Goal: Task Accomplishment & Management: Complete application form

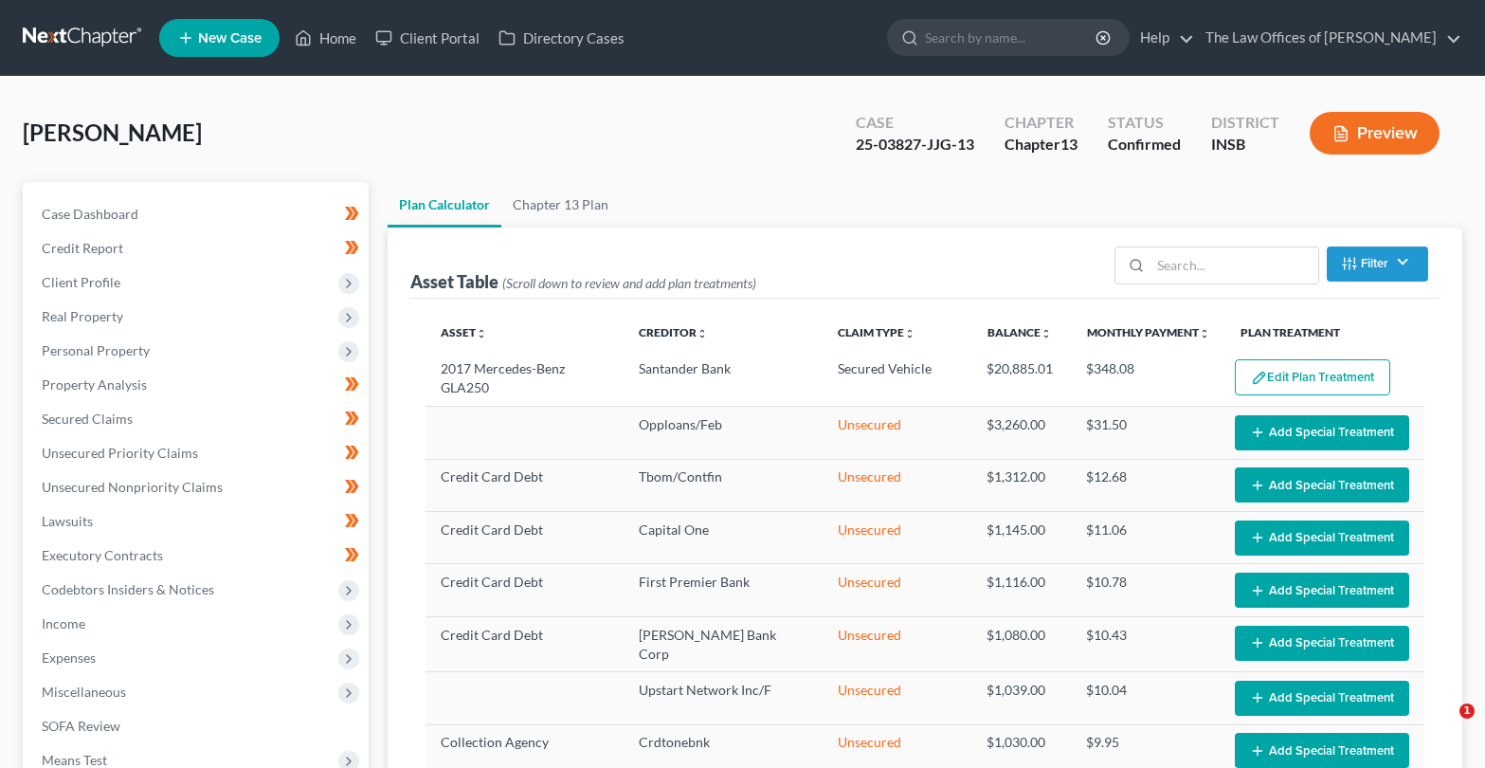
select select "59"
click at [80, 32] on link at bounding box center [83, 38] width 121 height 34
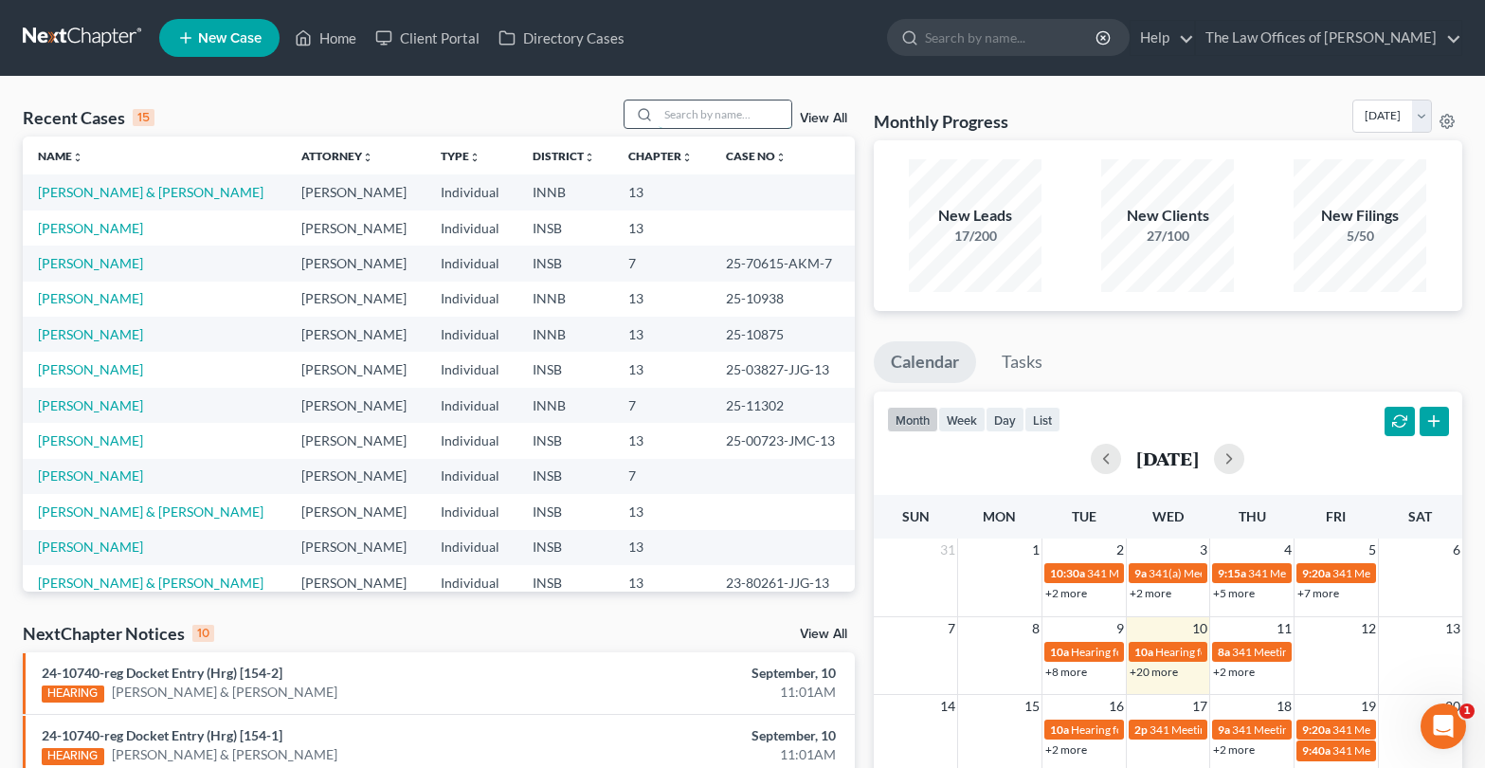
click at [692, 119] on input "search" at bounding box center [725, 113] width 133 height 27
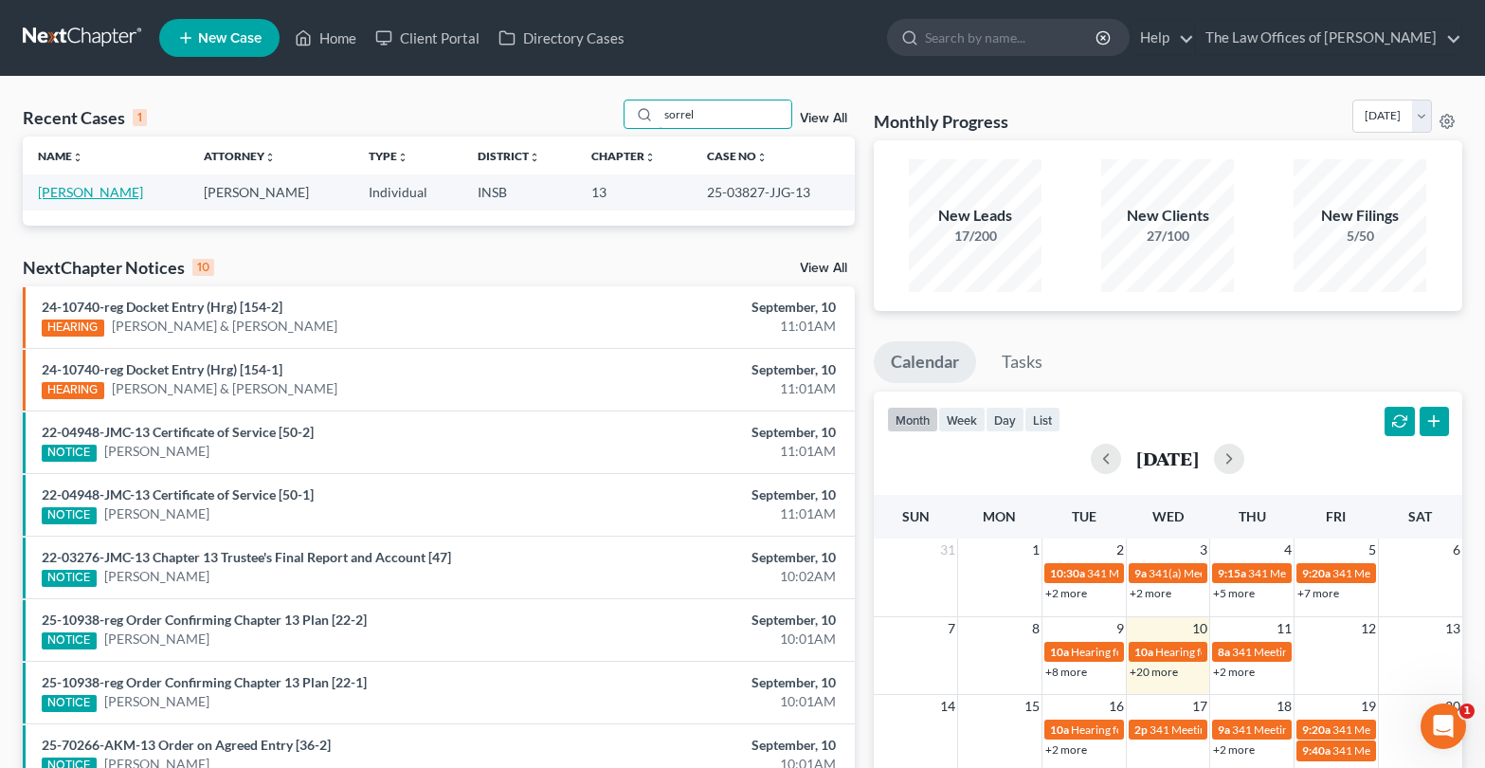
type input "sorrel"
click at [72, 188] on link "[PERSON_NAME]" at bounding box center [90, 192] width 105 height 16
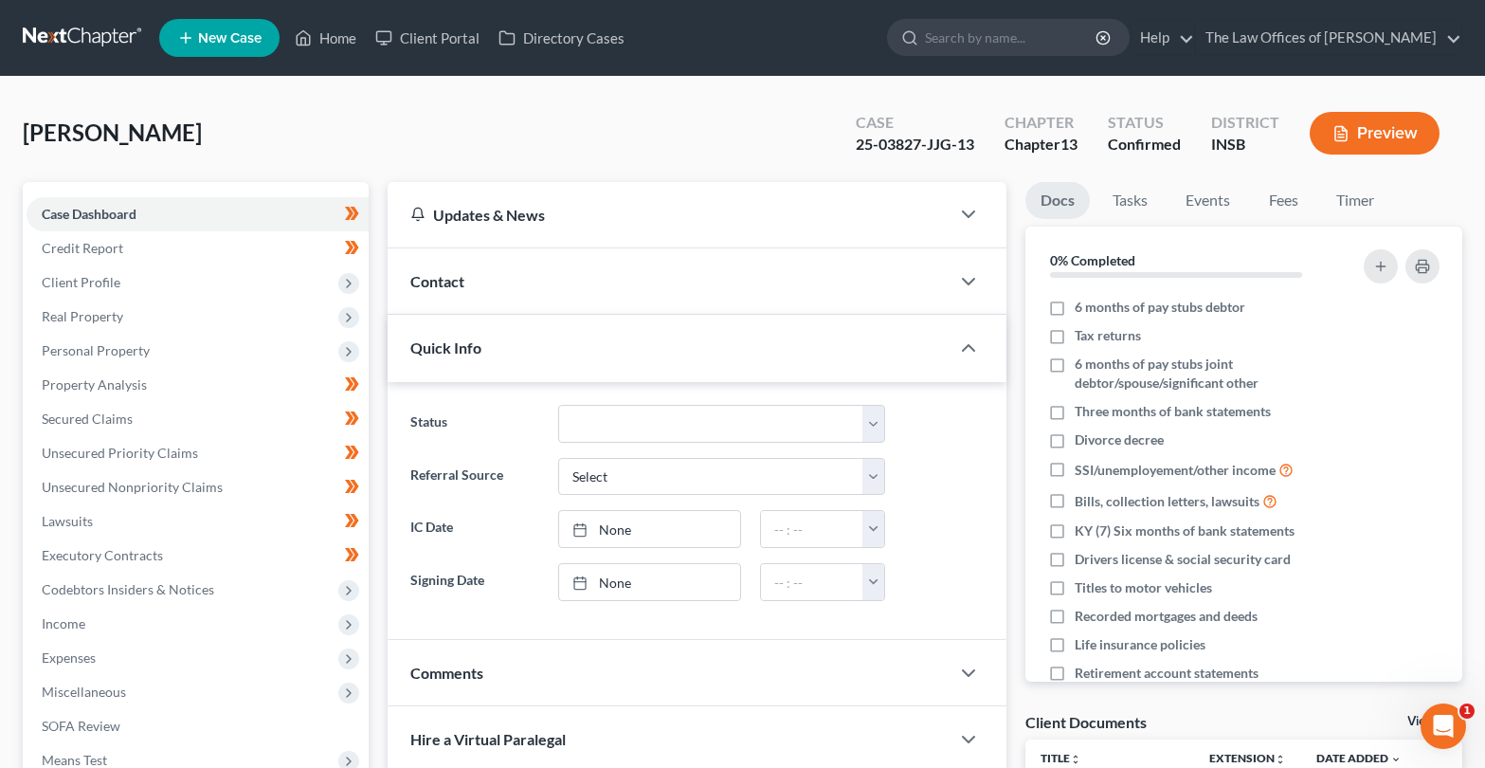
click at [92, 27] on link at bounding box center [83, 38] width 121 height 34
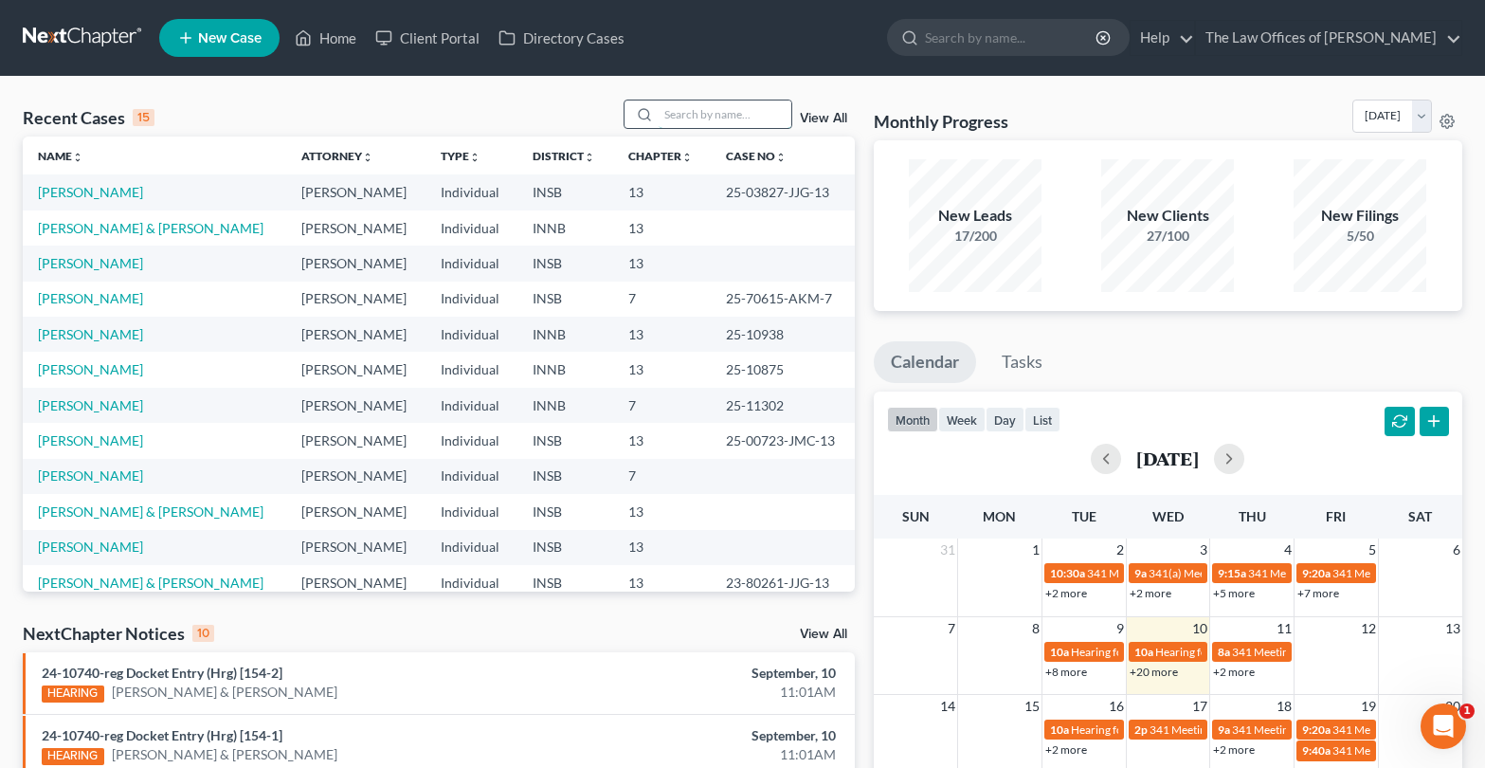
click at [699, 112] on input "search" at bounding box center [725, 113] width 133 height 27
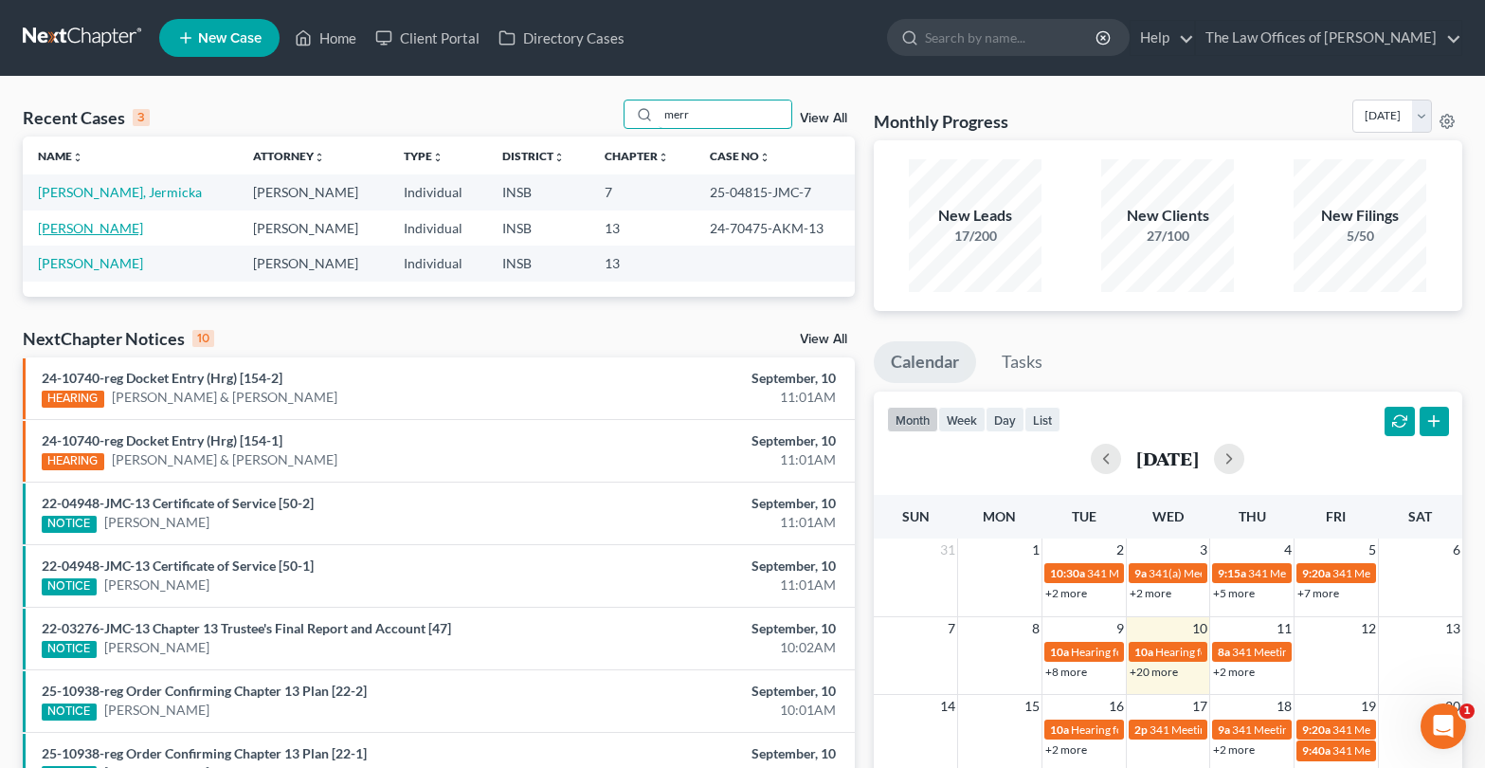
type input "merr"
click at [83, 227] on link "[PERSON_NAME]" at bounding box center [90, 228] width 105 height 16
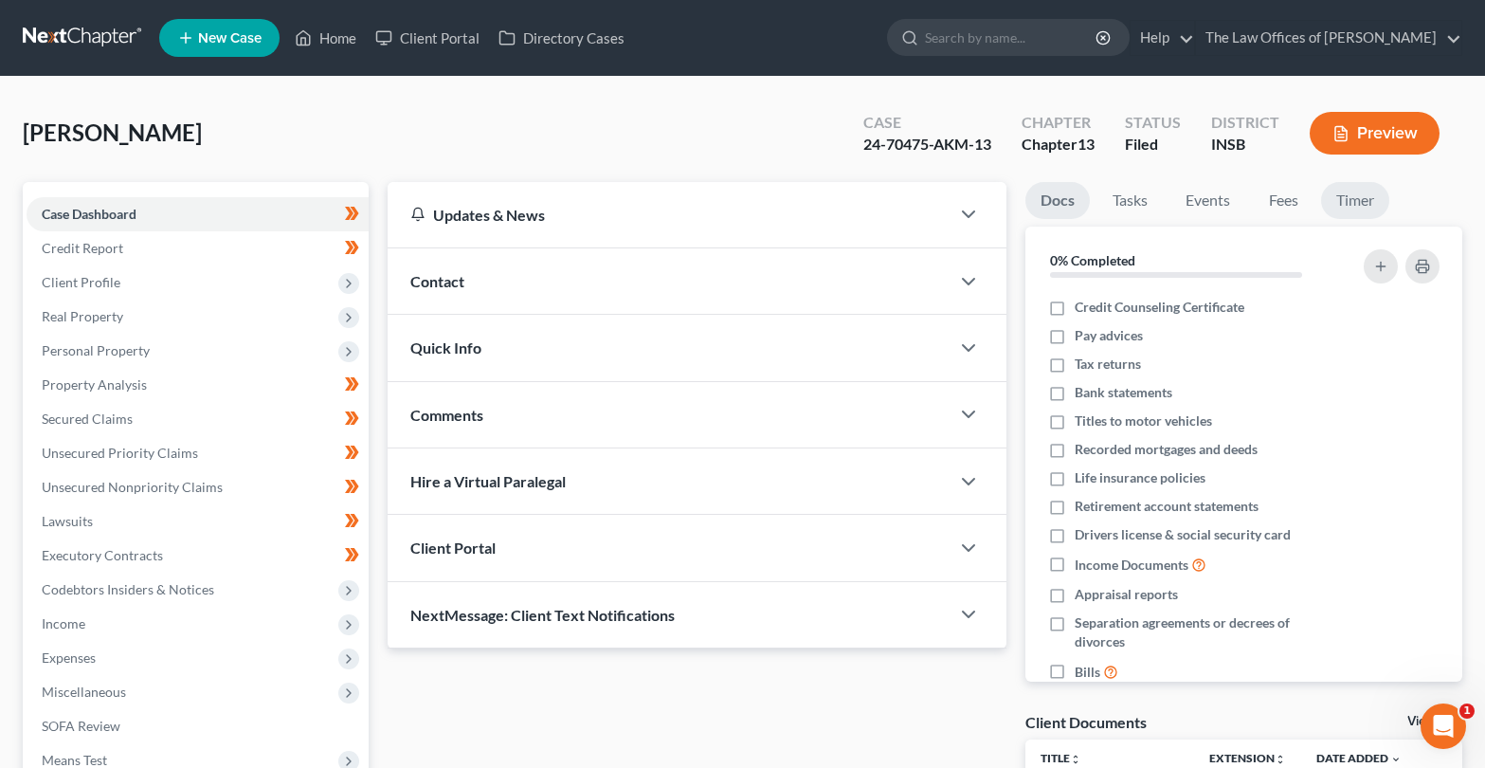
click at [1346, 200] on link "Timer" at bounding box center [1355, 200] width 68 height 37
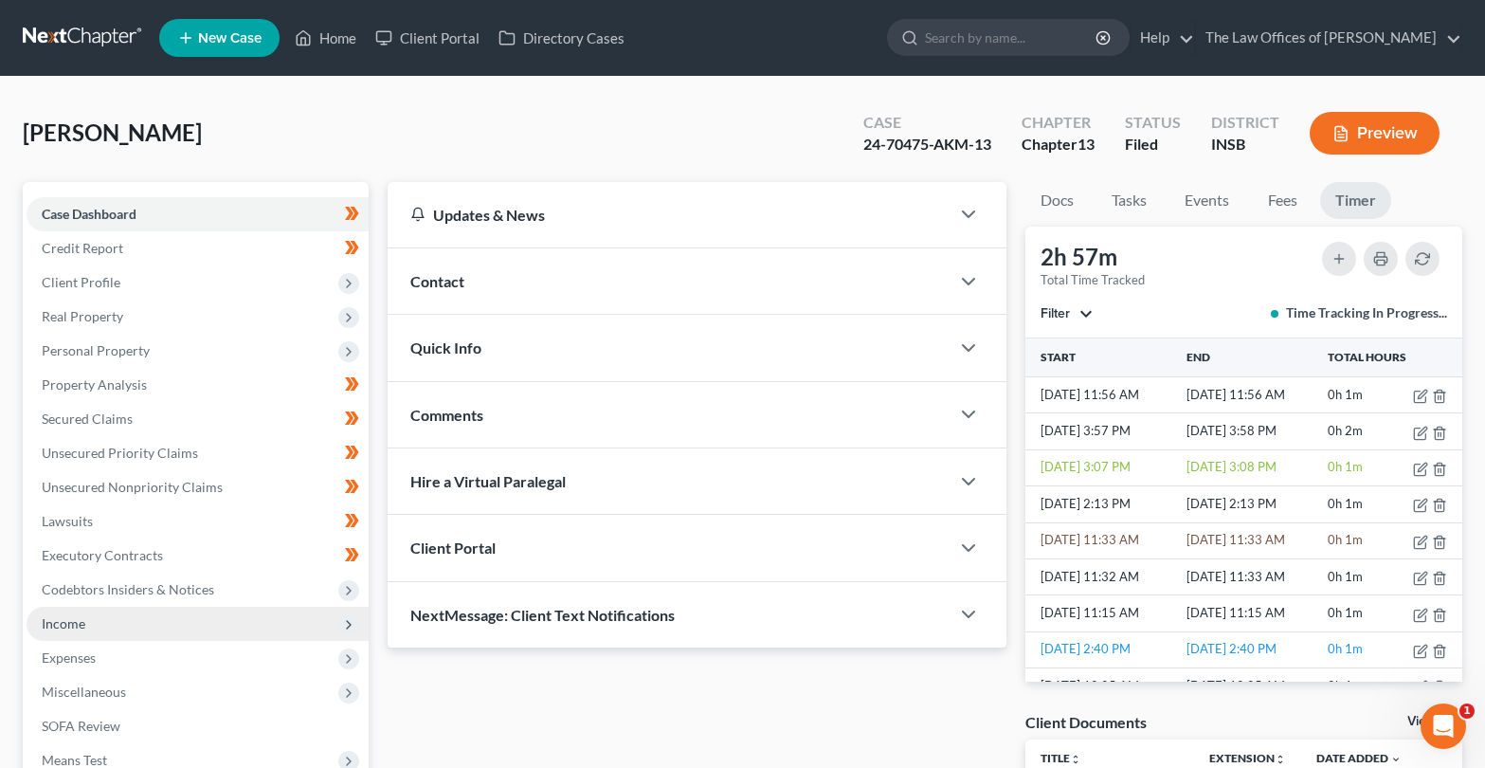
click at [97, 633] on span "Income" at bounding box center [198, 624] width 342 height 34
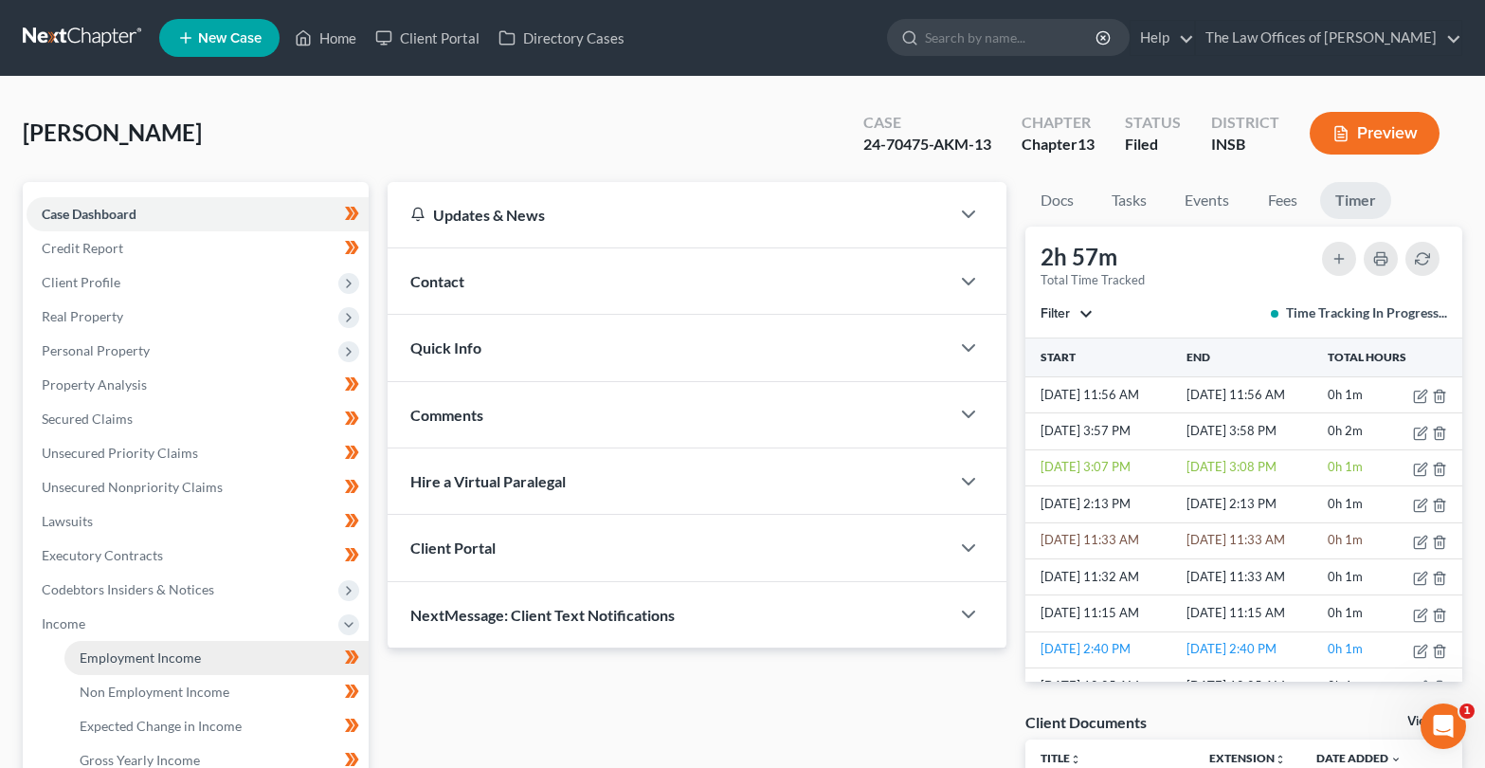
click at [101, 655] on span "Employment Income" at bounding box center [140, 657] width 121 height 16
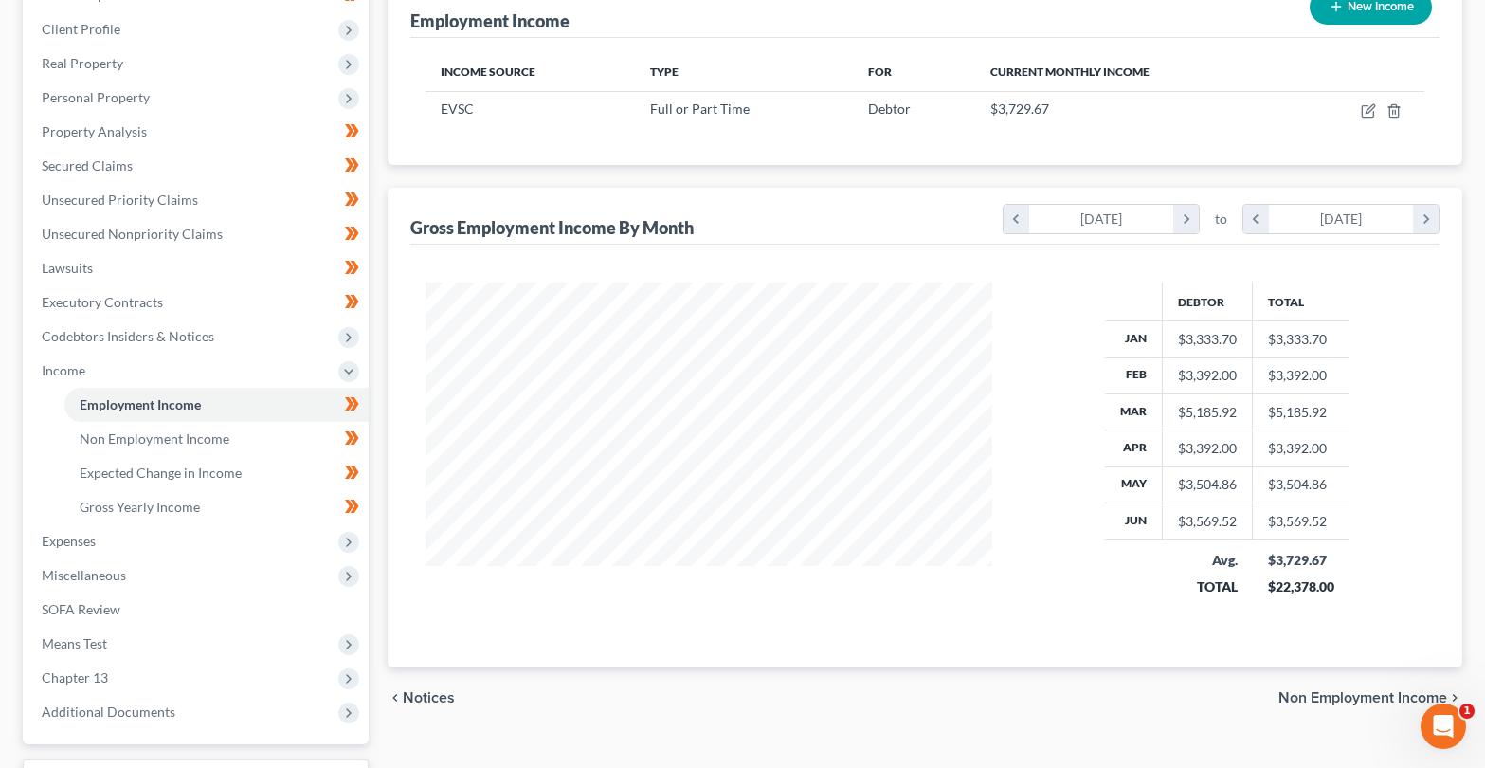
scroll to position [126, 0]
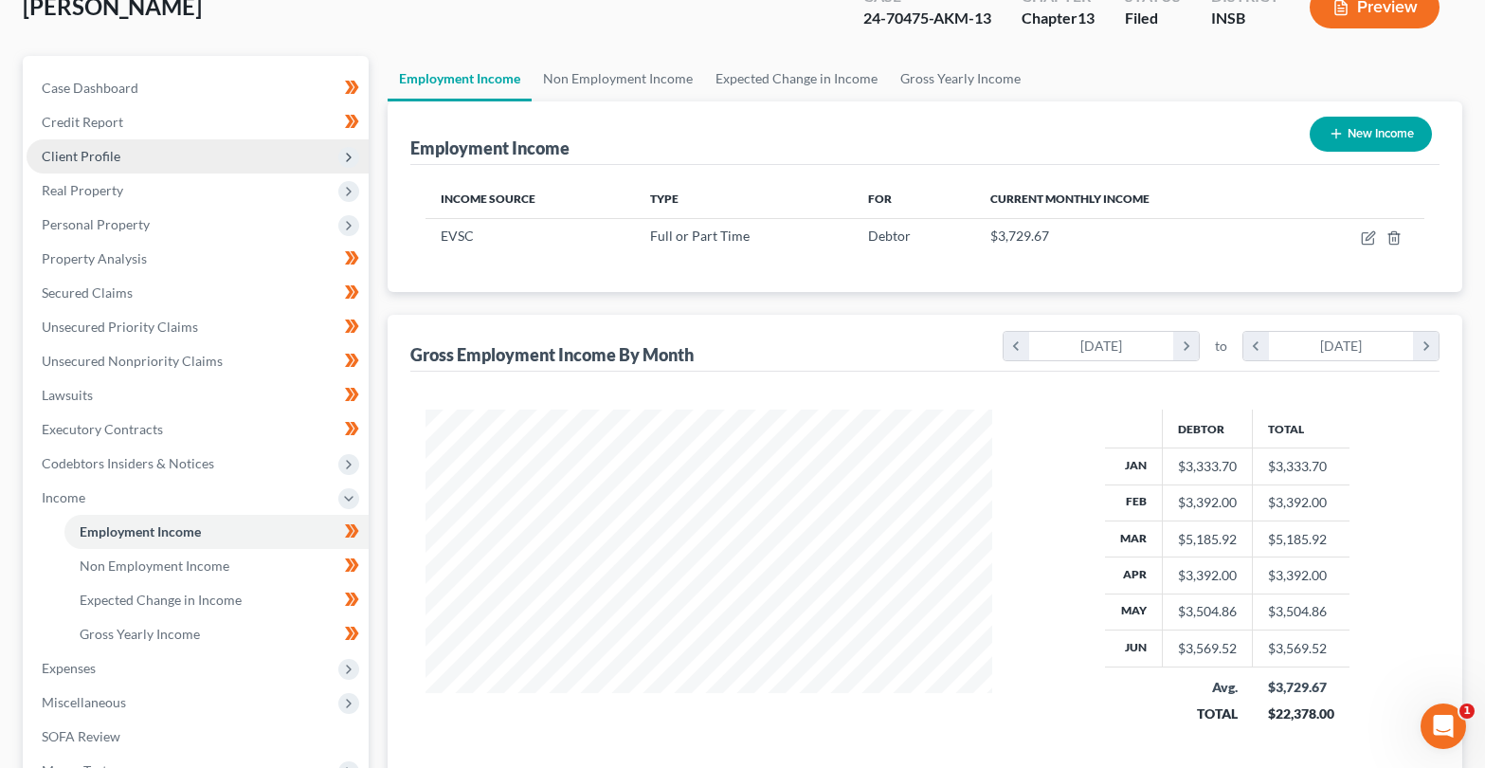
click at [83, 160] on span "Client Profile" at bounding box center [81, 156] width 79 height 16
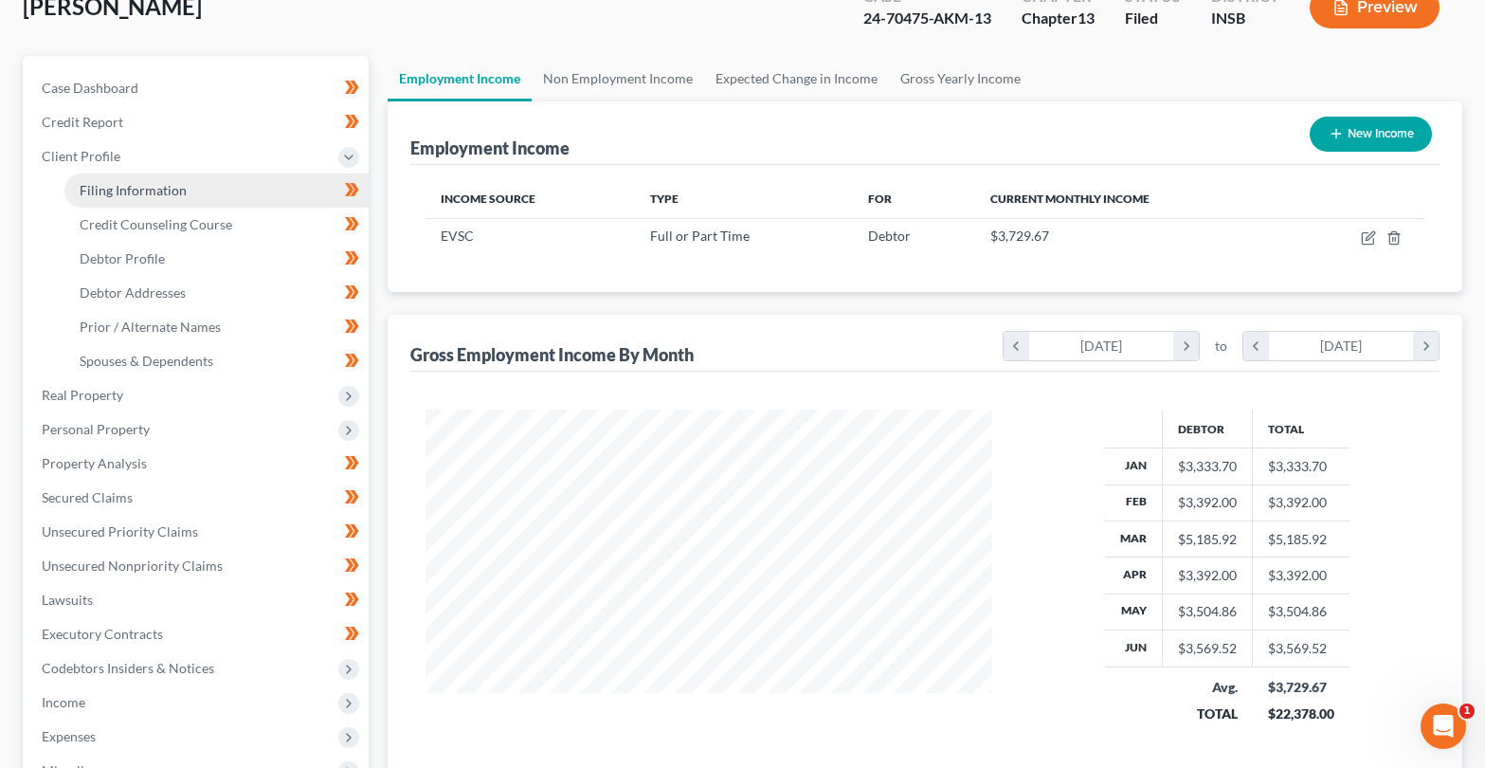
click at [96, 196] on span "Filing Information" at bounding box center [133, 190] width 107 height 16
select select "1"
select select "0"
select select "3"
select select "15"
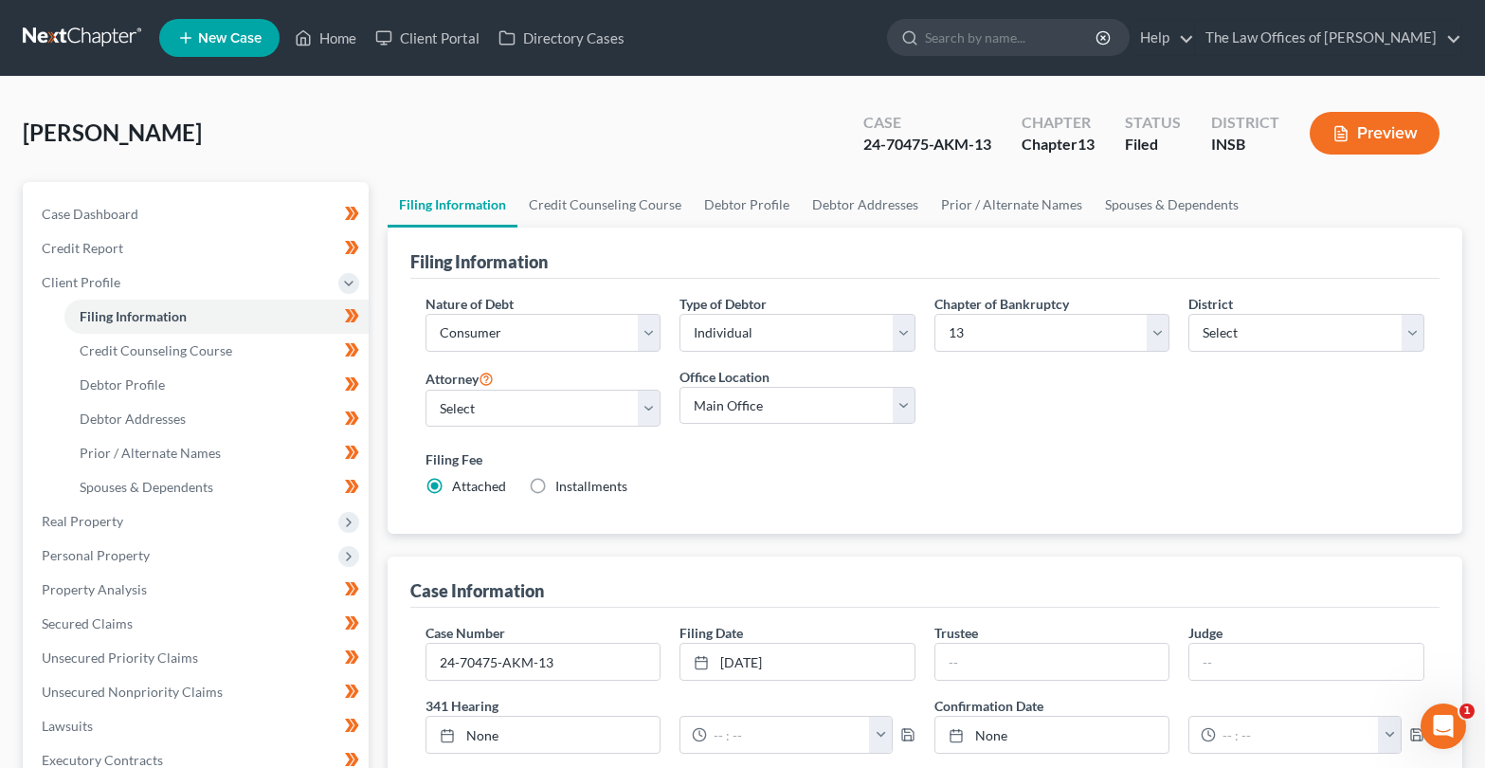
scroll to position [127, 0]
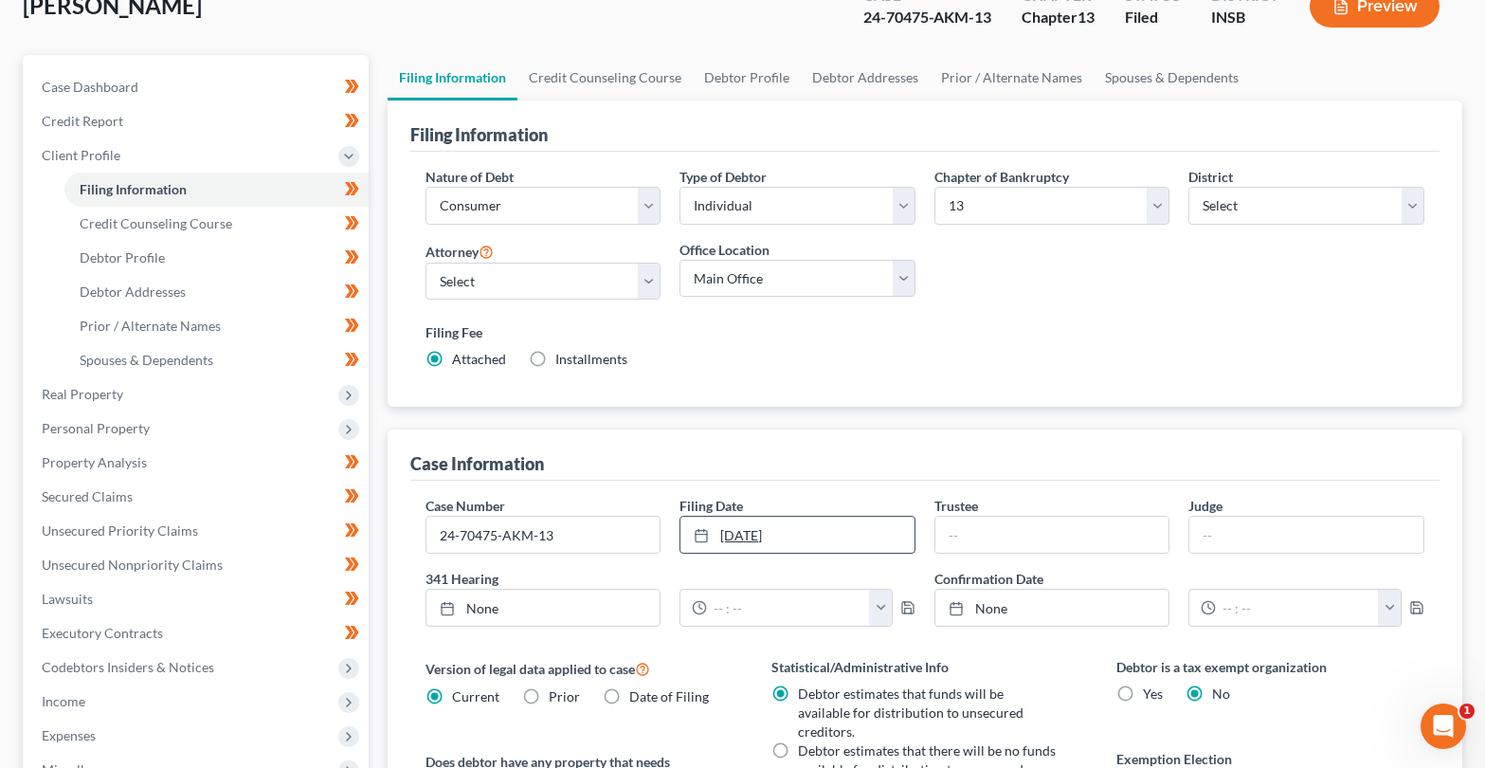
click at [807, 538] on link "[DATE]" at bounding box center [797, 535] width 234 height 36
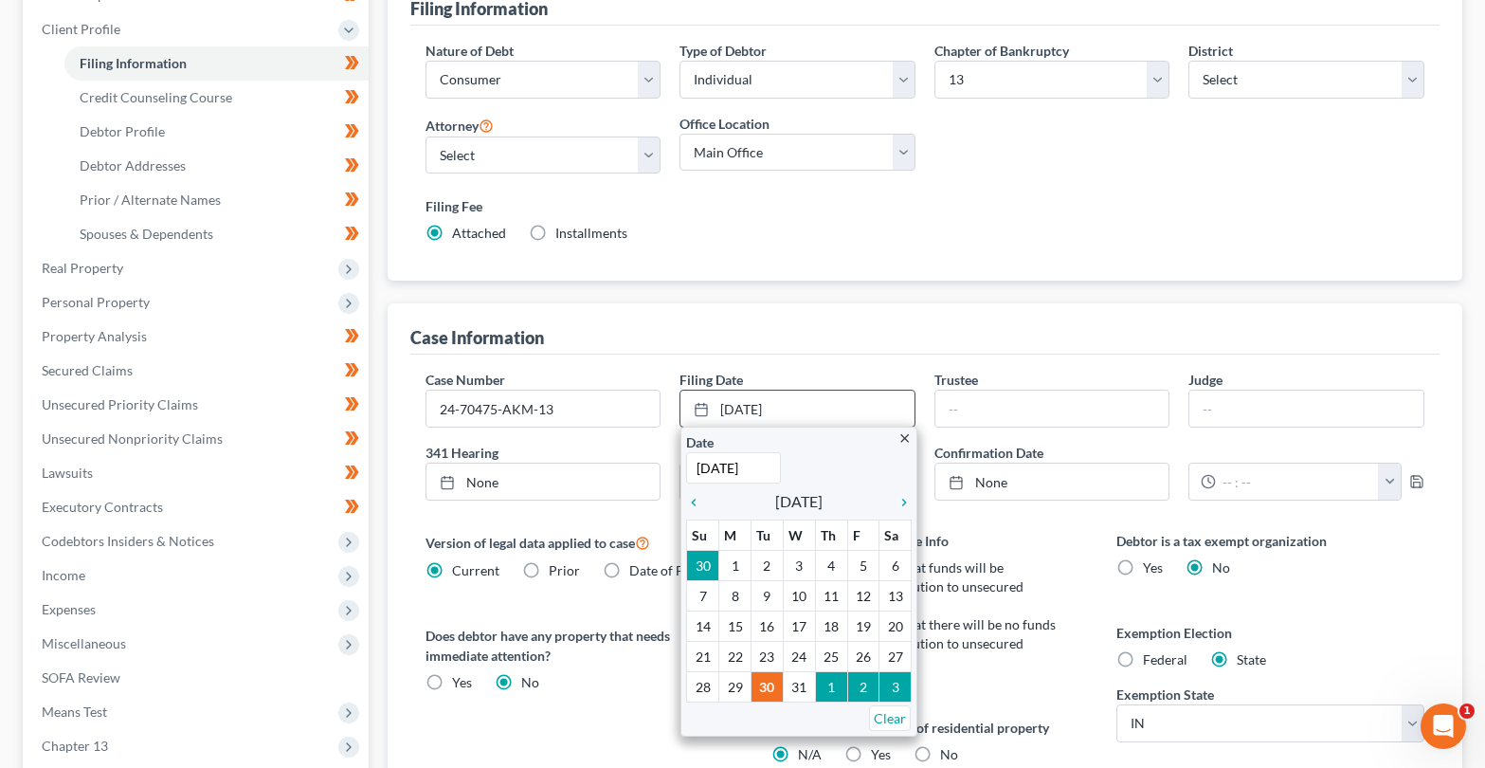
scroll to position [317, 0]
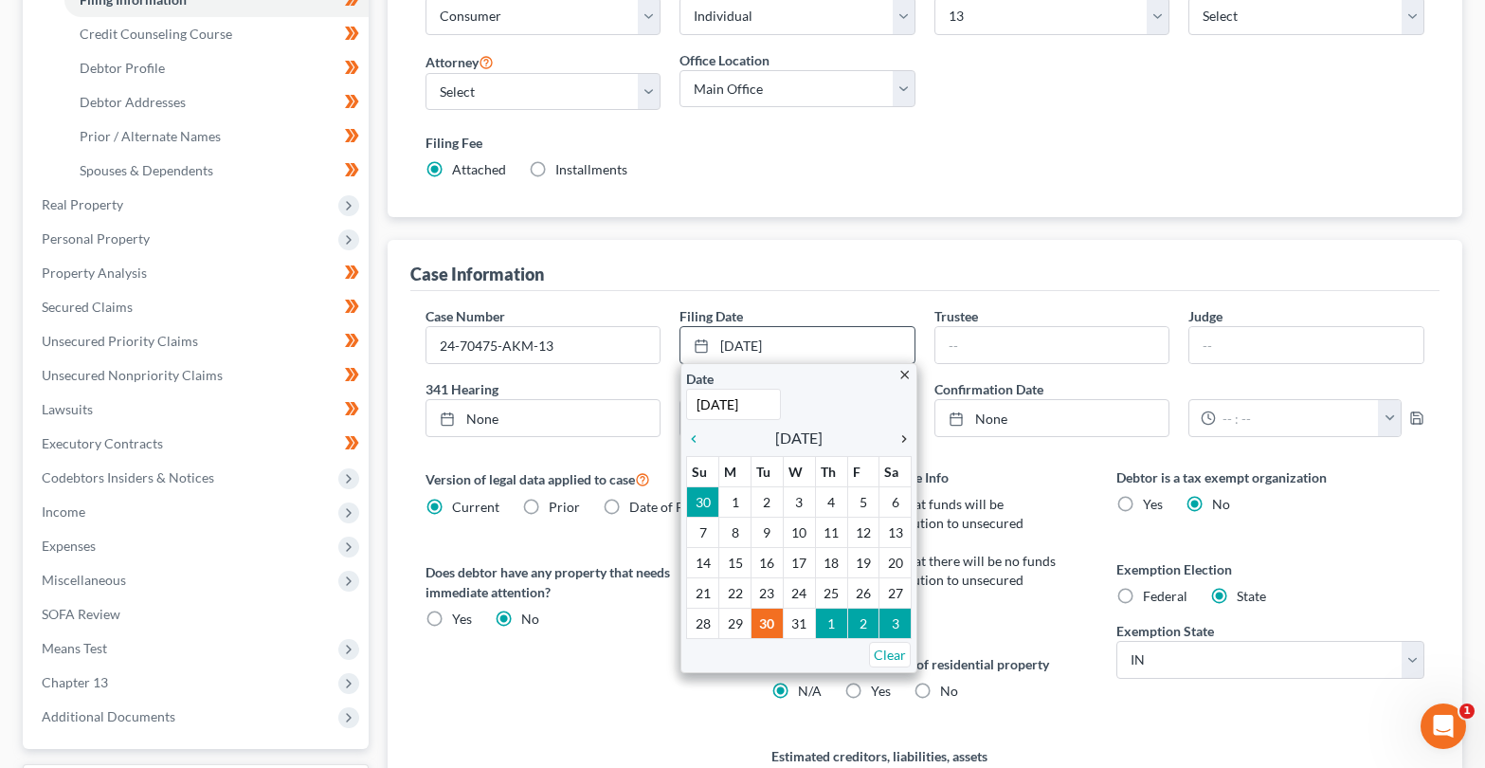
click at [906, 440] on icon "chevron_right" at bounding box center [899, 438] width 25 height 15
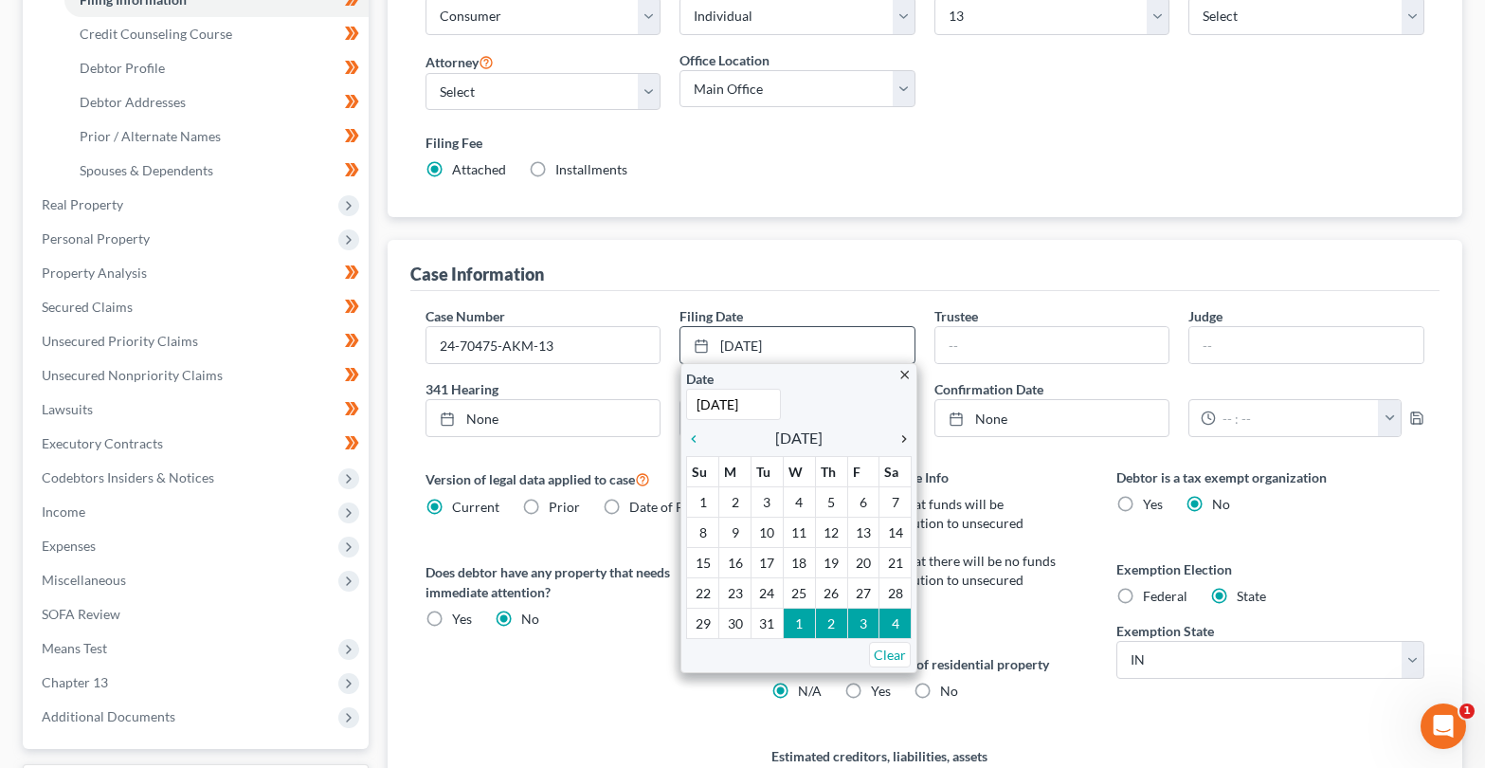
click at [906, 440] on icon "chevron_right" at bounding box center [899, 438] width 25 height 15
click at [905, 441] on icon "chevron_right" at bounding box center [899, 438] width 25 height 15
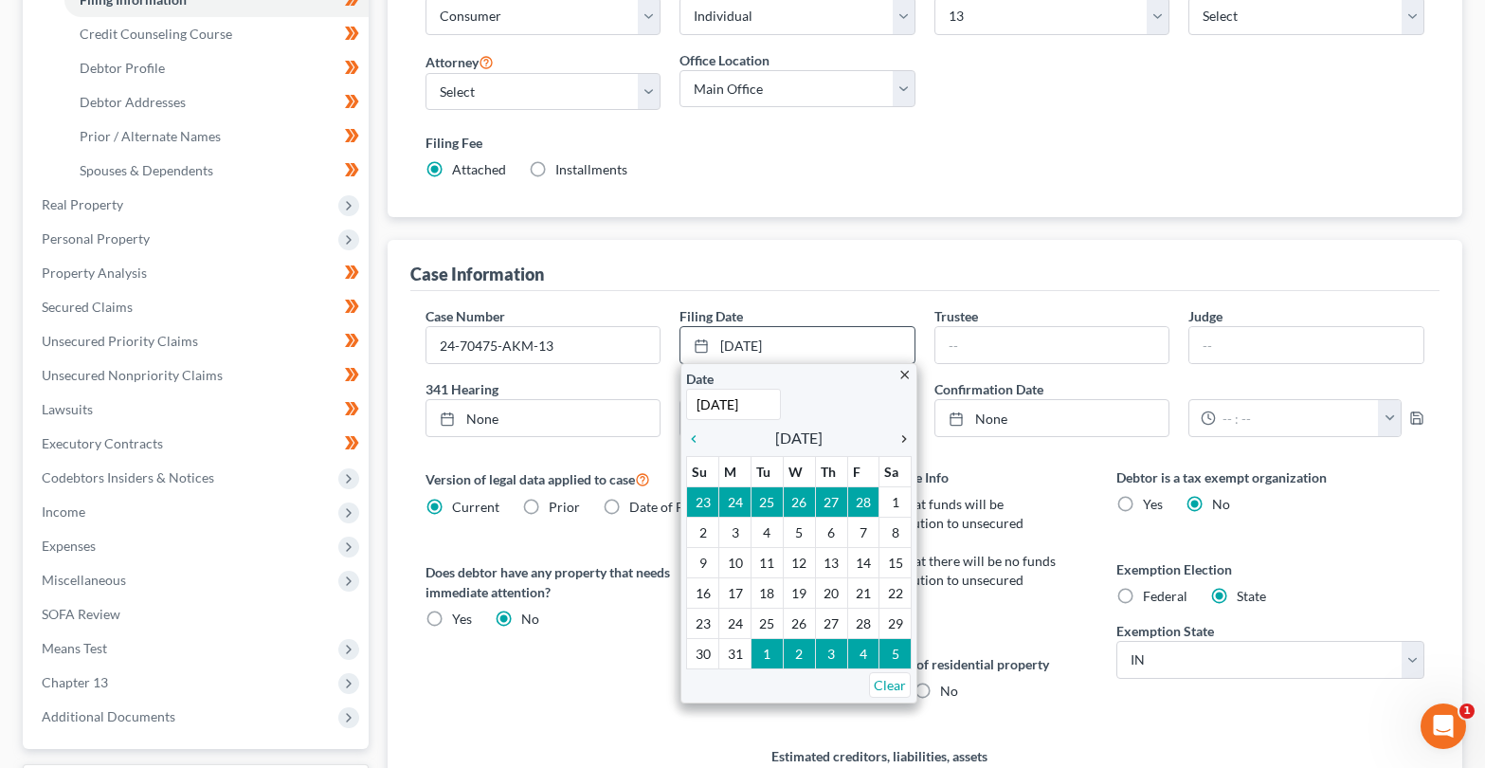
click at [905, 441] on icon "chevron_right" at bounding box center [899, 438] width 25 height 15
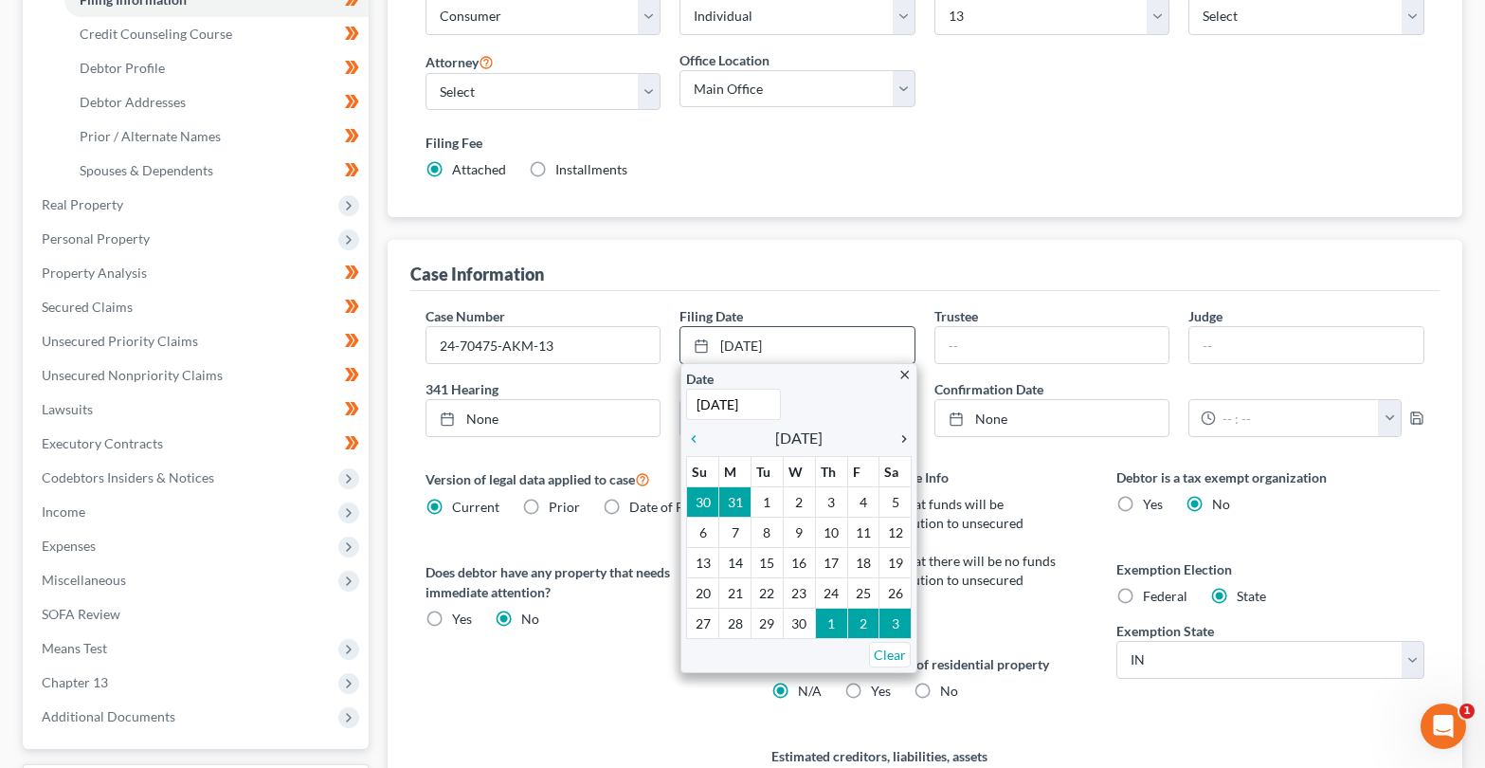
click at [905, 441] on icon "chevron_right" at bounding box center [899, 438] width 25 height 15
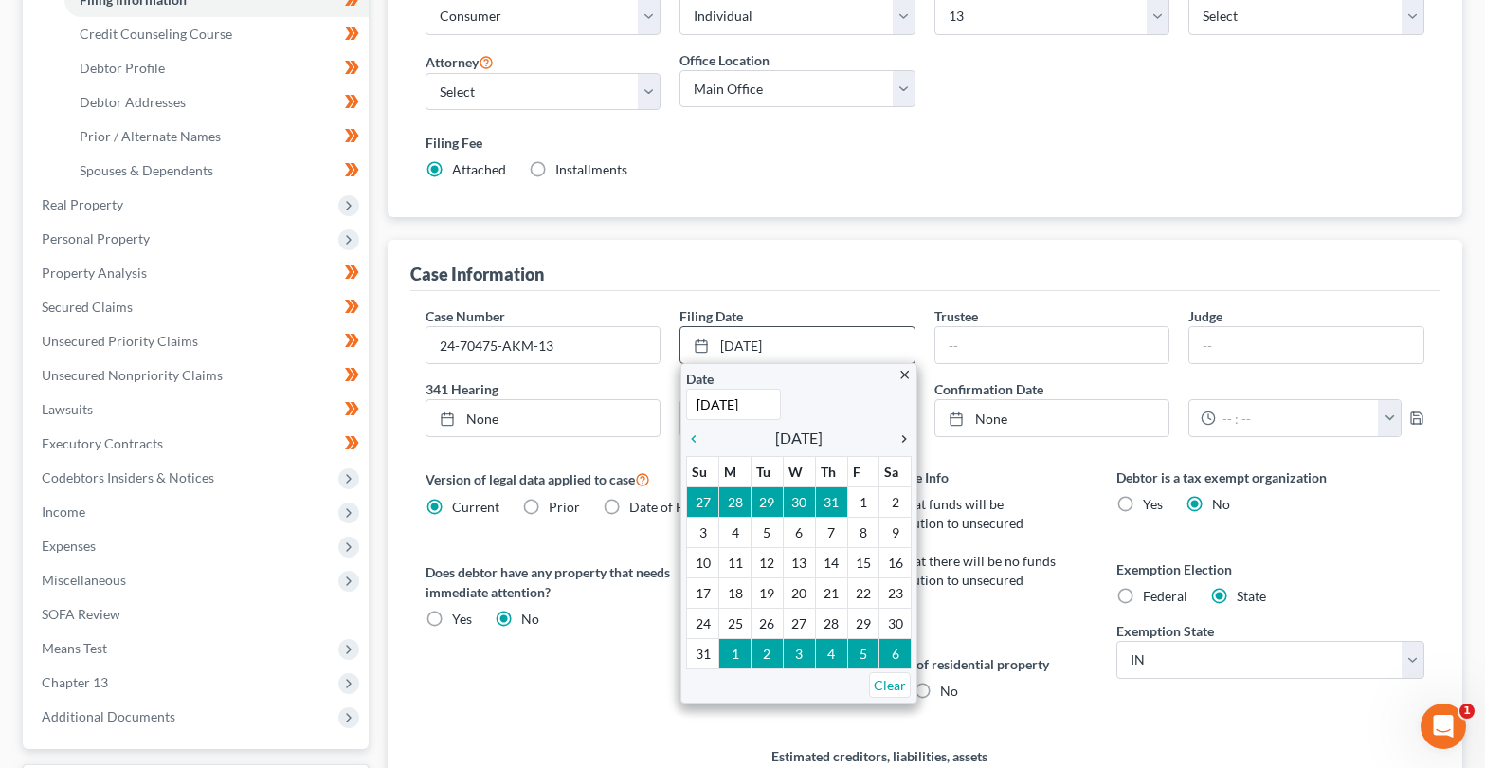
click at [905, 441] on icon "chevron_right" at bounding box center [899, 438] width 25 height 15
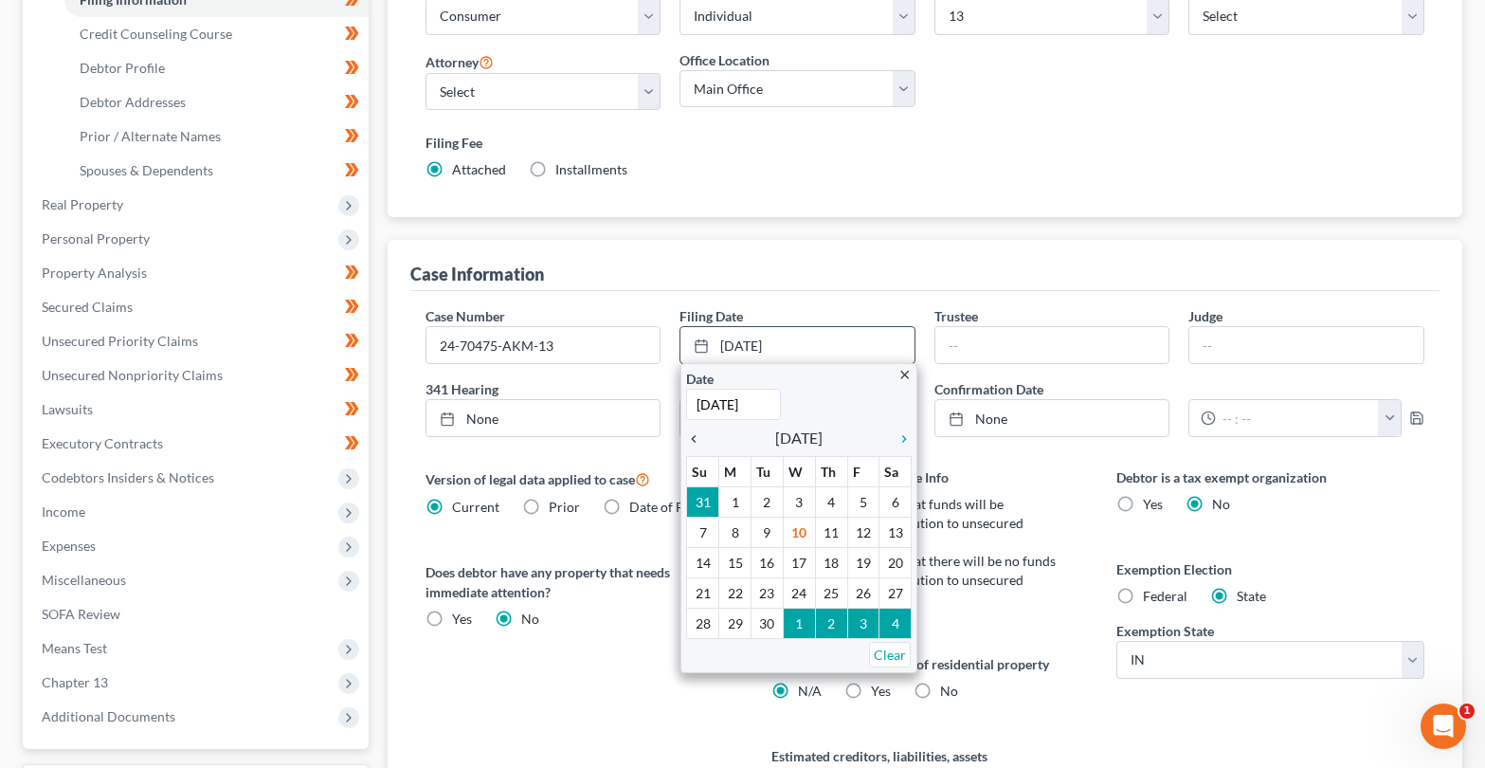
click at [693, 440] on icon "chevron_left" at bounding box center [698, 438] width 25 height 15
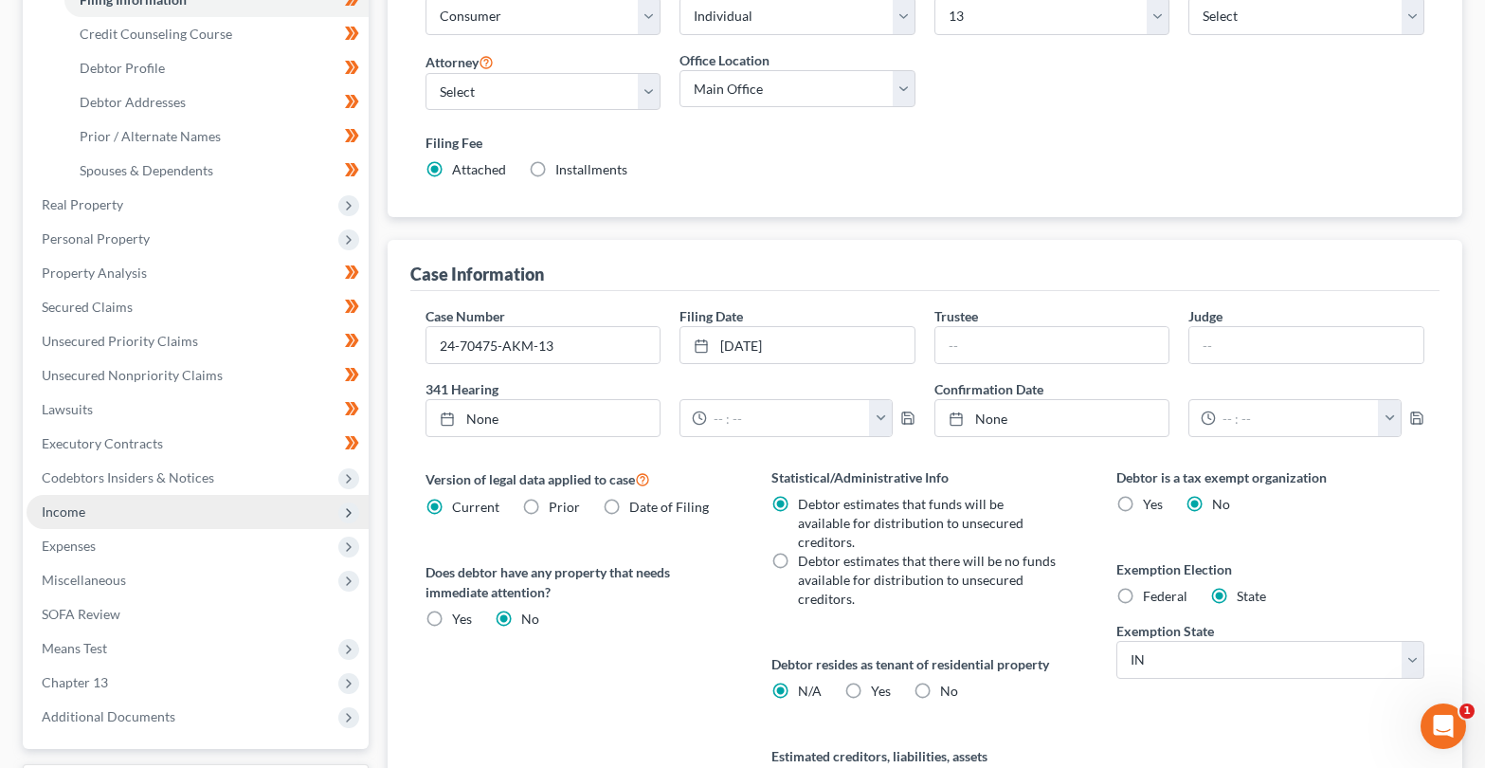
click at [92, 518] on span "Income" at bounding box center [198, 512] width 342 height 34
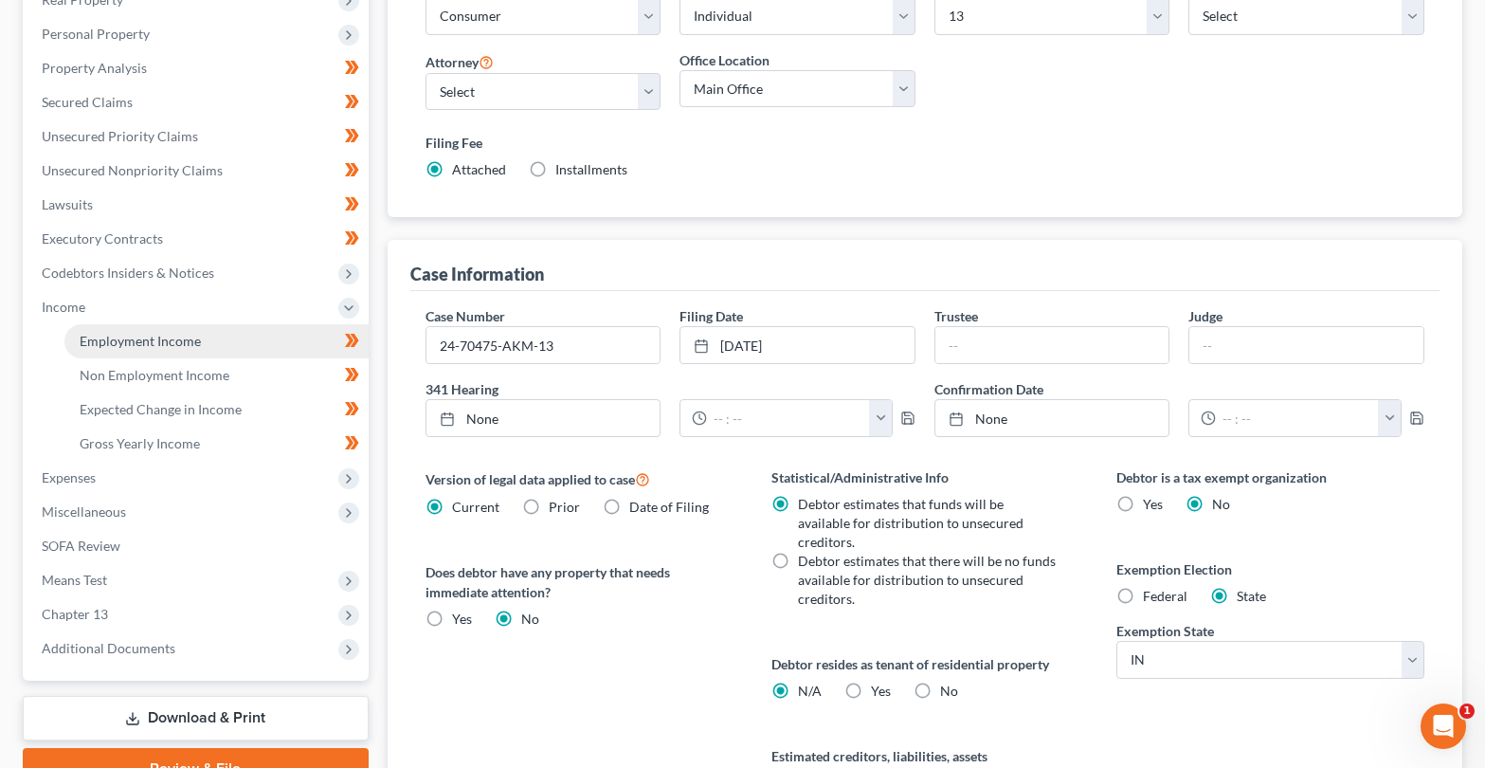
click at [107, 349] on link "Employment Income" at bounding box center [216, 341] width 304 height 34
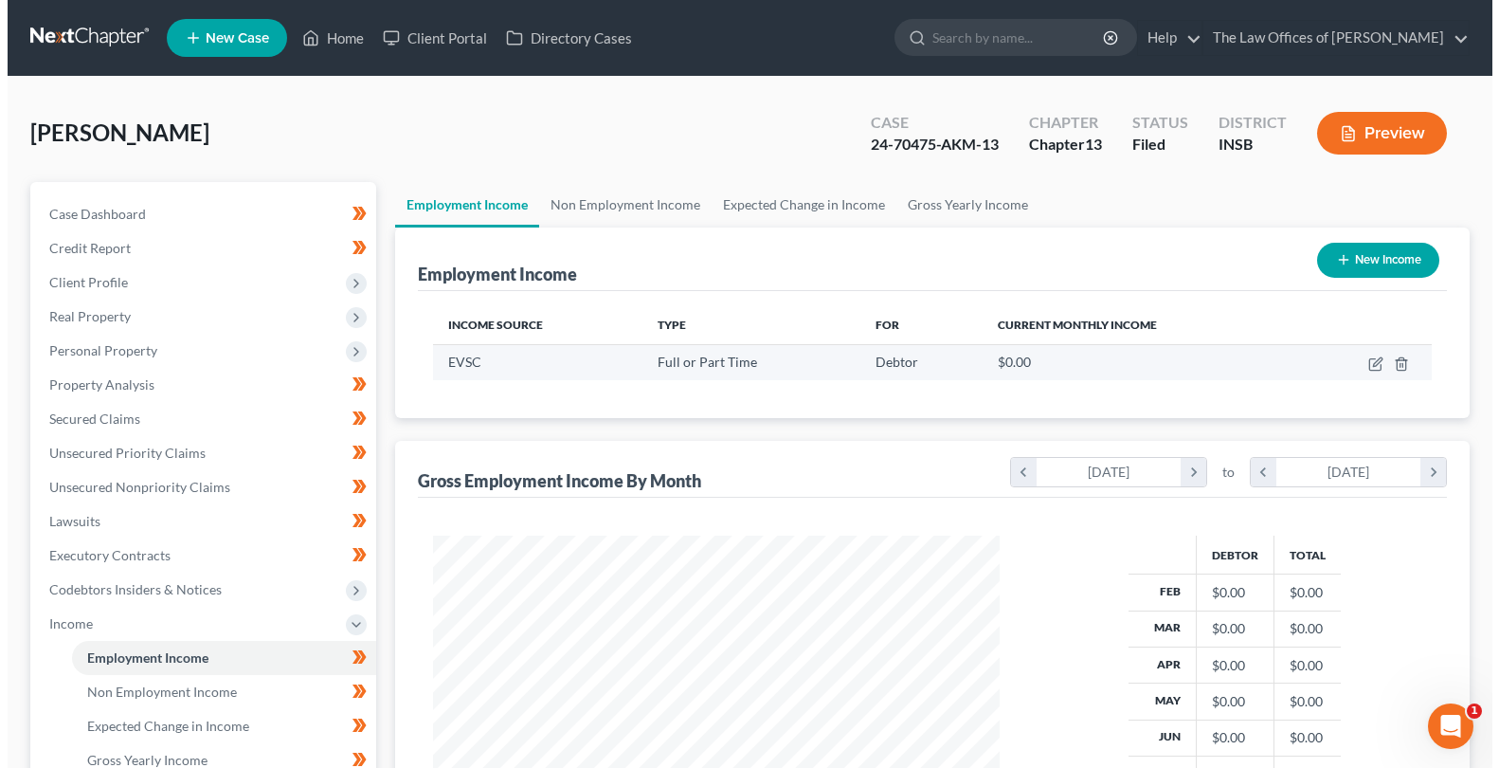
scroll to position [126, 0]
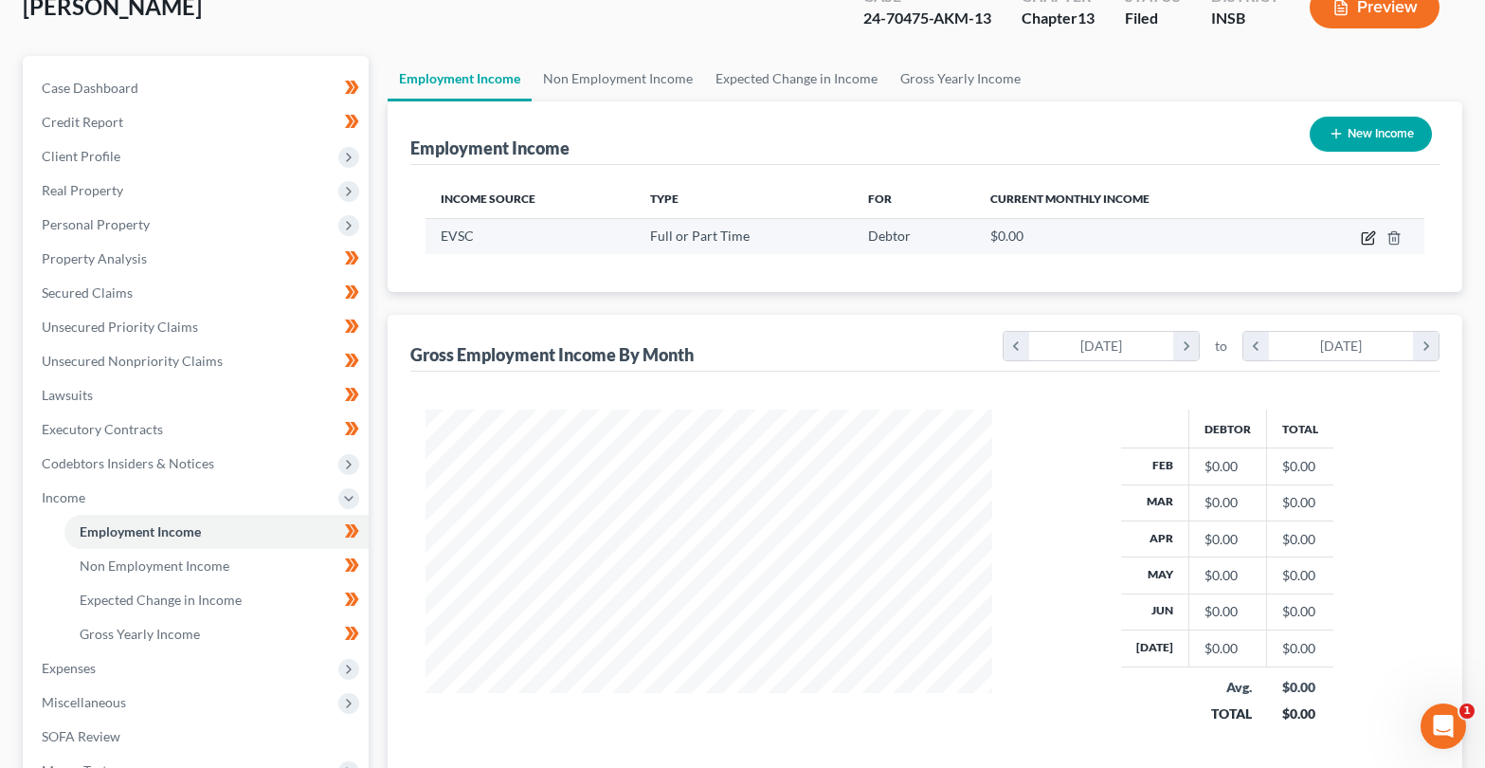
click at [1367, 238] on icon "button" at bounding box center [1370, 235] width 9 height 9
select select "0"
select select "15"
select select "2"
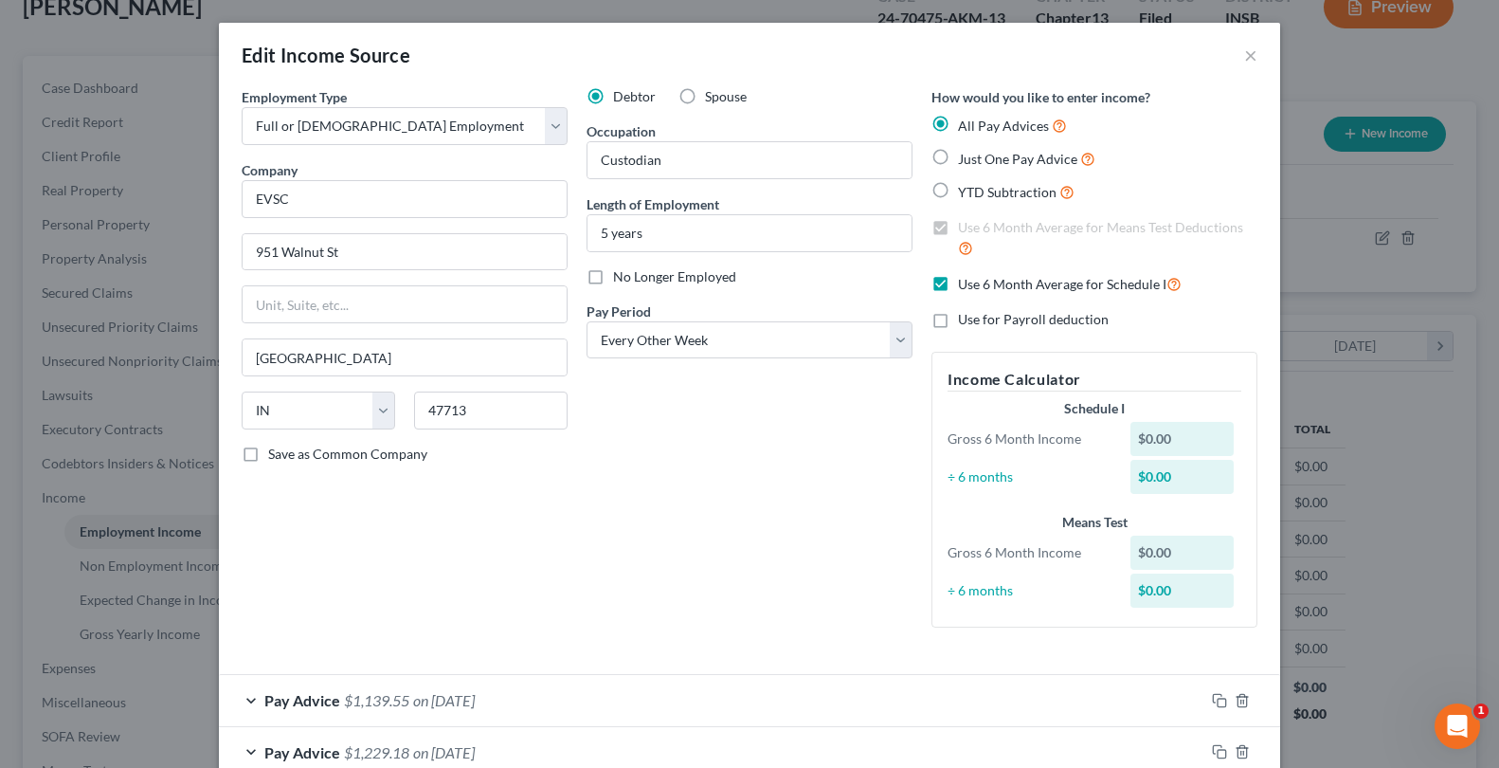
scroll to position [253, 0]
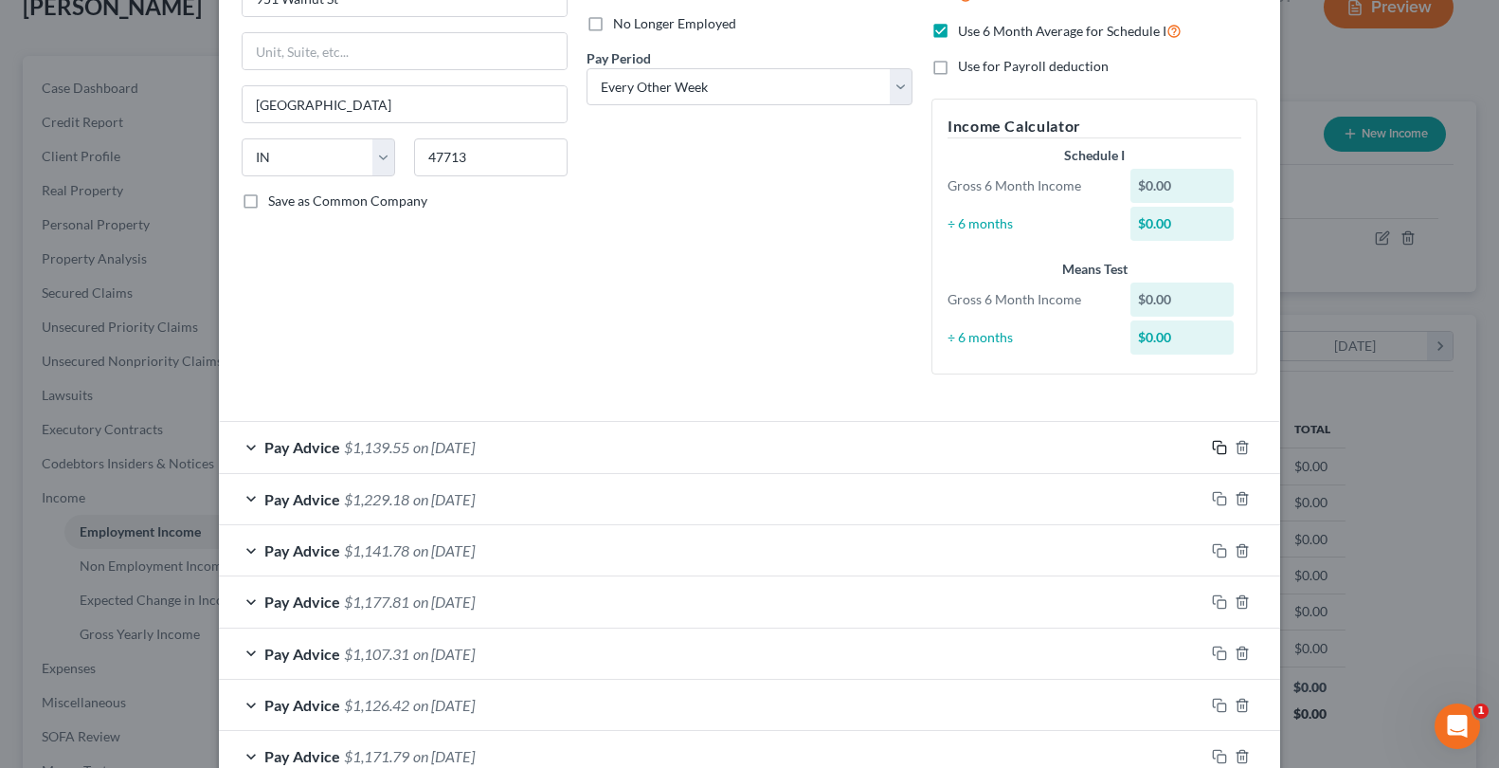
click at [1212, 444] on icon "button" at bounding box center [1219, 447] width 15 height 15
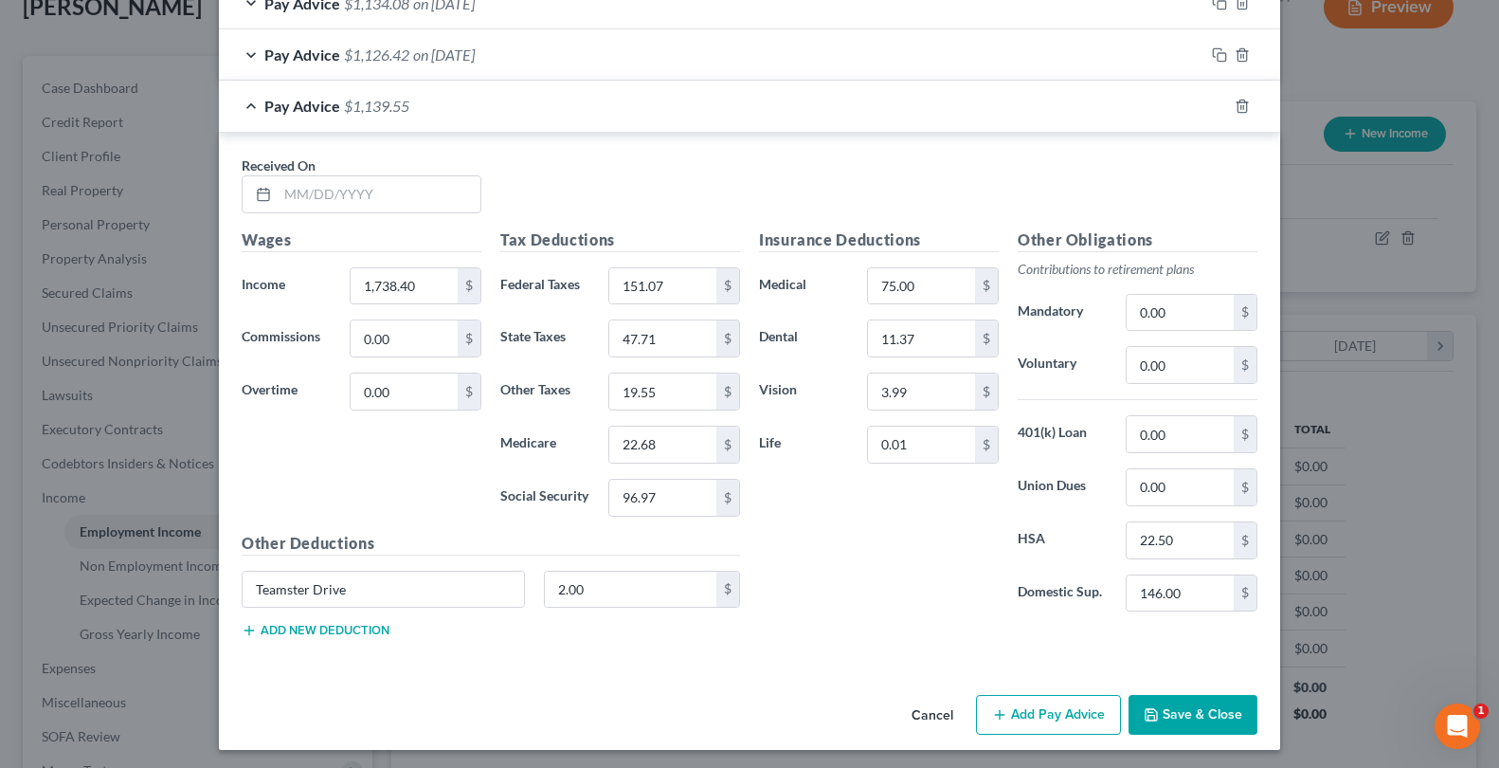
scroll to position [1268, 0]
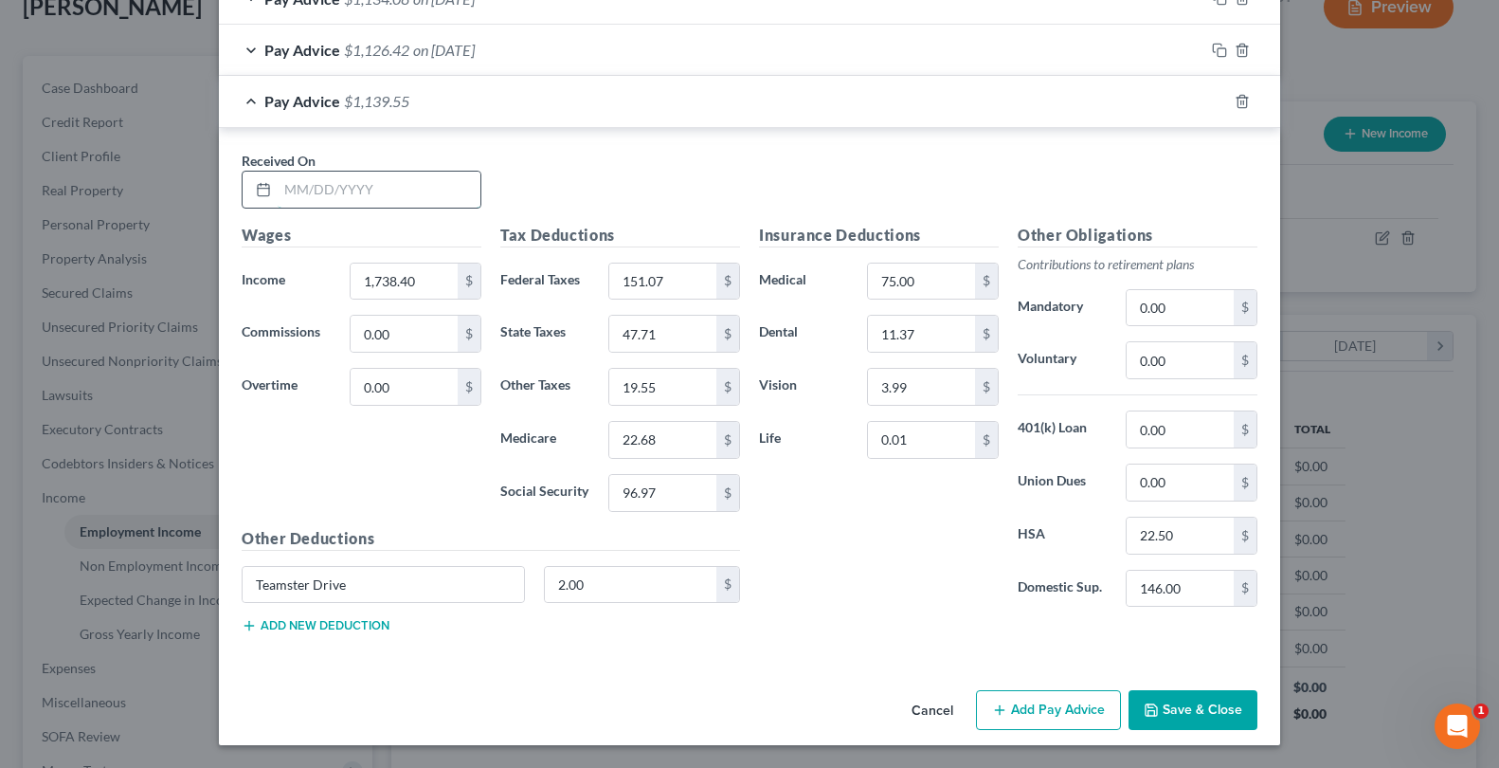
click at [385, 196] on input "text" at bounding box center [379, 190] width 203 height 36
type input "[DATE]"
type input "1,832.00"
type input "181.11"
type input "54.96"
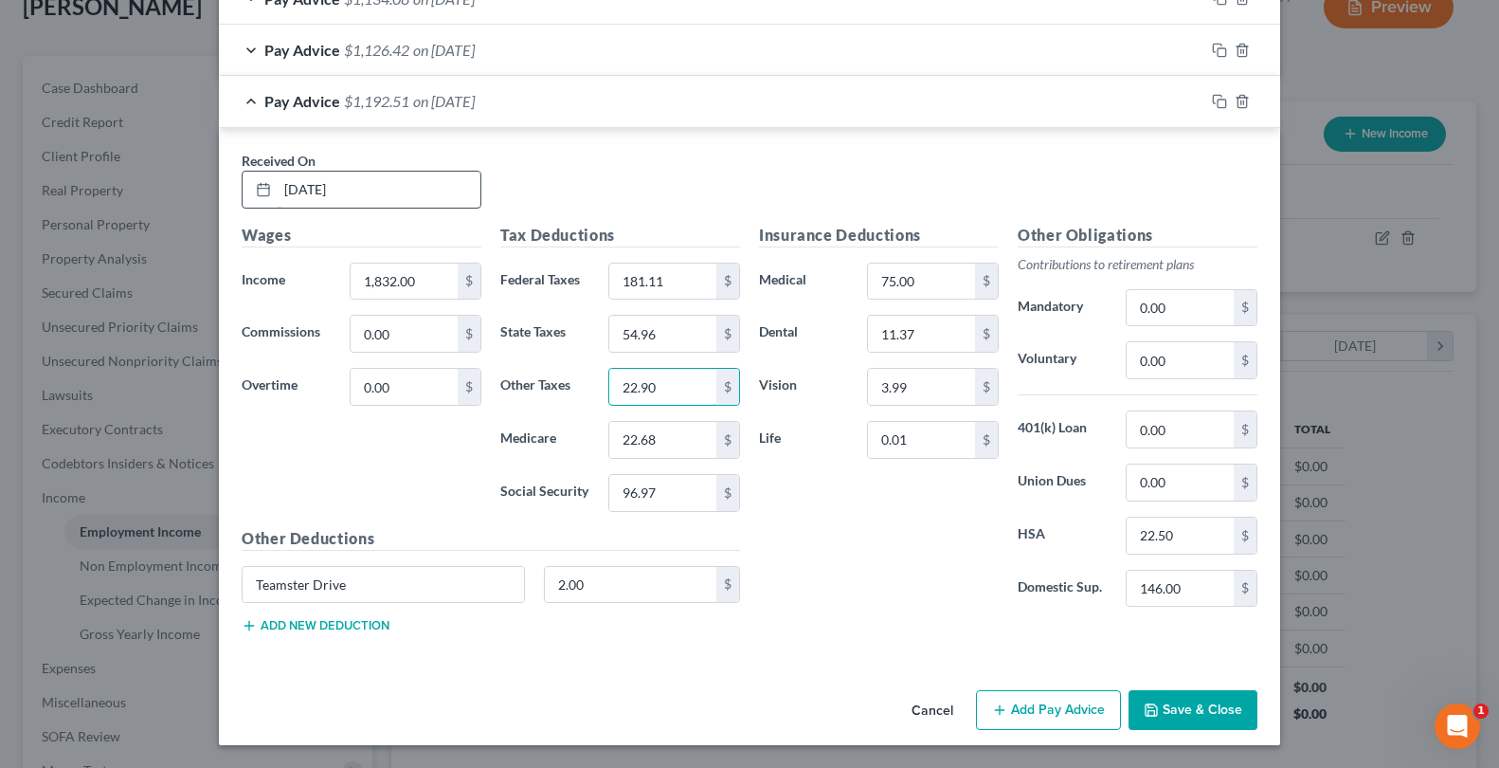
type input "22.90"
type input "26.56"
type input "113.58"
click at [958, 274] on input "75.00" at bounding box center [921, 281] width 107 height 36
click at [1157, 591] on input "146.00" at bounding box center [1180, 589] width 107 height 36
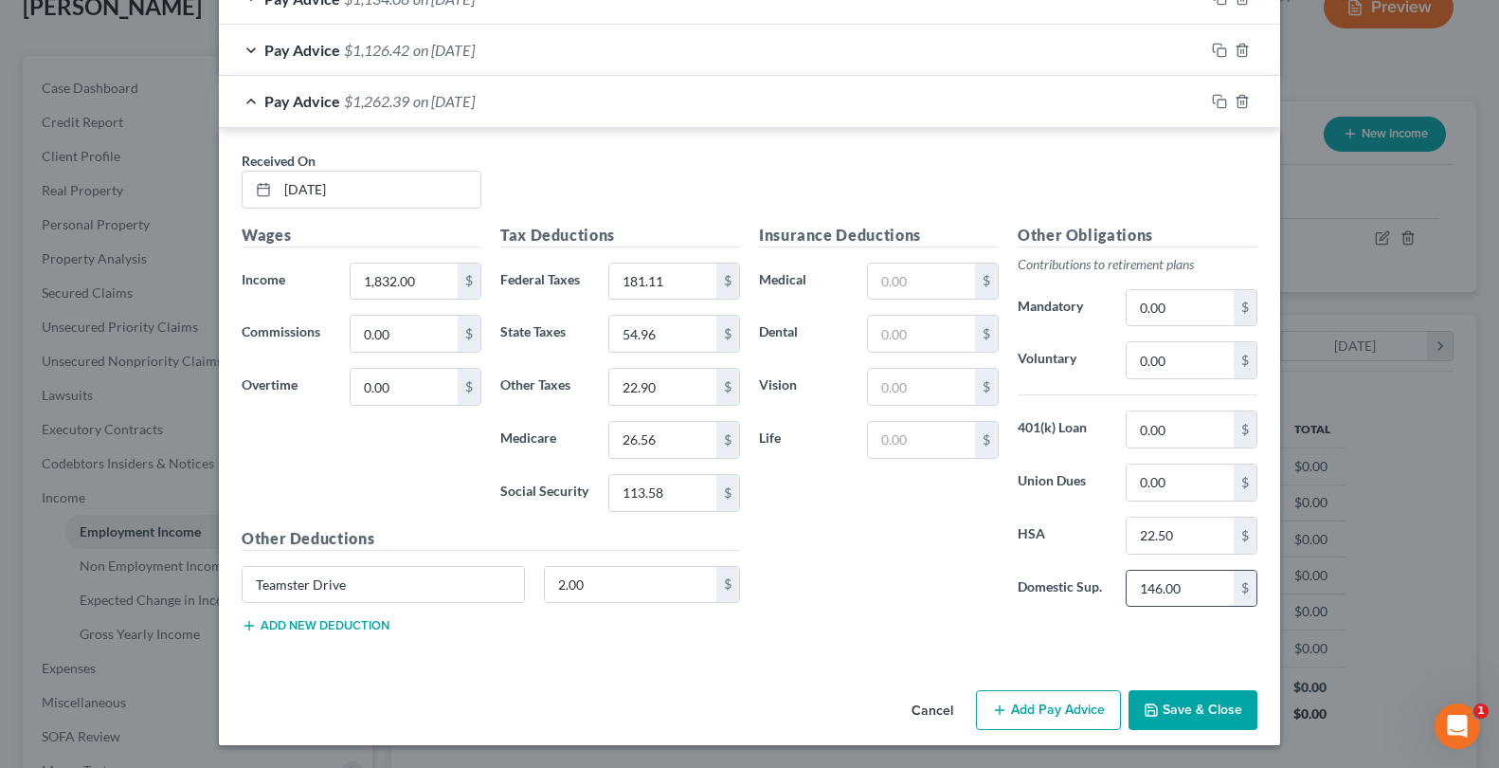
click at [1157, 591] on input "146.00" at bounding box center [1180, 589] width 107 height 36
click at [1141, 540] on input "22.50" at bounding box center [1180, 535] width 107 height 36
type input "0"
click at [906, 579] on div "Insurance Deductions Medical $ Dental $ Vision $ Life $" at bounding box center [879, 423] width 259 height 399
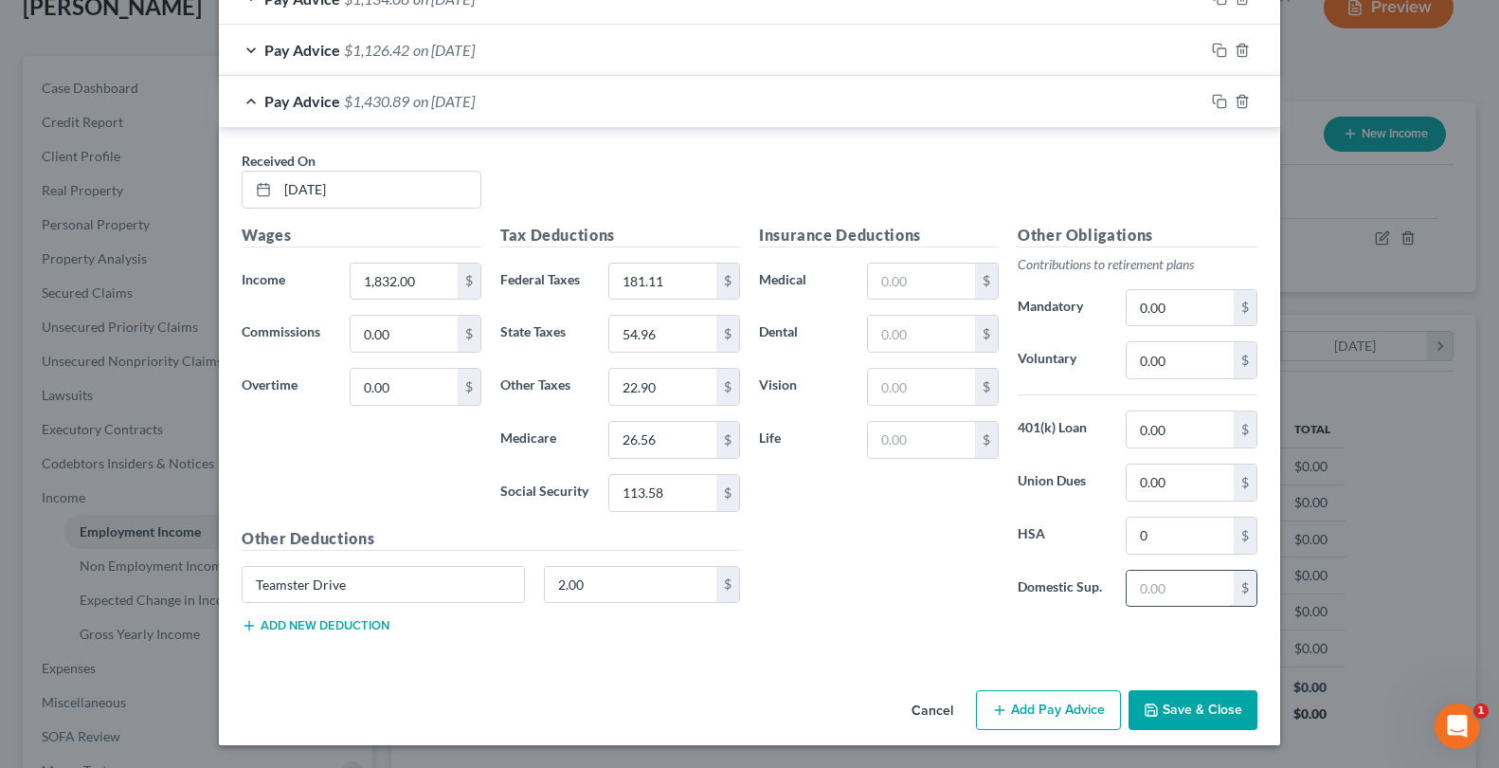
click at [1163, 575] on input "text" at bounding box center [1180, 589] width 107 height 36
type input "6"
type input "261.38"
click at [354, 621] on button "Add new deduction" at bounding box center [316, 625] width 148 height 15
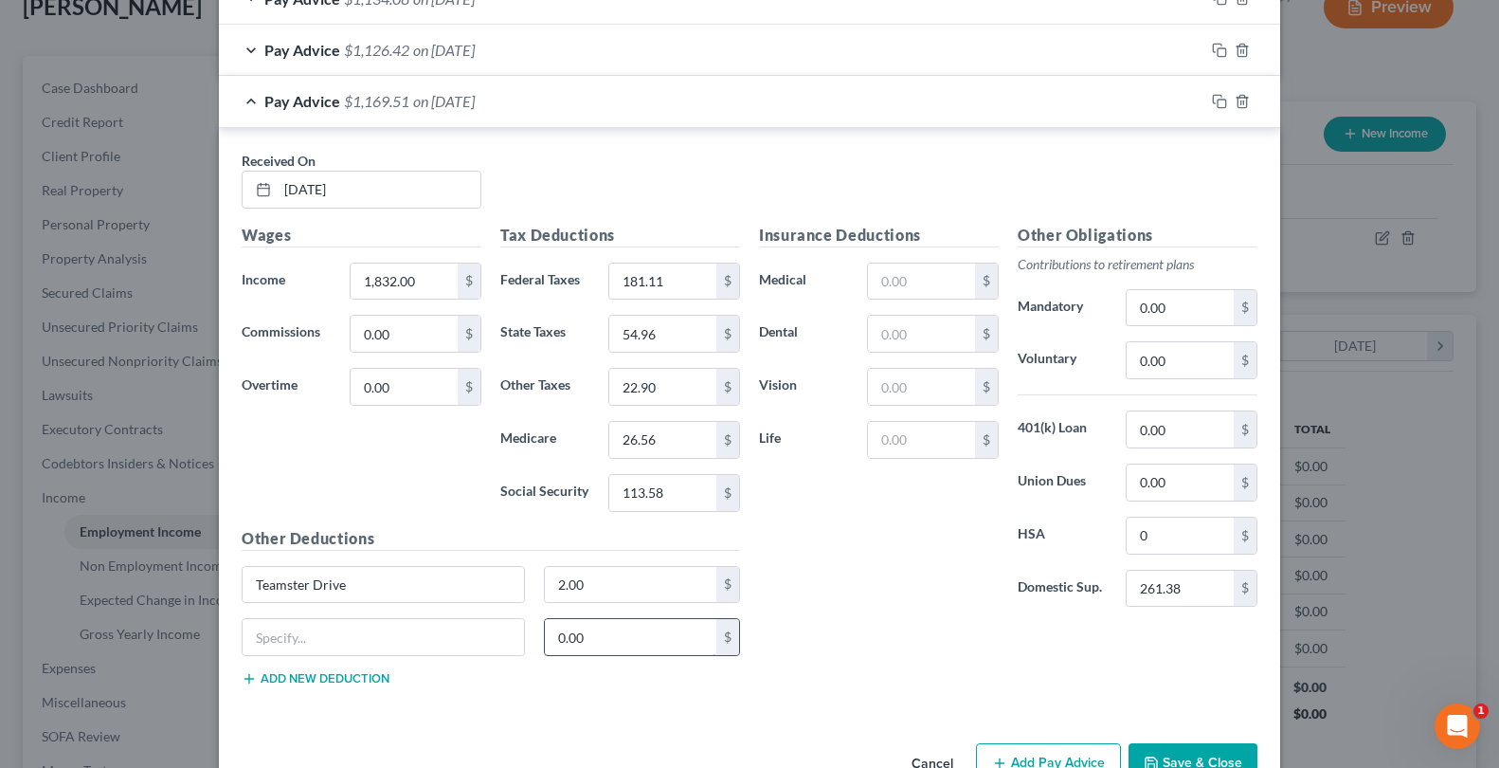
click at [581, 635] on input "0.00" at bounding box center [631, 637] width 172 height 36
type input "5"
click at [1138, 575] on input "261.38" at bounding box center [1180, 589] width 107 height 36
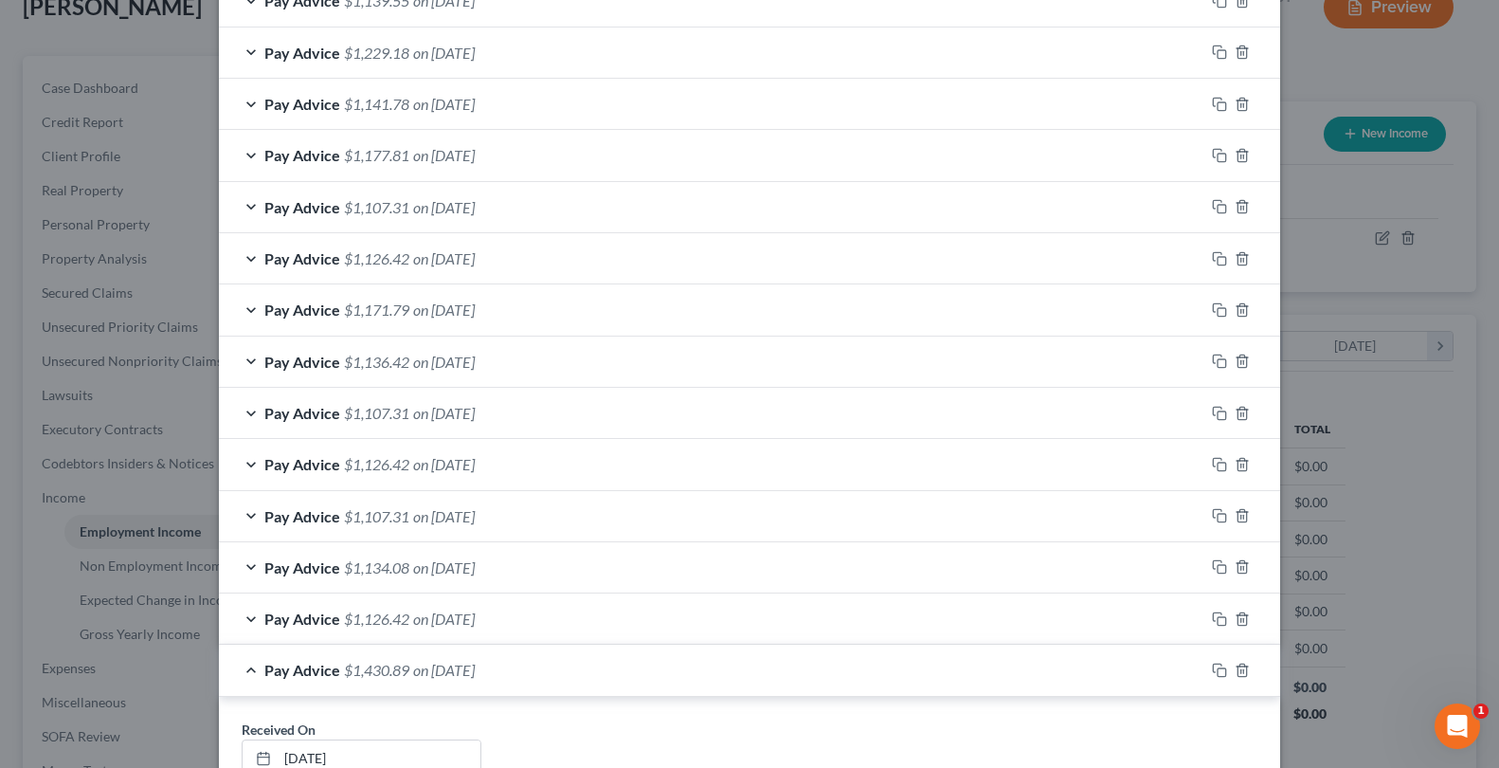
scroll to position [257, 0]
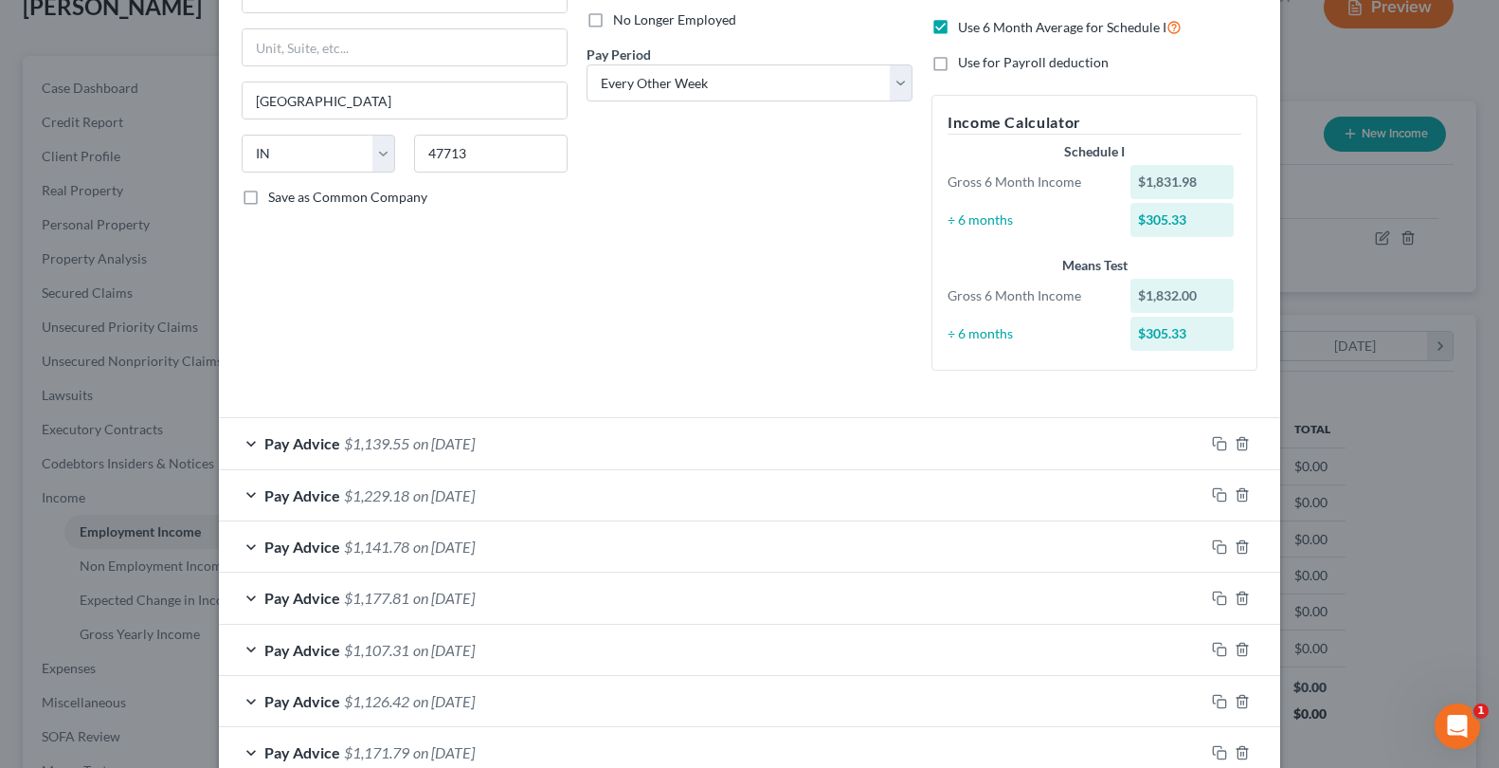
click at [1221, 439] on div at bounding box center [1243, 443] width 76 height 30
click at [1218, 444] on rect "button" at bounding box center [1222, 446] width 9 height 9
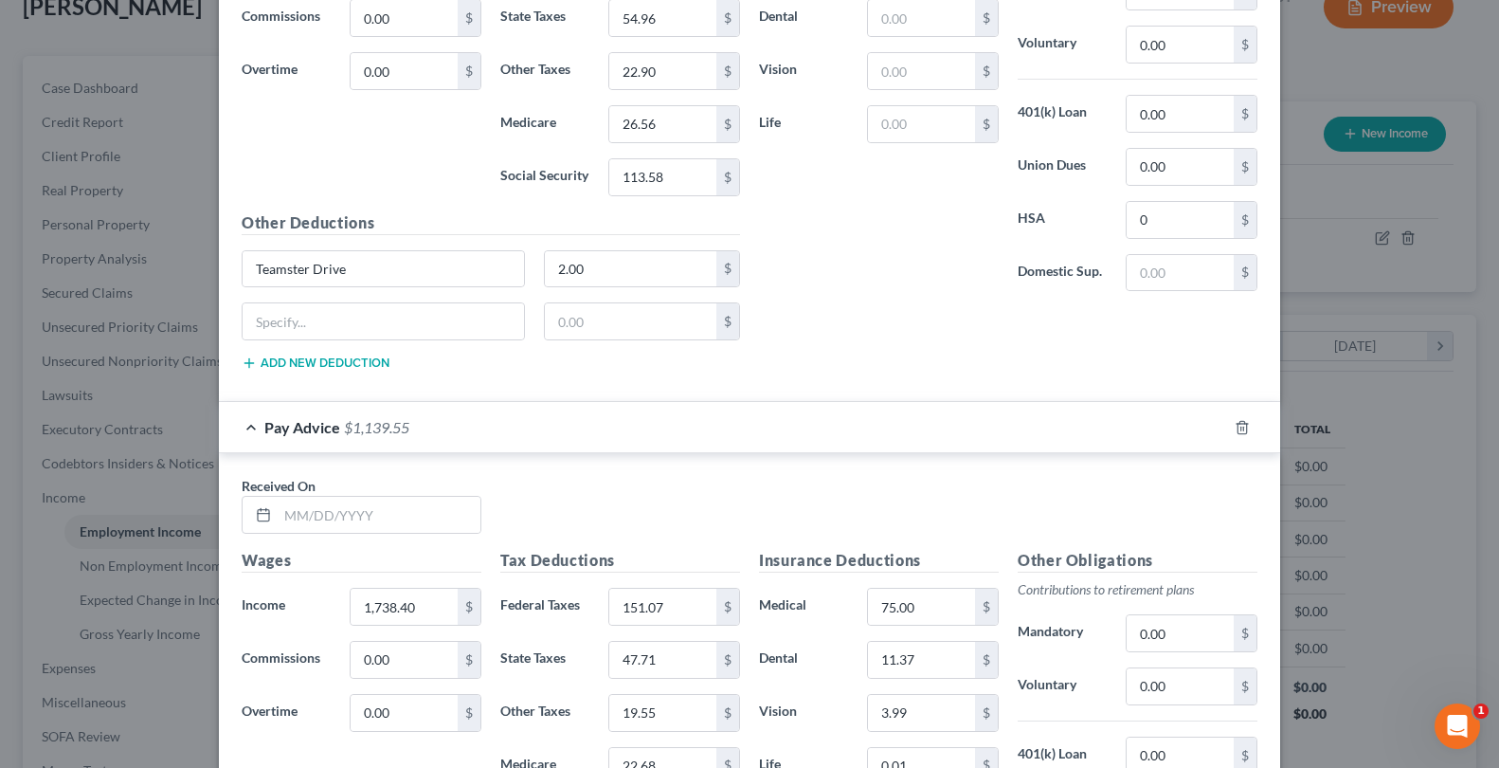
scroll to position [1205, 0]
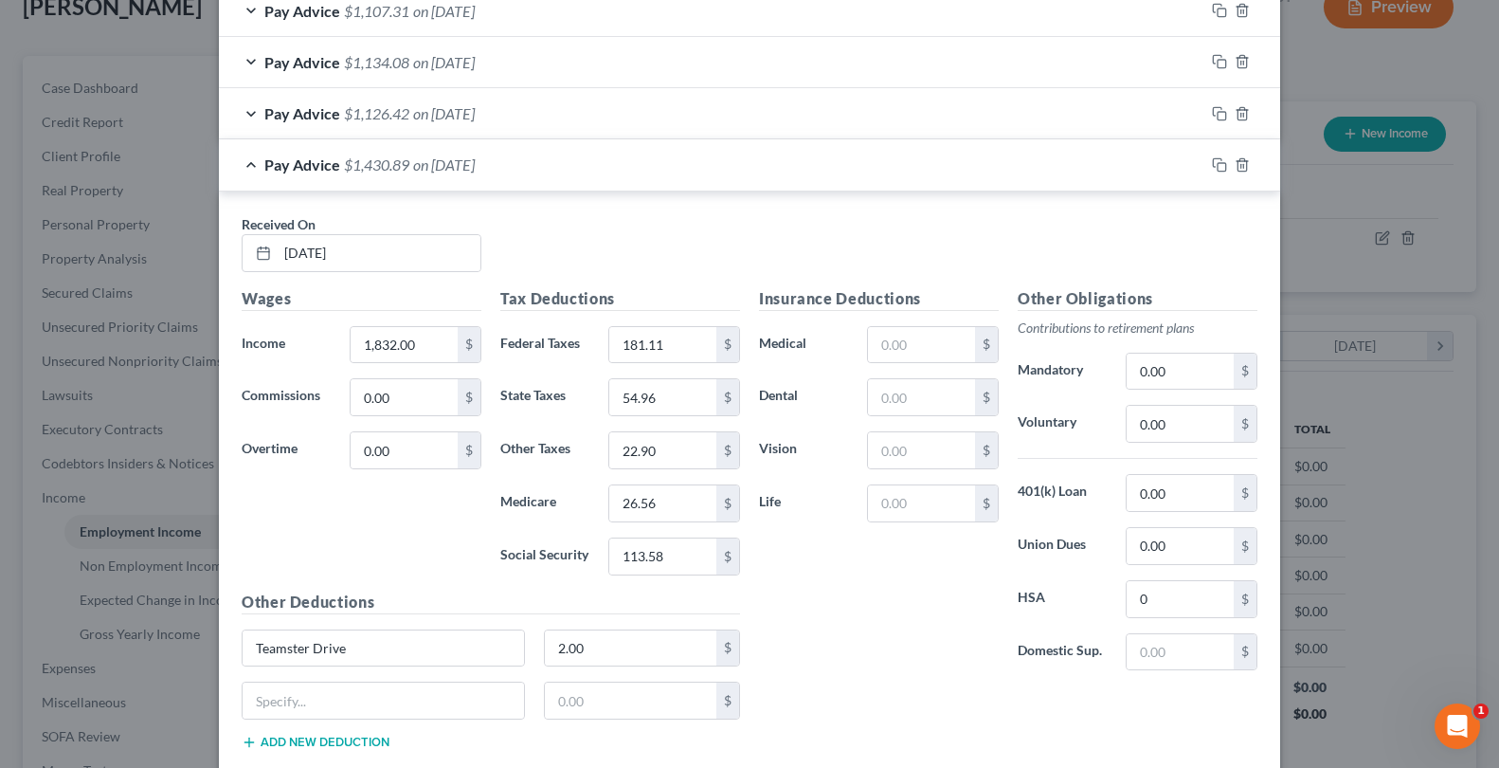
click at [569, 175] on div "Pay Advice $1,430.89 on [DATE]" at bounding box center [712, 164] width 986 height 50
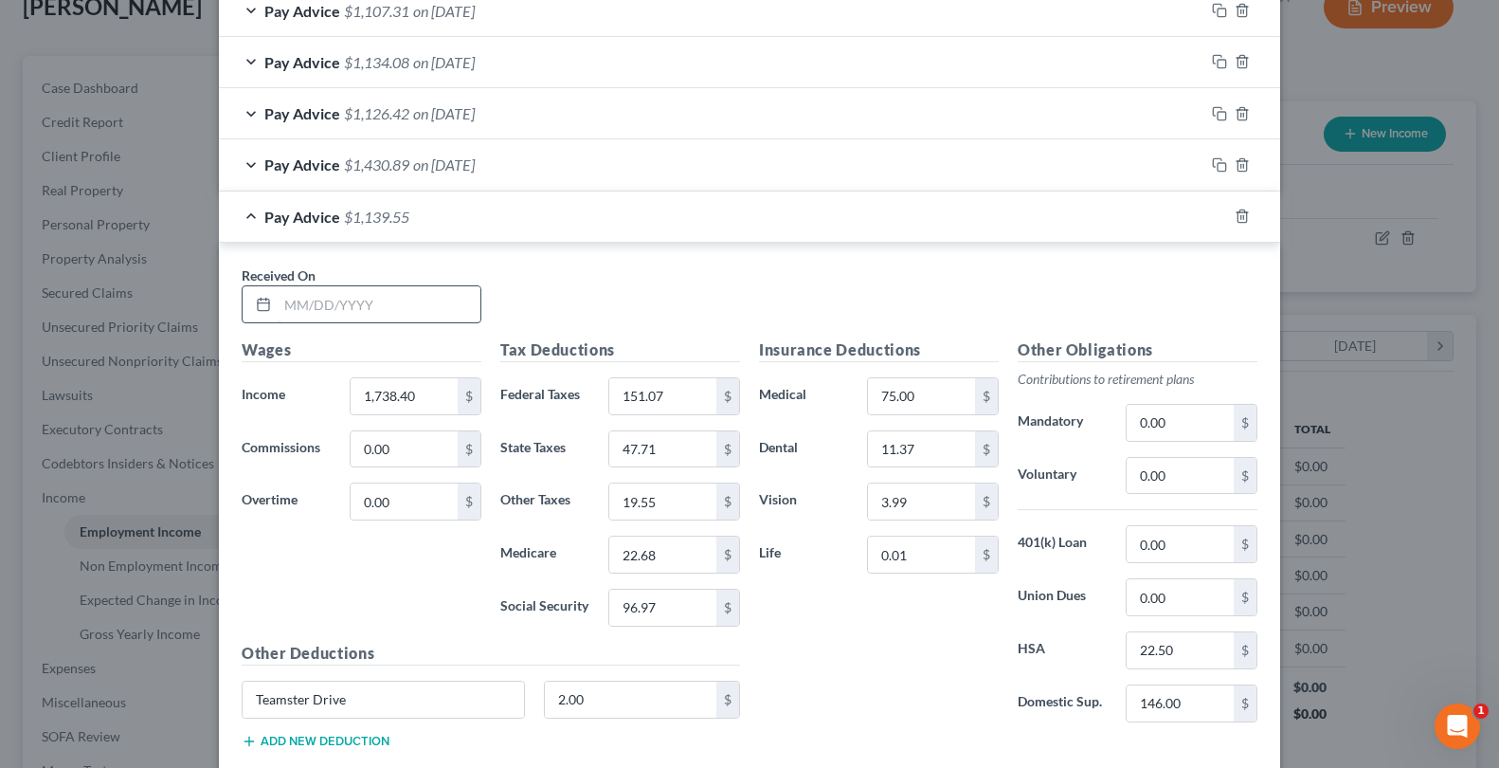
click at [347, 308] on input "text" at bounding box center [379, 304] width 203 height 36
type input "[DATE]"
type input "1,832.00"
type input "167.57"
type input "51.57"
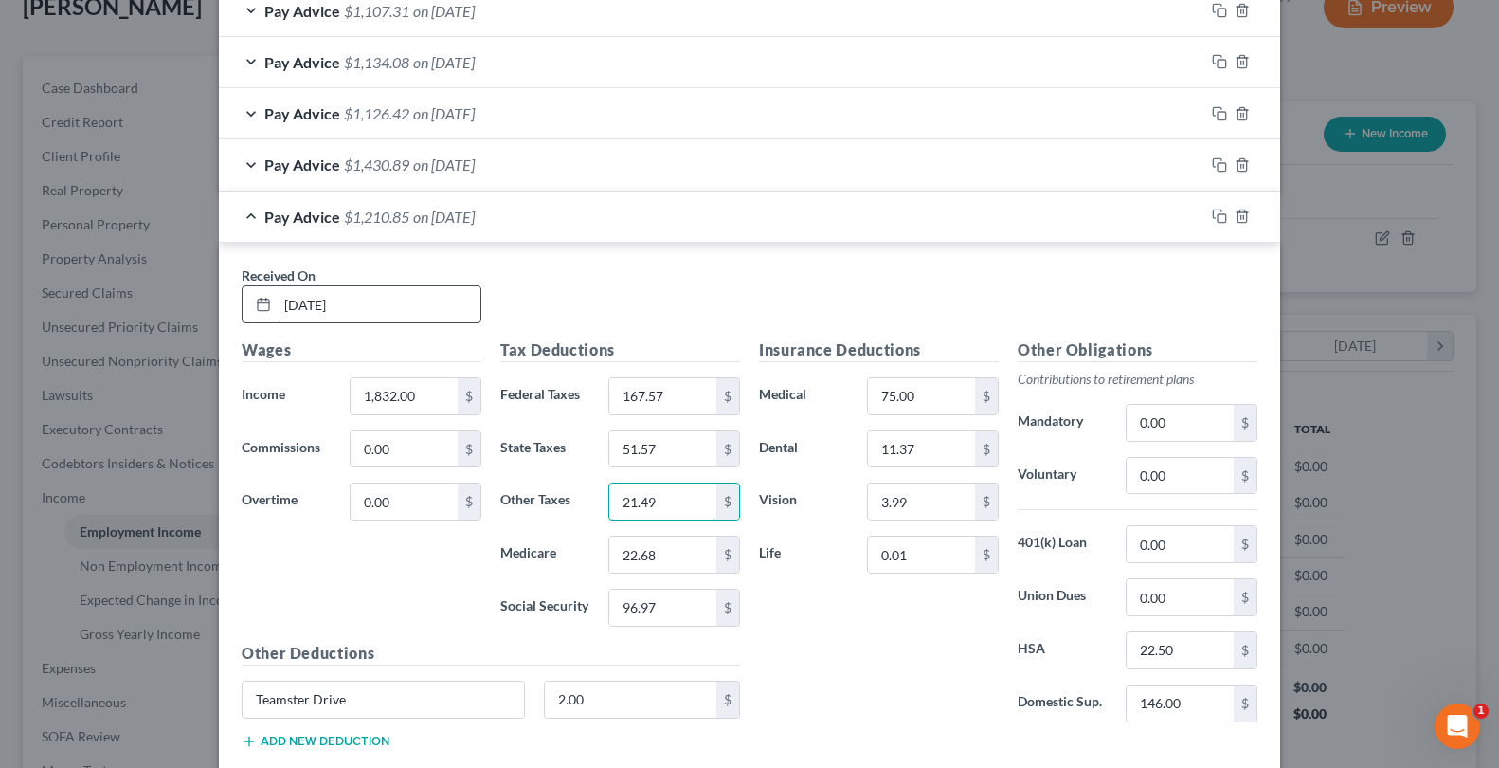
type input "21.49"
type input "24.93"
type input "106.59"
click at [1168, 698] on input "146.00" at bounding box center [1180, 703] width 107 height 36
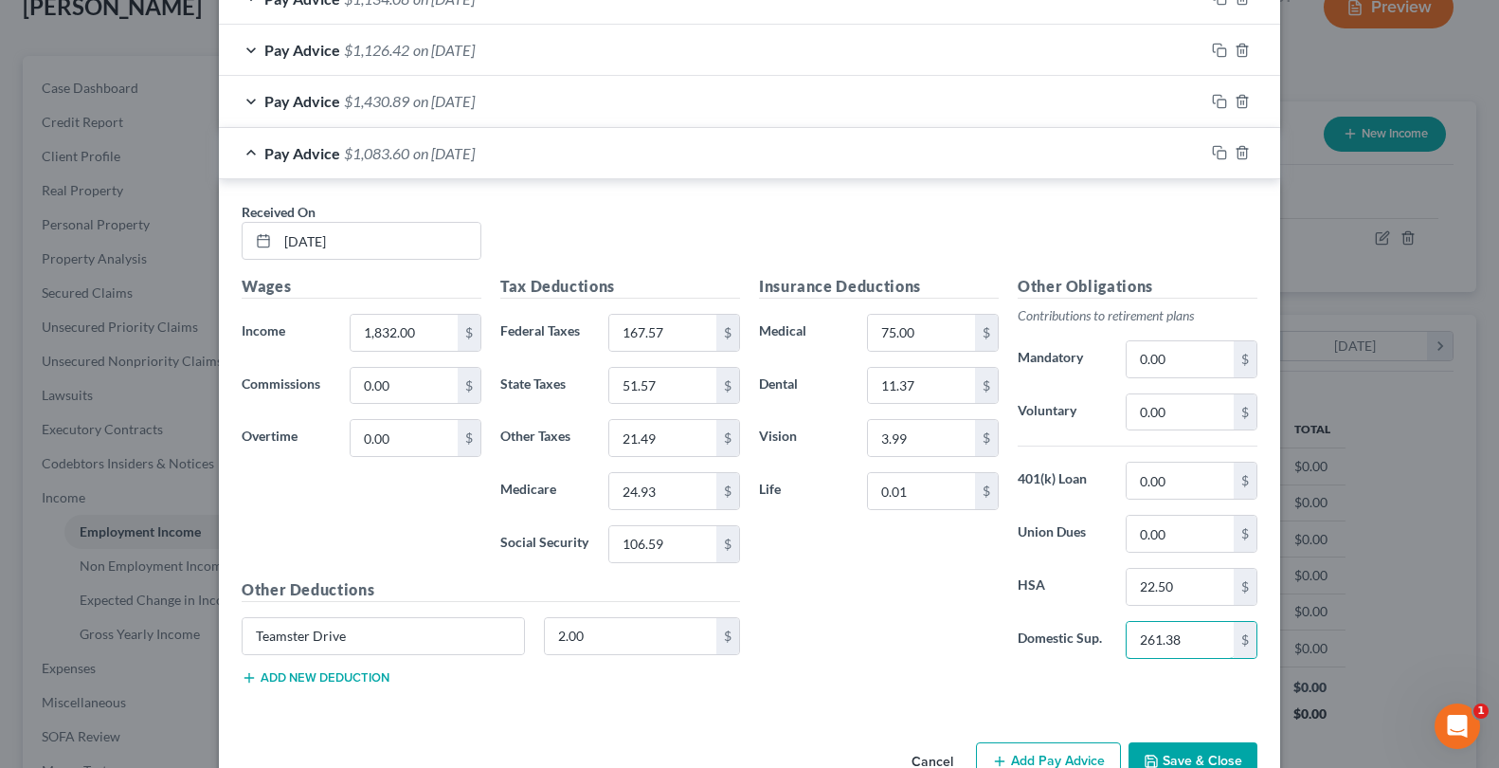
type input "261.38"
click at [648, 437] on input "21.49" at bounding box center [662, 438] width 107 height 36
type input "51.89"
click at [1167, 635] on input "261.38" at bounding box center [1180, 640] width 107 height 36
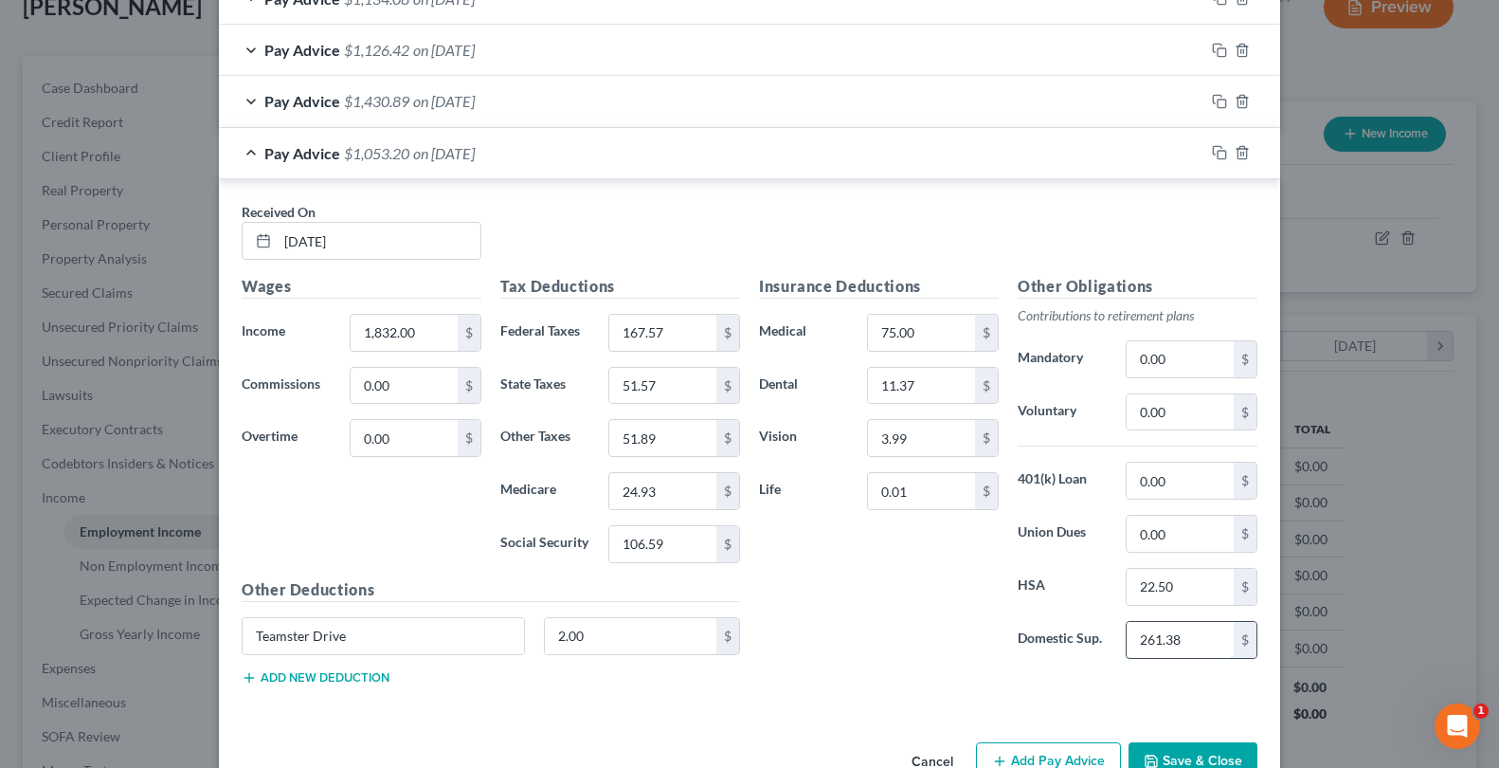
click at [1167, 635] on input "261.38" at bounding box center [1180, 640] width 107 height 36
click at [1212, 154] on icon "button" at bounding box center [1219, 152] width 15 height 15
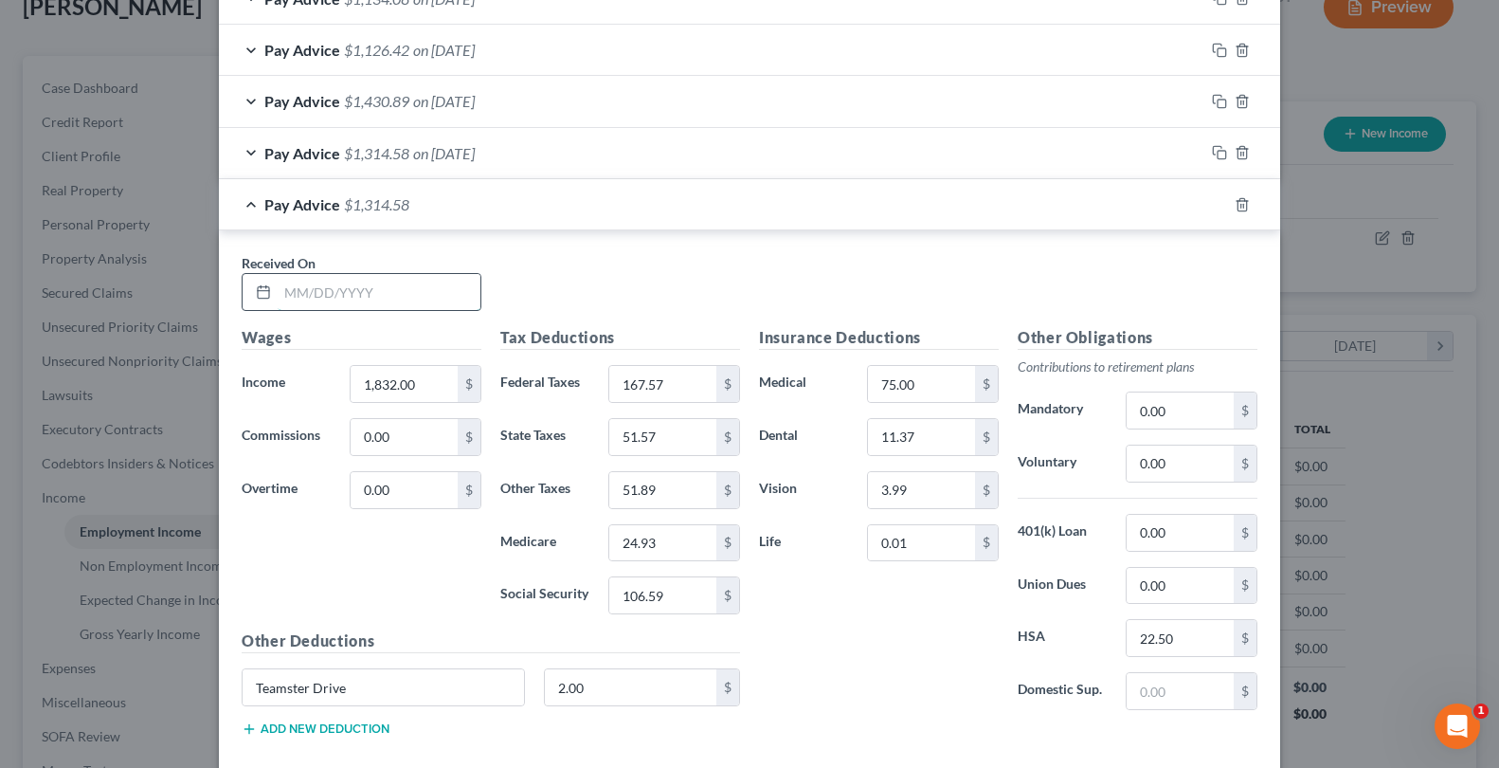
click at [354, 286] on input "text" at bounding box center [379, 292] width 203 height 36
click at [1239, 208] on icon "button" at bounding box center [1242, 204] width 15 height 15
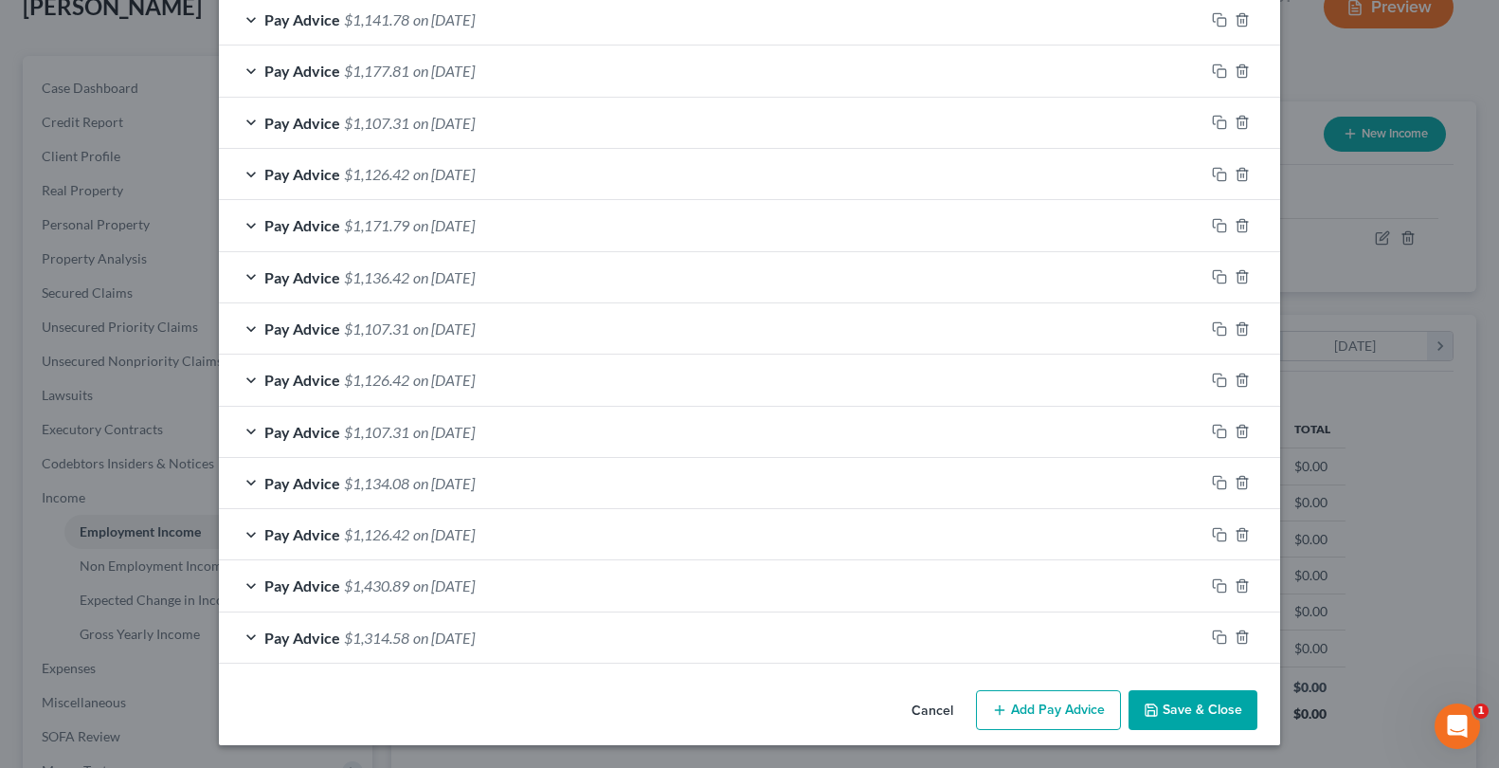
scroll to position [784, 0]
click at [1212, 582] on icon "button" at bounding box center [1219, 585] width 15 height 15
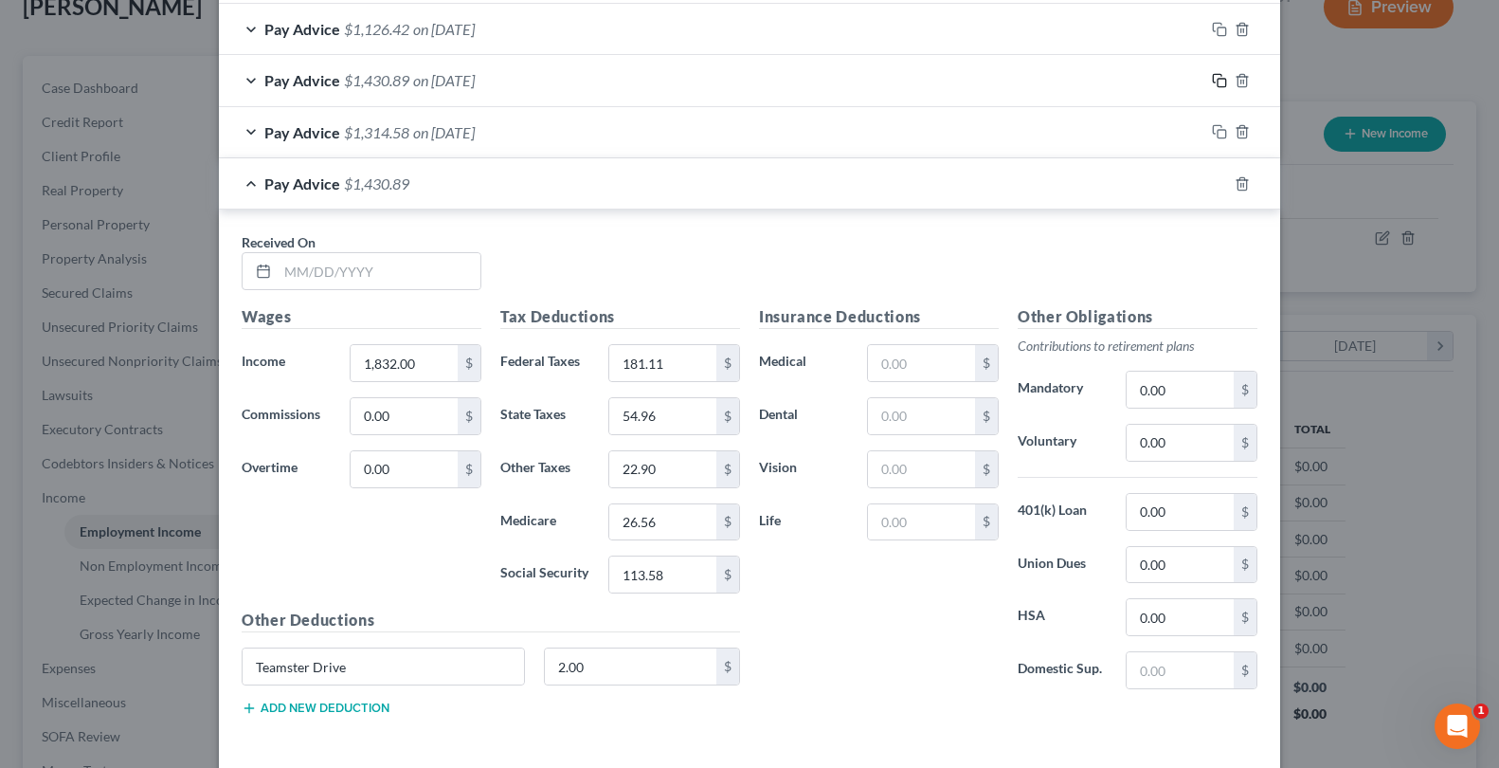
scroll to position [1352, 0]
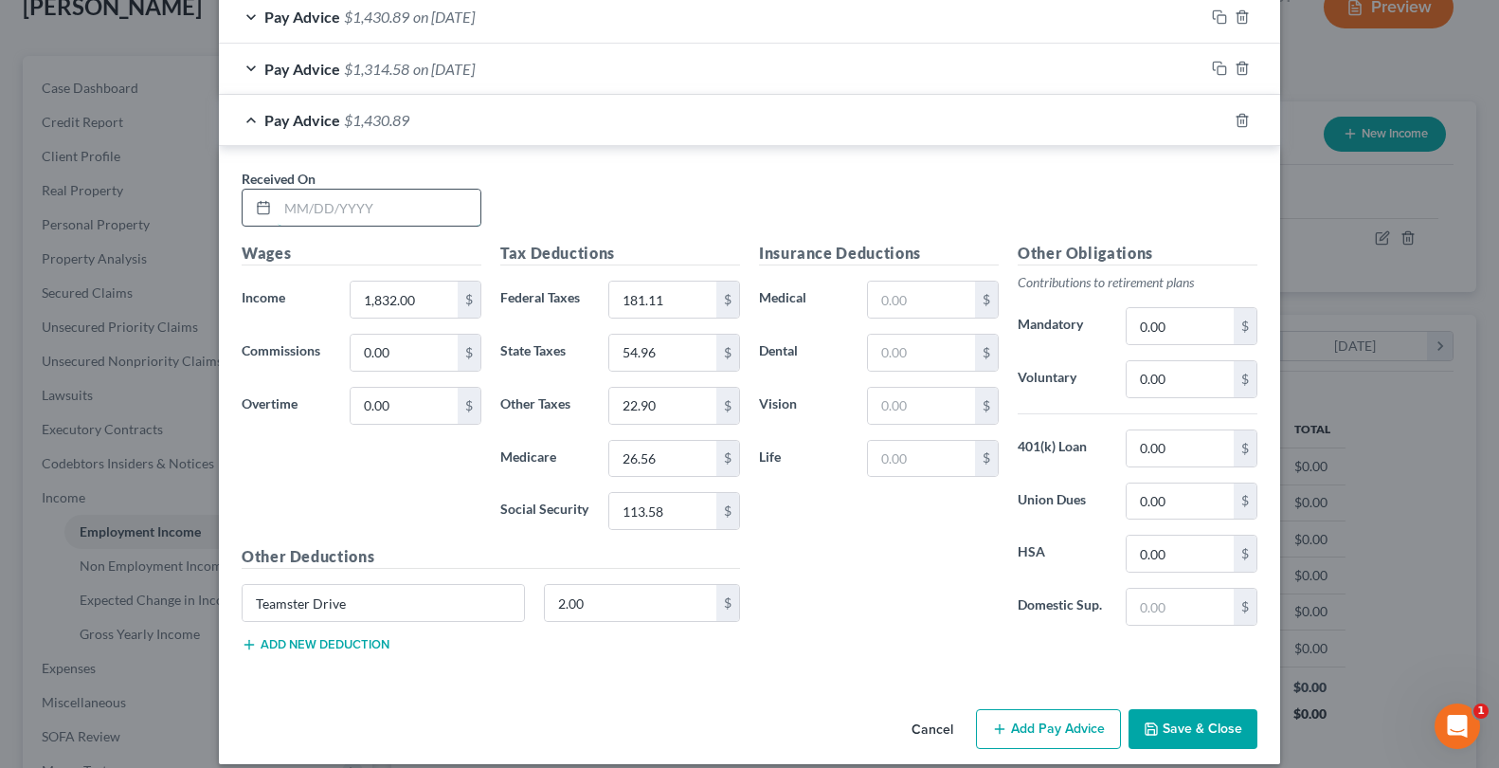
click at [343, 202] on input "text" at bounding box center [379, 208] width 203 height 36
type input "[DATE]"
click at [1213, 68] on icon "button" at bounding box center [1217, 67] width 9 height 9
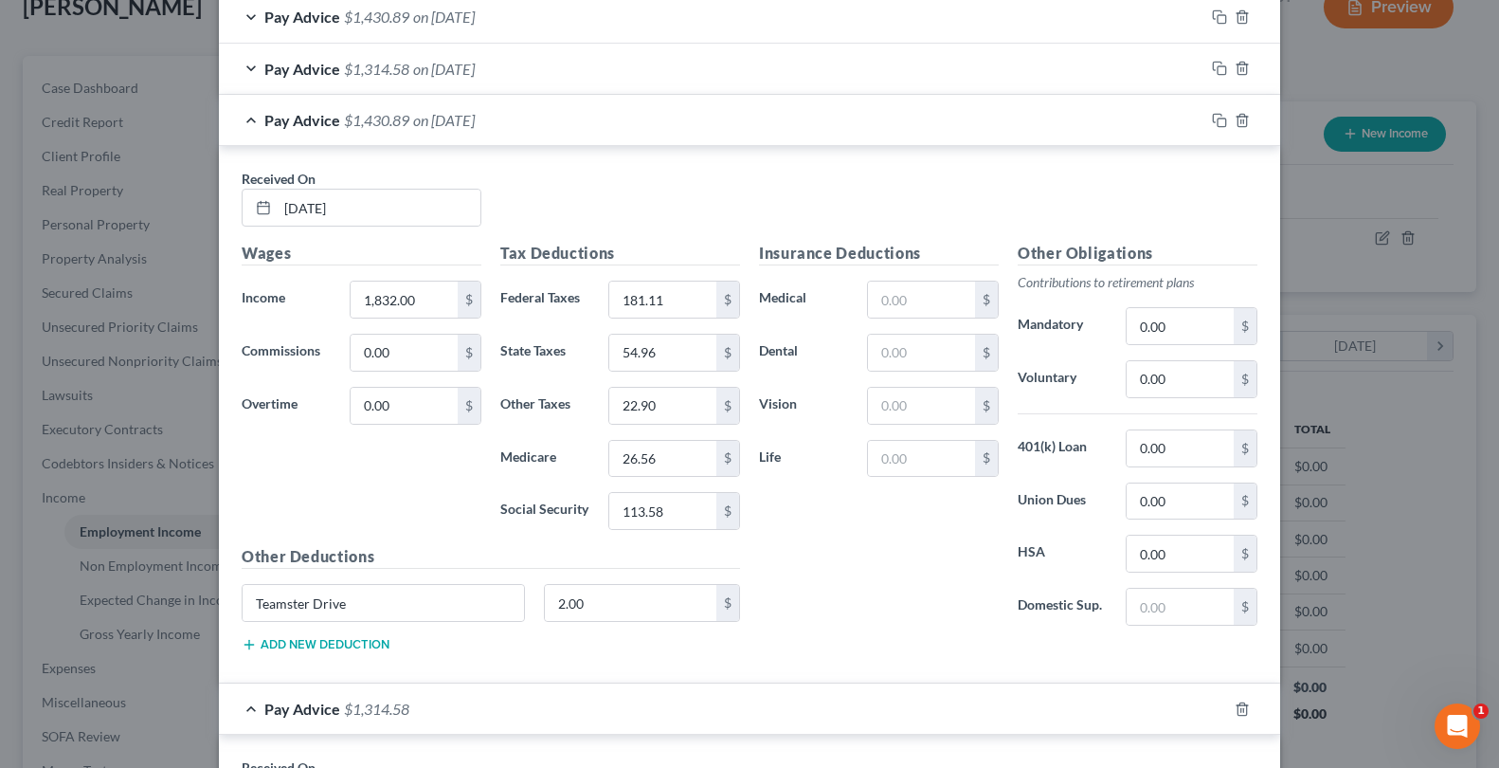
click at [471, 103] on div "Pay Advice $1,430.89 on [DATE]" at bounding box center [712, 120] width 986 height 50
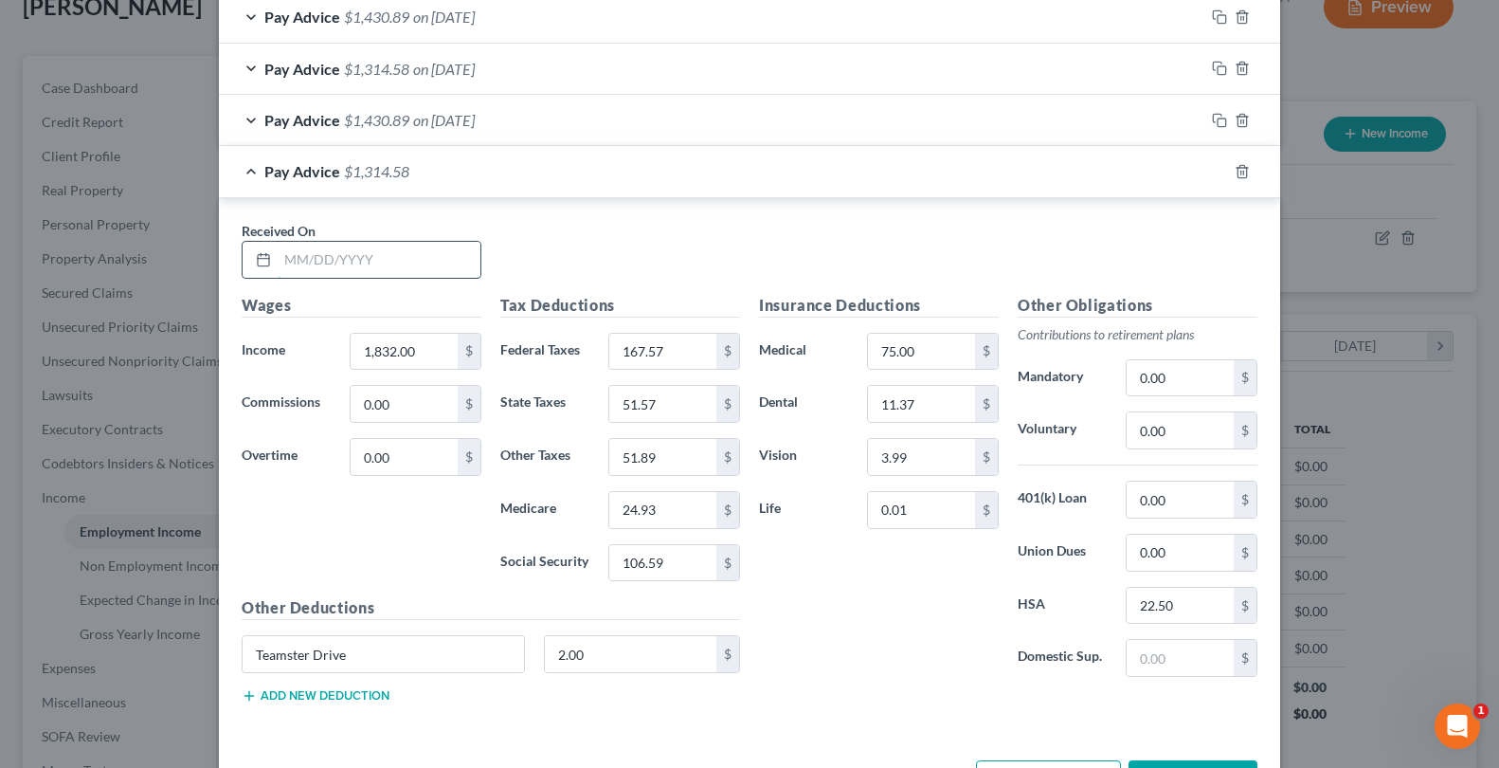
click at [351, 253] on input "text" at bounding box center [379, 260] width 203 height 36
type input "[DATE]"
click at [1212, 117] on icon "button" at bounding box center [1219, 120] width 15 height 15
click at [712, 173] on div "Pay Advice $1,314.58 on [DATE]" at bounding box center [712, 171] width 986 height 50
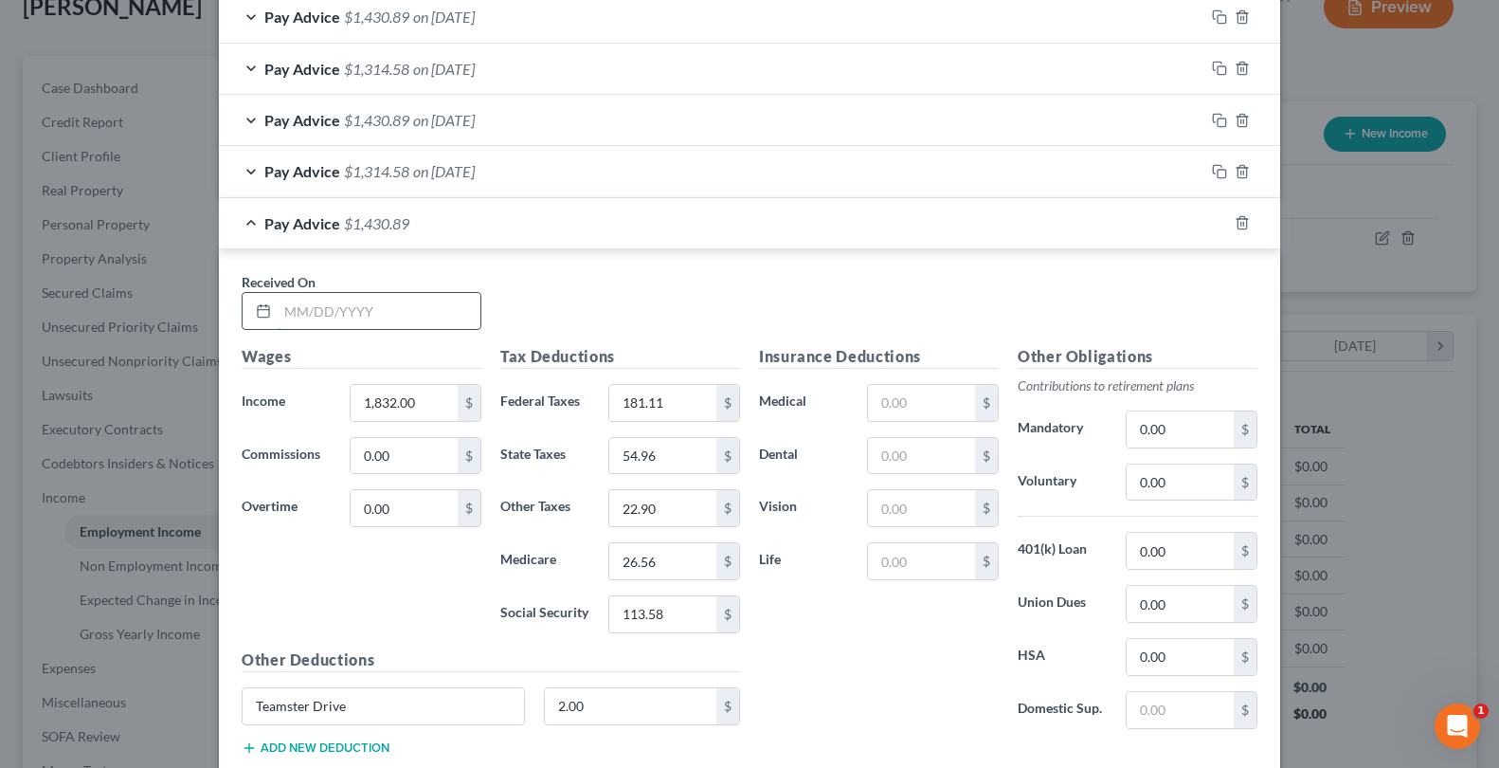
click at [390, 306] on input "text" at bounding box center [379, 311] width 203 height 36
type input "[DATE]"
click at [1218, 173] on rect "button" at bounding box center [1222, 174] width 9 height 9
click at [655, 233] on div "Pay Advice $1,430.89 on [DATE]" at bounding box center [712, 223] width 986 height 50
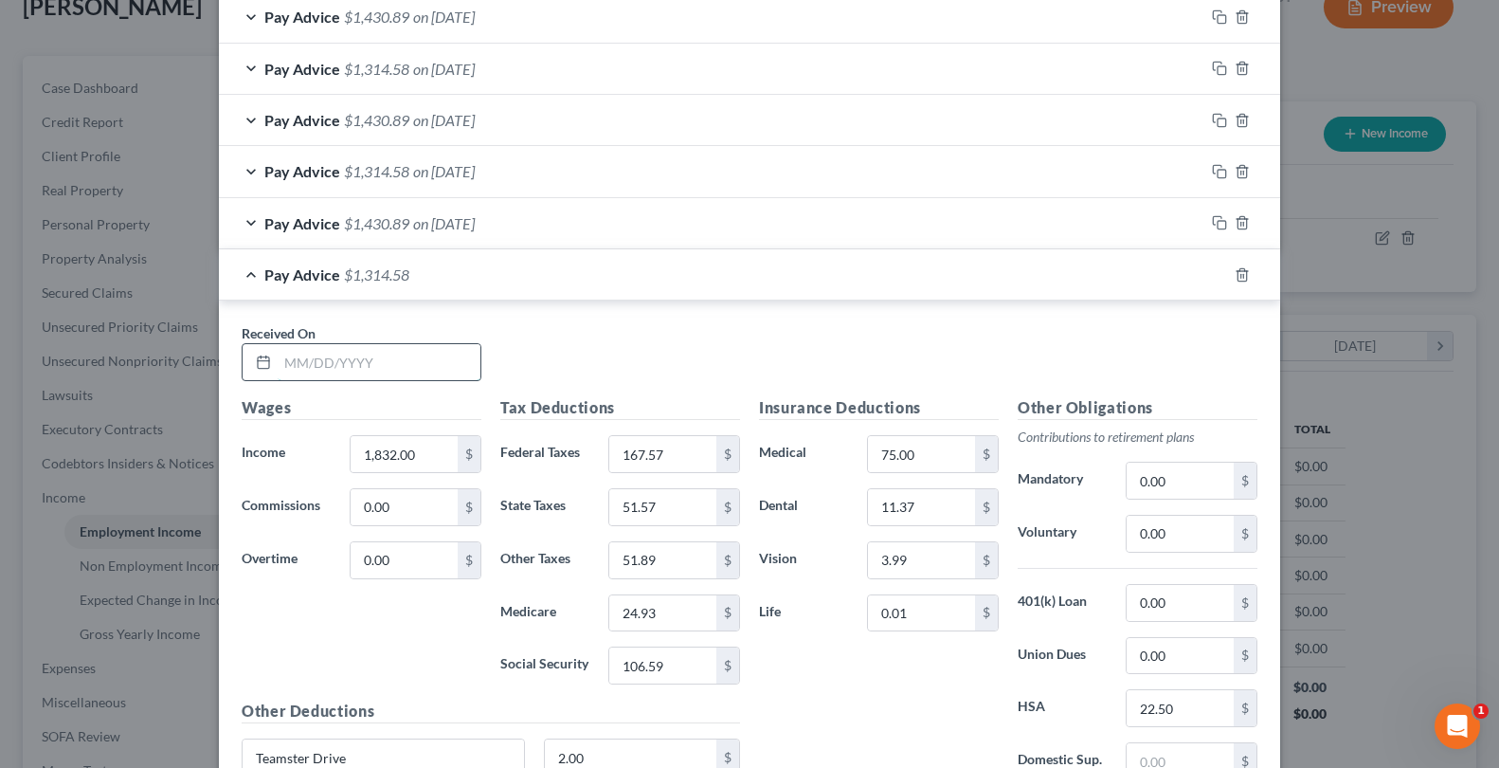
click at [344, 360] on input "text" at bounding box center [379, 362] width 203 height 36
type input "[DATE]"
click at [426, 461] on input "1,832.00" at bounding box center [404, 454] width 107 height 36
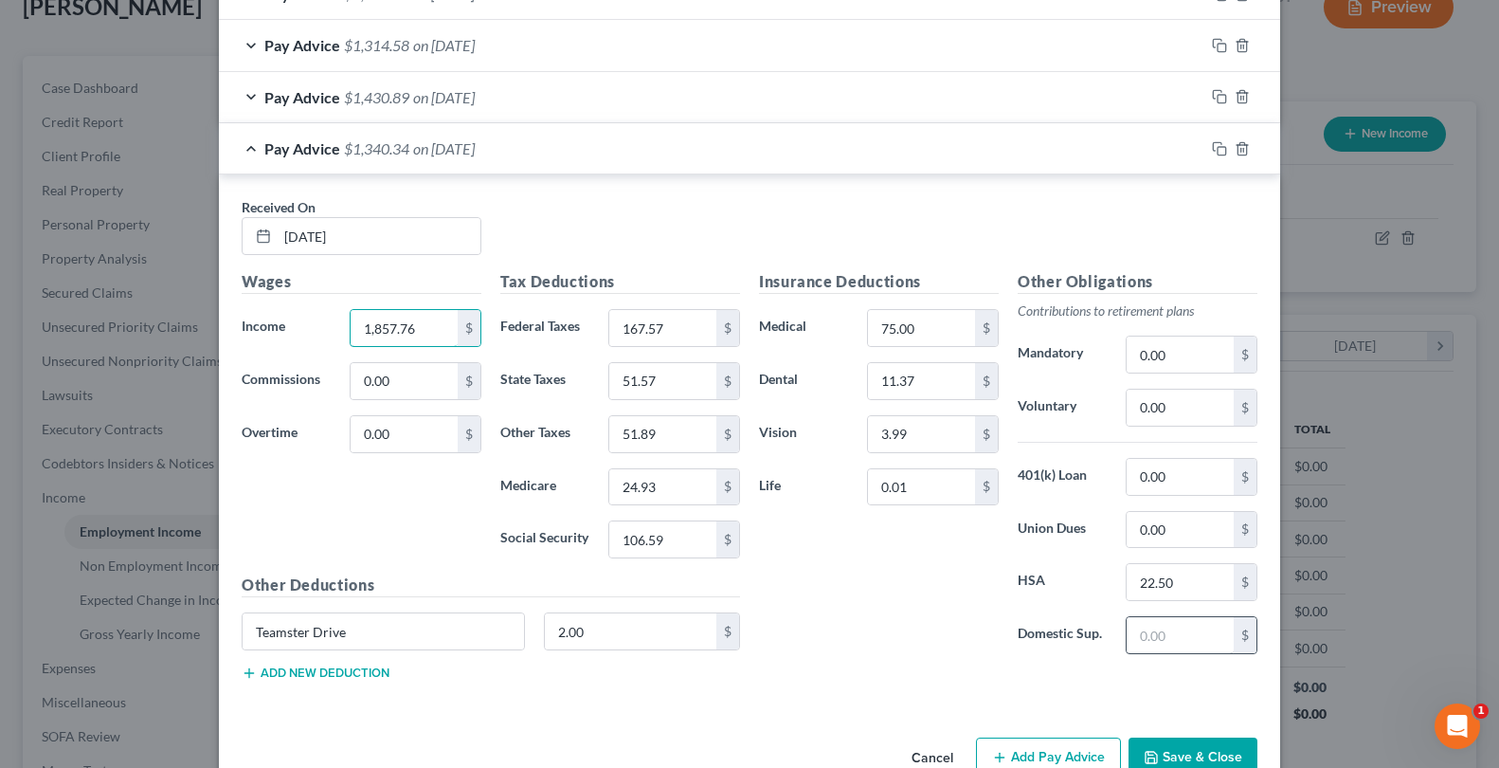
type input "1,857.76"
click at [1147, 640] on input "text" at bounding box center [1180, 635] width 107 height 36
type input "261.38"
click at [684, 334] on input "167.57" at bounding box center [662, 328] width 107 height 36
type input "170.66"
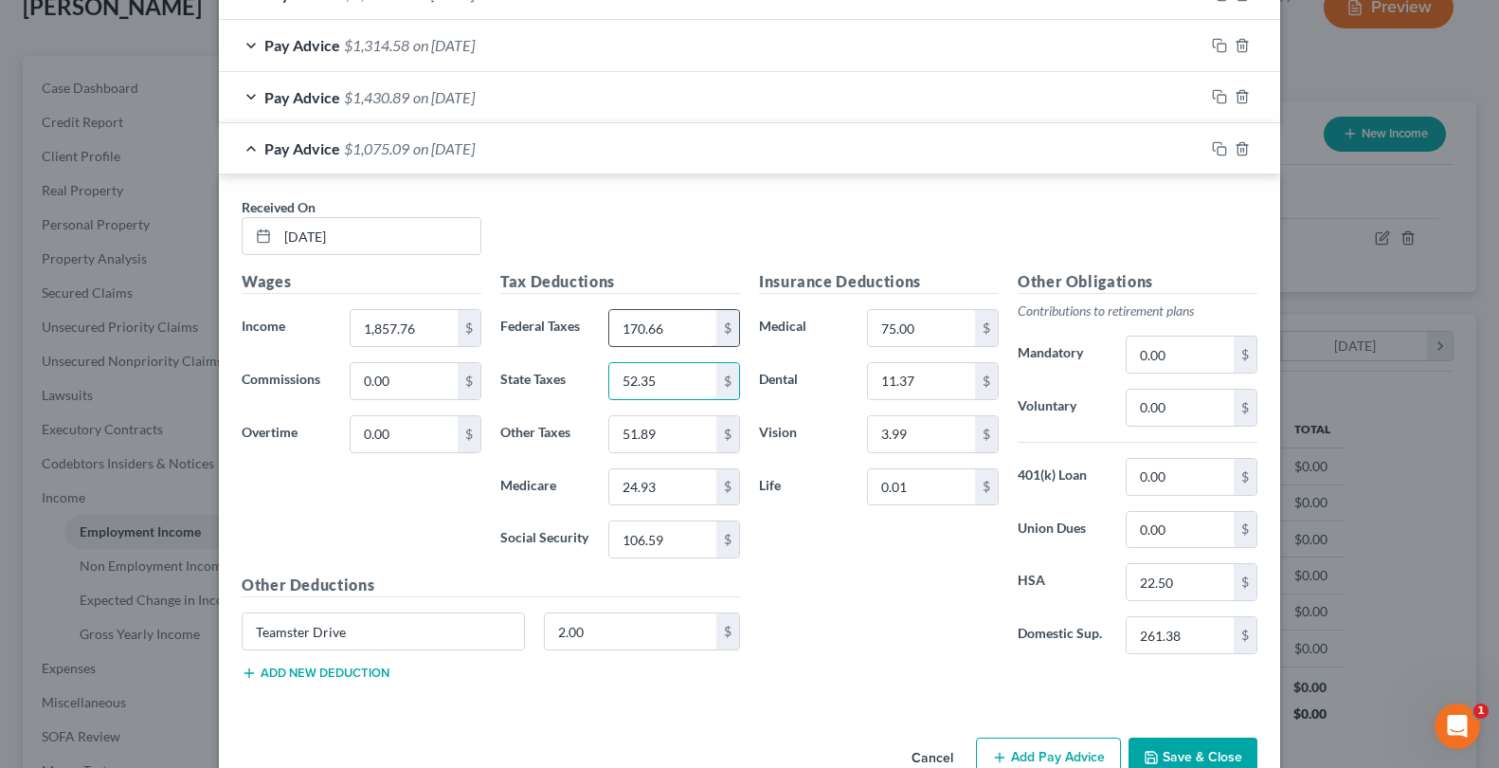
type input "52.35"
type input "25.30"
type input "108.19"
click at [629, 435] on input "51.89" at bounding box center [662, 434] width 107 height 36
type input "52.21"
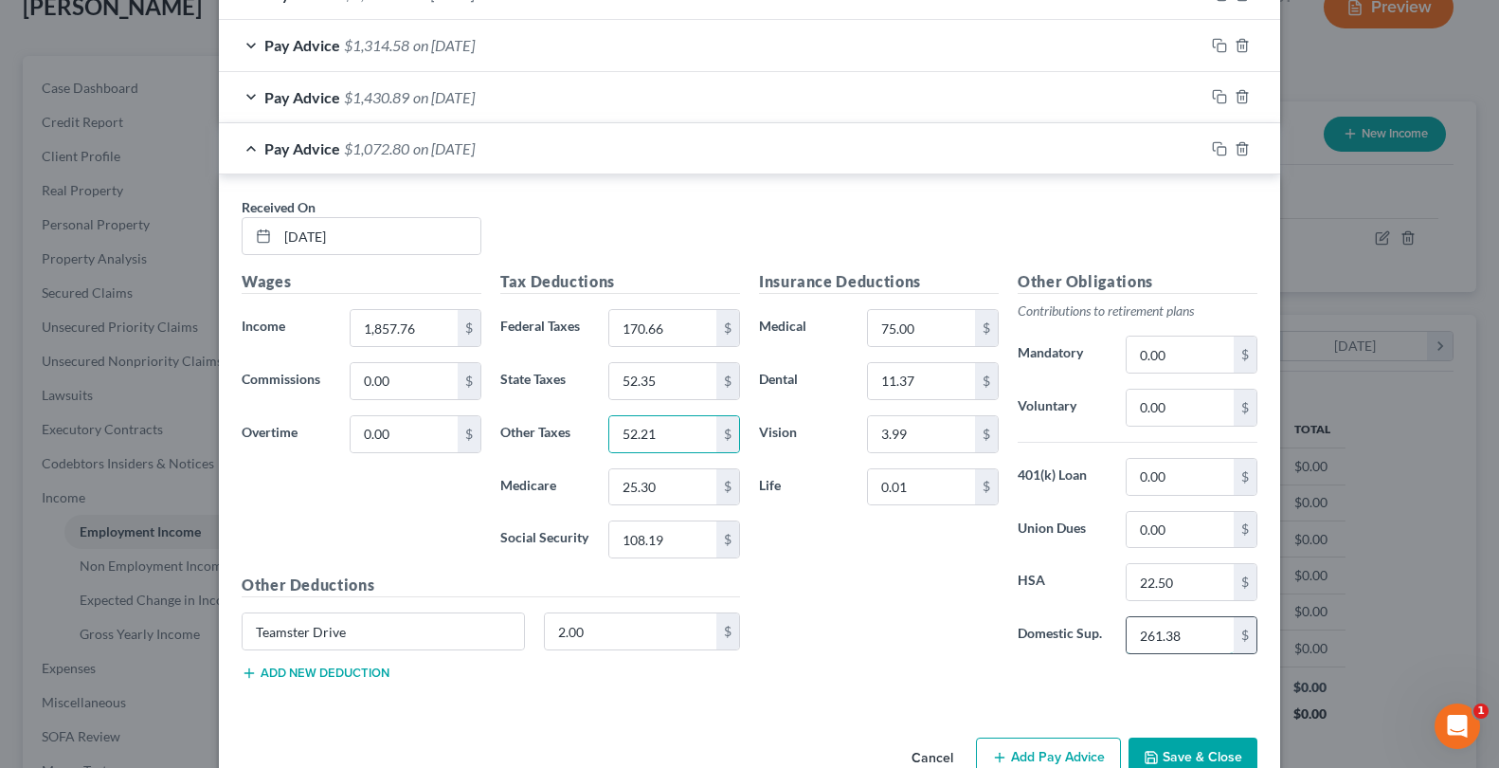
click at [1147, 631] on input "261.38" at bounding box center [1180, 635] width 107 height 36
click at [1213, 100] on icon "button" at bounding box center [1219, 96] width 15 height 15
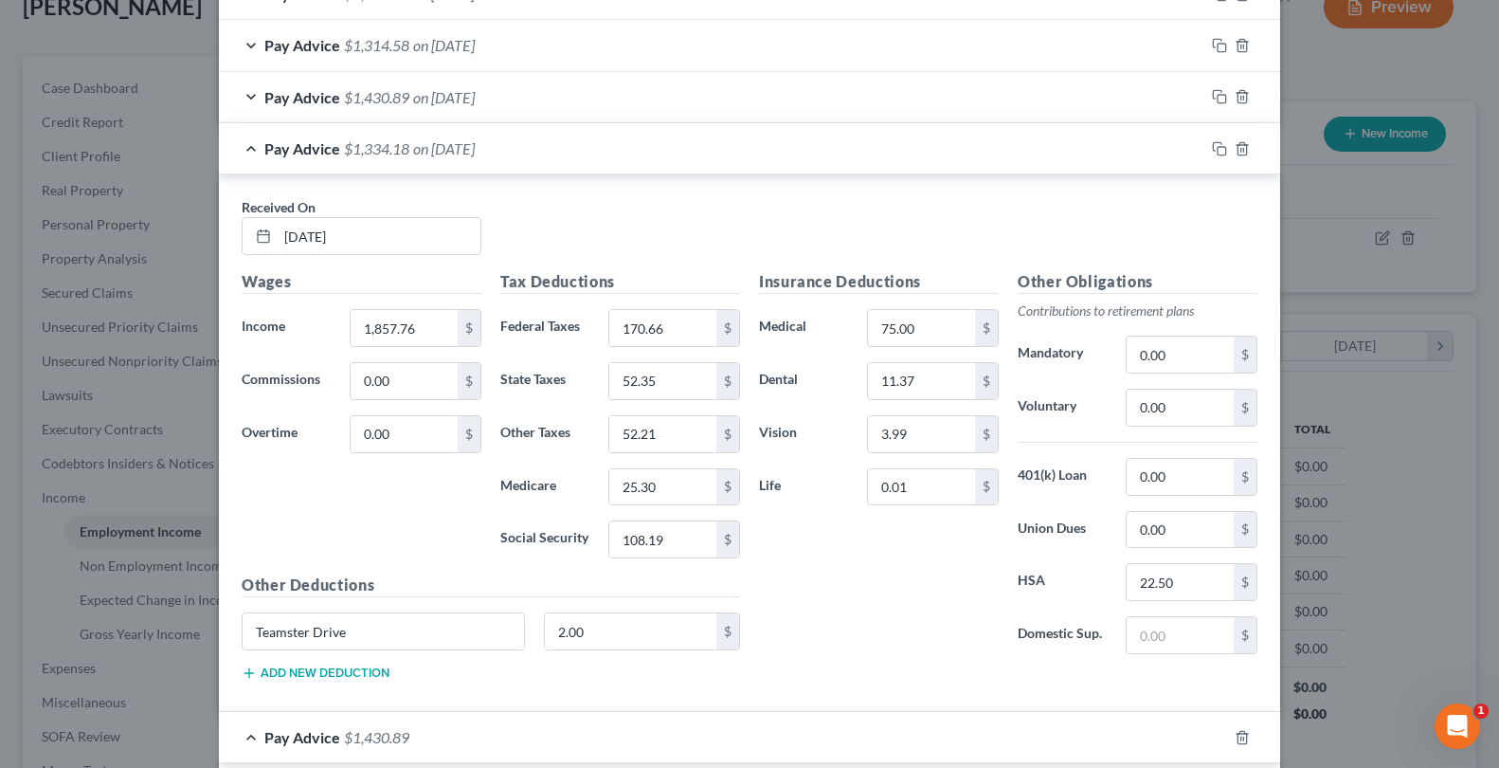
click at [1020, 171] on div "Pay Advice $1,334.18 on [DATE]" at bounding box center [712, 148] width 986 height 50
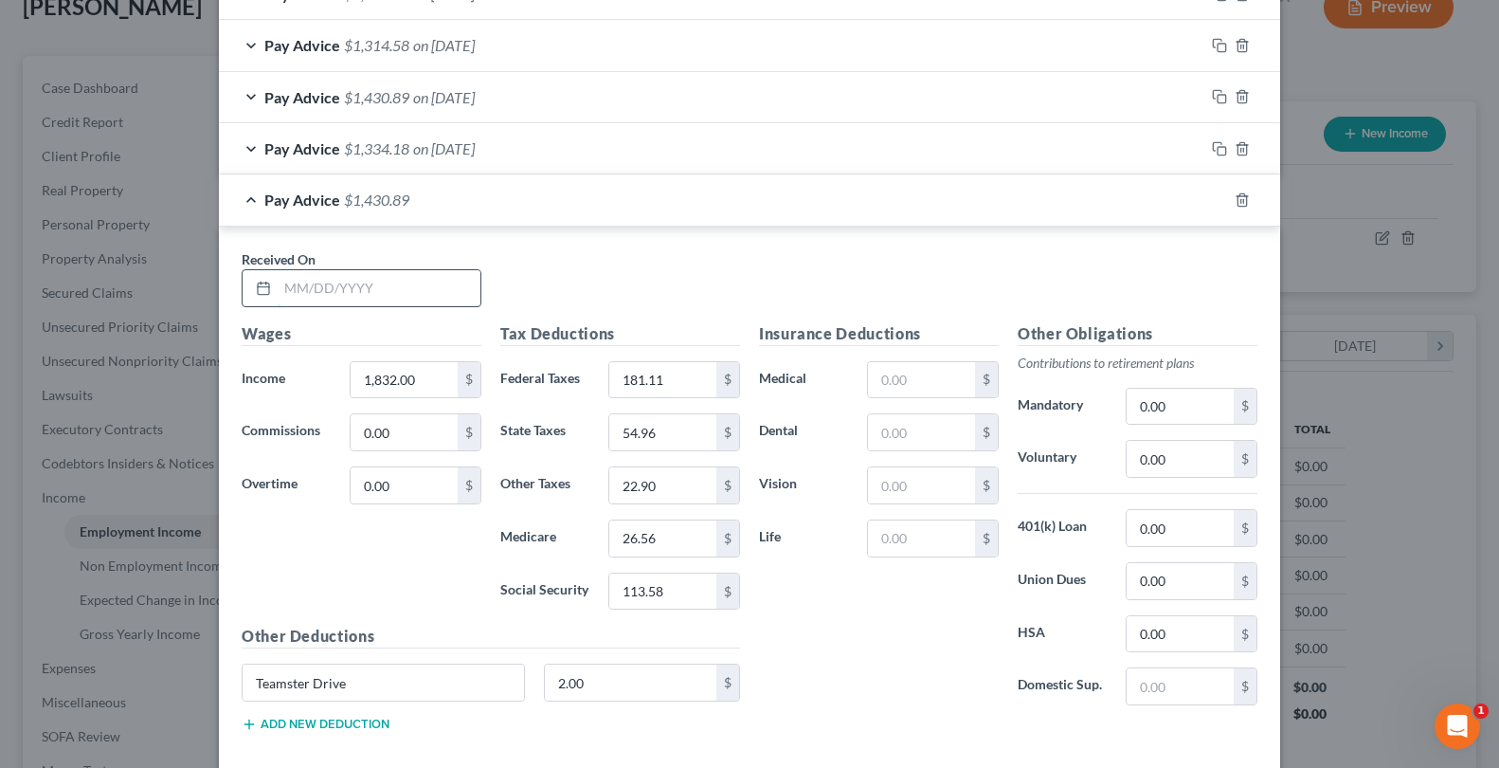
click at [290, 286] on input "text" at bounding box center [379, 288] width 203 height 36
type input "[DATE]"
click at [412, 370] on input "1,832.00" at bounding box center [404, 380] width 107 height 36
type input "1,912.03"
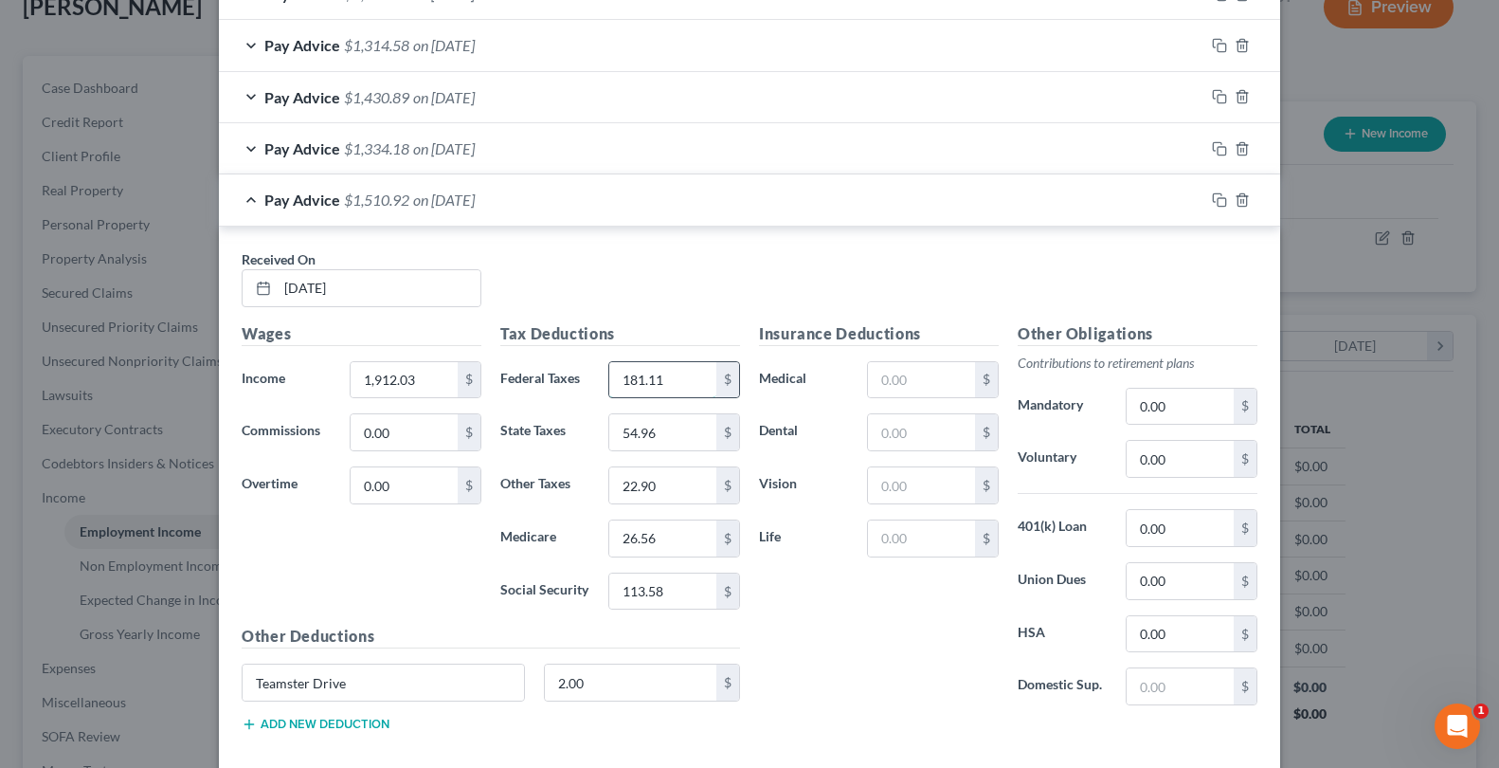
click at [698, 363] on input "181.11" at bounding box center [662, 380] width 107 height 36
type input "190.71"
type input "57.36"
click at [696, 477] on input "22.90" at bounding box center [662, 485] width 107 height 36
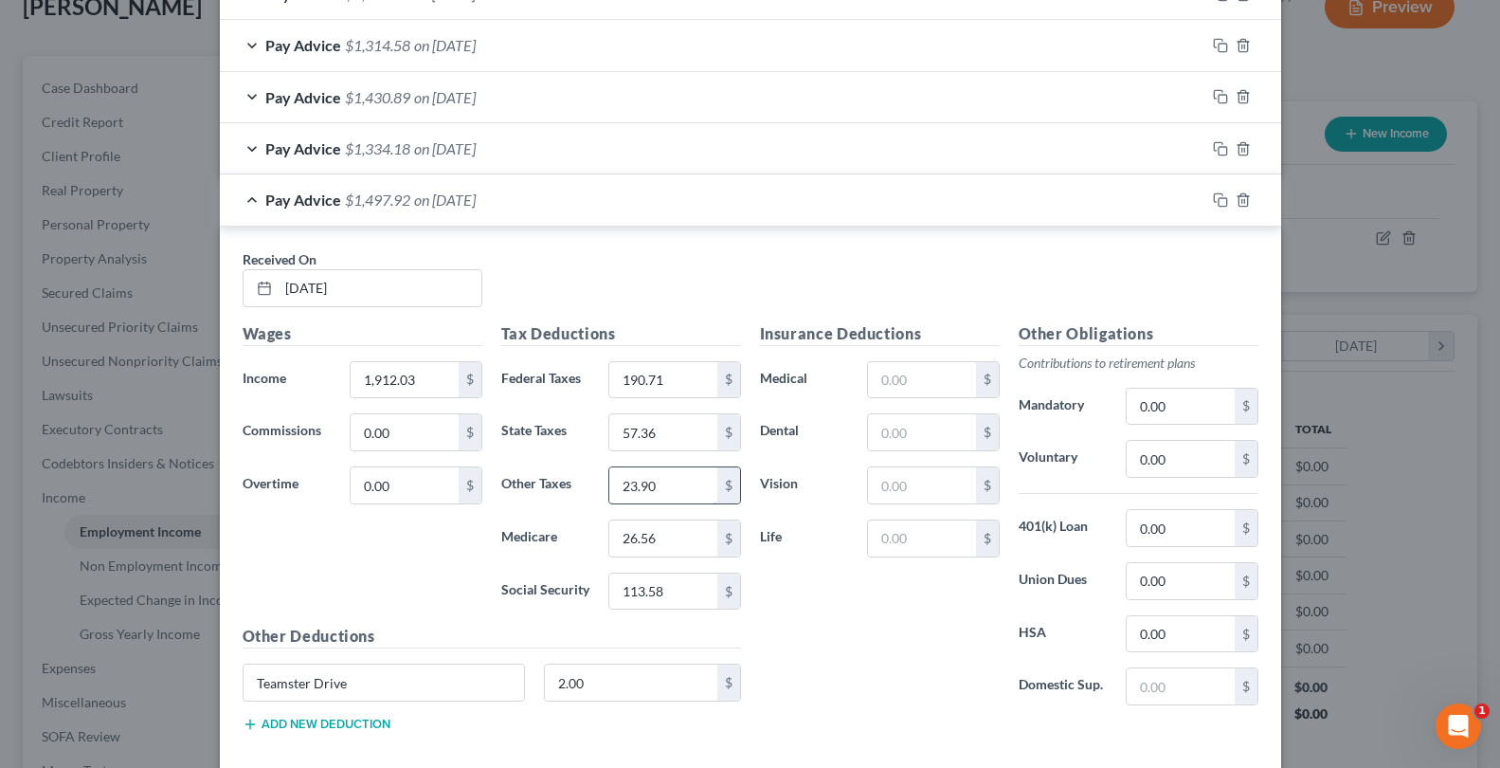
type input "23.90"
type input "27.72"
type input "118.54"
click at [1138, 687] on input "text" at bounding box center [1180, 686] width 107 height 36
type input "6"
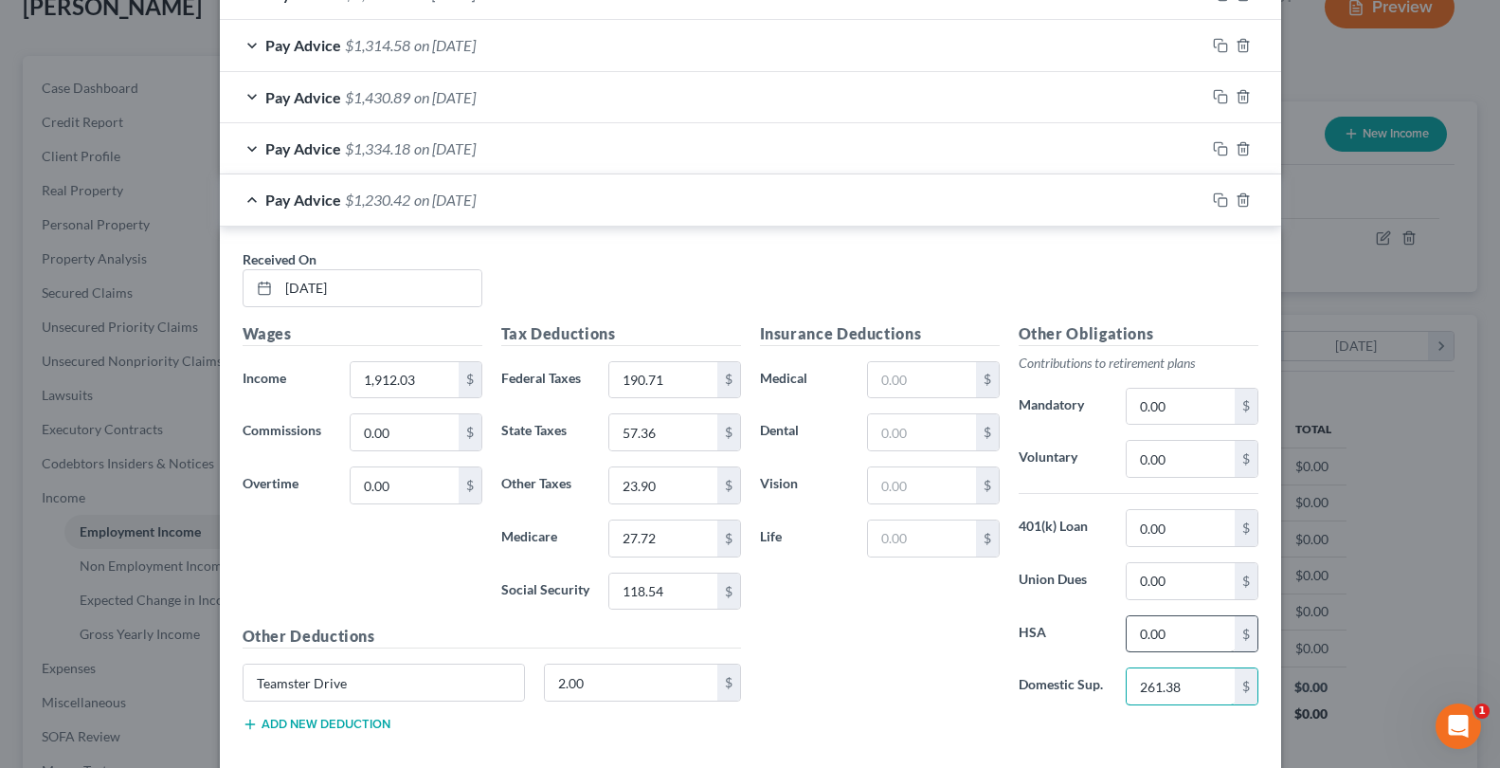
type input "261.38"
click at [1147, 633] on input "0.00" at bounding box center [1180, 634] width 107 height 36
type input "0"
click at [1213, 152] on icon "button" at bounding box center [1220, 148] width 15 height 15
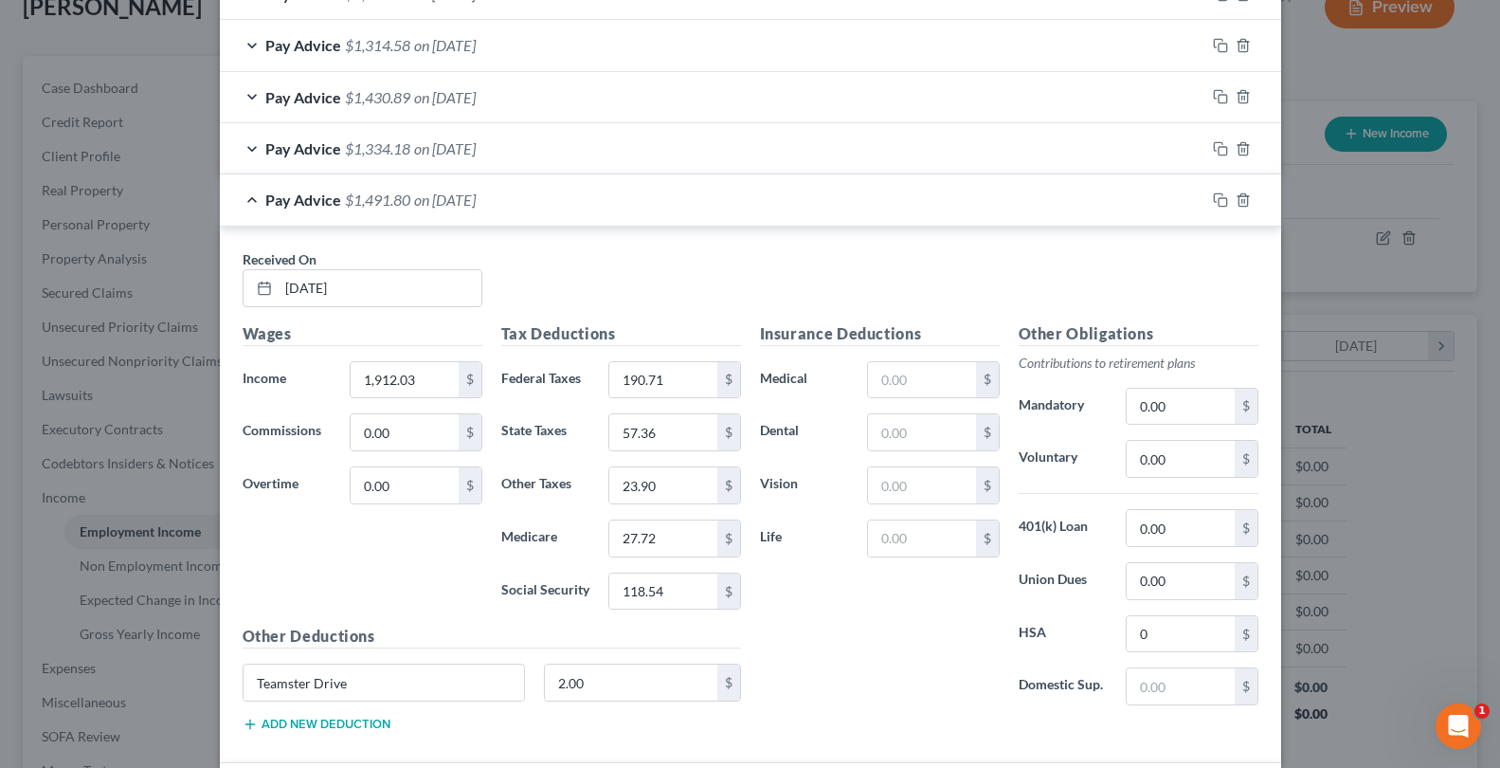
click at [642, 205] on div "Pay Advice $1,491.80 on [DATE]" at bounding box center [713, 199] width 986 height 50
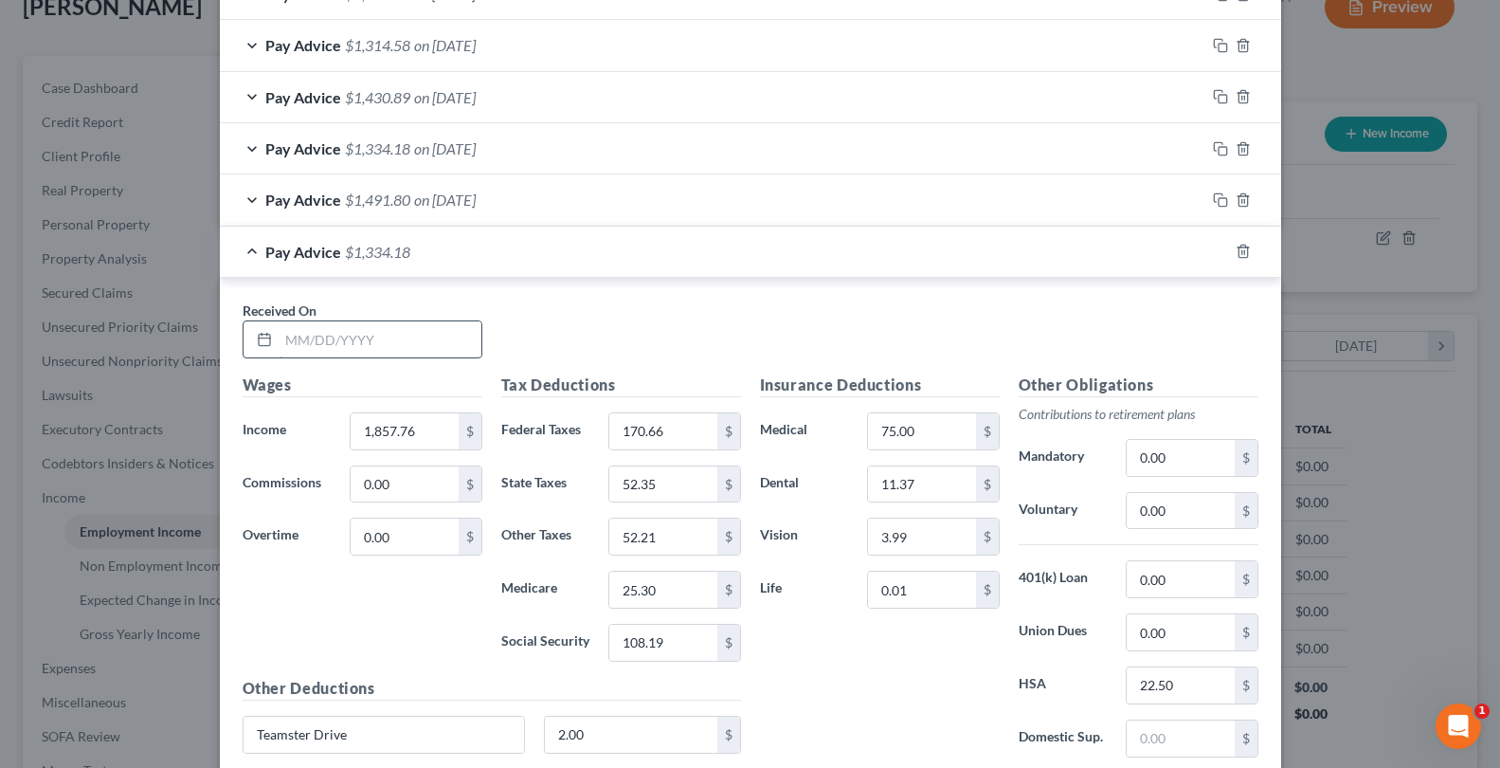
click at [399, 345] on input "text" at bounding box center [380, 339] width 203 height 36
click at [413, 431] on input "1,857.76" at bounding box center [404, 431] width 107 height 36
type input "1,863.60"
type input "171.36"
type input "52.52"
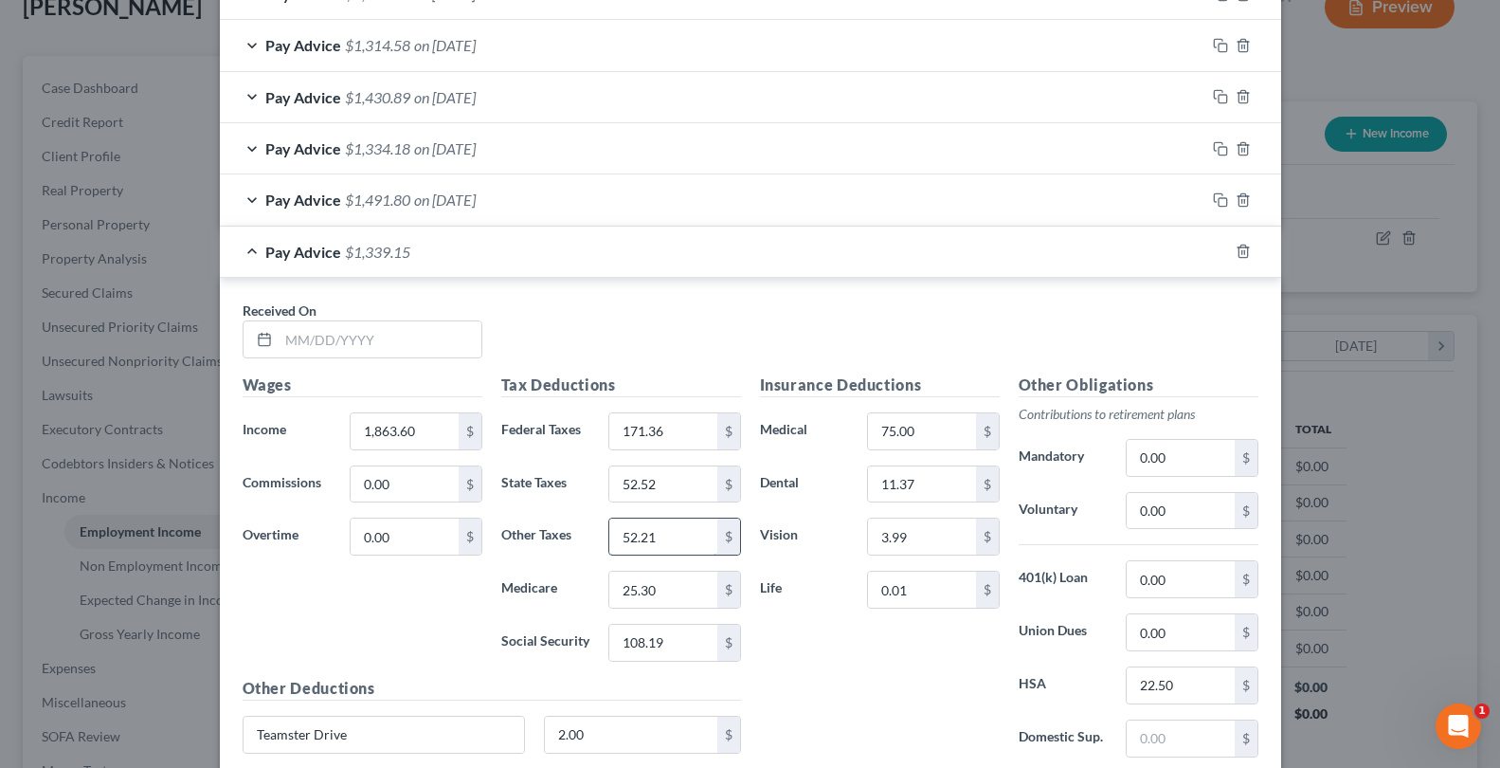
click at [669, 539] on input "52.21" at bounding box center [662, 536] width 107 height 36
type input "52.28"
type input "25.39"
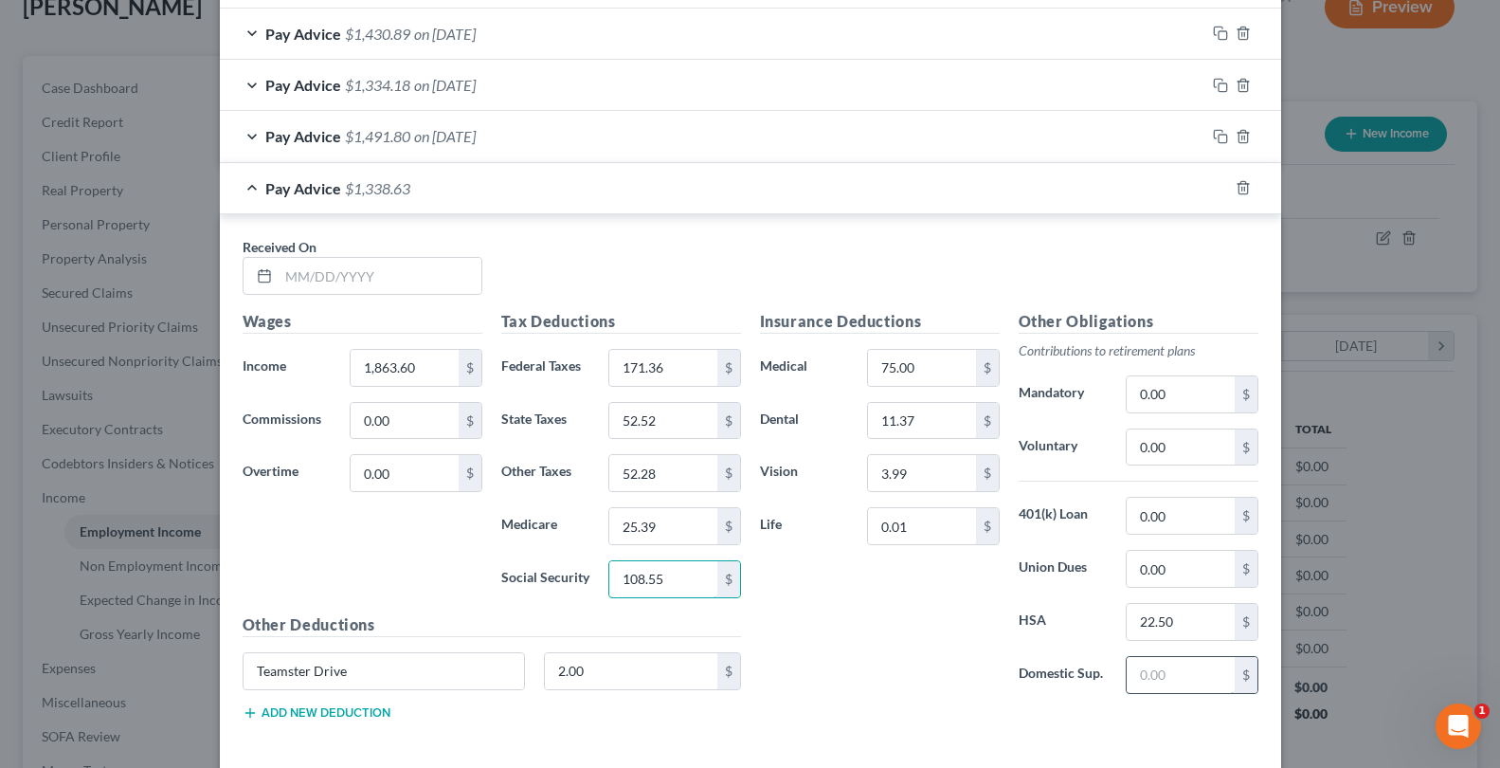
type input "108.55"
click at [1147, 682] on input "text" at bounding box center [1180, 675] width 107 height 36
type input "2"
click at [395, 263] on input "text" at bounding box center [380, 276] width 203 height 36
type input "[DATE]"
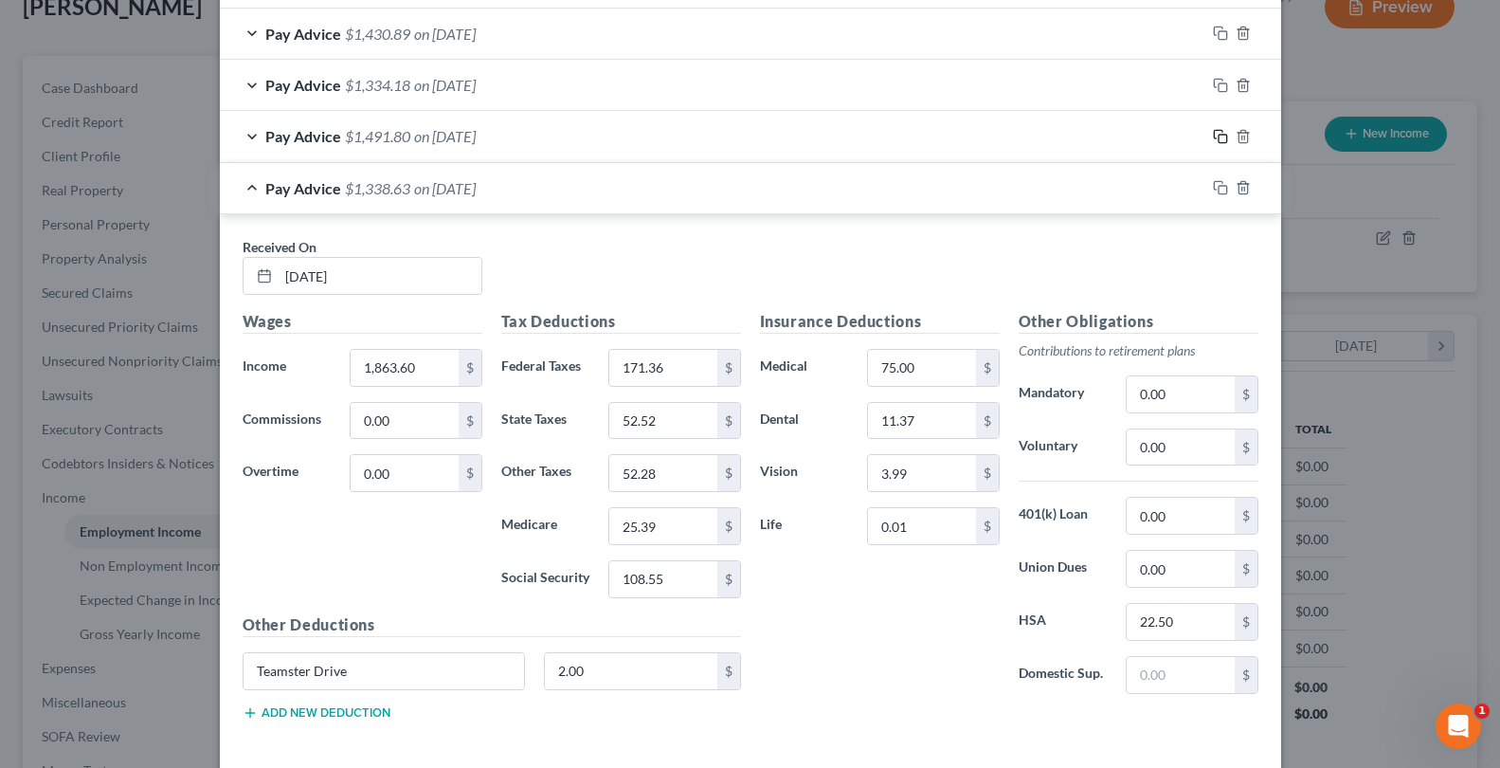
click at [1217, 139] on icon "button" at bounding box center [1220, 136] width 15 height 15
click at [1108, 192] on div "Pay Advice $1,338.63 on [DATE]" at bounding box center [713, 188] width 986 height 50
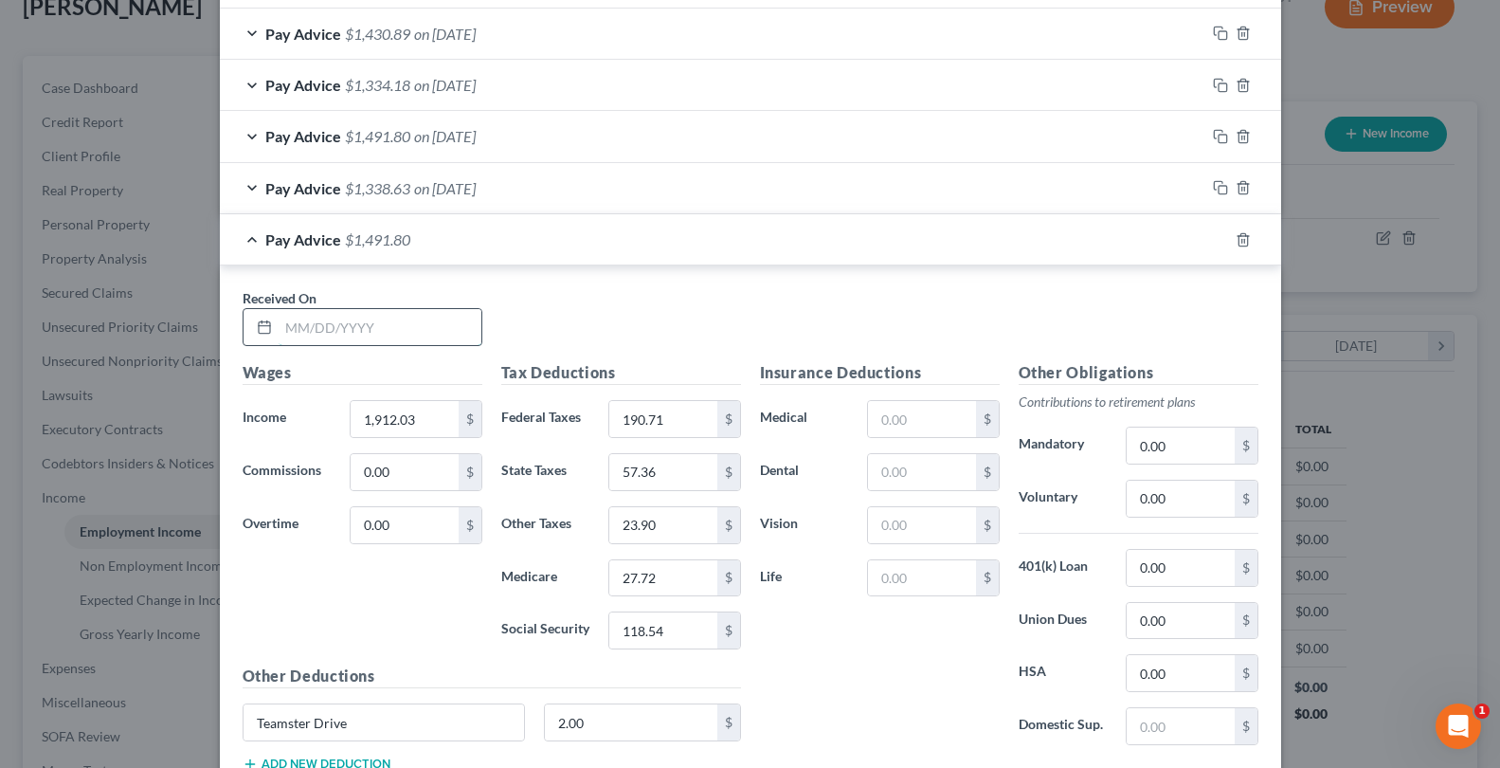
click at [321, 326] on input "text" at bounding box center [380, 327] width 203 height 36
type input "[DATE]"
click at [418, 419] on input "1,912.03" at bounding box center [404, 419] width 107 height 36
type input "1,988.30"
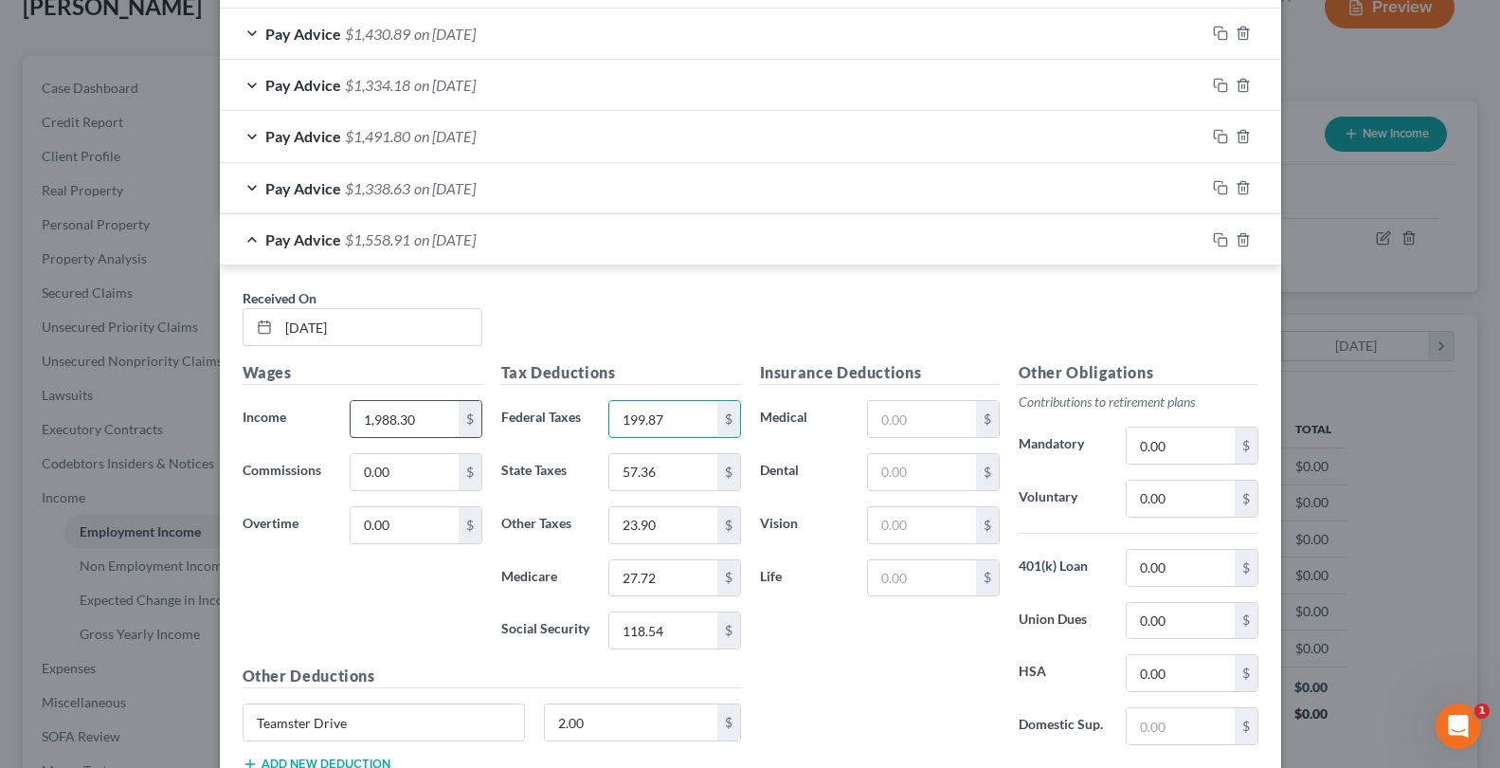
type input "199.87"
type input "59.65"
type input "24.85"
type input "28.83"
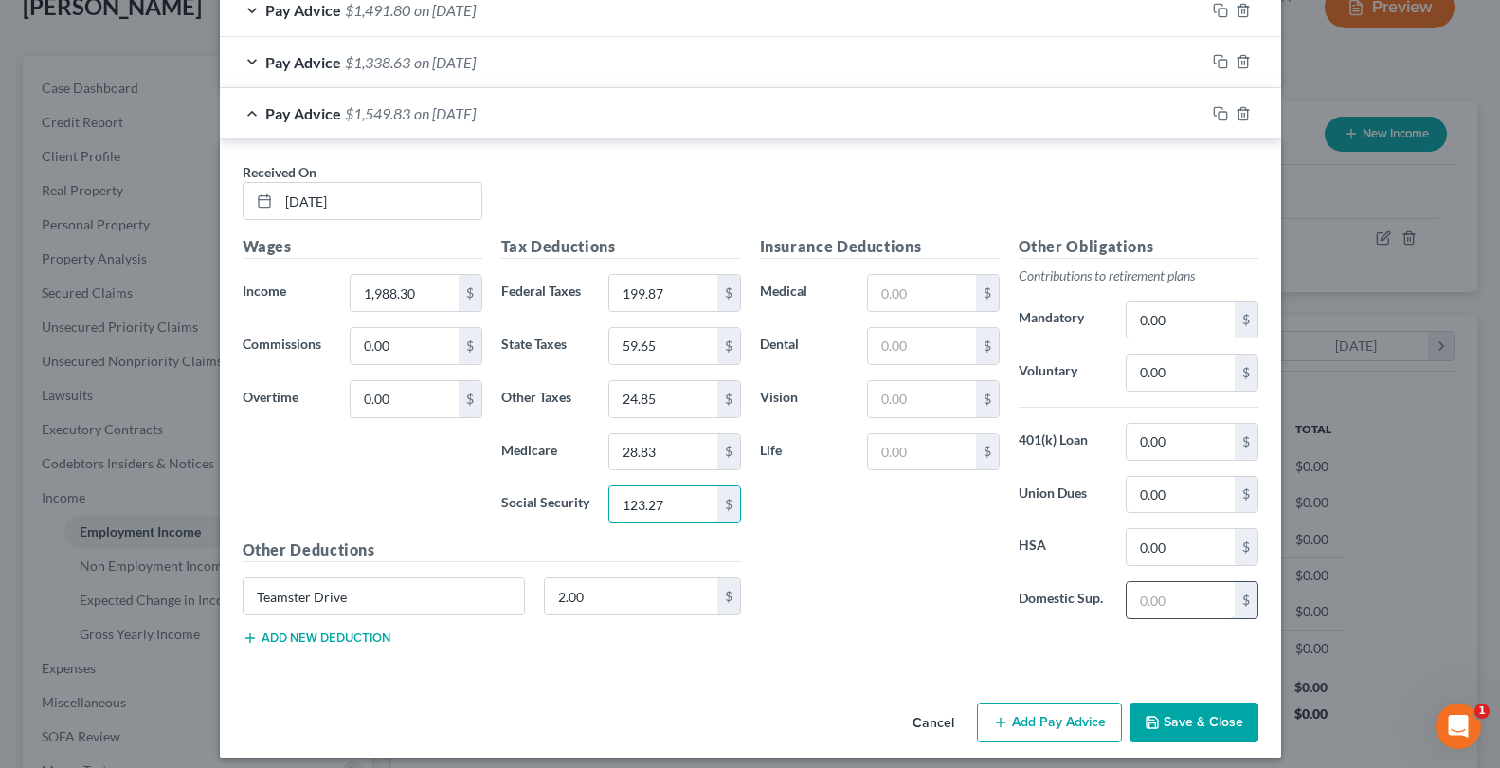
type input "123.27"
click at [1131, 597] on input "text" at bounding box center [1180, 600] width 107 height 36
type input "261.38"
click at [1165, 534] on input "0.00" at bounding box center [1180, 547] width 107 height 36
type input "0"
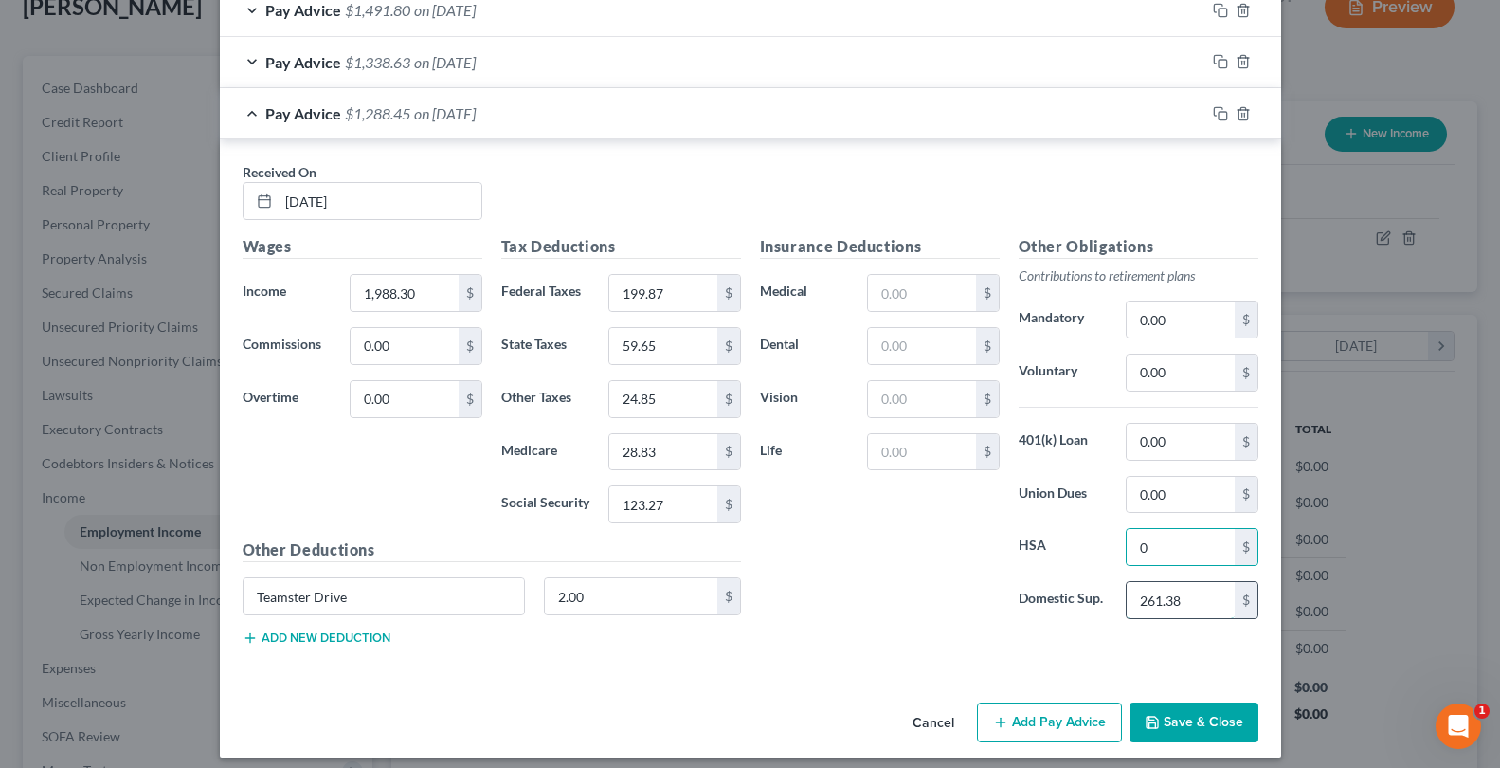
click at [1139, 601] on input "261.38" at bounding box center [1180, 600] width 107 height 36
click at [1213, 116] on icon "button" at bounding box center [1220, 113] width 15 height 15
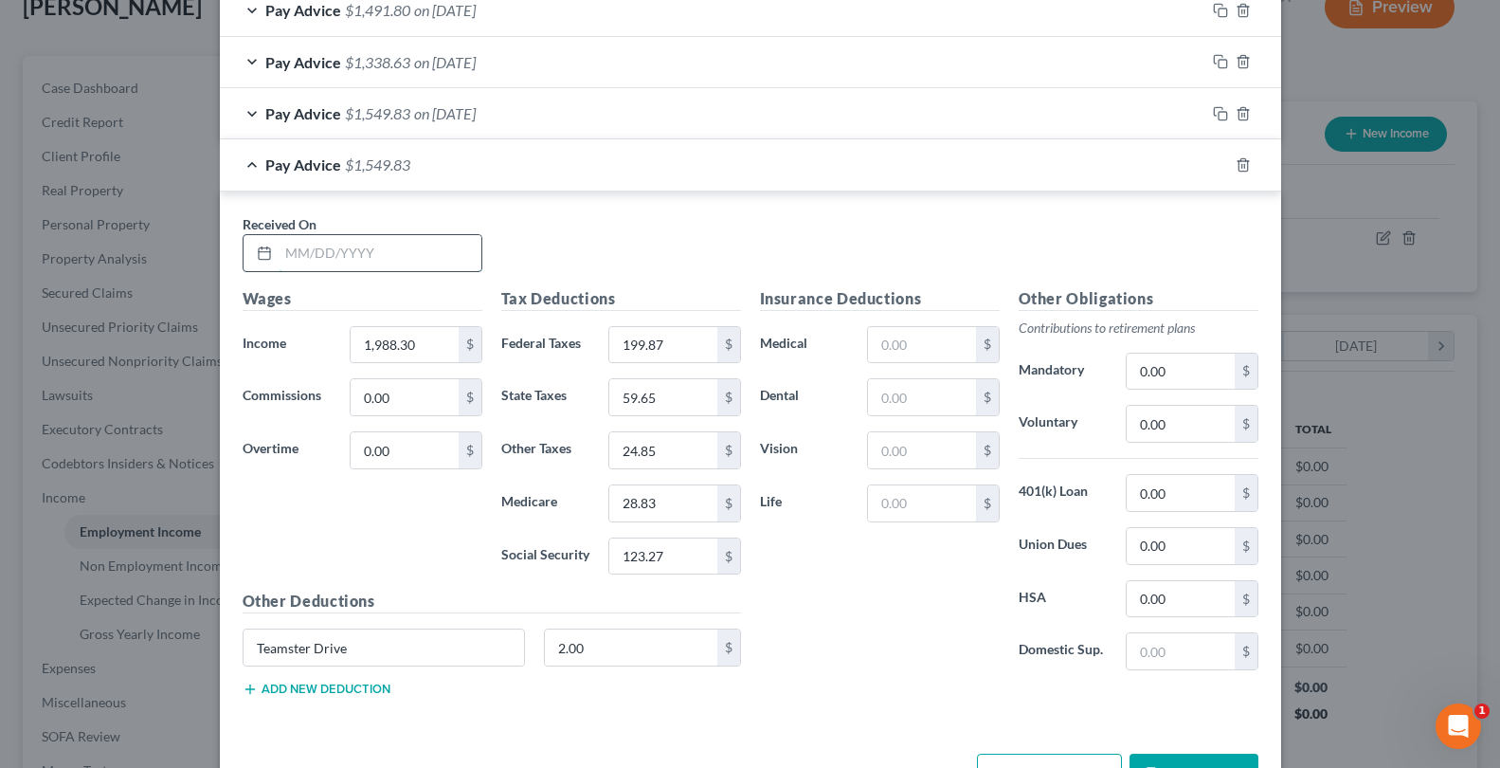
click at [324, 253] on input "text" at bounding box center [380, 253] width 203 height 36
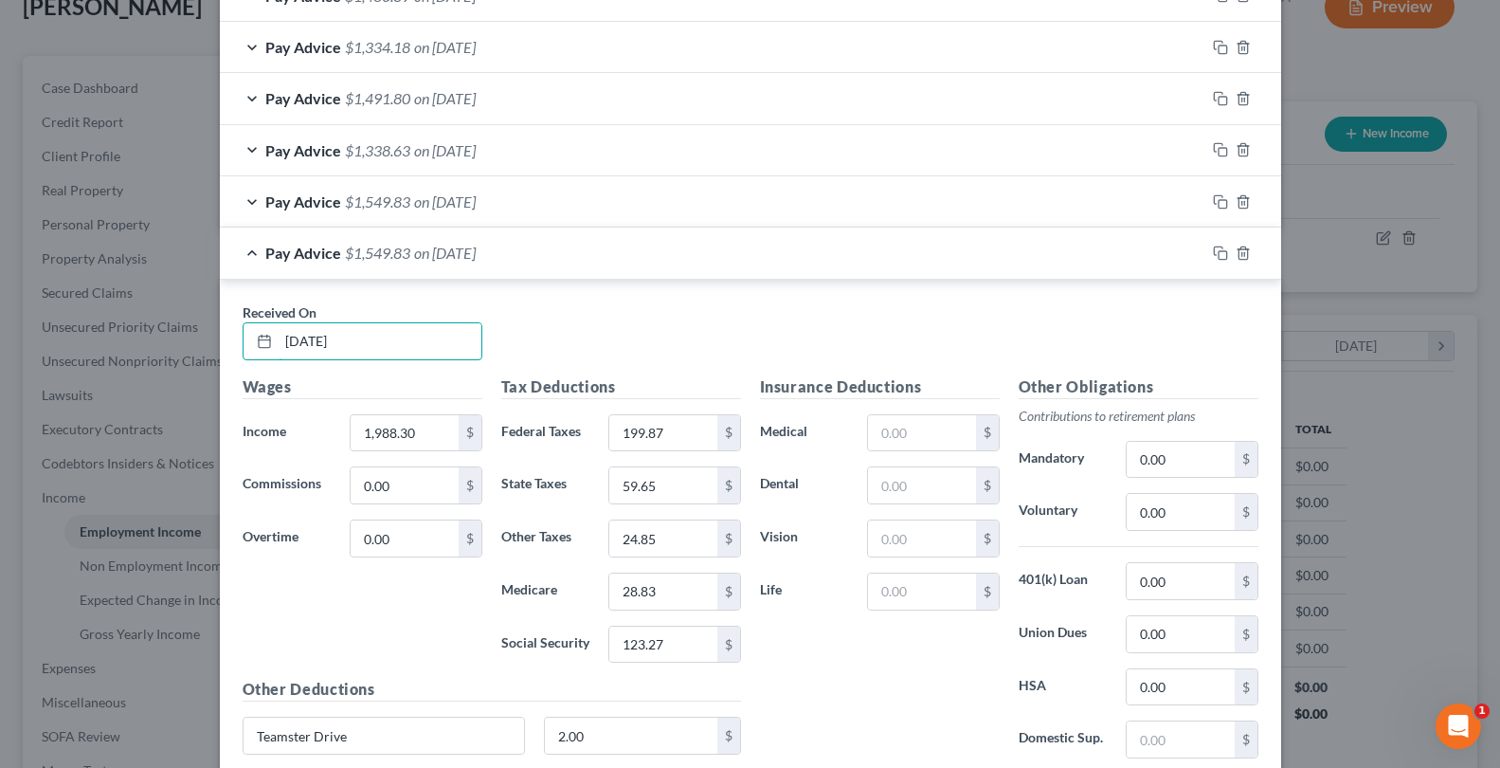
scroll to position [1642, 0]
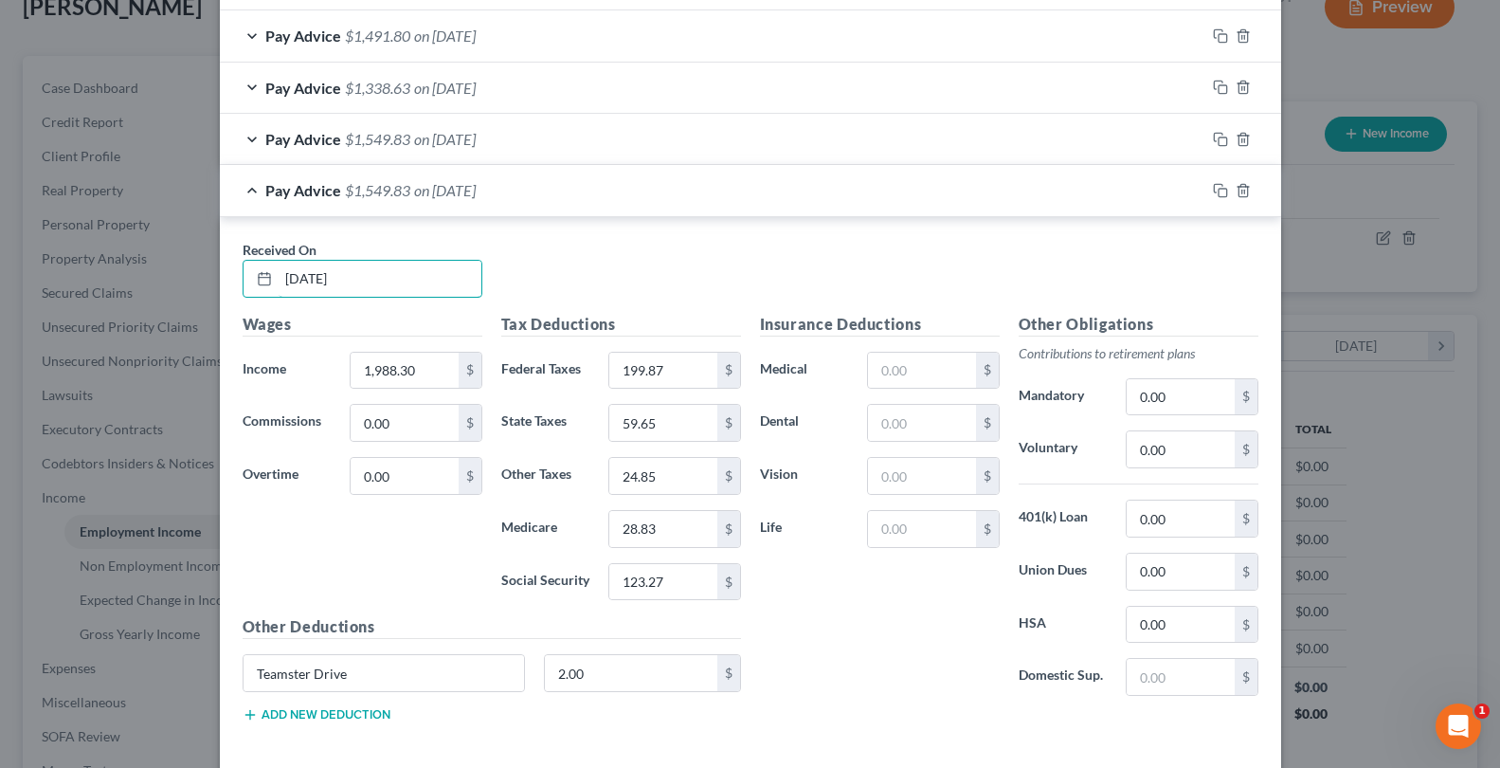
type input "[DATE]"
click at [430, 373] on input "1,988.30" at bounding box center [404, 371] width 107 height 36
type input "1,840.59"
type input "168.60"
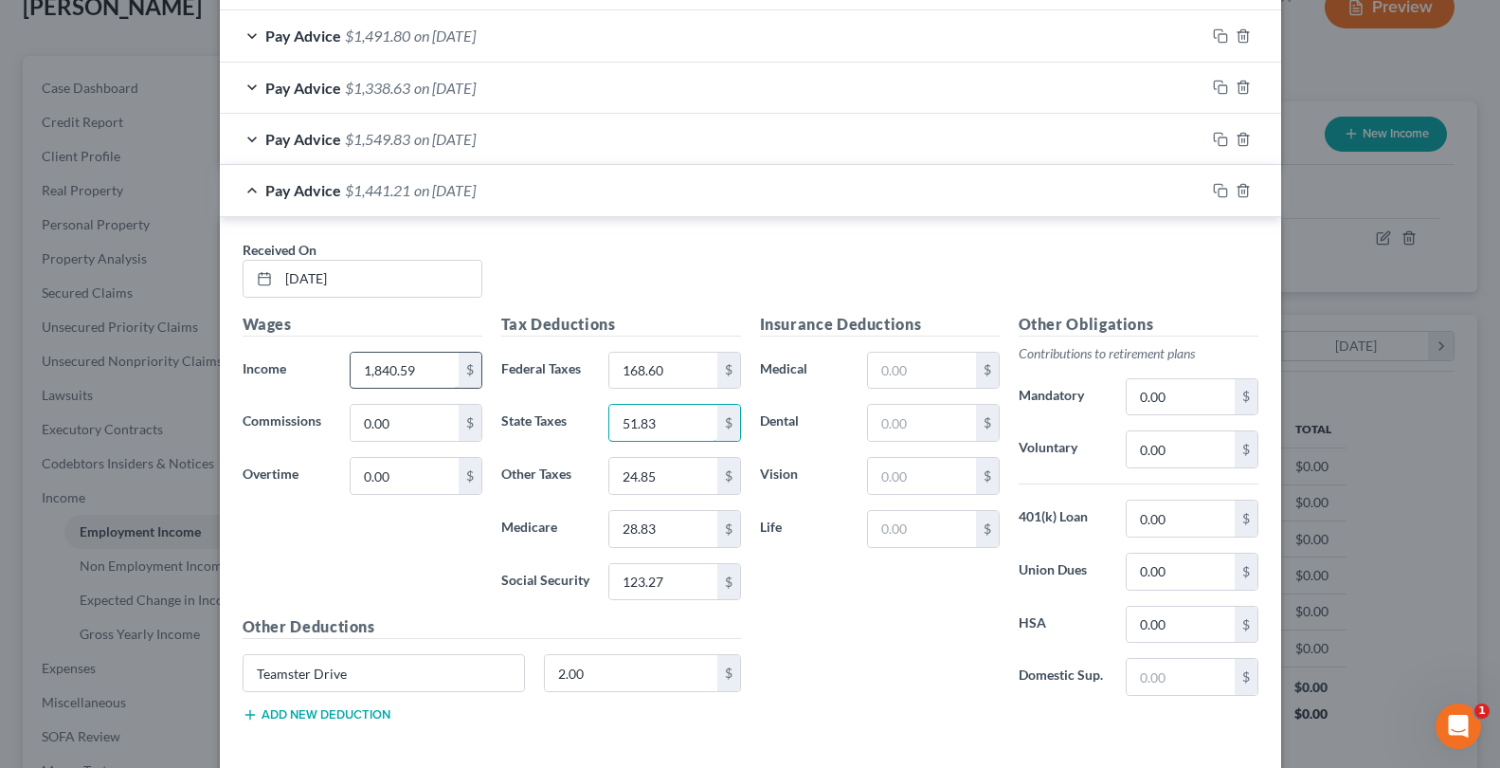
type input "51.83"
click at [677, 478] on input "24.85" at bounding box center [662, 476] width 107 height 36
click at [660, 487] on input "24.85" at bounding box center [662, 476] width 107 height 36
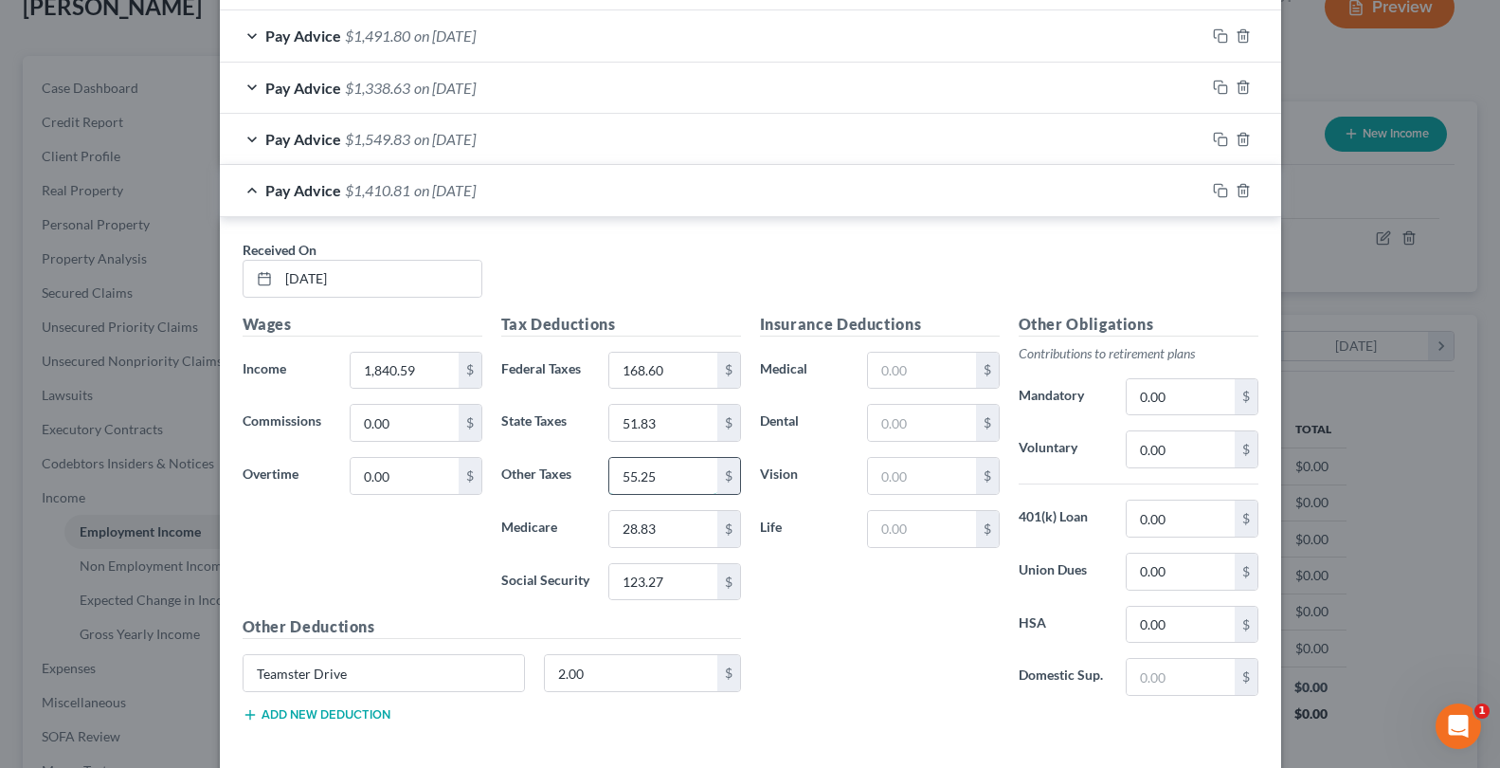
type input "55.25"
type input "25.05"
type input "107.12"
click at [915, 360] on input "text" at bounding box center [921, 371] width 107 height 36
type input "75.00"
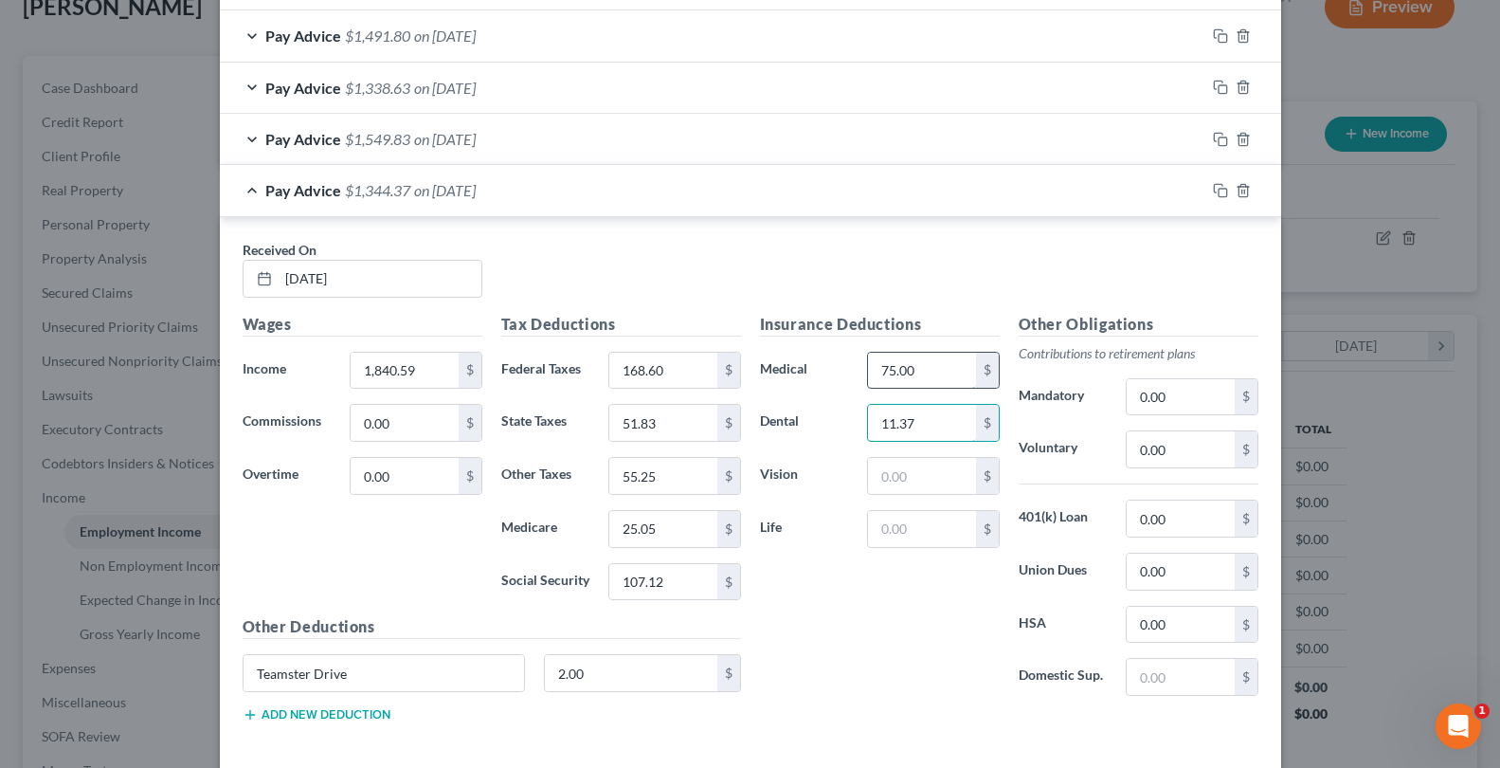
type input "11.37"
type input "3.99"
type input "0.01"
click at [1145, 665] on input "text" at bounding box center [1180, 677] width 107 height 36
type input "261.38"
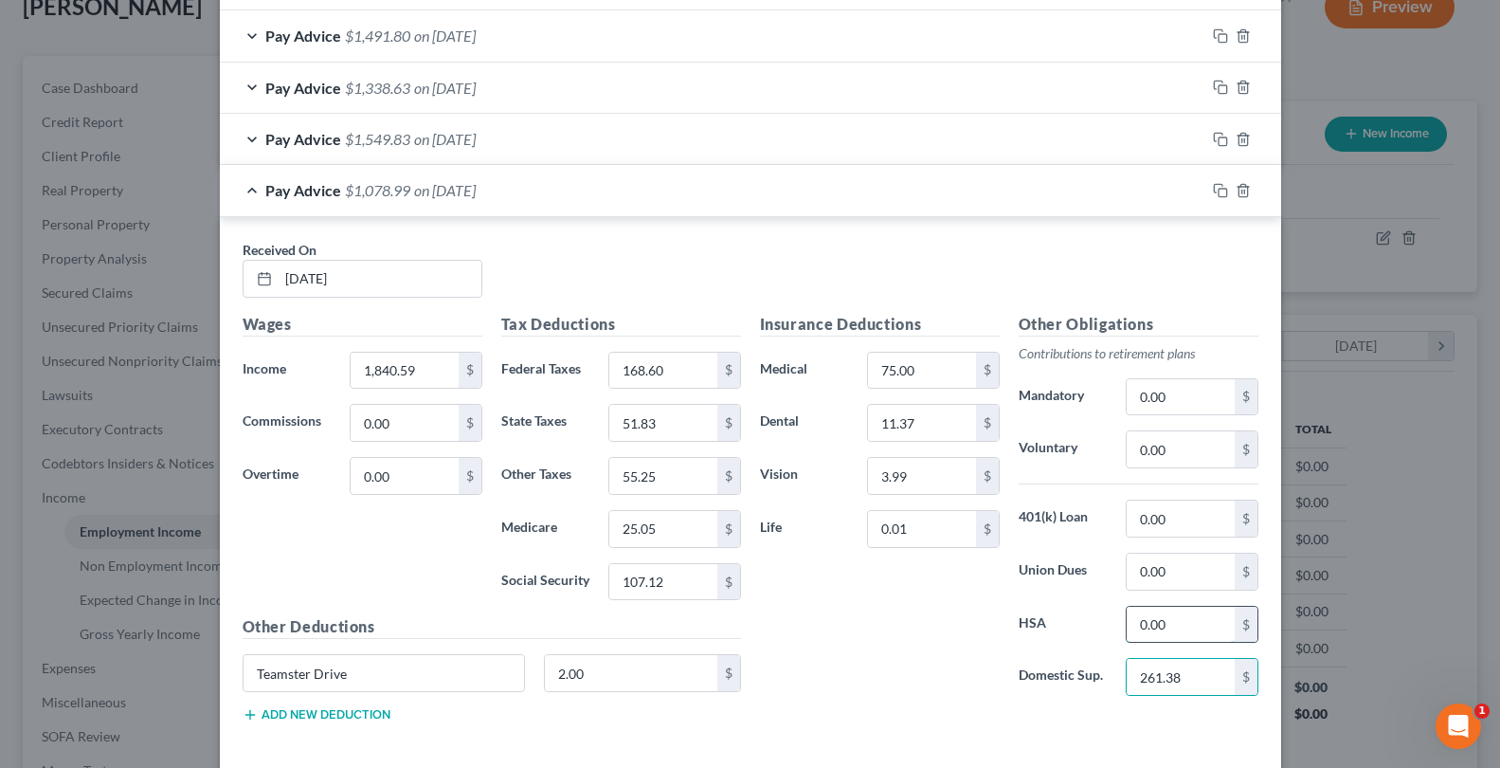
click at [1142, 613] on input "0.00" at bounding box center [1180, 625] width 107 height 36
type input "22.50"
click at [634, 462] on input "55.25" at bounding box center [662, 476] width 107 height 36
type input "52.00"
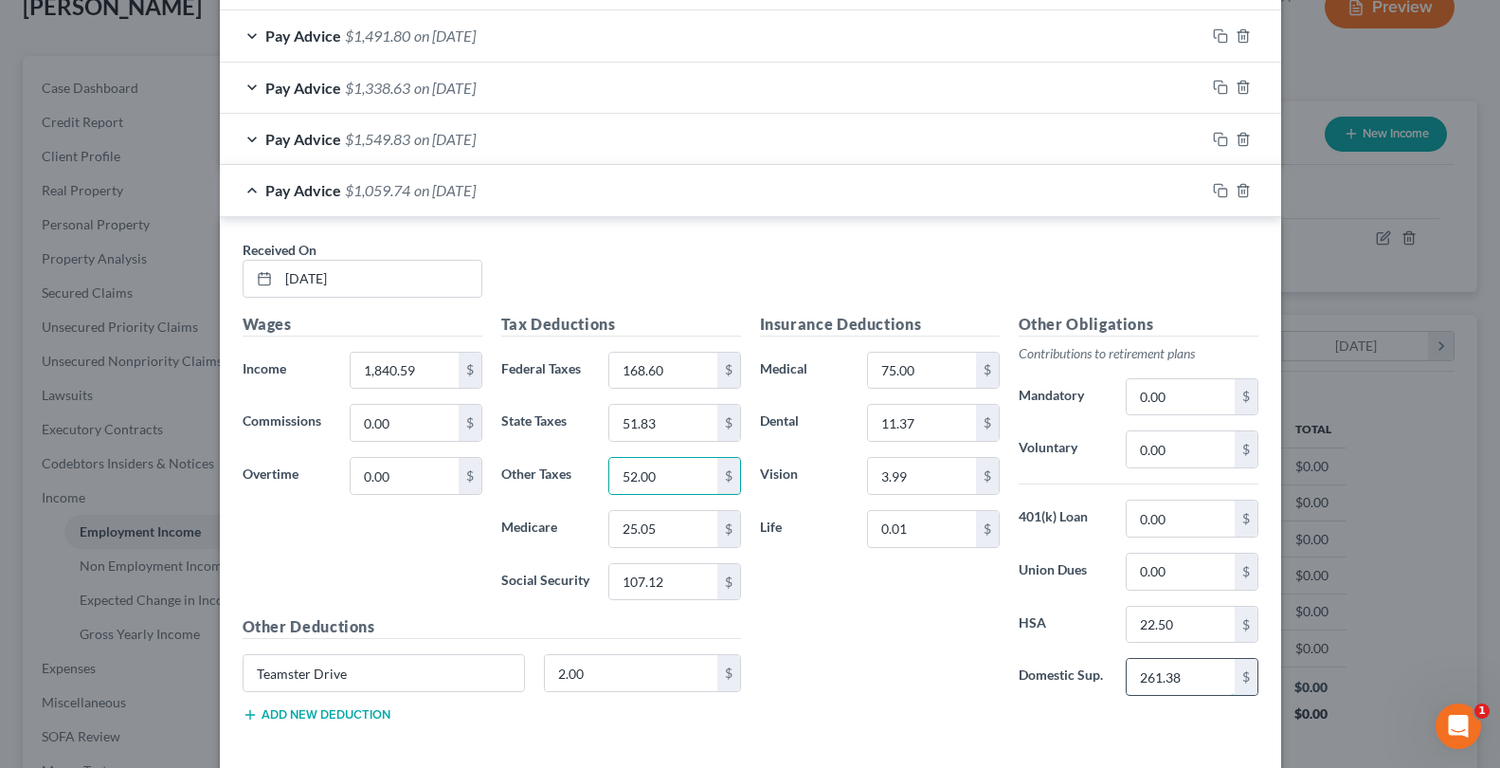
click at [1203, 688] on input "261.38" at bounding box center [1180, 677] width 107 height 36
click at [1213, 142] on icon "button" at bounding box center [1220, 139] width 15 height 15
click at [768, 188] on div "Pay Advice $1,321.12 on [DATE]" at bounding box center [713, 190] width 986 height 50
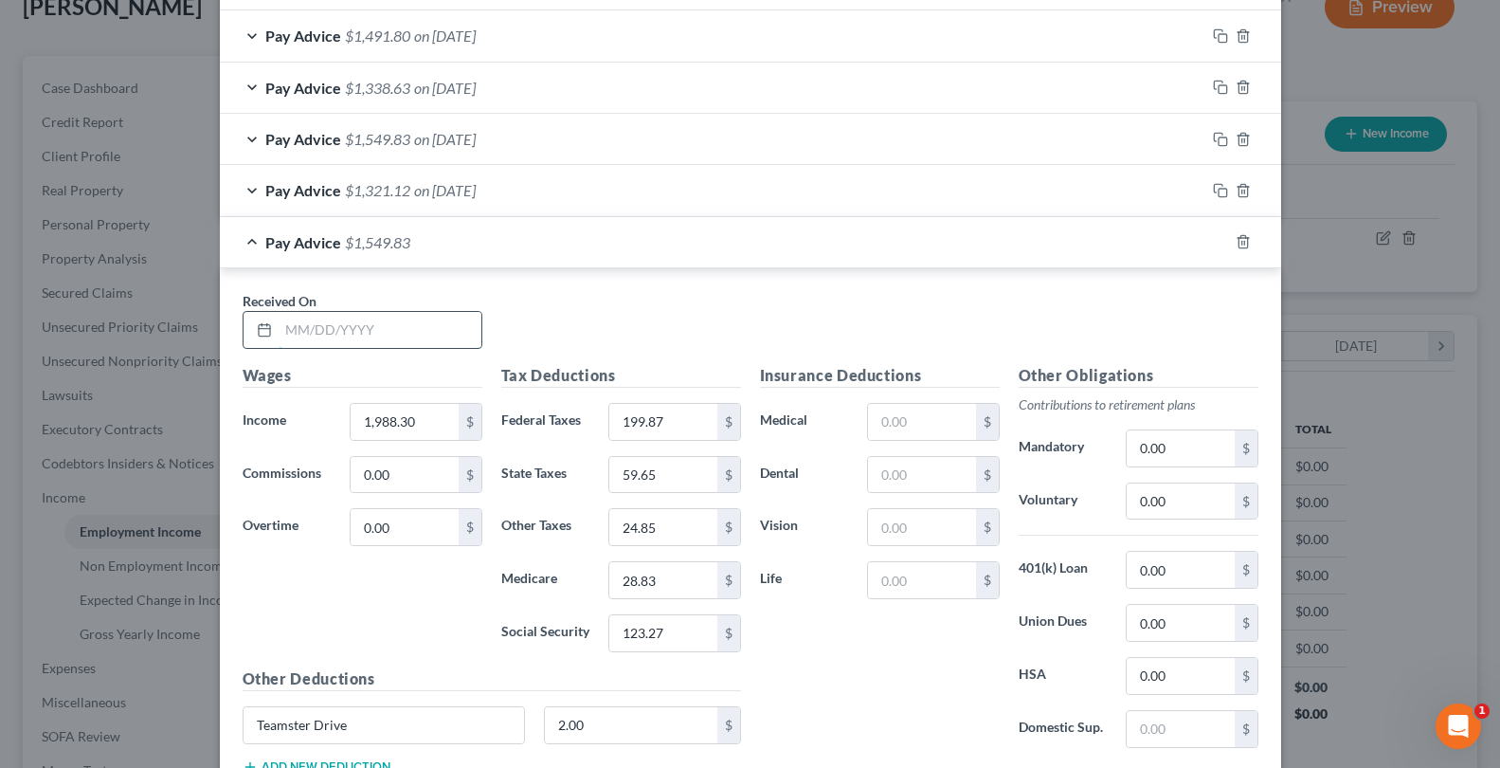
click at [347, 336] on input "text" at bounding box center [380, 330] width 203 height 36
type input "1"
click at [1238, 238] on polyline "button" at bounding box center [1243, 238] width 11 height 0
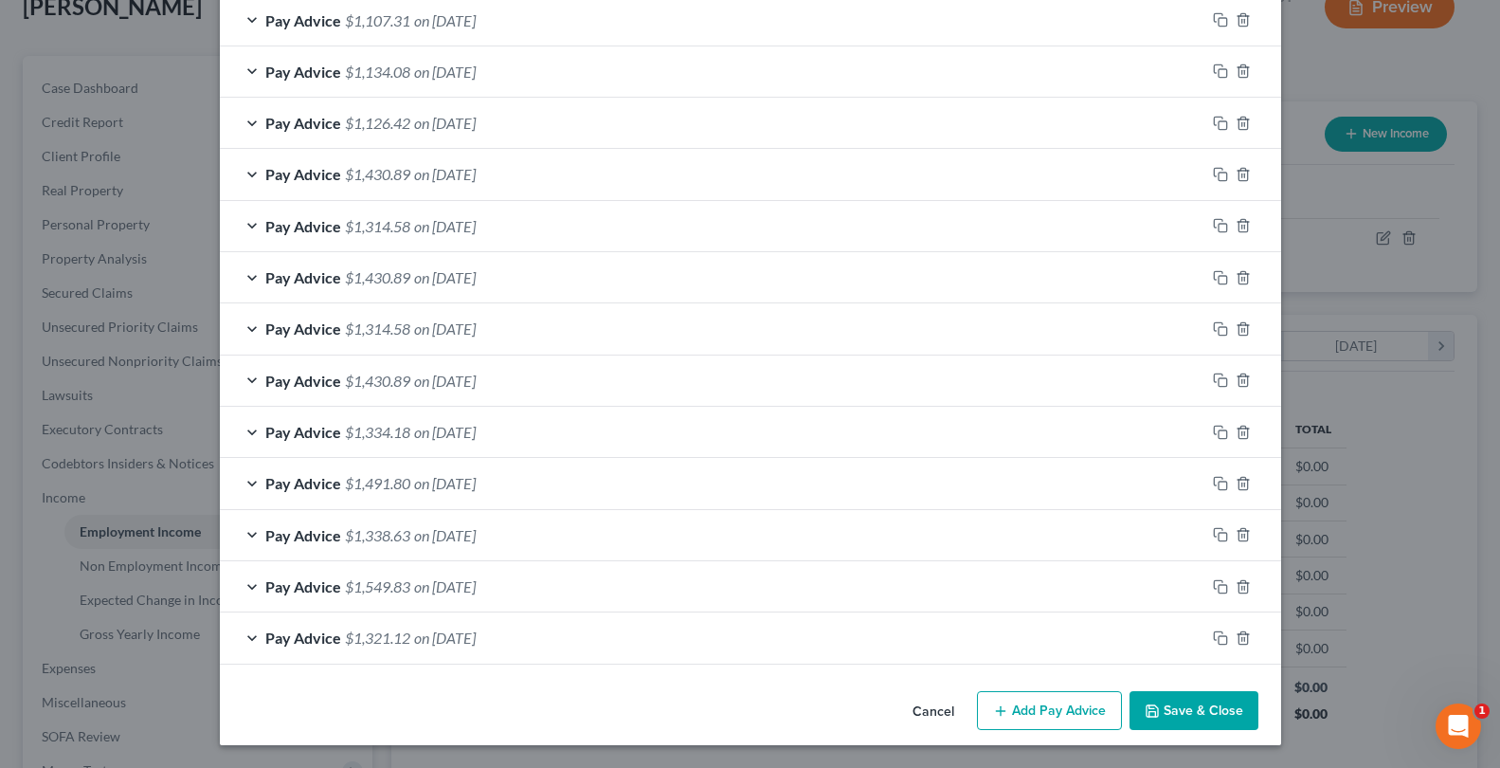
scroll to position [1195, 0]
click at [1131, 235] on div "Pay Advice $1,314.58 on [DATE]" at bounding box center [713, 226] width 986 height 50
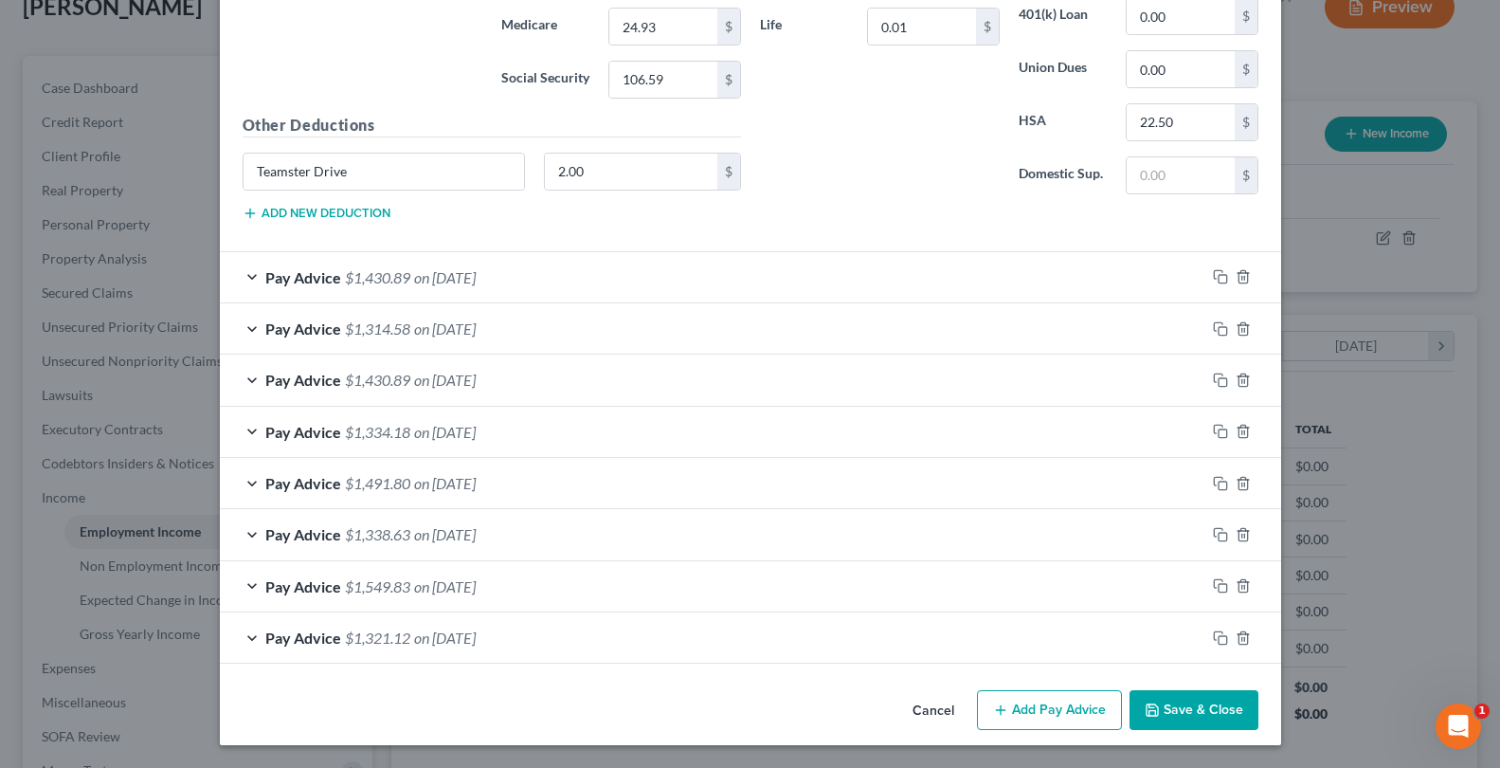
scroll to position [1291, 0]
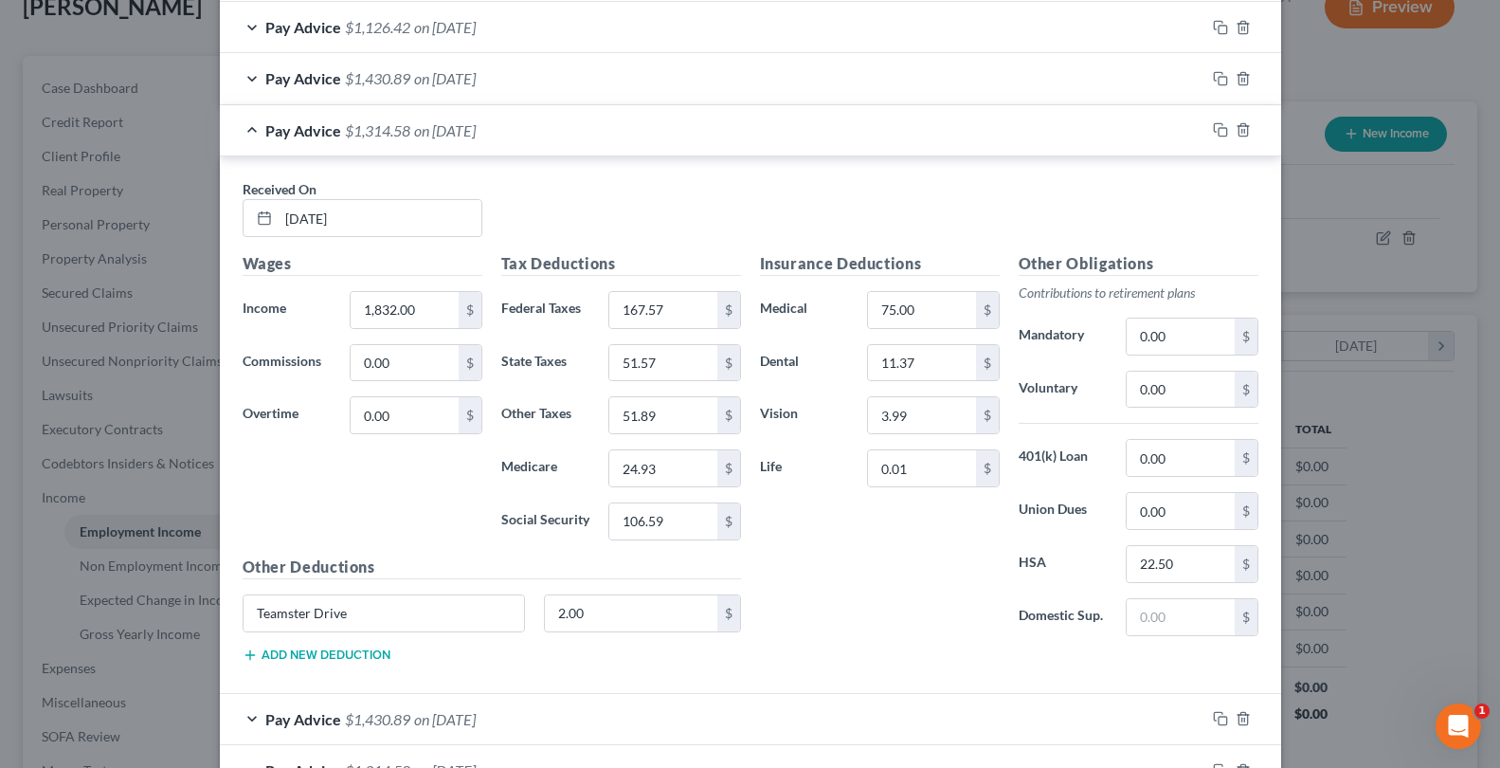
click at [570, 90] on div "Pay Advice $1,430.89 on [DATE]" at bounding box center [713, 78] width 986 height 50
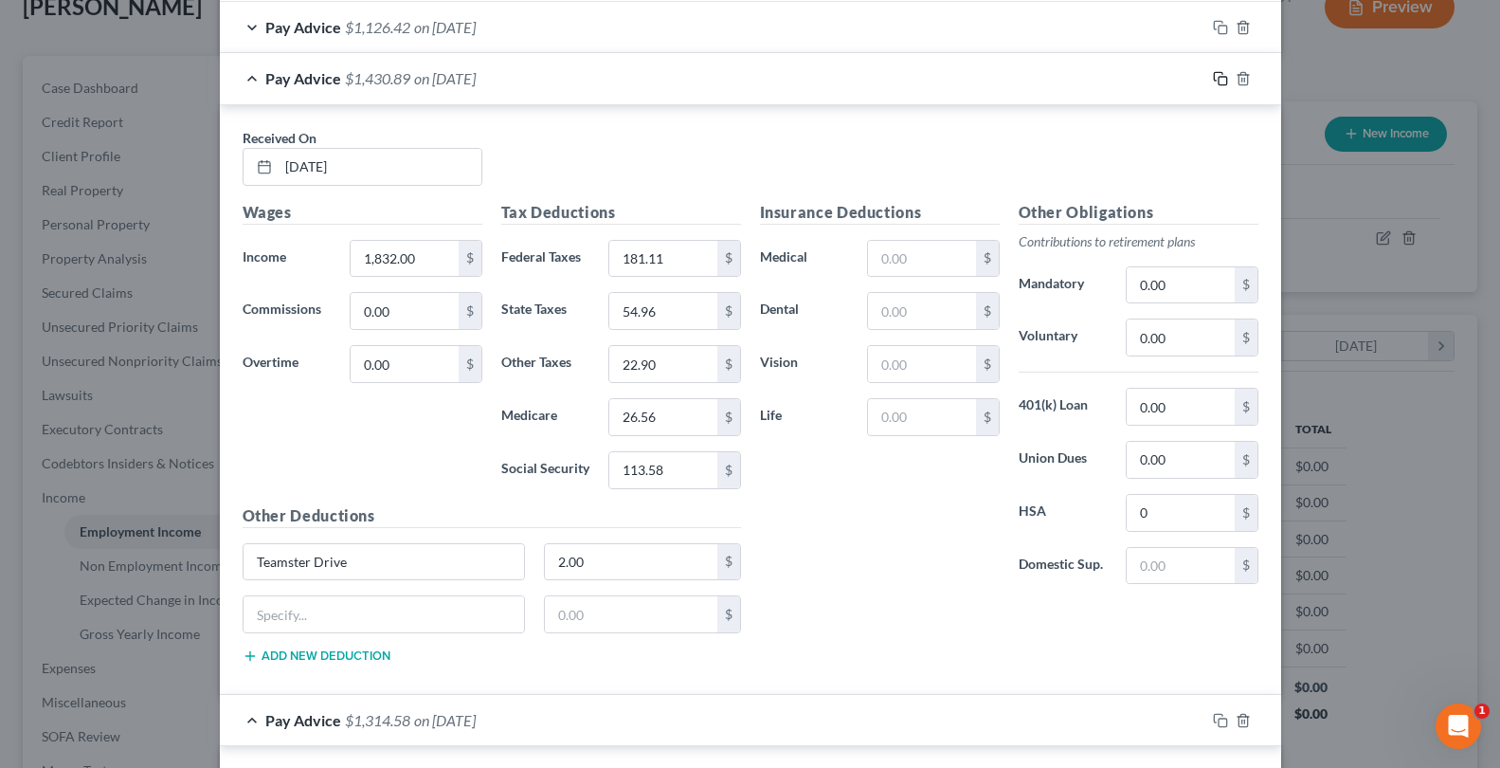
click at [1213, 82] on icon "button" at bounding box center [1220, 78] width 15 height 15
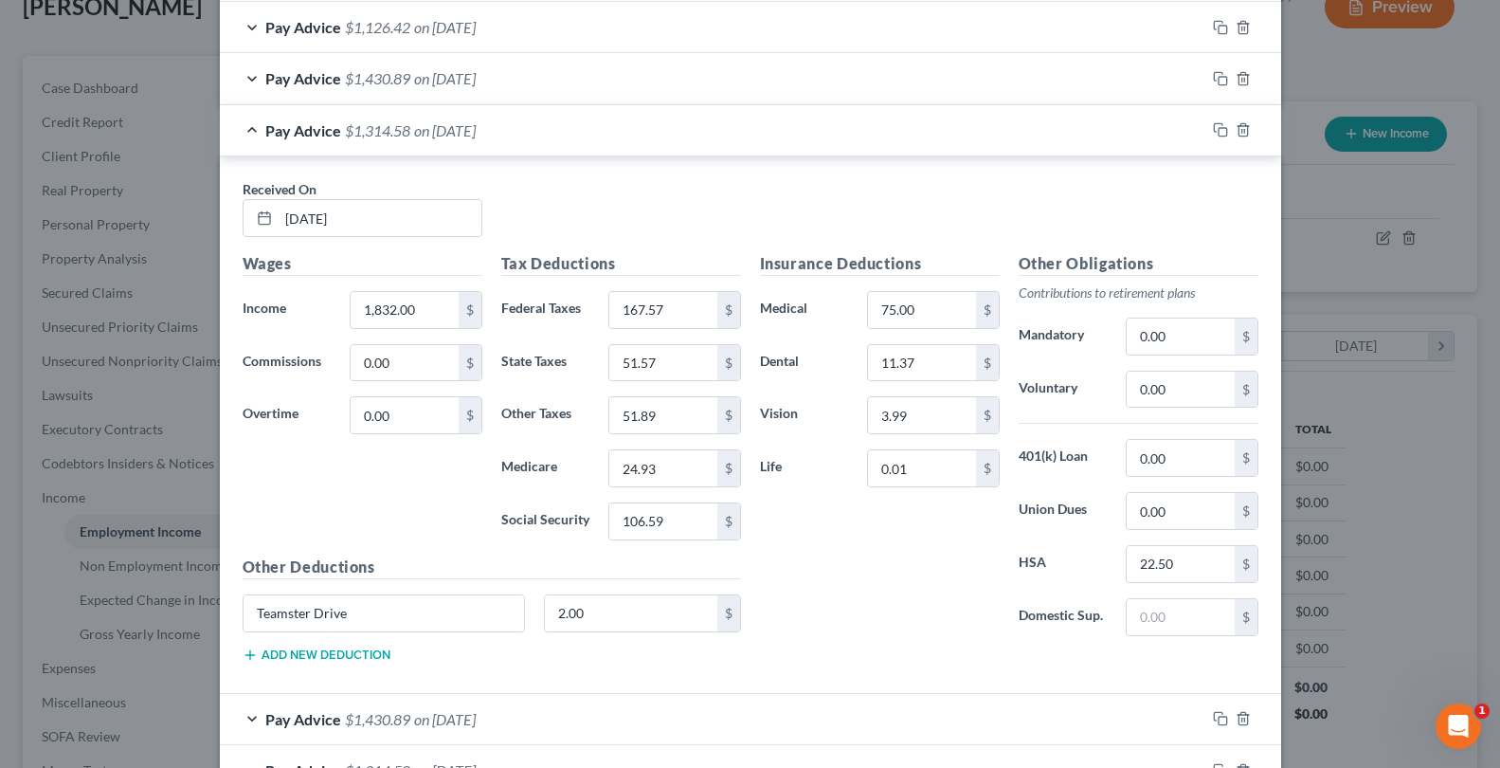
click at [623, 121] on div "Pay Advice $1,314.58 on [DATE]" at bounding box center [713, 130] width 986 height 50
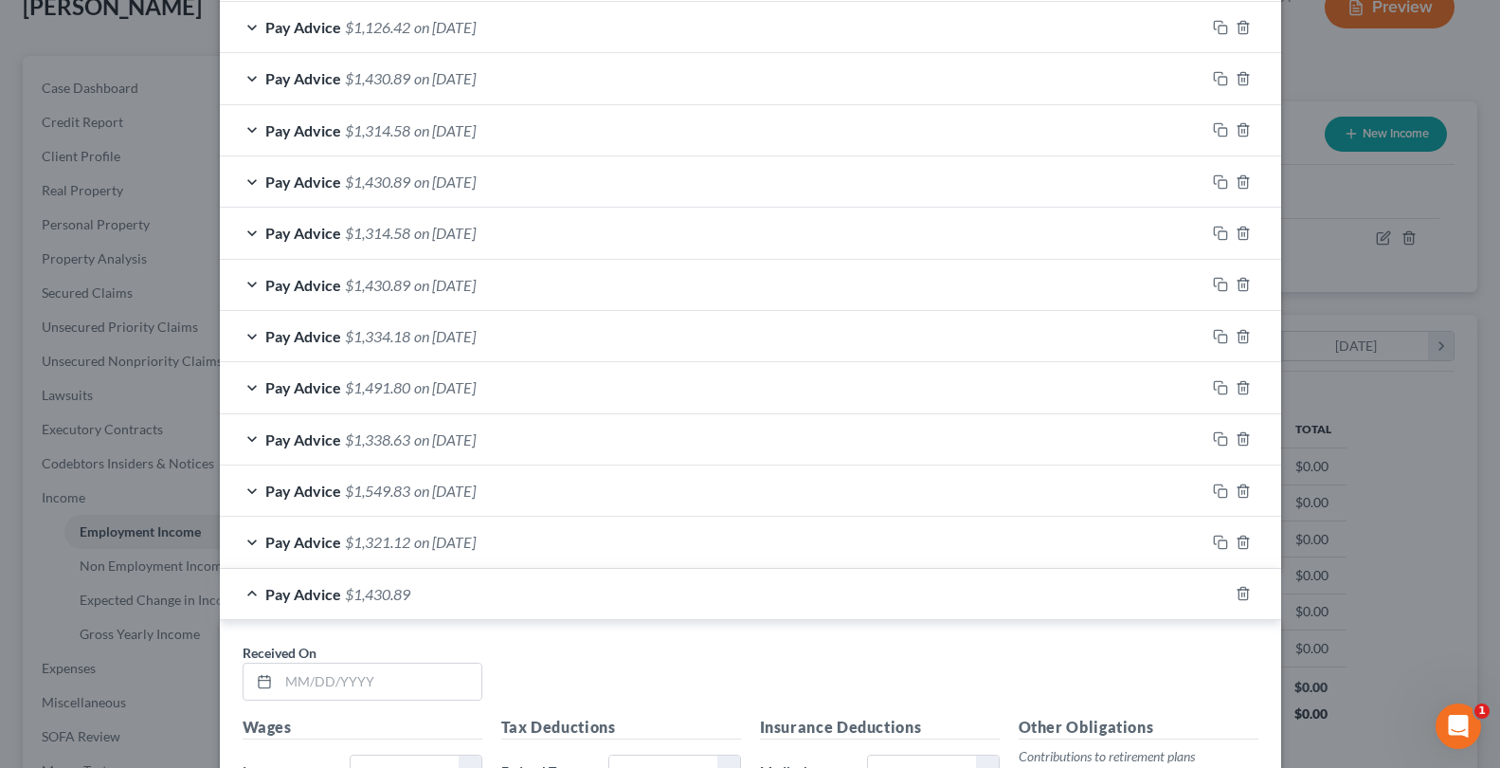
scroll to position [1783, 0]
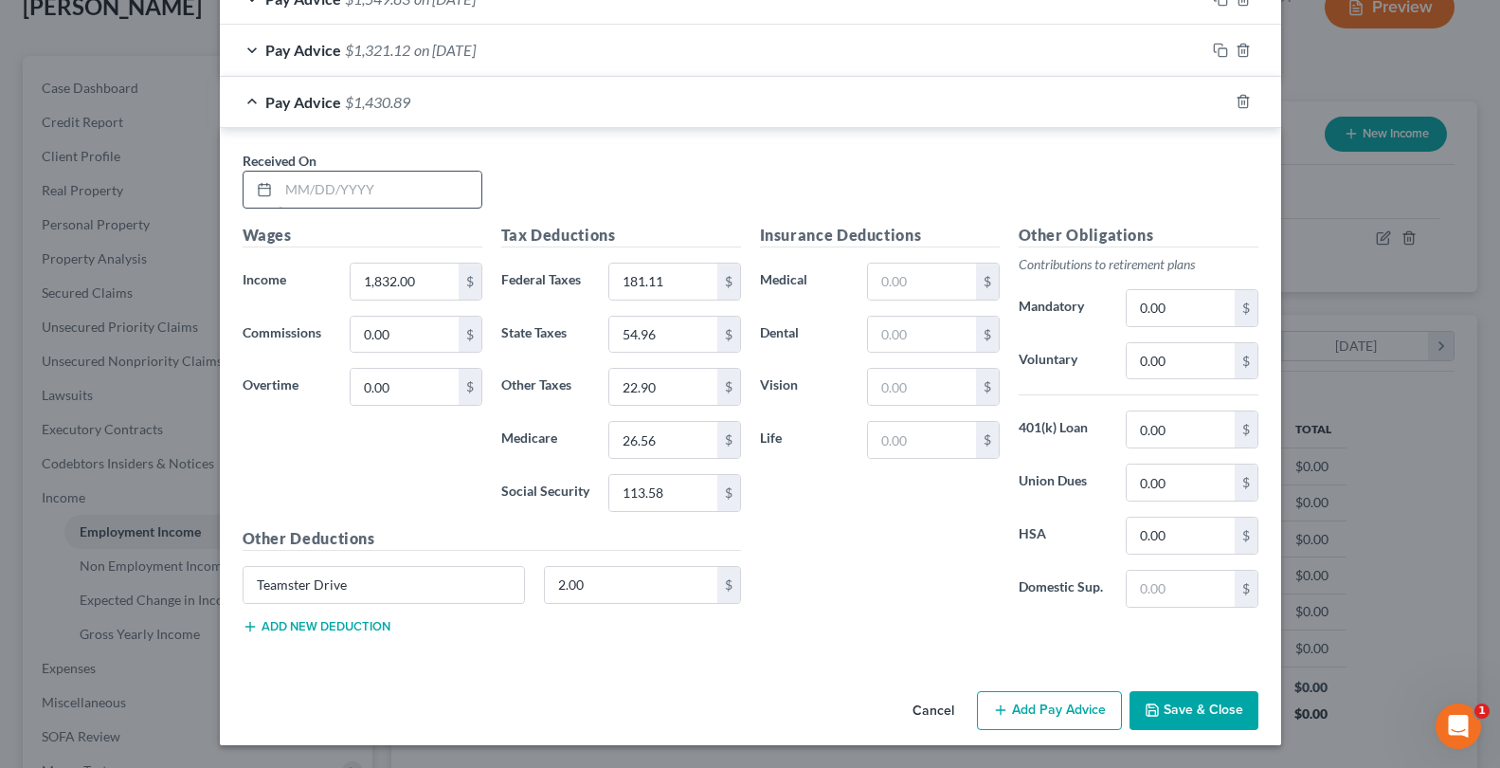
click at [329, 190] on input "text" at bounding box center [380, 190] width 203 height 36
type input "[DATE]"
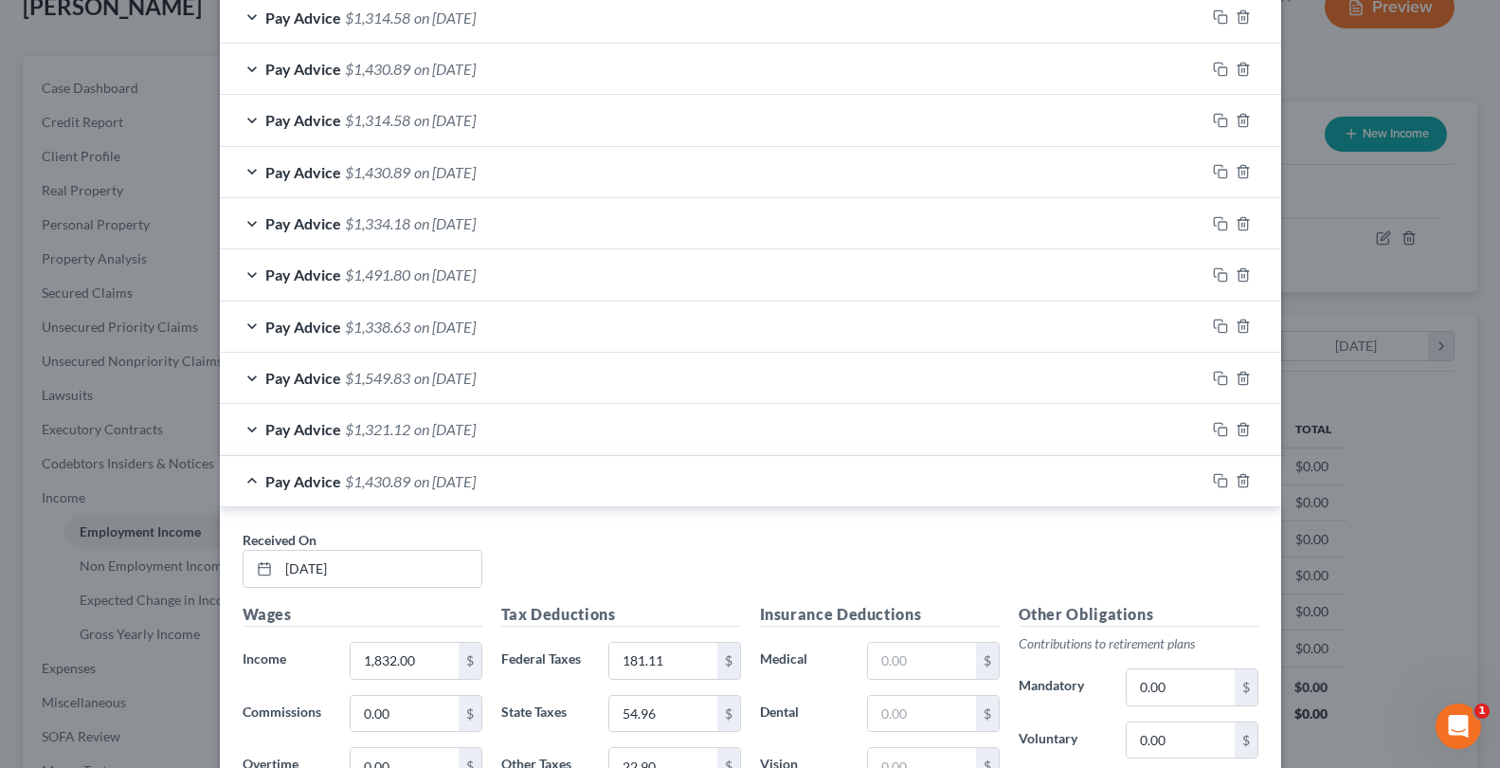
scroll to position [1088, 0]
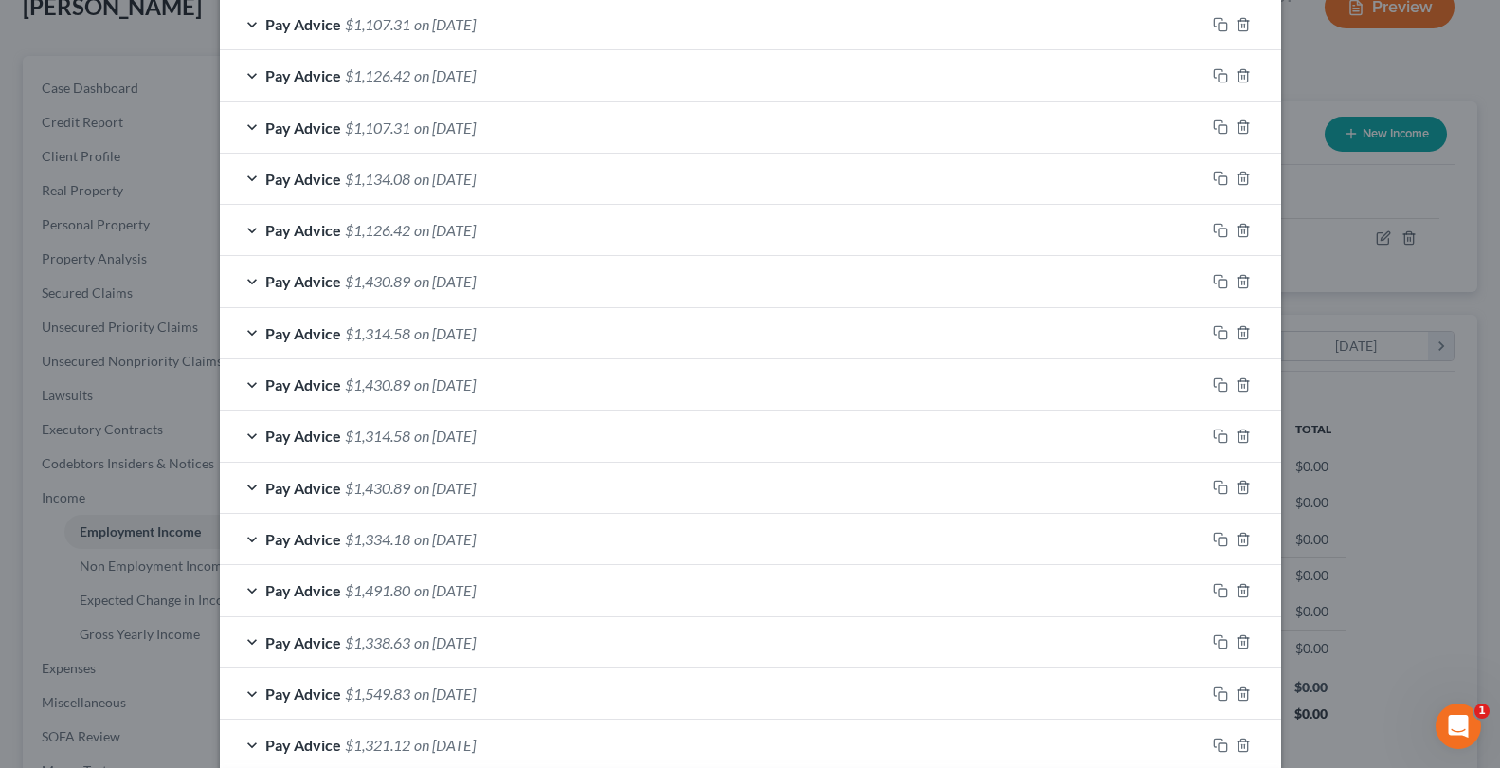
click at [540, 327] on div "Pay Advice $1,314.58 on [DATE]" at bounding box center [713, 333] width 986 height 50
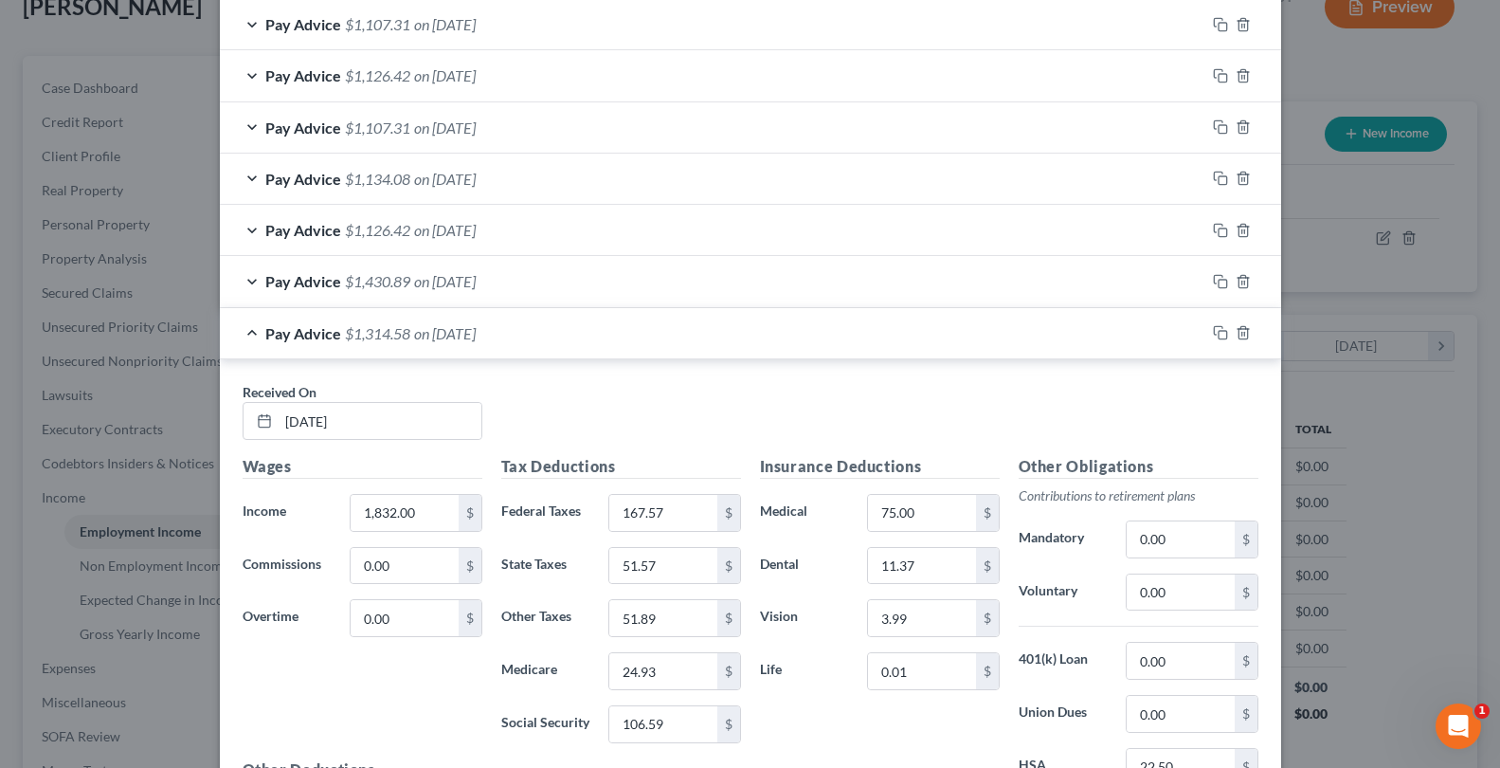
scroll to position [1404, 0]
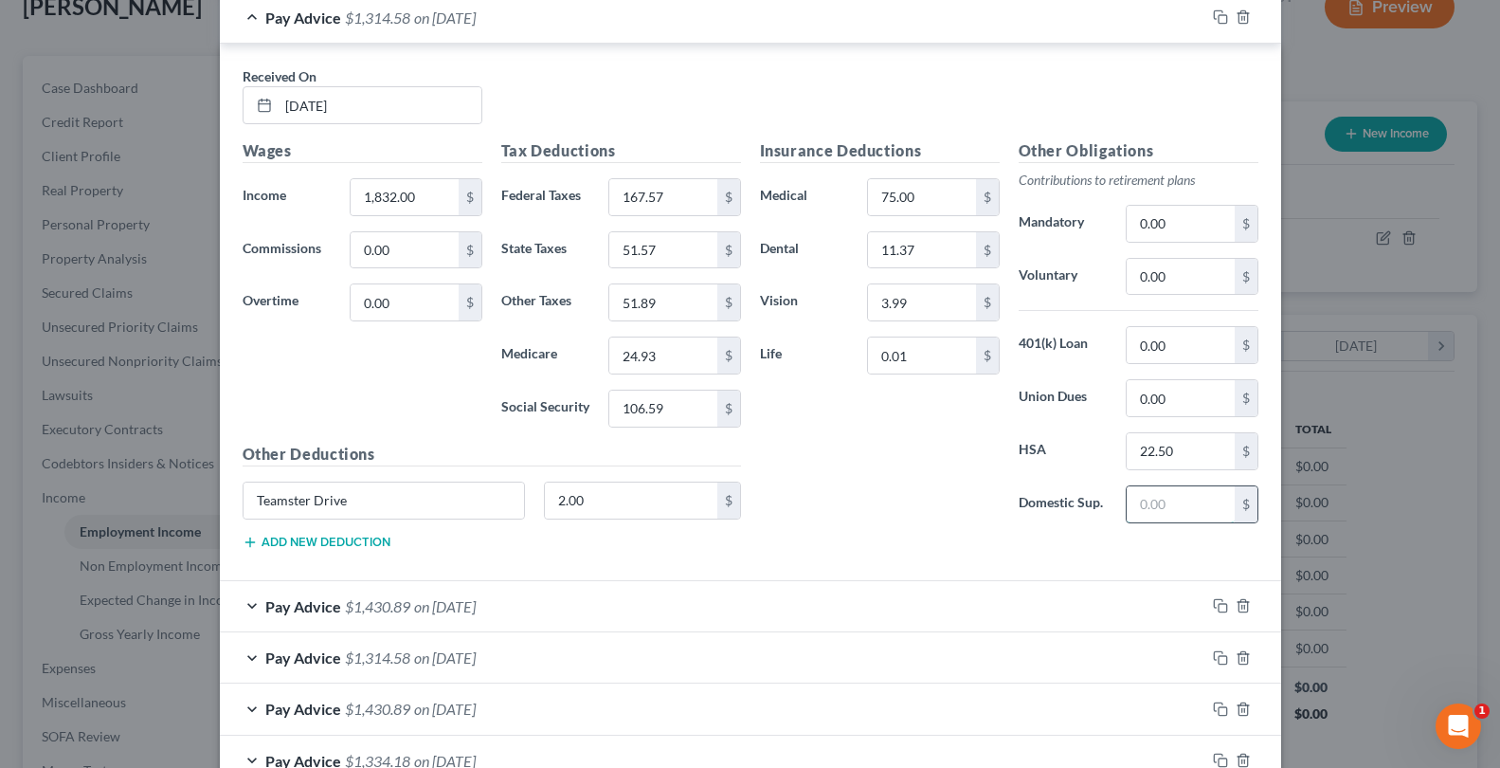
click at [1137, 513] on input "text" at bounding box center [1180, 504] width 107 height 36
type input "2"
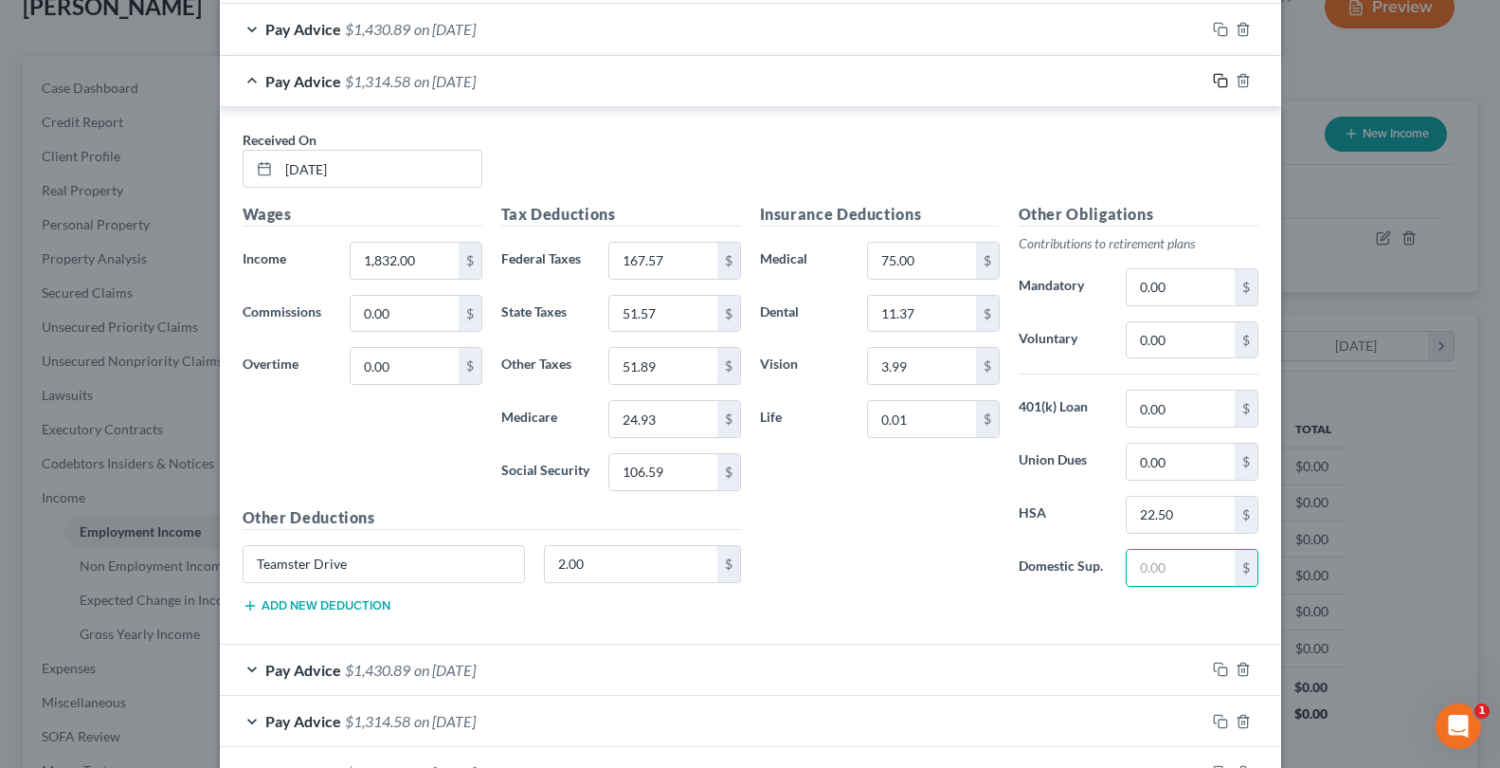
click at [1218, 78] on icon "button" at bounding box center [1220, 80] width 15 height 15
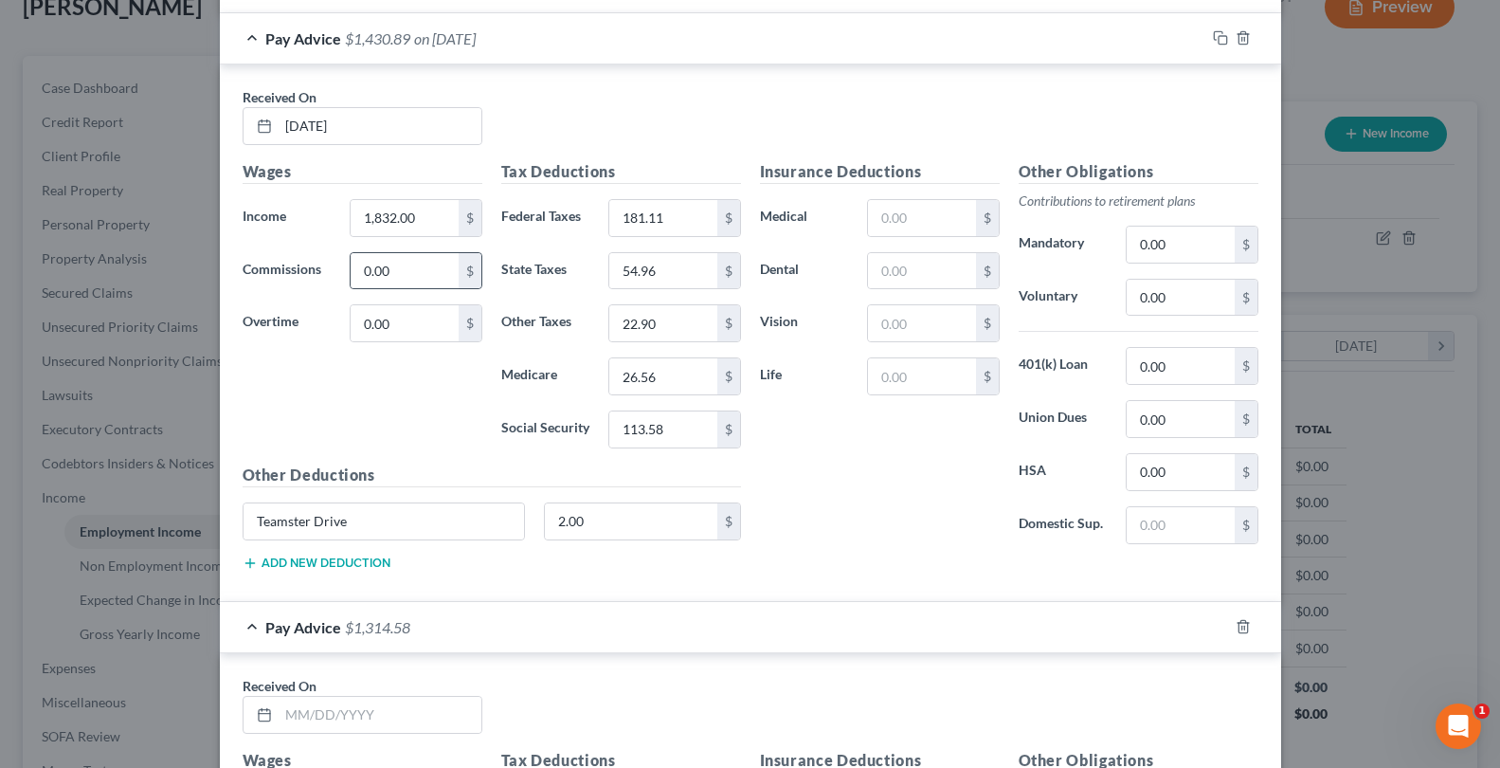
scroll to position [1783, 0]
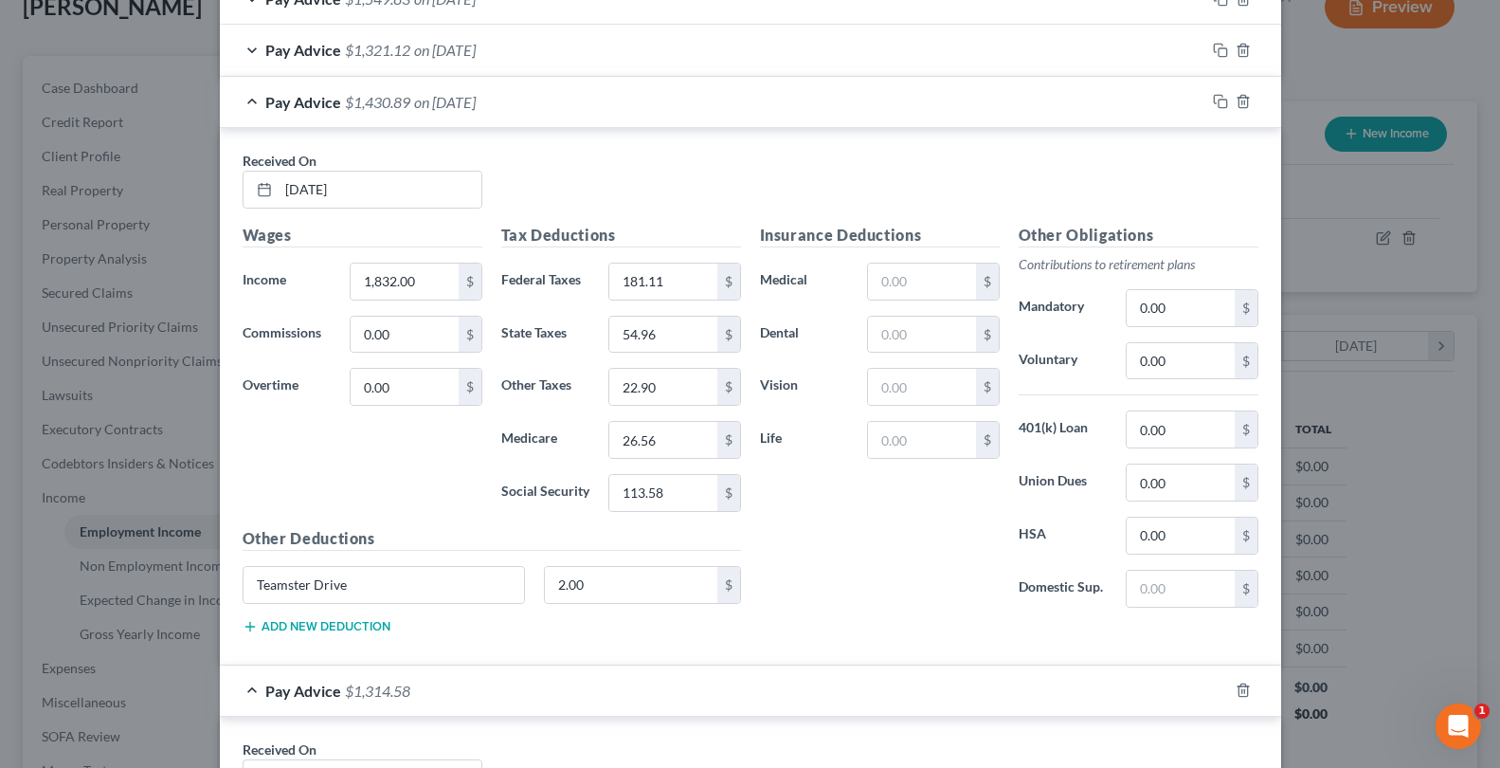
click at [476, 103] on span "on [DATE]" at bounding box center [445, 102] width 62 height 18
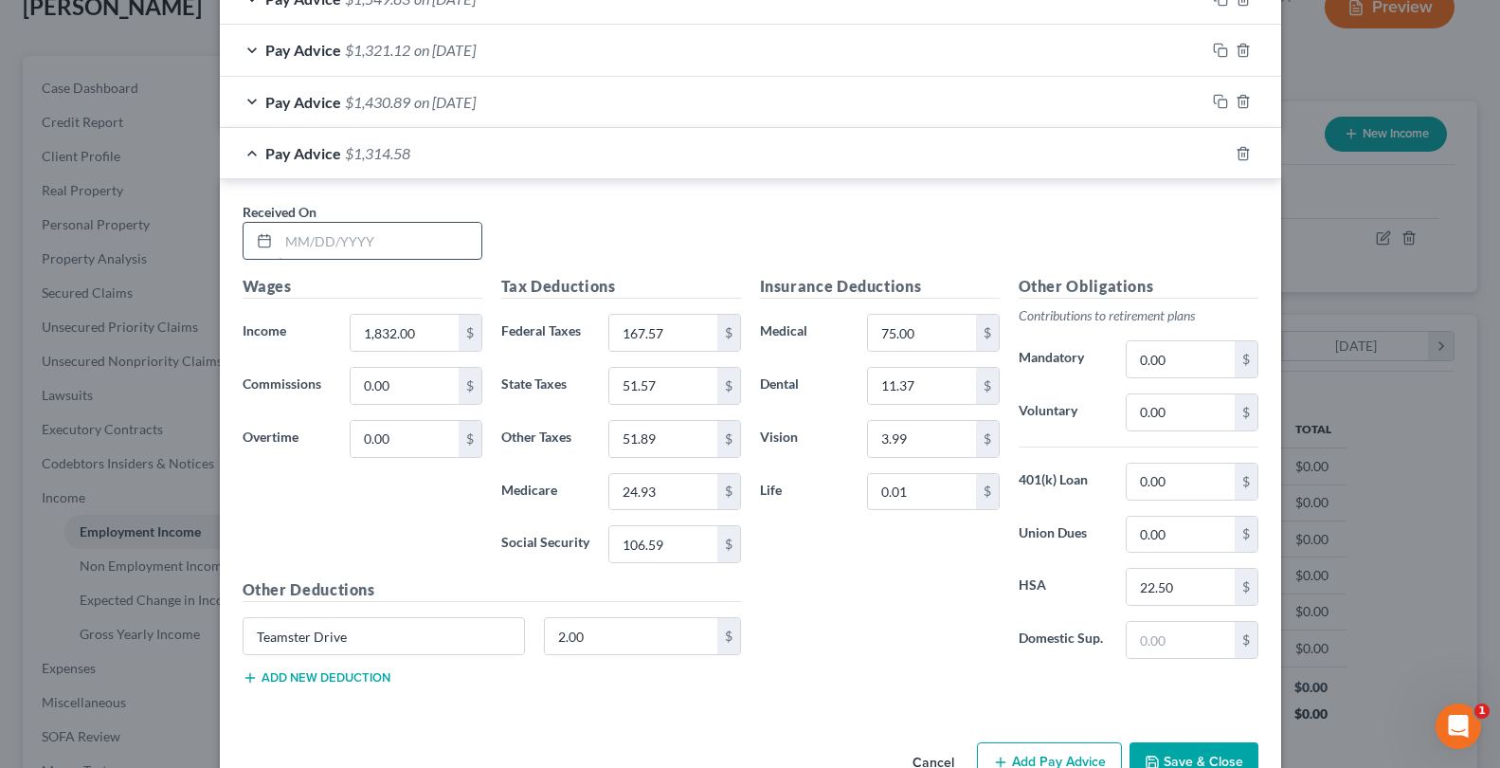
scroll to position [1834, 0]
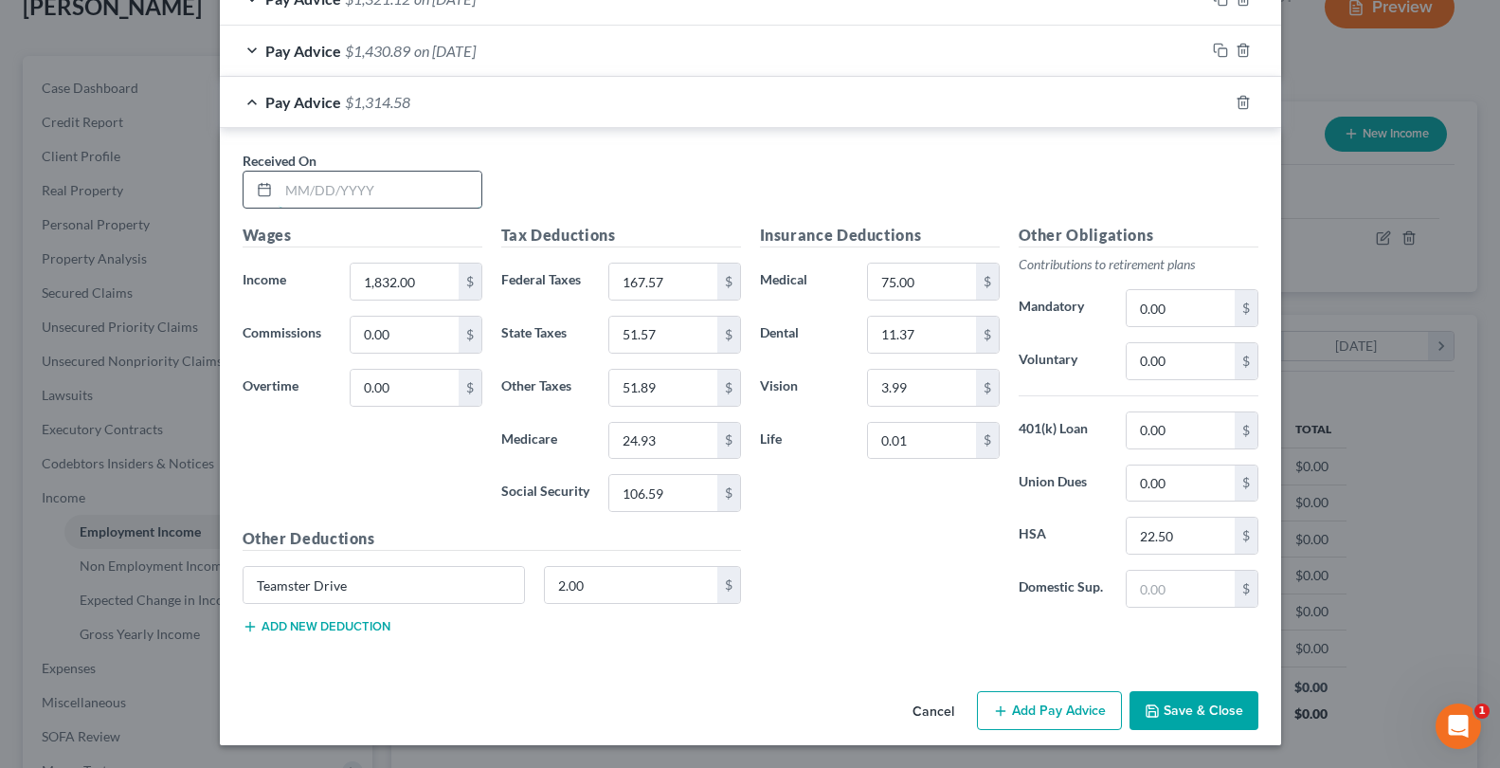
click at [396, 199] on input "text" at bounding box center [380, 190] width 203 height 36
type input "[DATE]"
click at [618, 118] on div "Pay Advice $1,314.58 on [DATE]" at bounding box center [713, 102] width 986 height 50
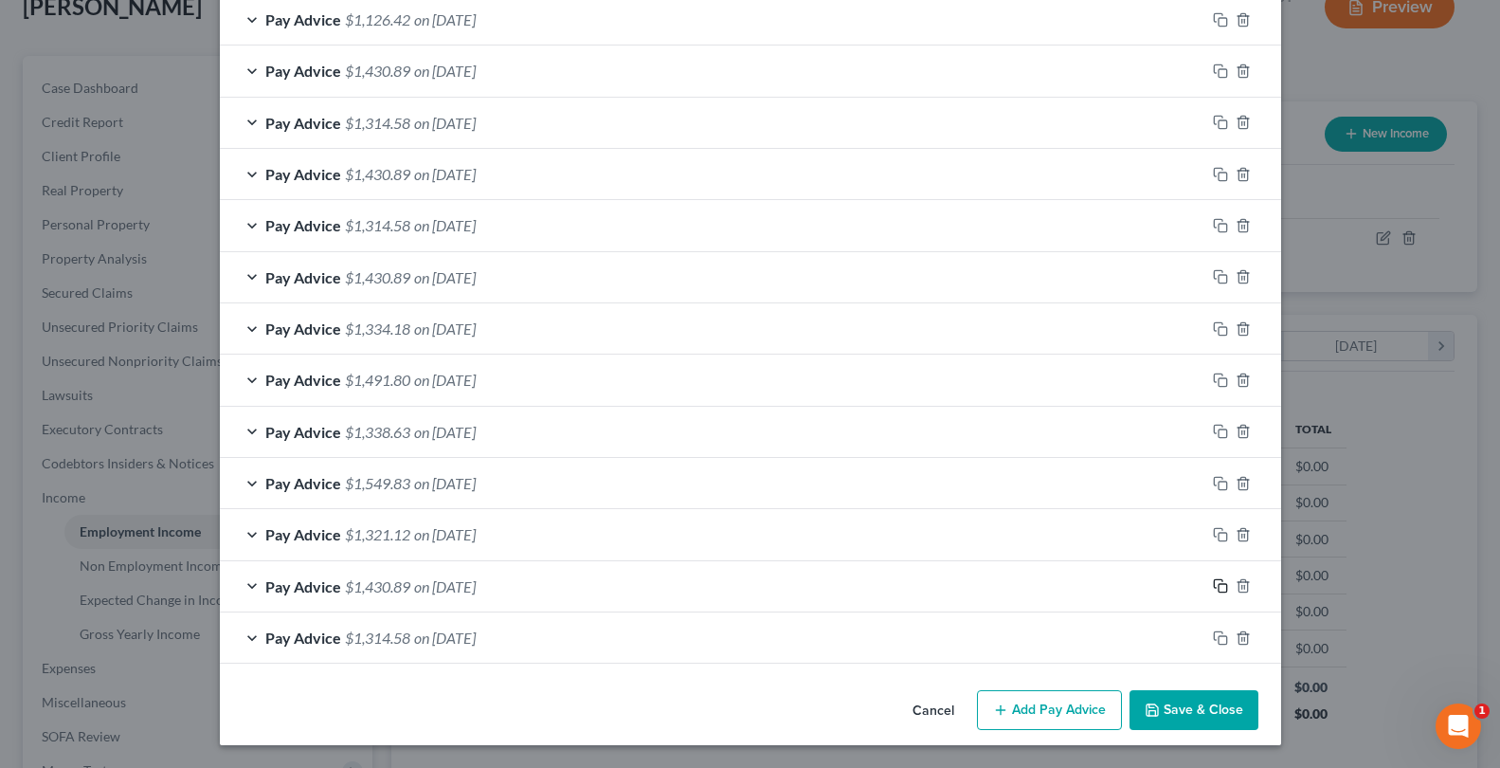
click at [1219, 589] on rect "button" at bounding box center [1223, 588] width 9 height 9
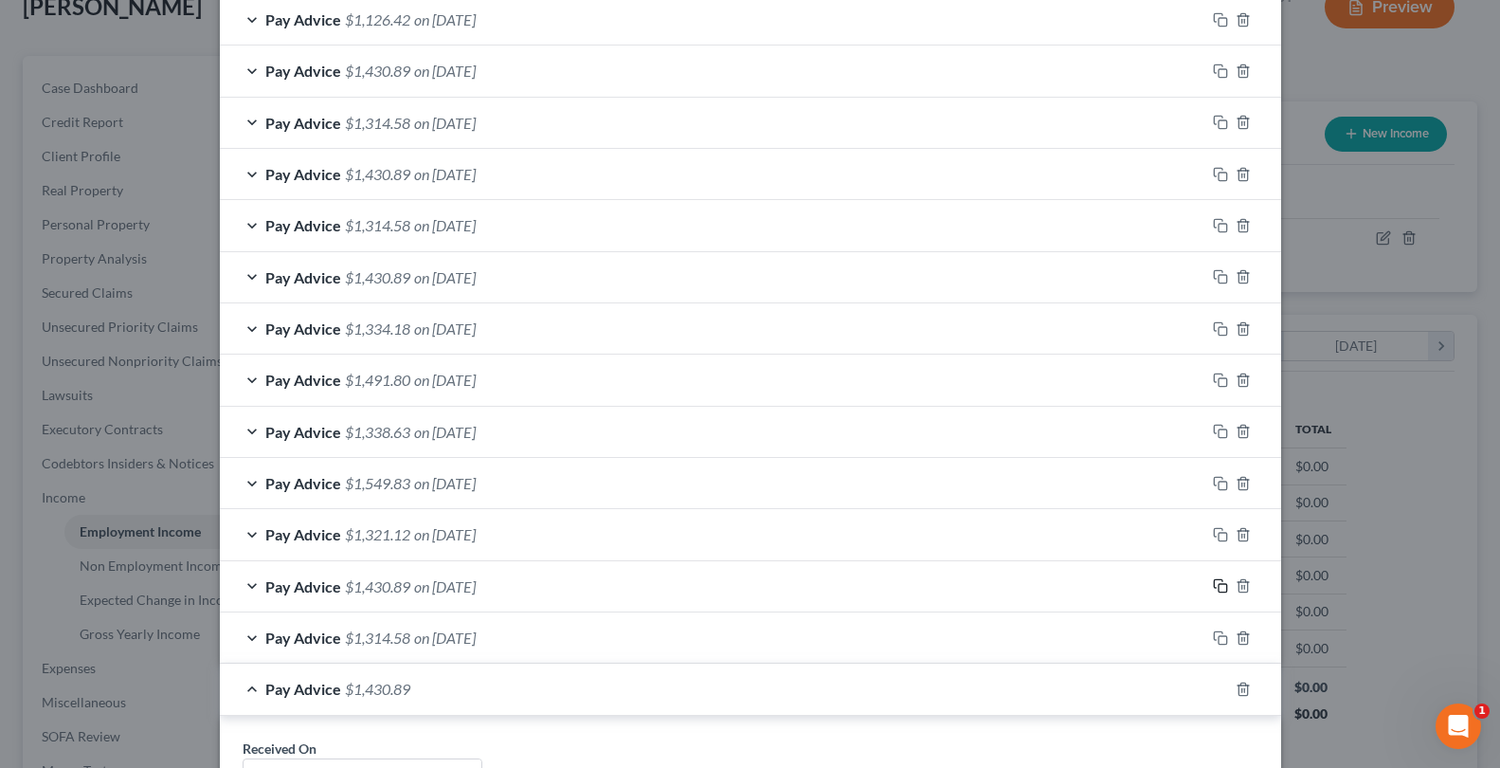
scroll to position [1886, 0]
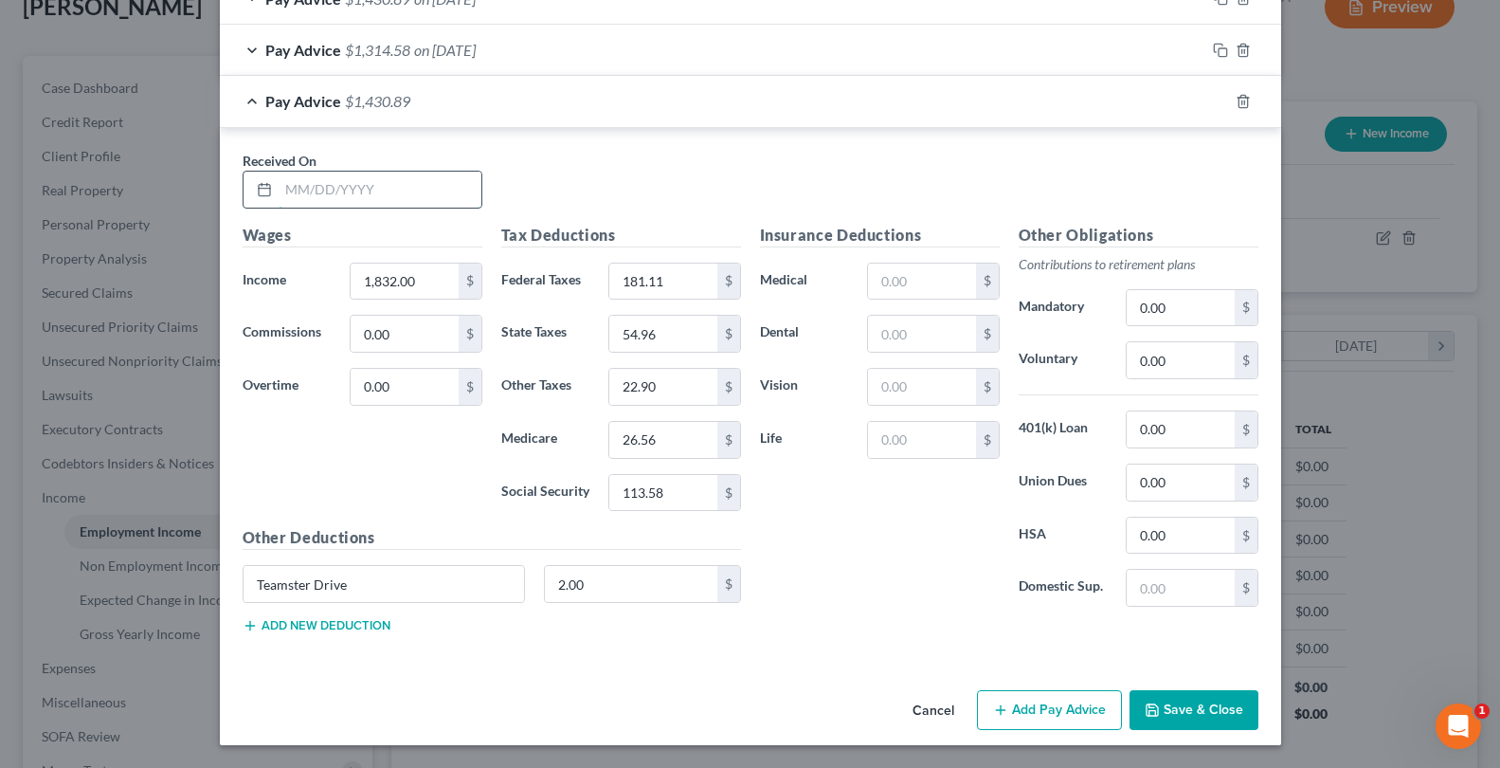
click at [299, 185] on input "text" at bounding box center [380, 190] width 203 height 36
type input "[DATE]"
click at [400, 274] on input "1,832.00" at bounding box center [404, 281] width 107 height 36
type input "1,969.40"
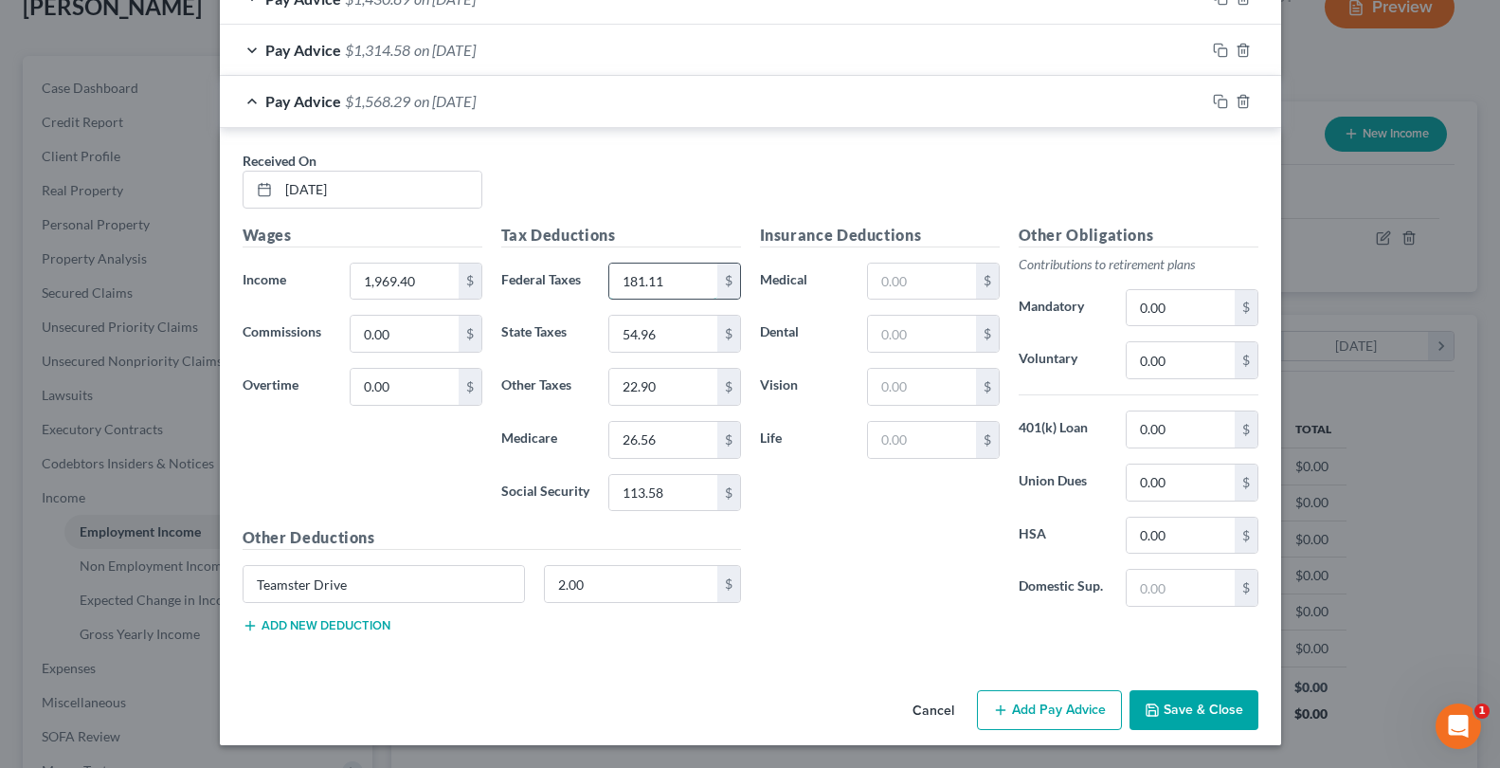
click at [675, 286] on input "181.11" at bounding box center [662, 281] width 107 height 36
type input "197.60"
type input "59.08"
type input "24.62"
type input "28.55"
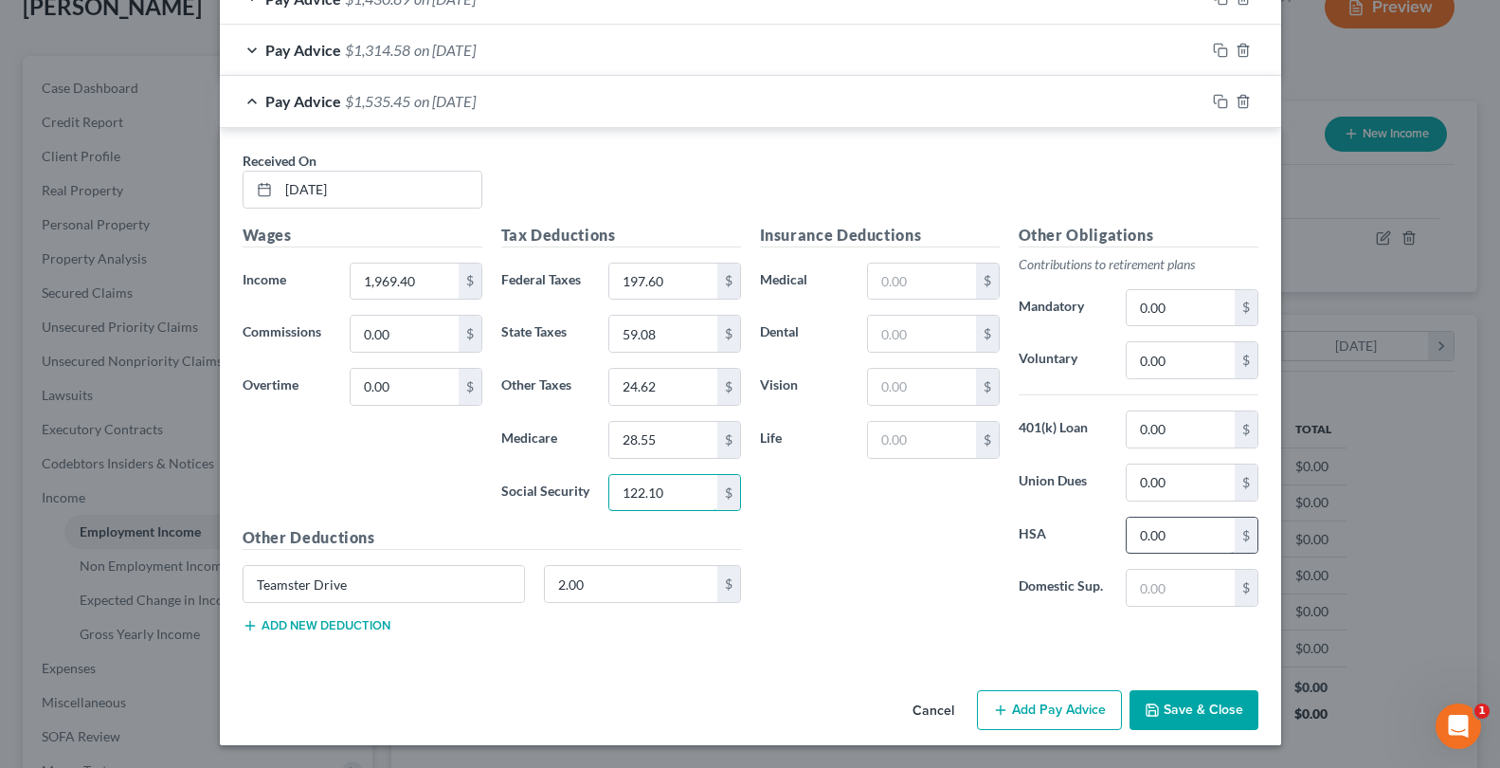
type input "122.10"
click at [1160, 543] on input "0.00" at bounding box center [1180, 535] width 107 height 36
type input "52.00"
type input "2"
type input "0"
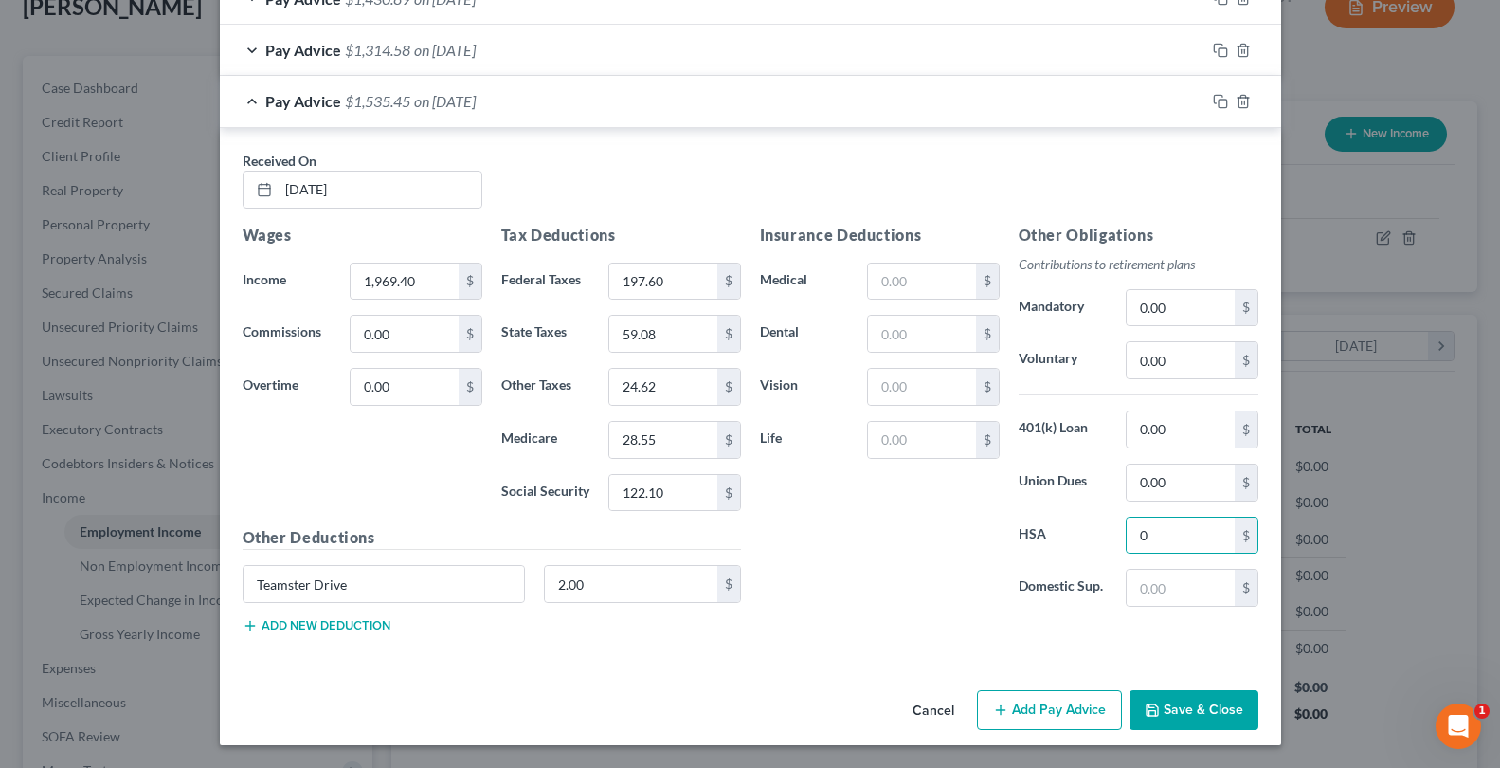
click at [939, 584] on div "Insurance Deductions Medical $ Dental $ Vision $ Life $" at bounding box center [880, 423] width 259 height 399
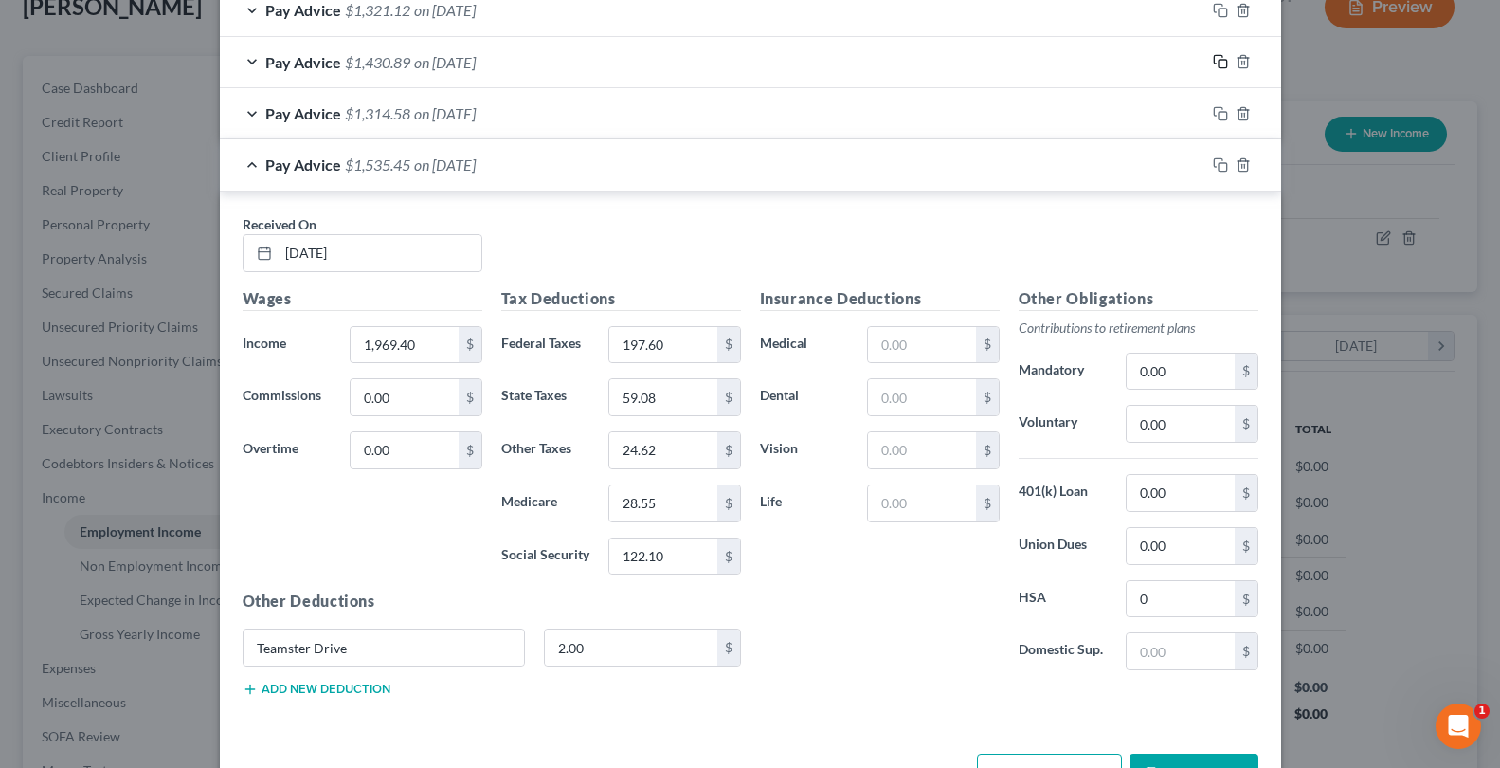
drag, startPoint x: 1215, startPoint y: 66, endPoint x: 1198, endPoint y: 74, distance: 18.7
click at [1215, 66] on icon "button" at bounding box center [1220, 61] width 15 height 15
click at [676, 167] on div "Pay Advice $1,535.45 on [DATE]" at bounding box center [713, 164] width 986 height 50
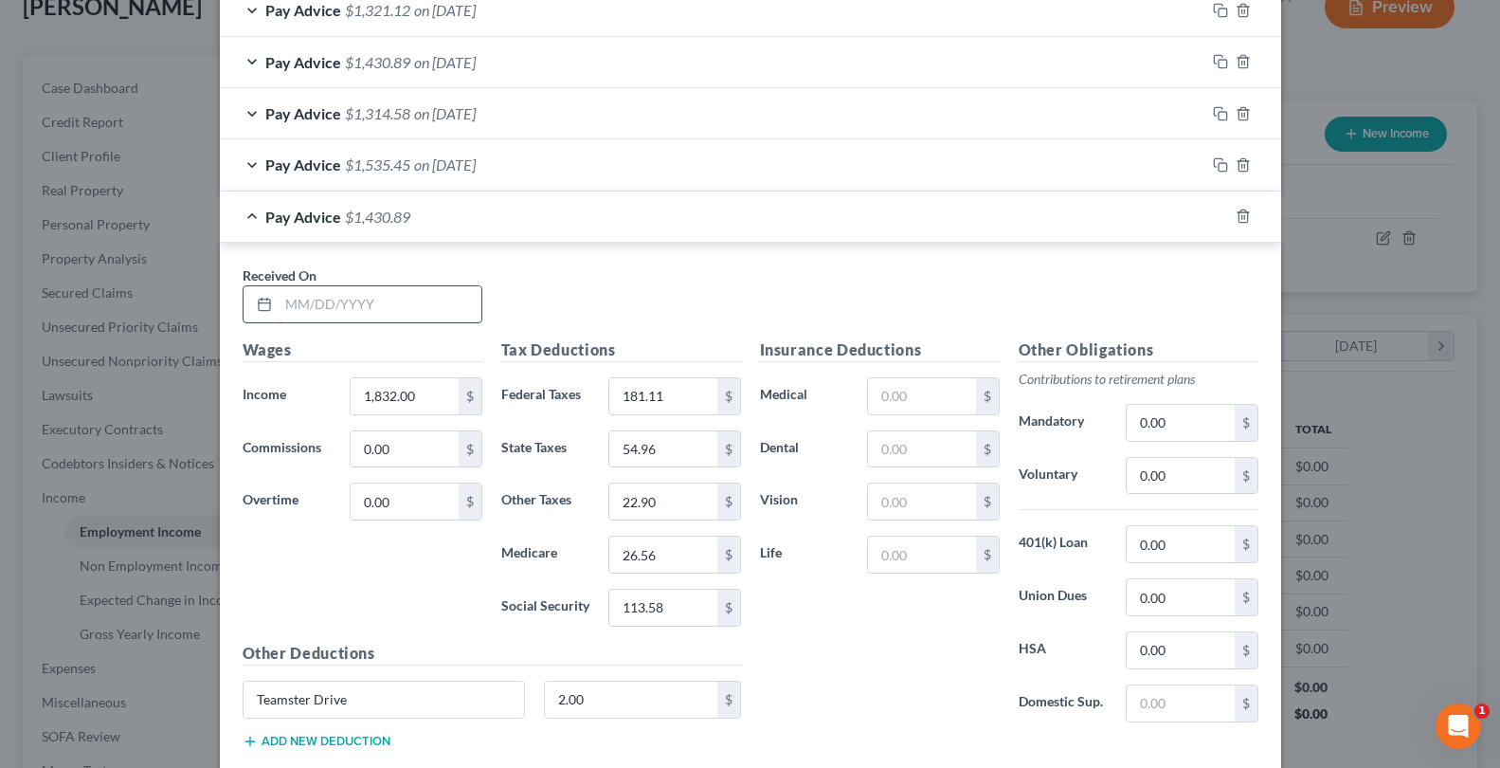
click at [404, 311] on input "text" at bounding box center [380, 304] width 203 height 36
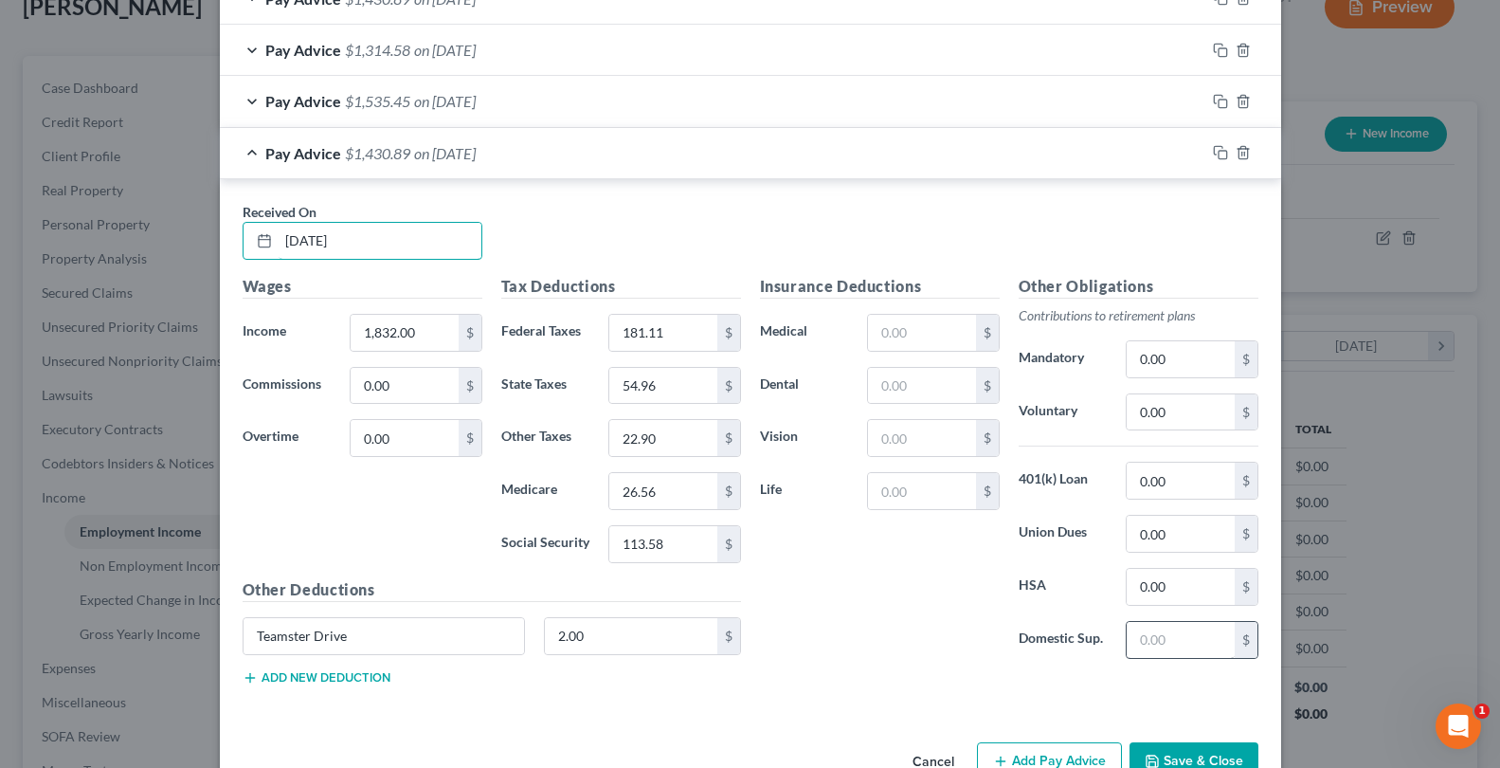
type input "[DATE]"
click at [1163, 645] on input "text" at bounding box center [1180, 640] width 107 height 36
type input "261.38"
click at [1176, 642] on input "261.38" at bounding box center [1180, 640] width 107 height 36
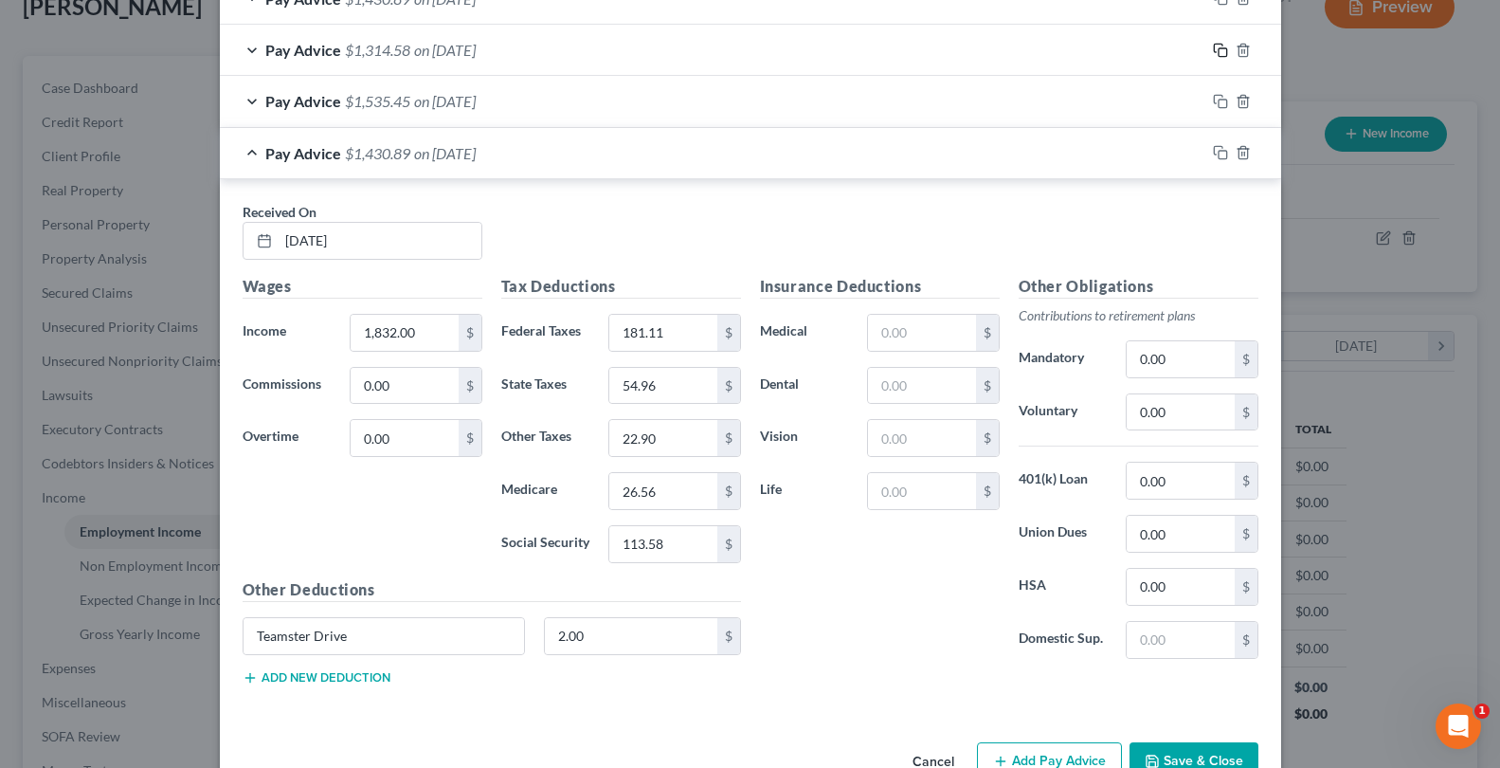
click at [1213, 55] on icon "button" at bounding box center [1220, 50] width 15 height 15
click at [440, 157] on span "on [DATE]" at bounding box center [445, 153] width 62 height 18
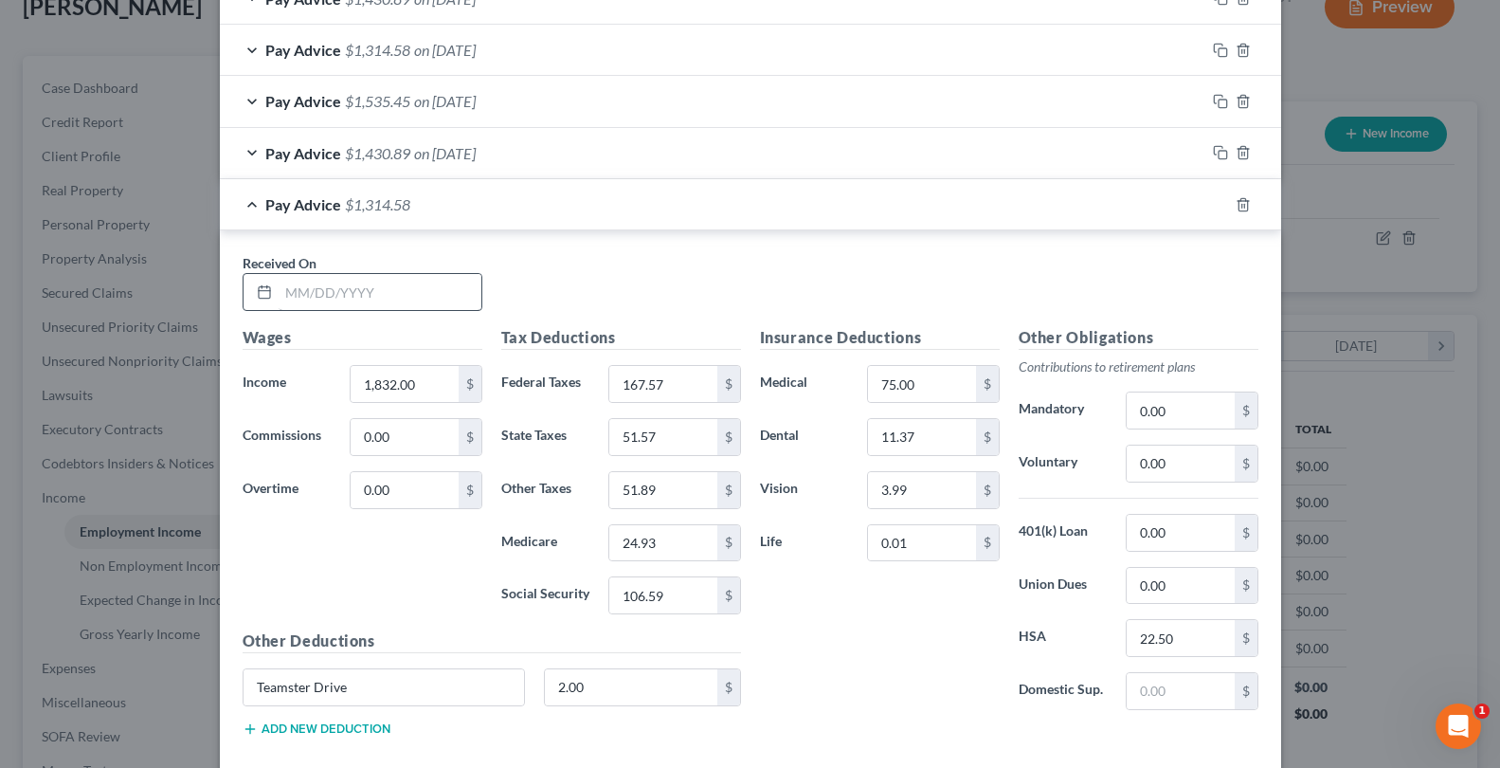
scroll to position [1988, 0]
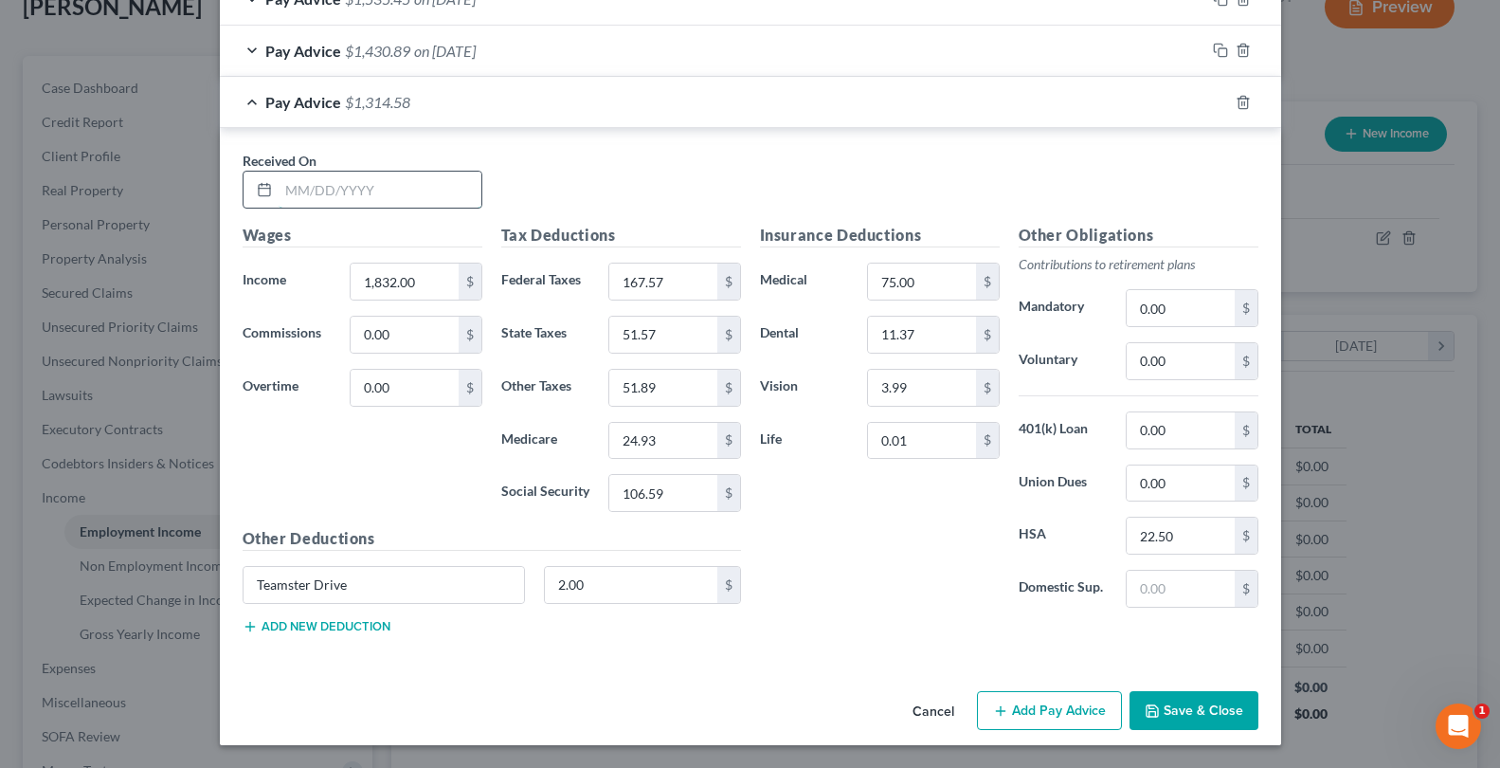
click at [346, 193] on input "text" at bounding box center [380, 190] width 203 height 36
type input "[DATE]"
click at [559, 100] on div "Pay Advice $1,314.58 on [DATE]" at bounding box center [713, 102] width 986 height 50
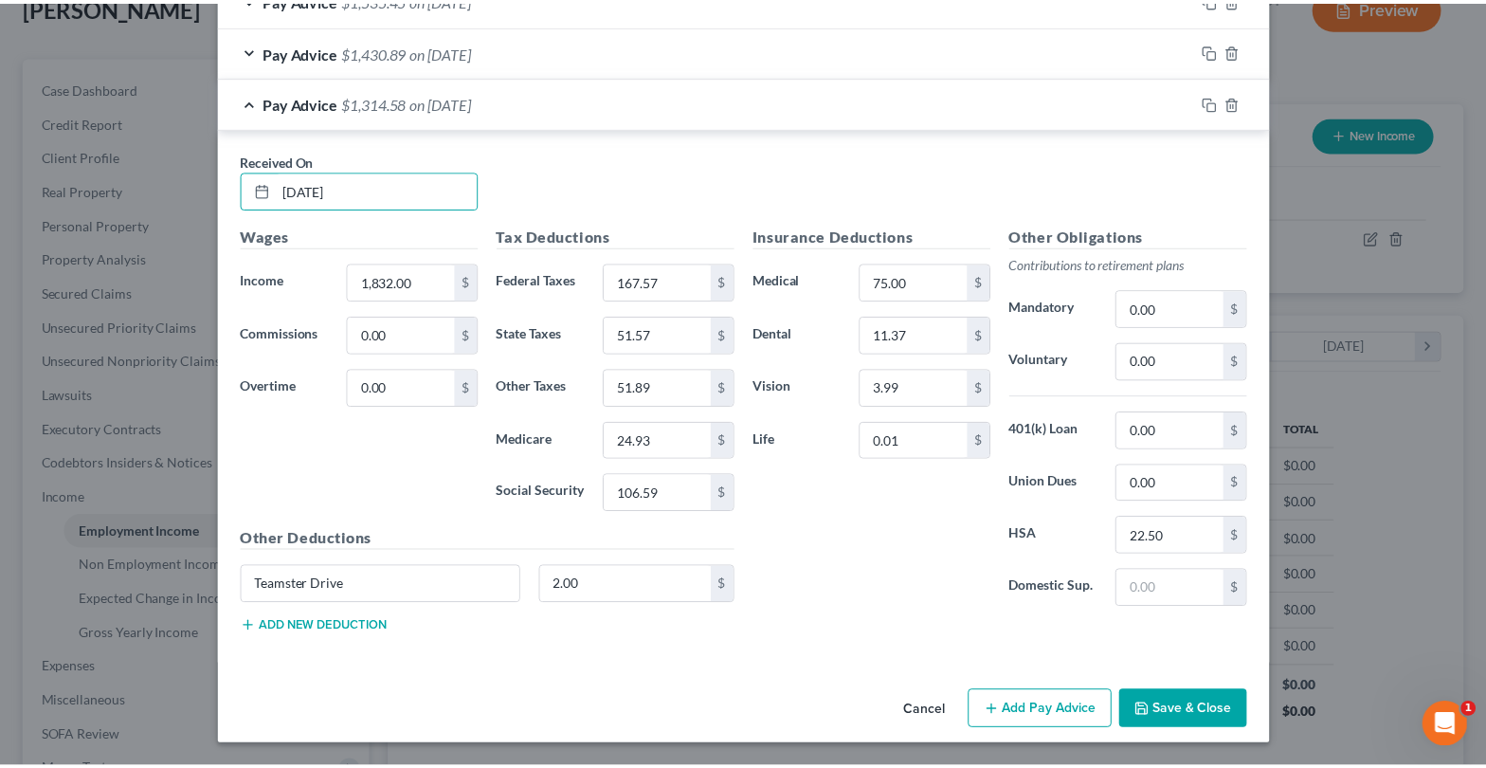
scroll to position [1453, 0]
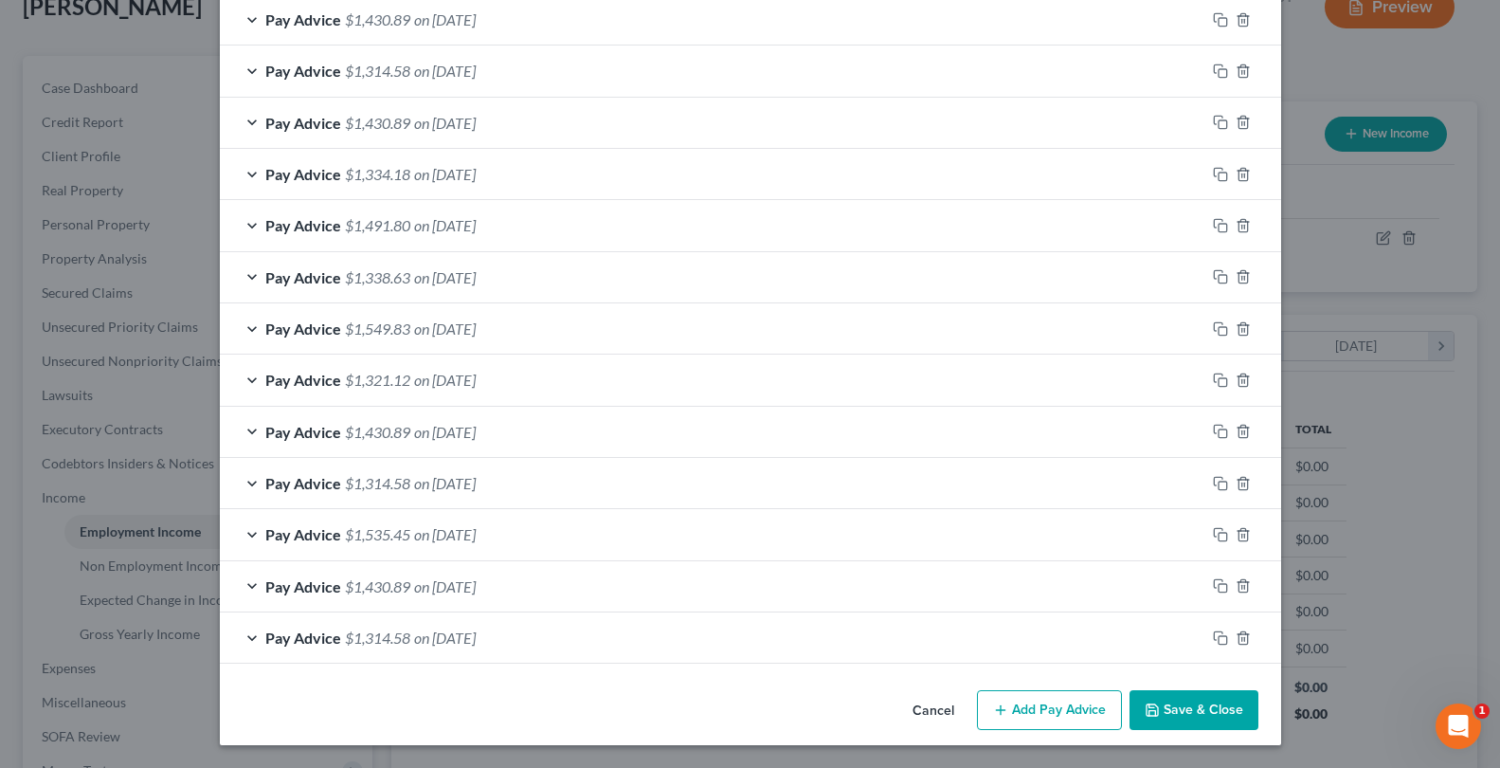
click at [1165, 704] on button "Save & Close" at bounding box center [1194, 710] width 129 height 40
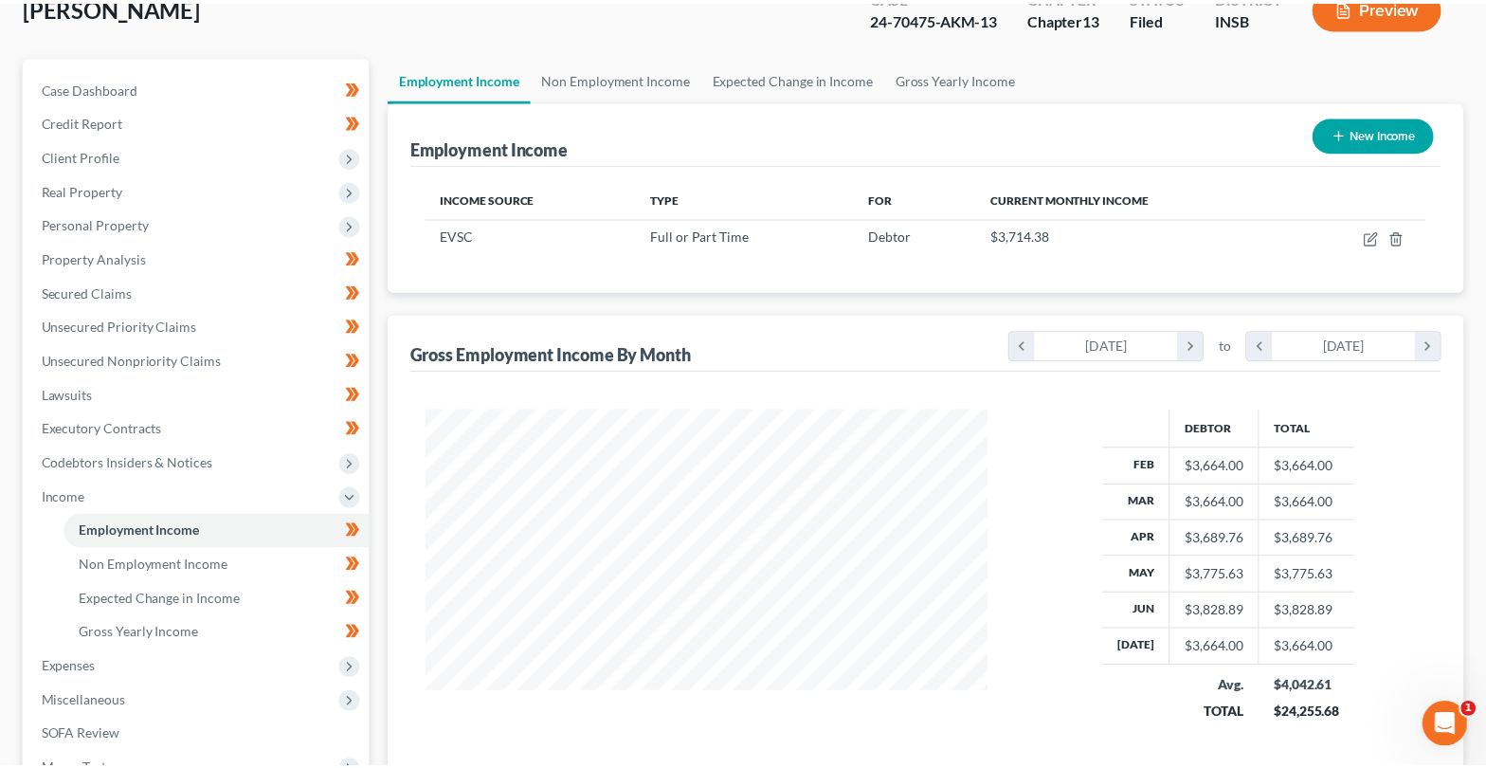
scroll to position [947385, 947118]
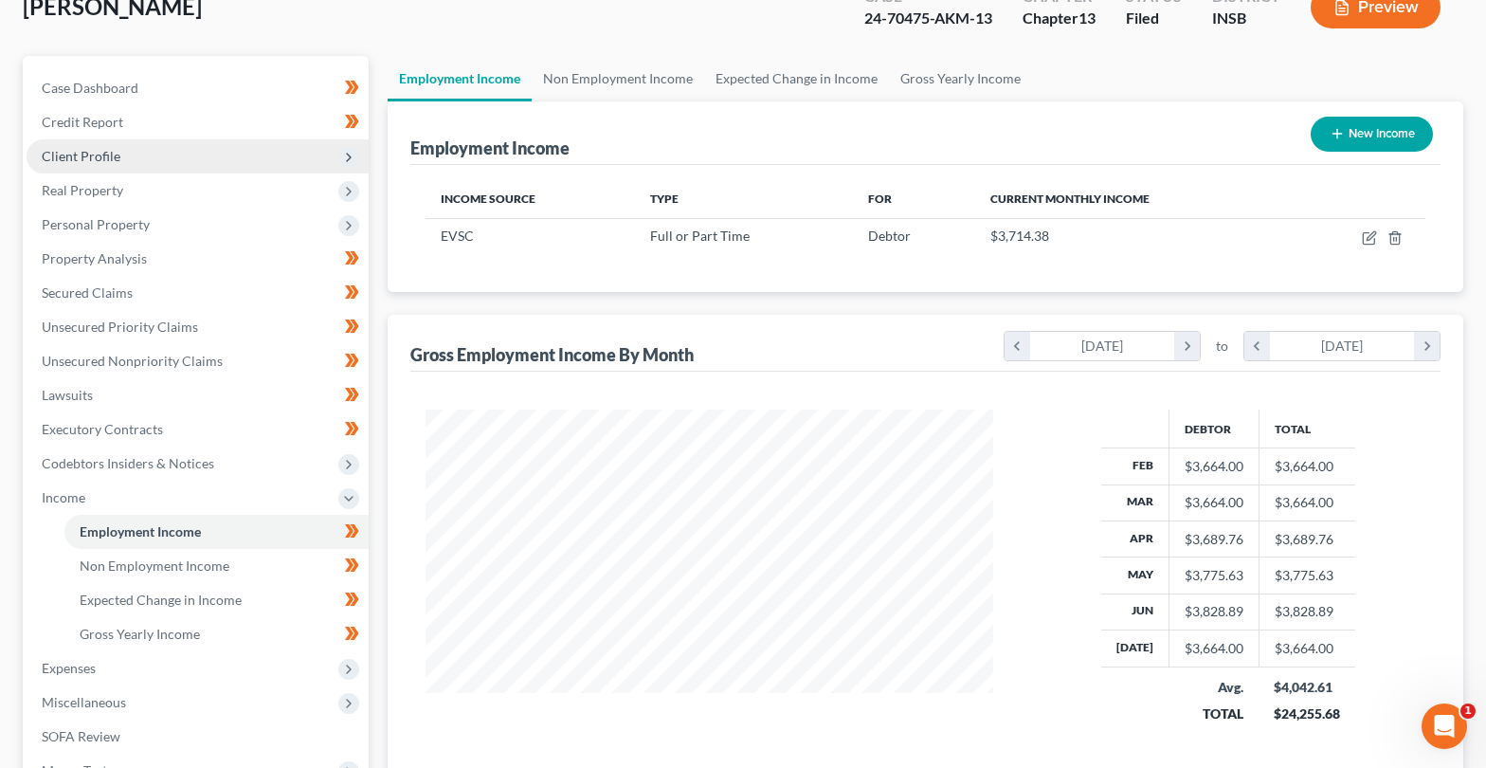
click at [107, 164] on span "Client Profile" at bounding box center [198, 156] width 342 height 34
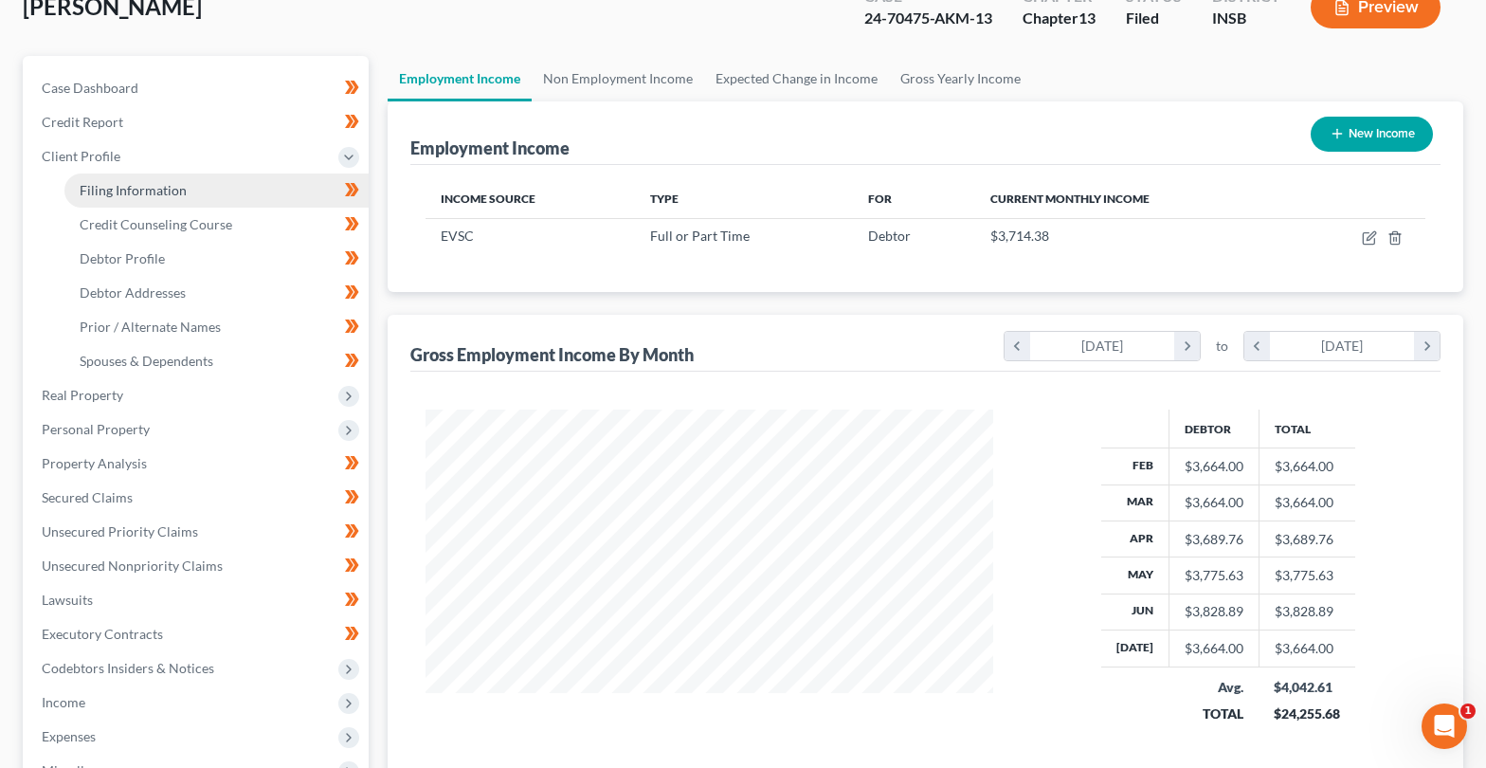
click at [107, 190] on span "Filing Information" at bounding box center [133, 190] width 107 height 16
select select "1"
select select "0"
select select "3"
select select "28"
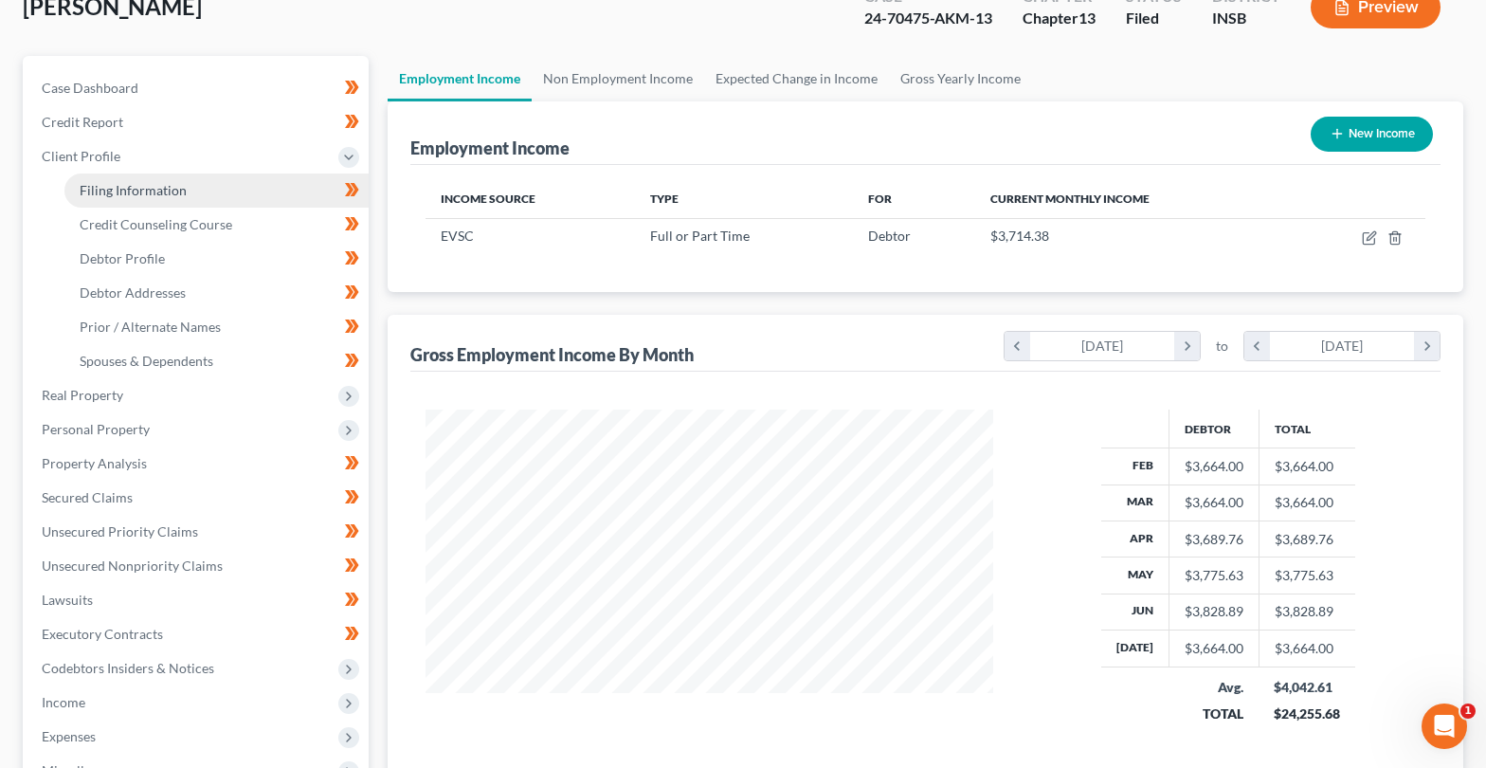
select select "0"
select select "15"
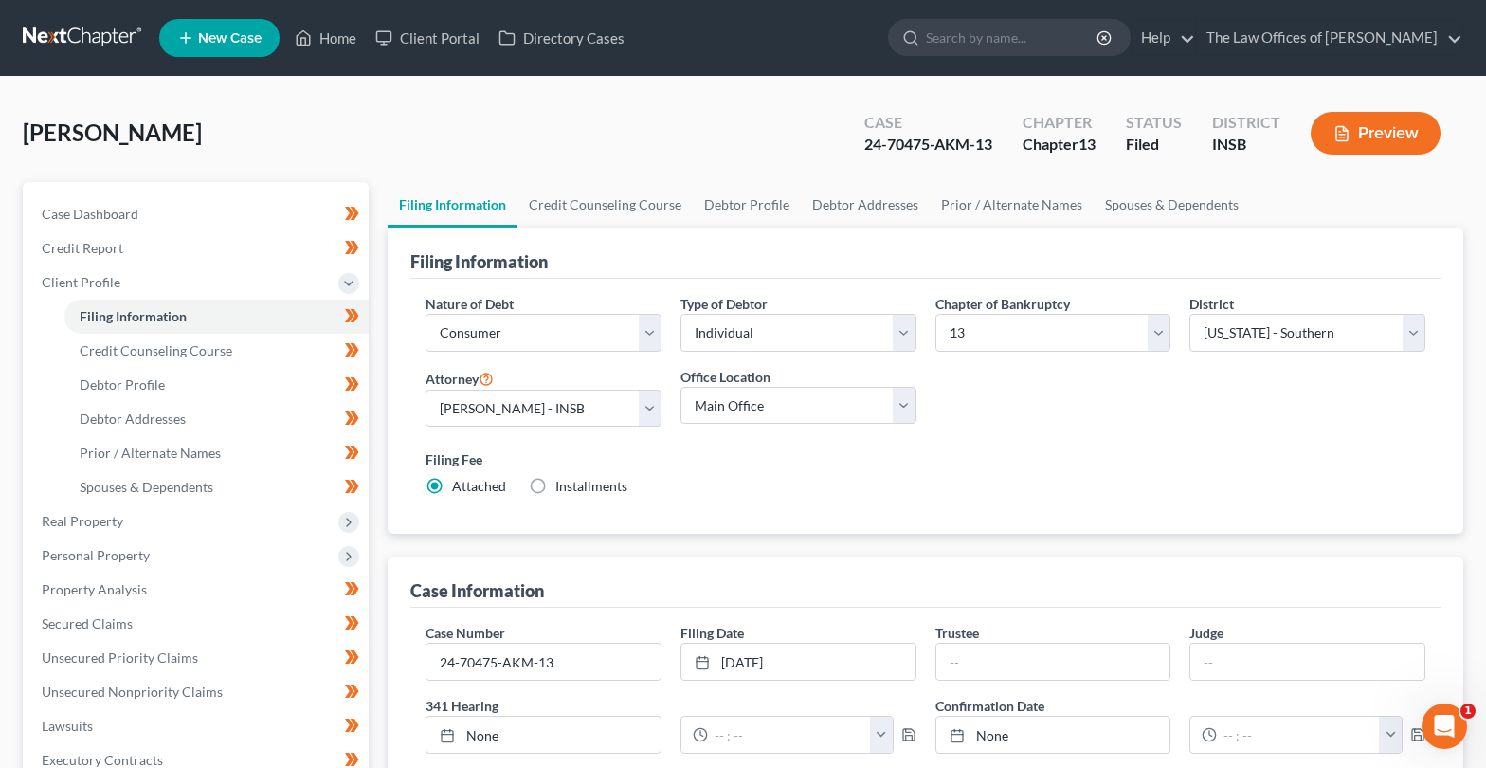
scroll to position [190, 0]
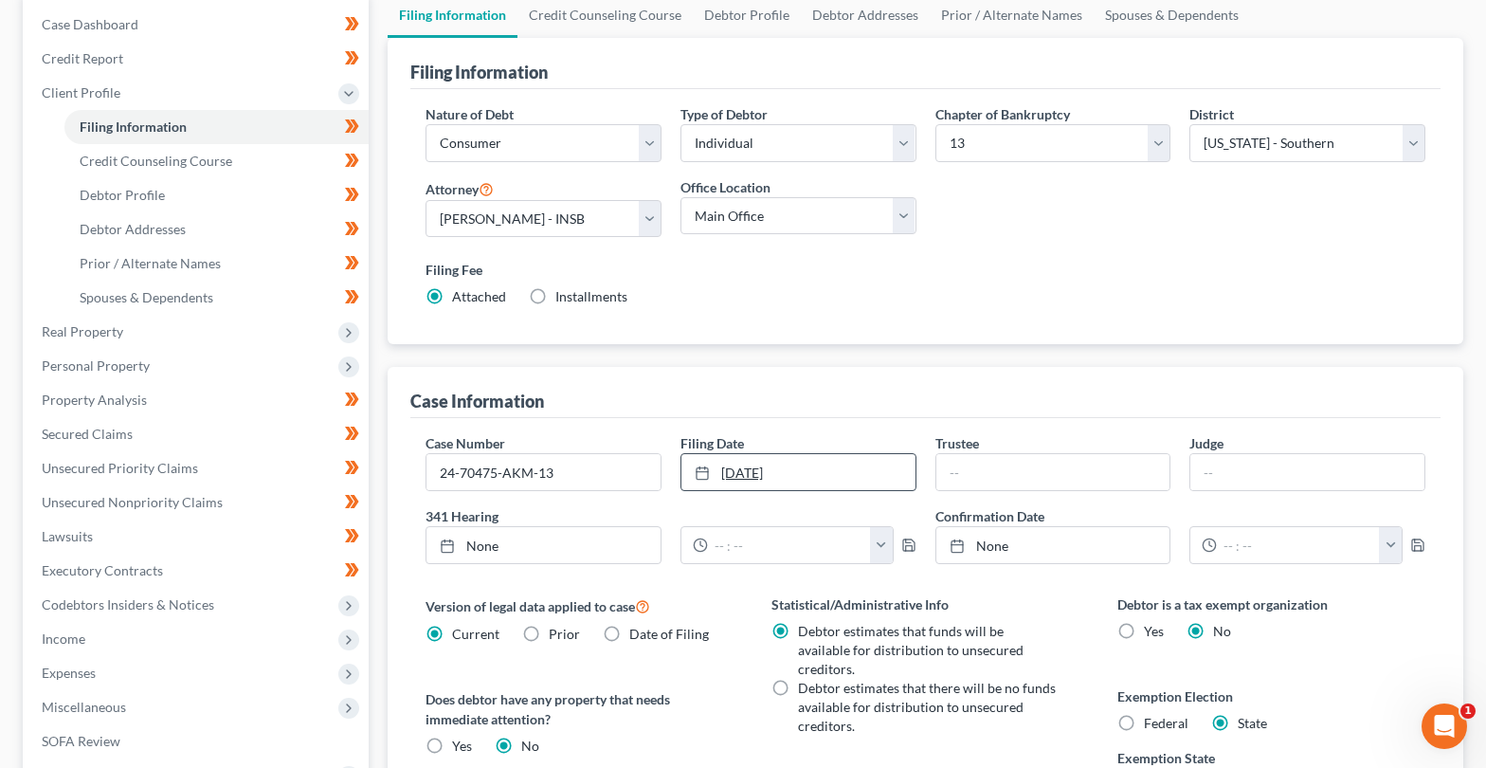
click at [813, 480] on link "[DATE]" at bounding box center [798, 472] width 234 height 36
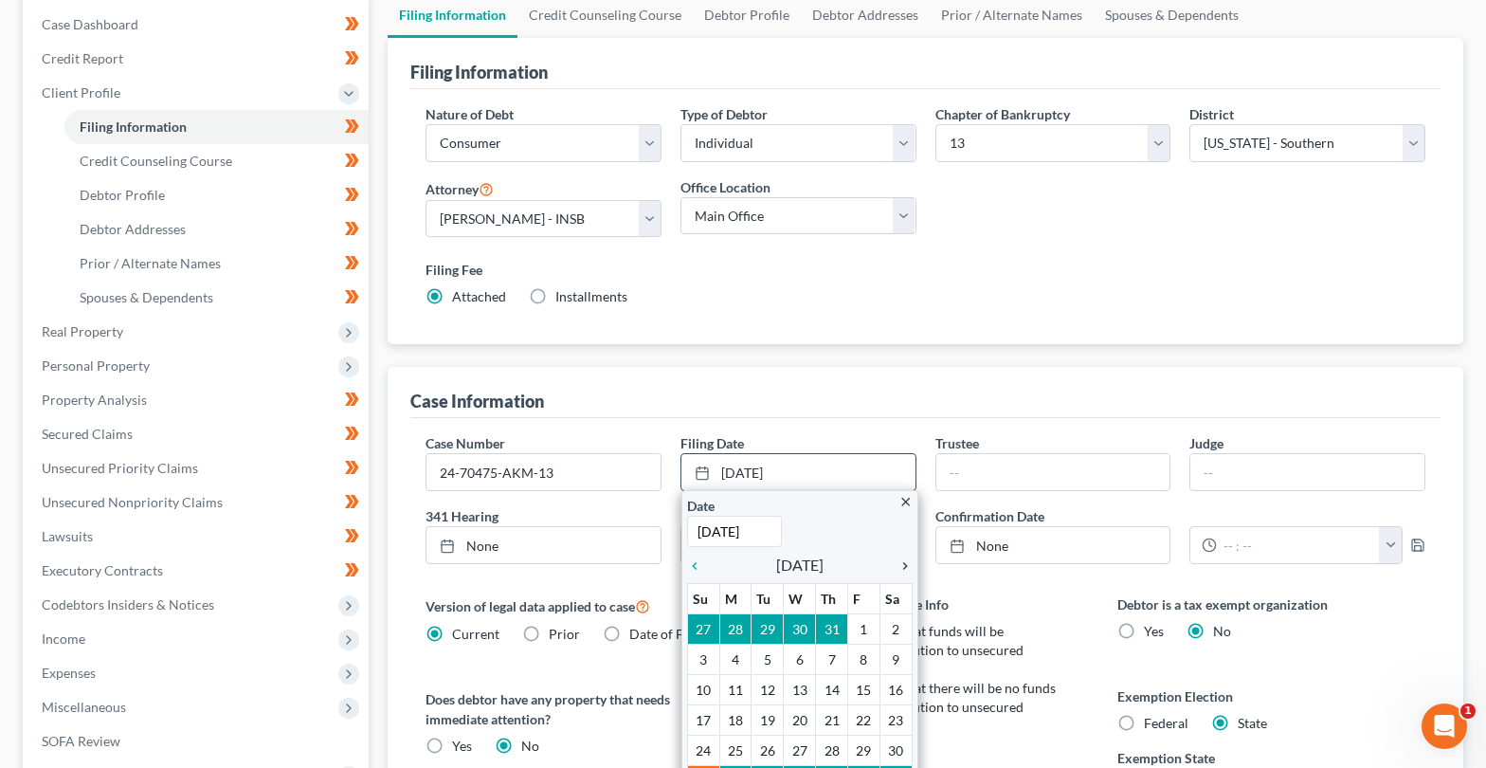
click at [909, 571] on icon "chevron_right" at bounding box center [900, 565] width 25 height 15
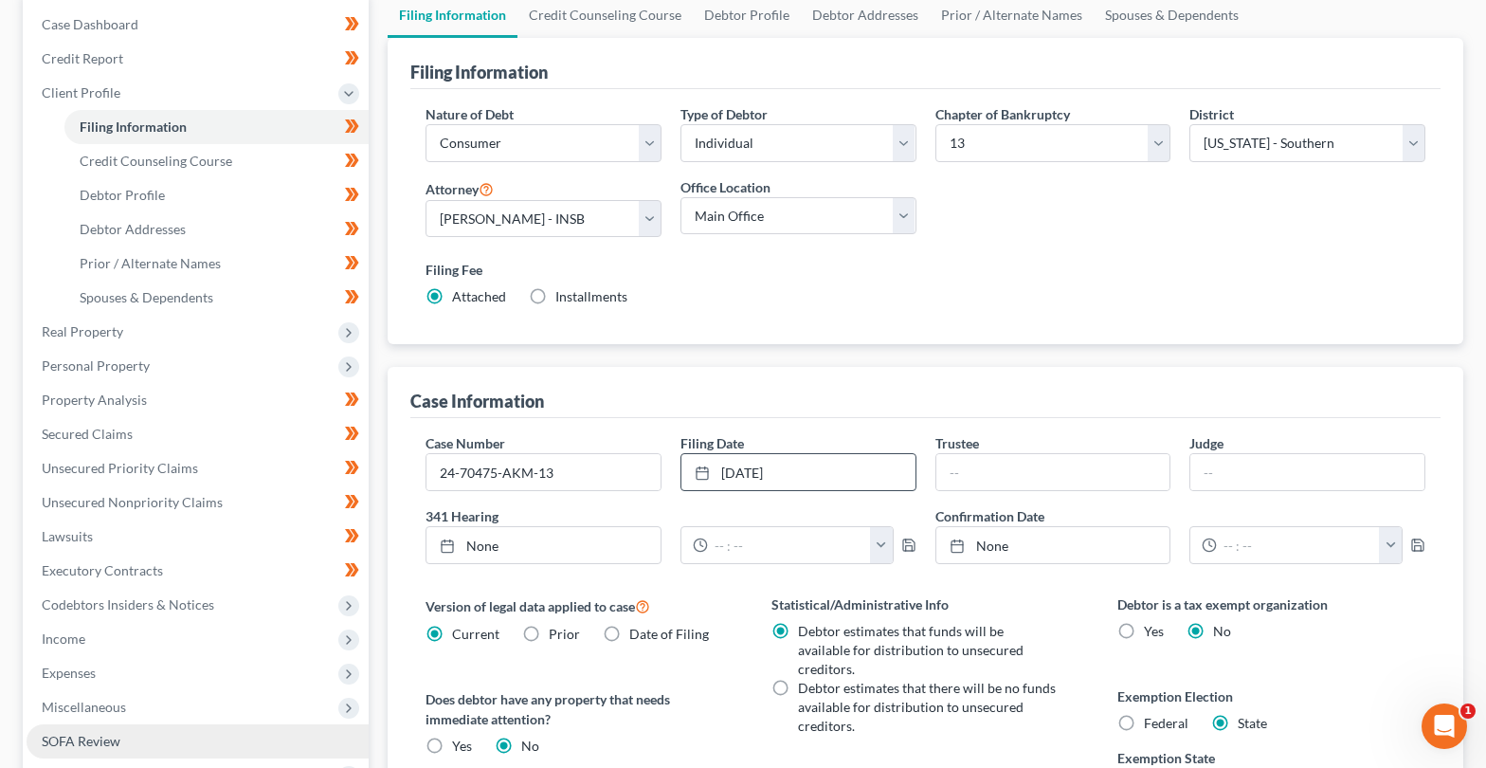
scroll to position [379, 0]
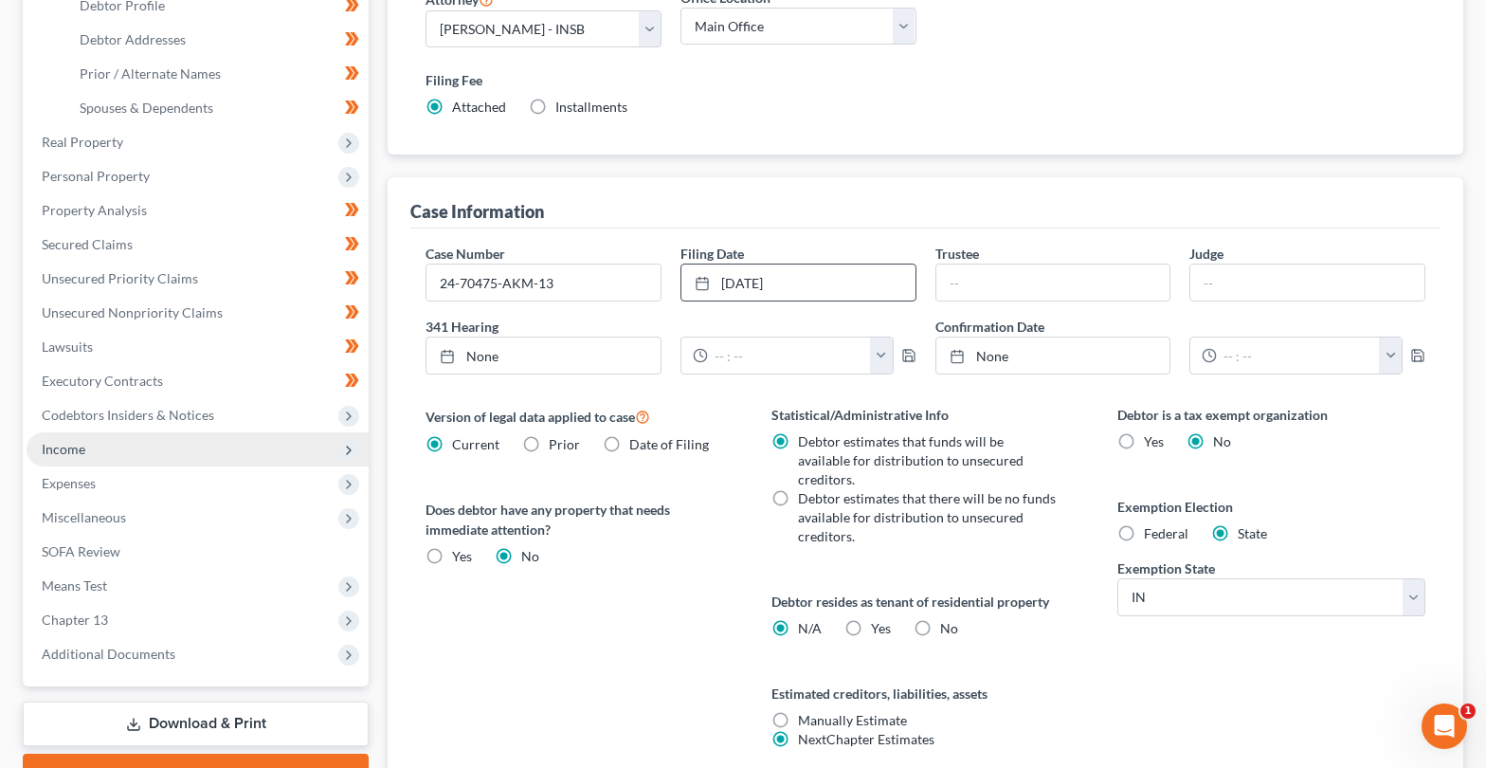
click at [81, 452] on span "Income" at bounding box center [64, 449] width 44 height 16
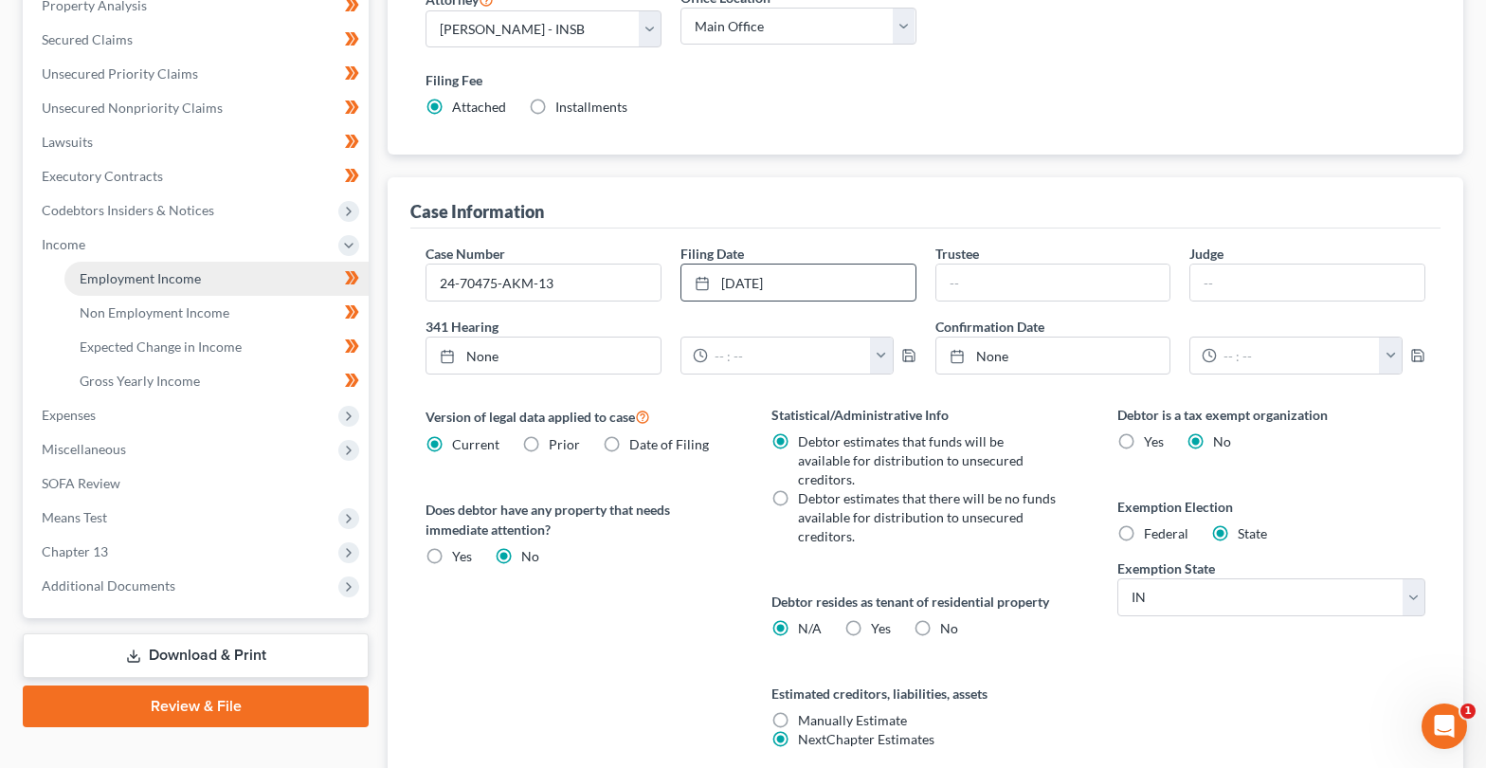
click at [92, 270] on span "Employment Income" at bounding box center [140, 278] width 121 height 16
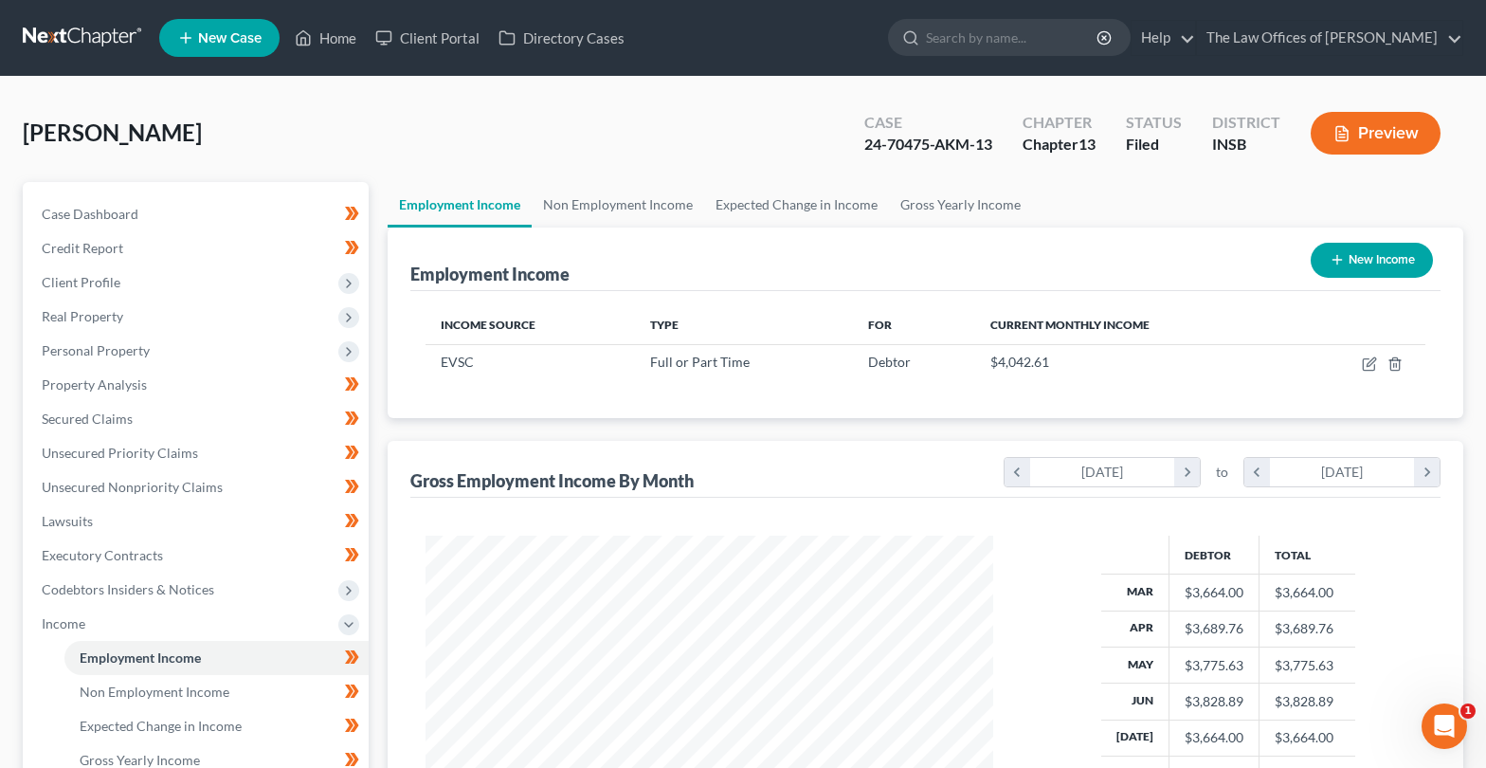
scroll to position [190, 0]
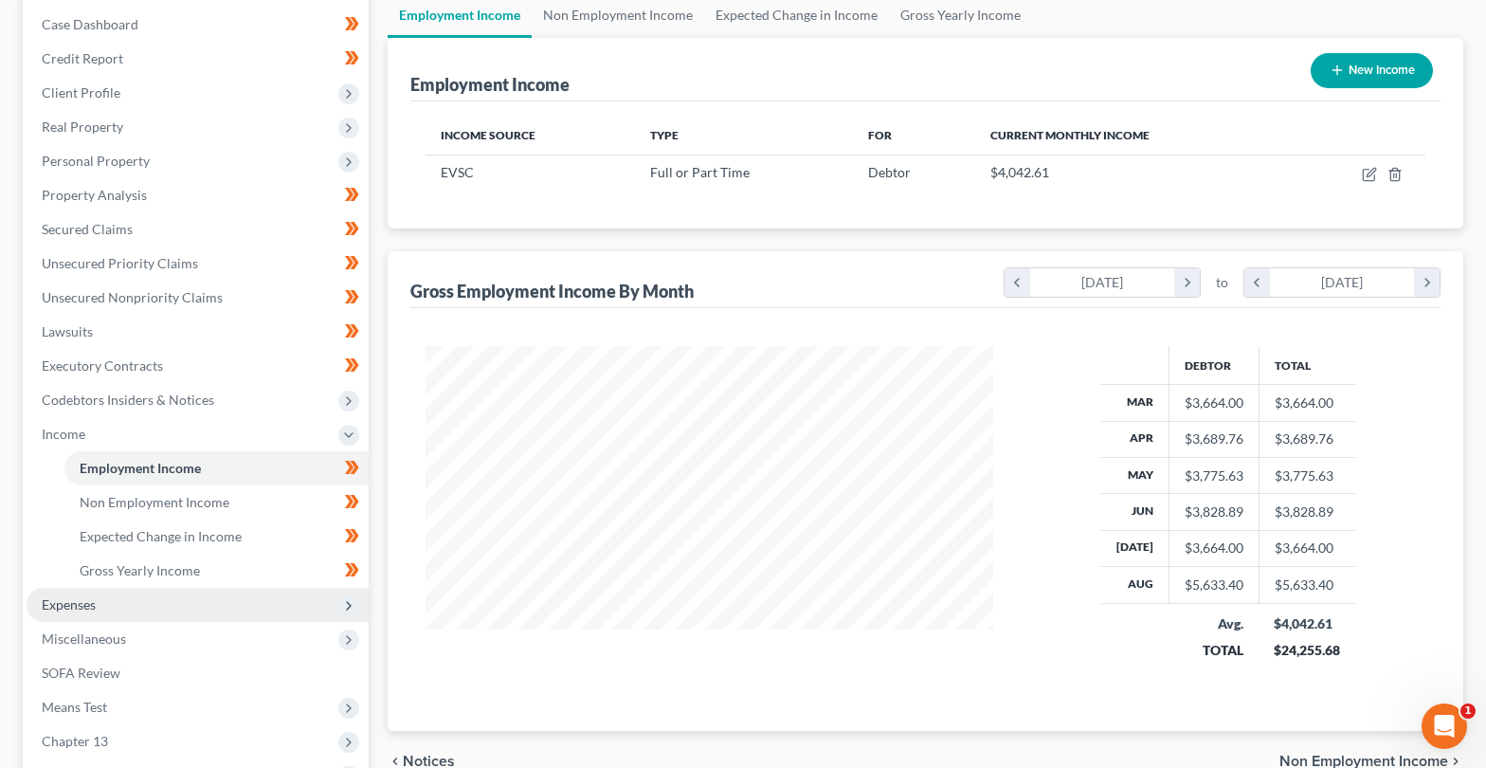
click at [123, 608] on span "Expenses" at bounding box center [198, 605] width 342 height 34
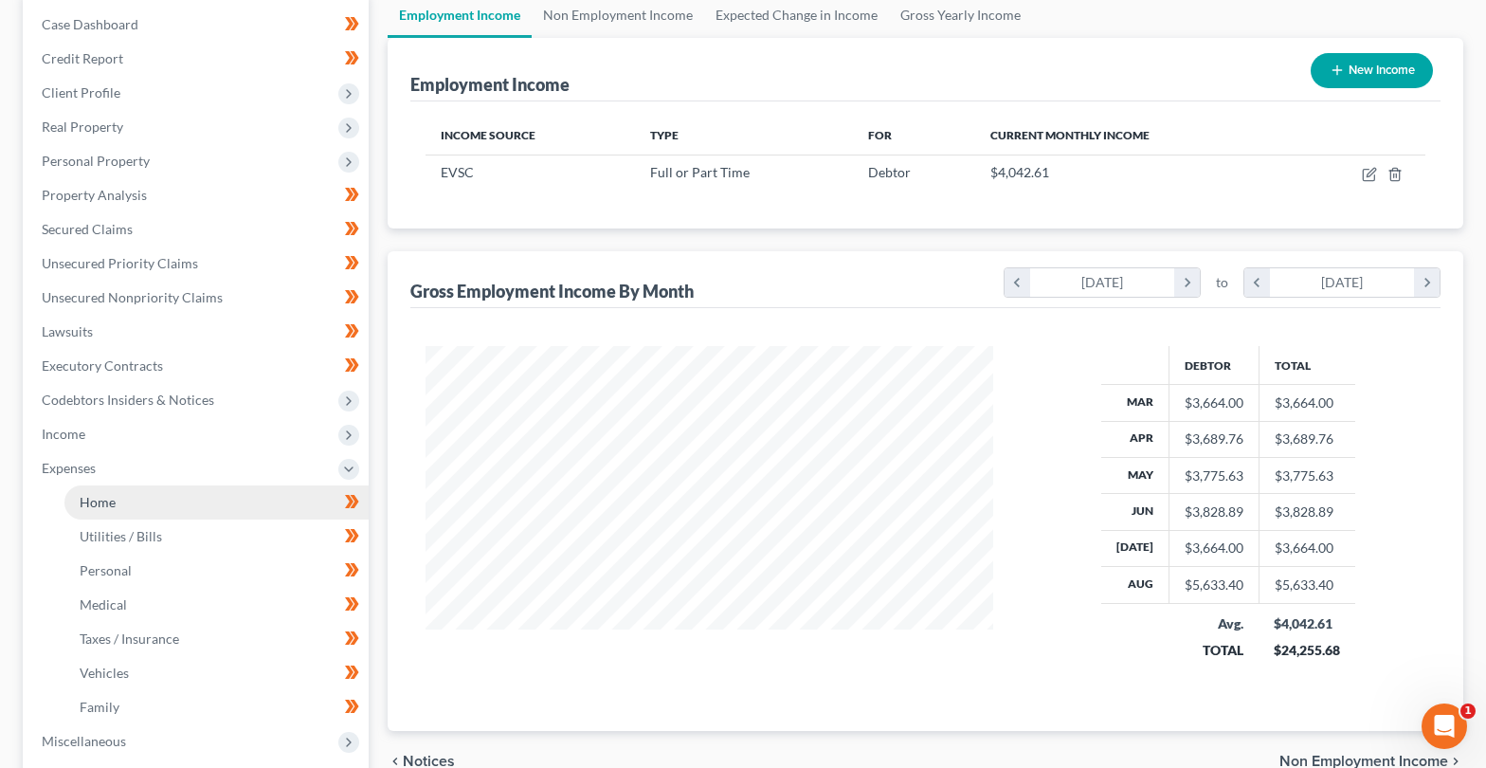
click at [128, 505] on link "Home" at bounding box center [216, 502] width 304 height 34
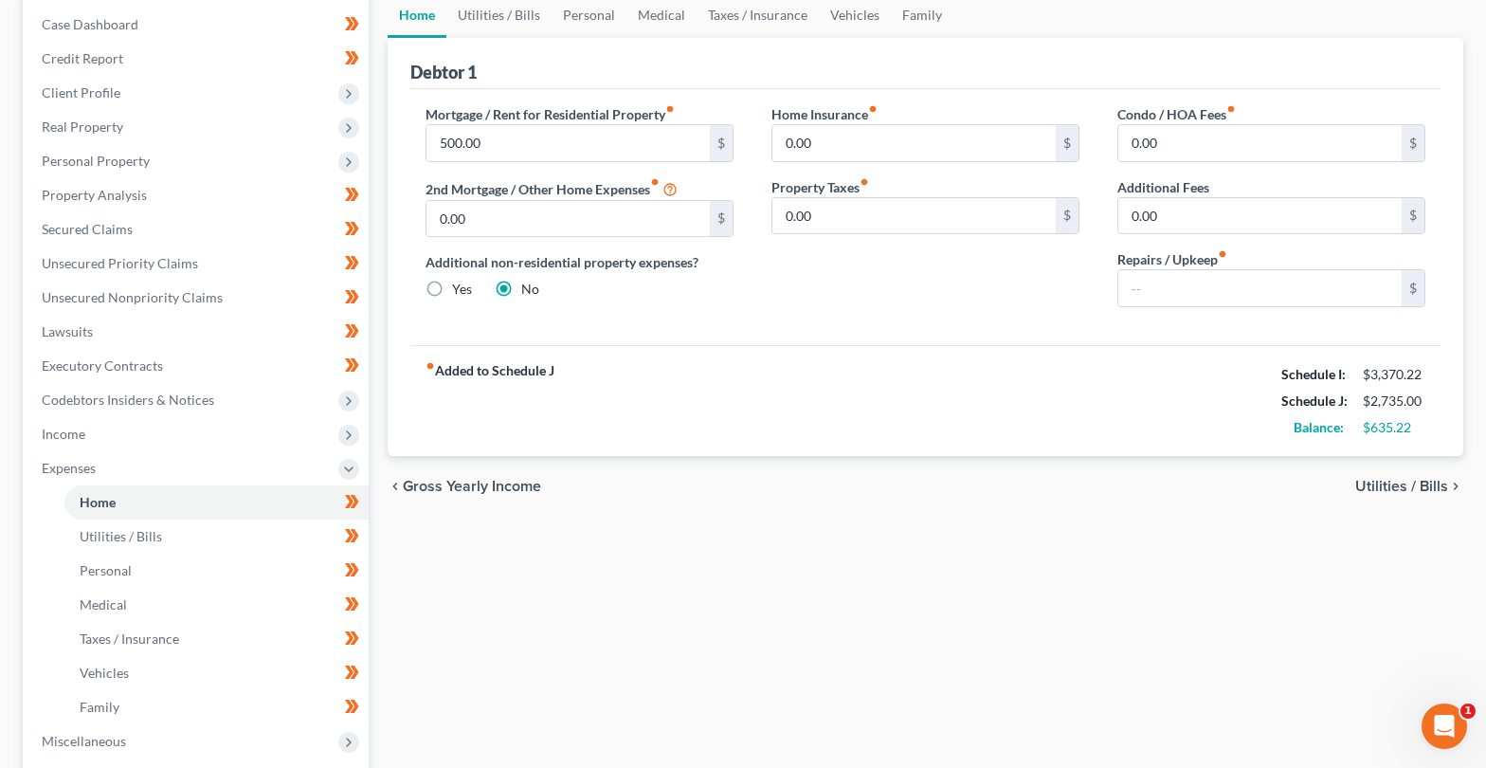
scroll to position [443, 0]
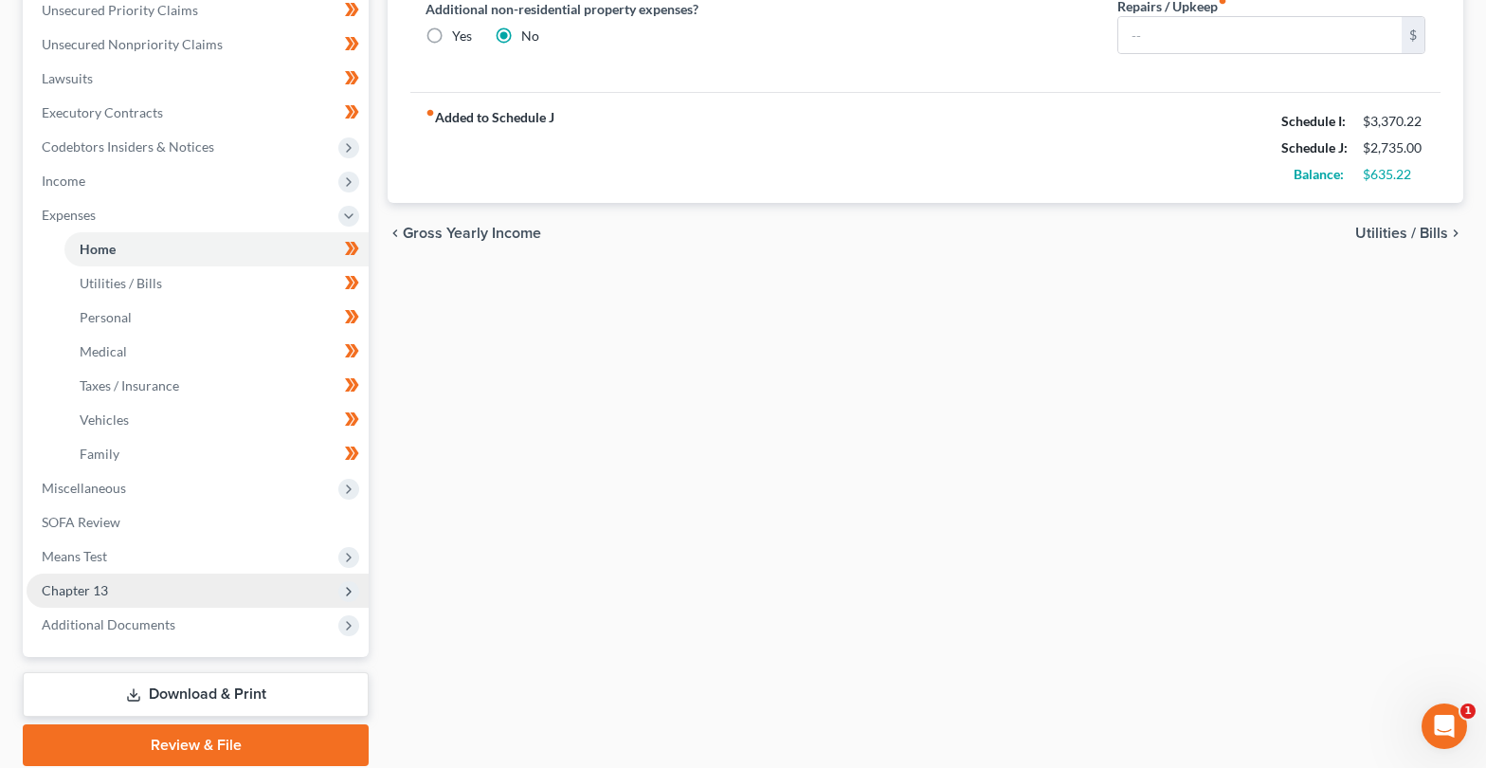
click at [106, 593] on span "Chapter 13" at bounding box center [75, 590] width 66 height 16
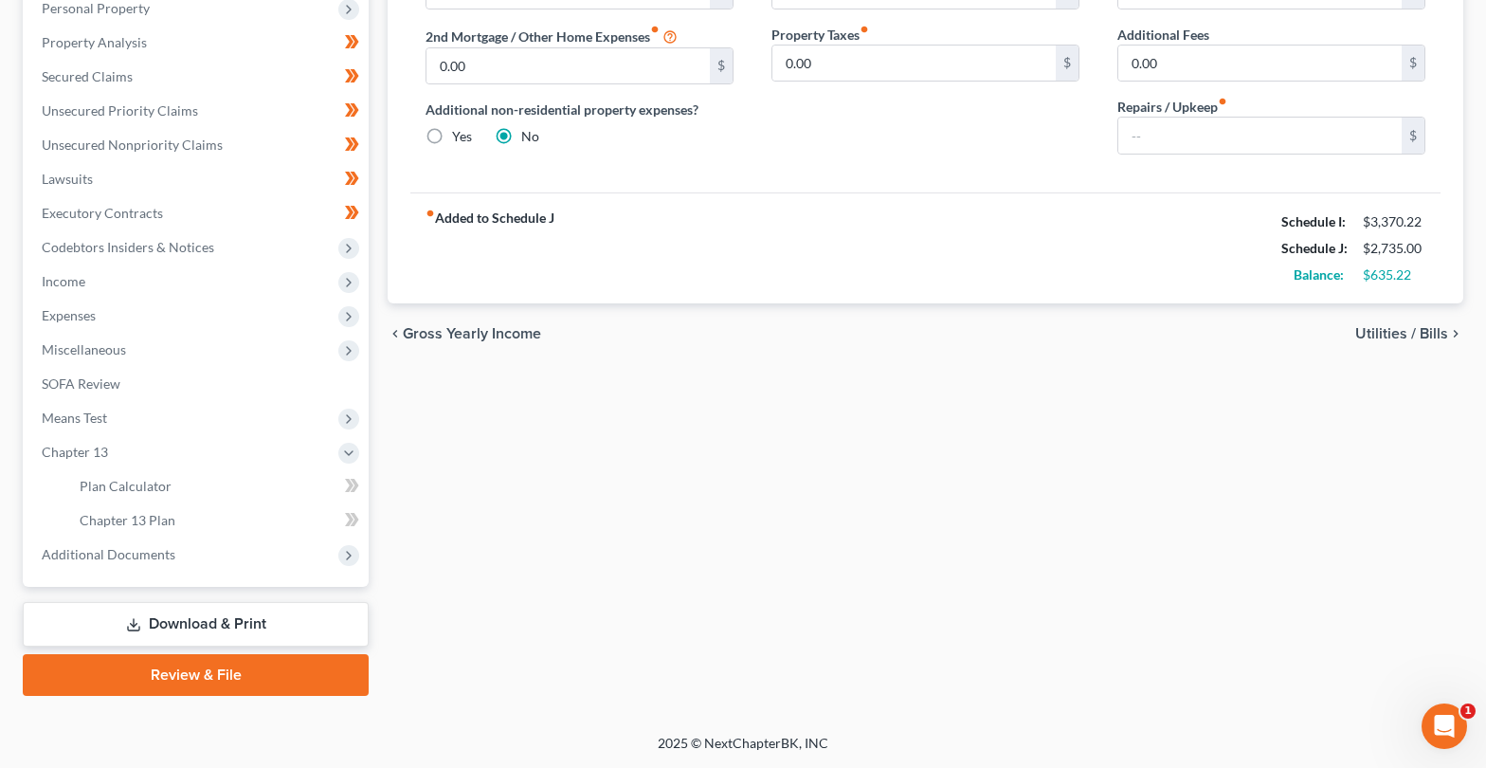
scroll to position [342, 0]
click at [168, 486] on span "Plan Calculator" at bounding box center [126, 486] width 92 height 16
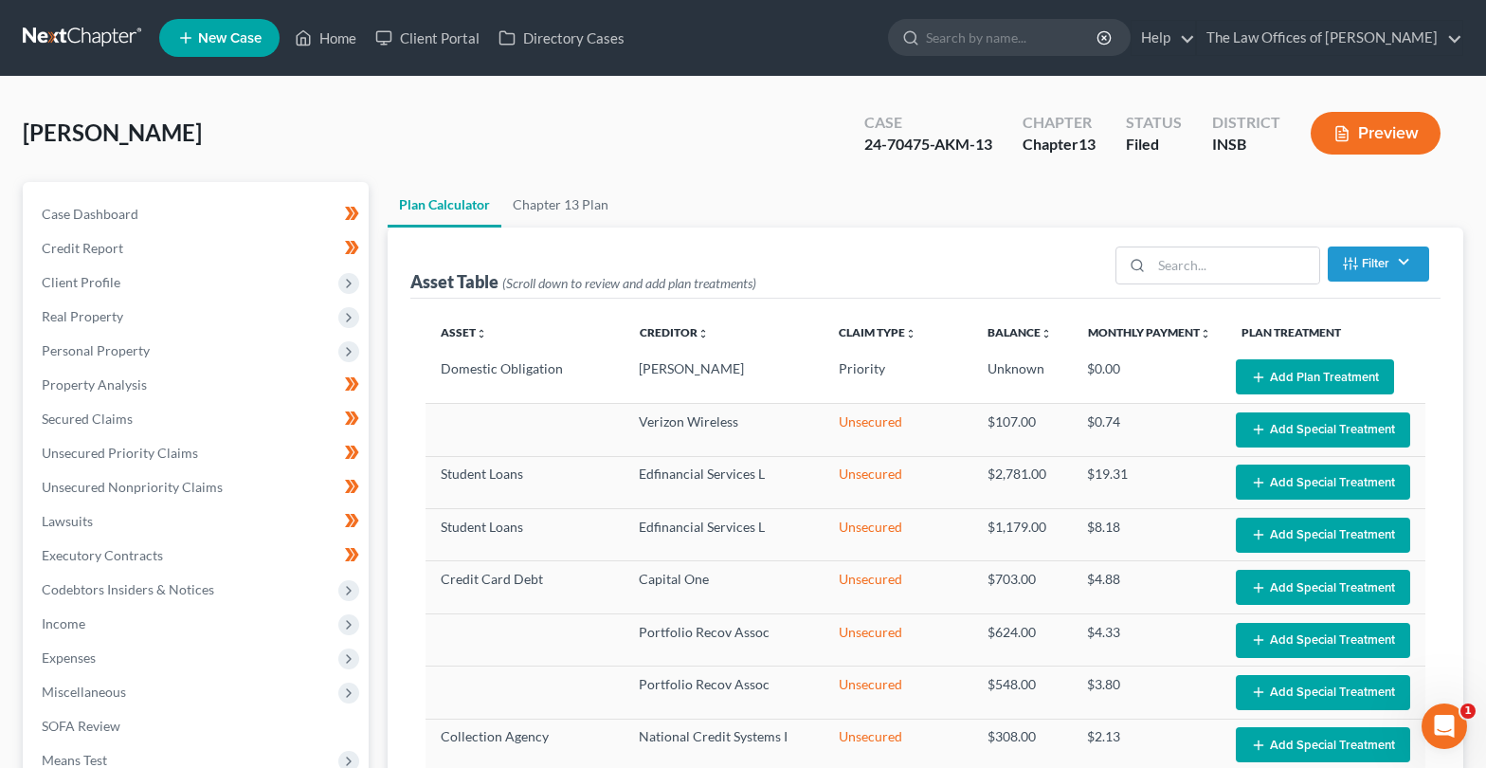
select select "35"
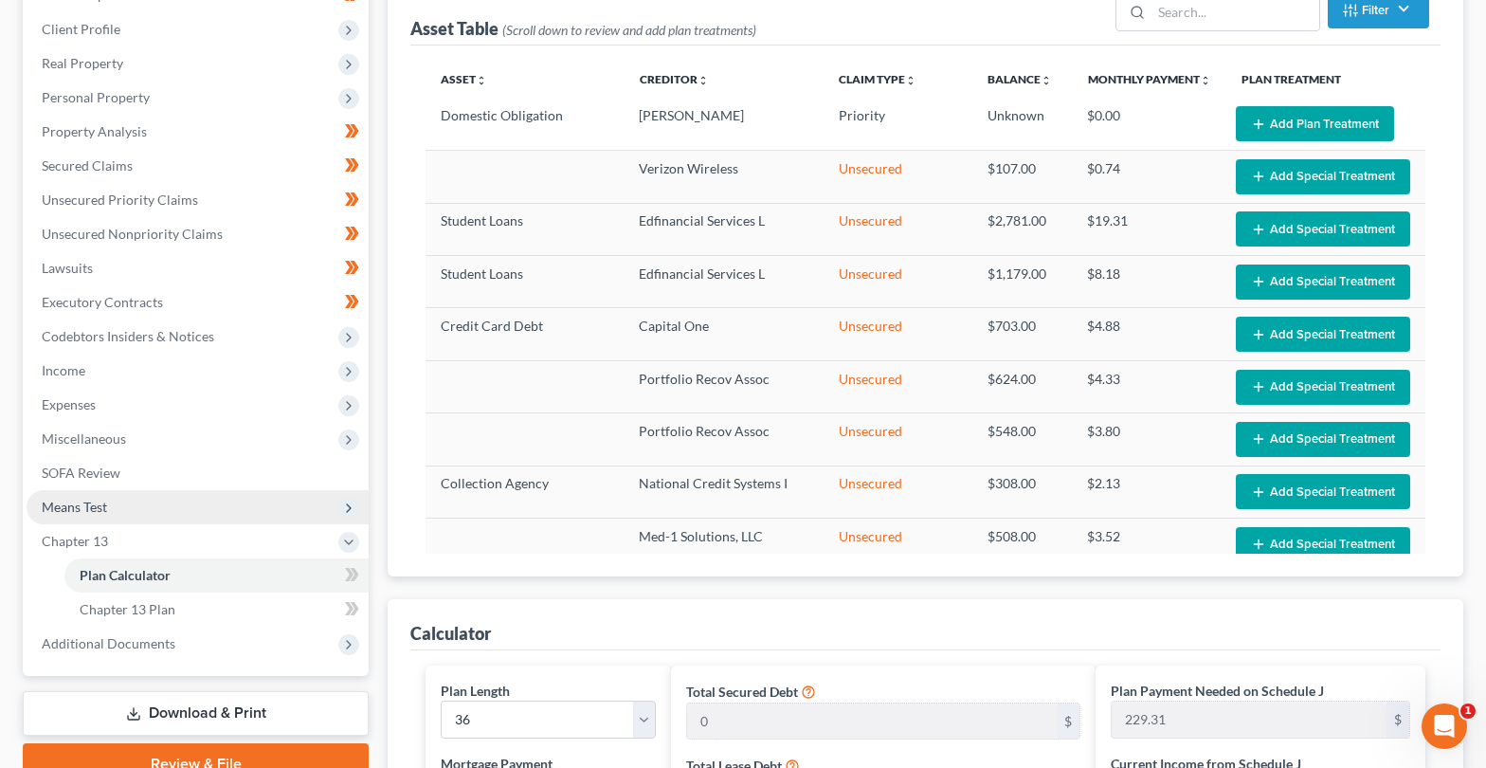
click at [85, 506] on span "Means Test" at bounding box center [74, 507] width 65 height 16
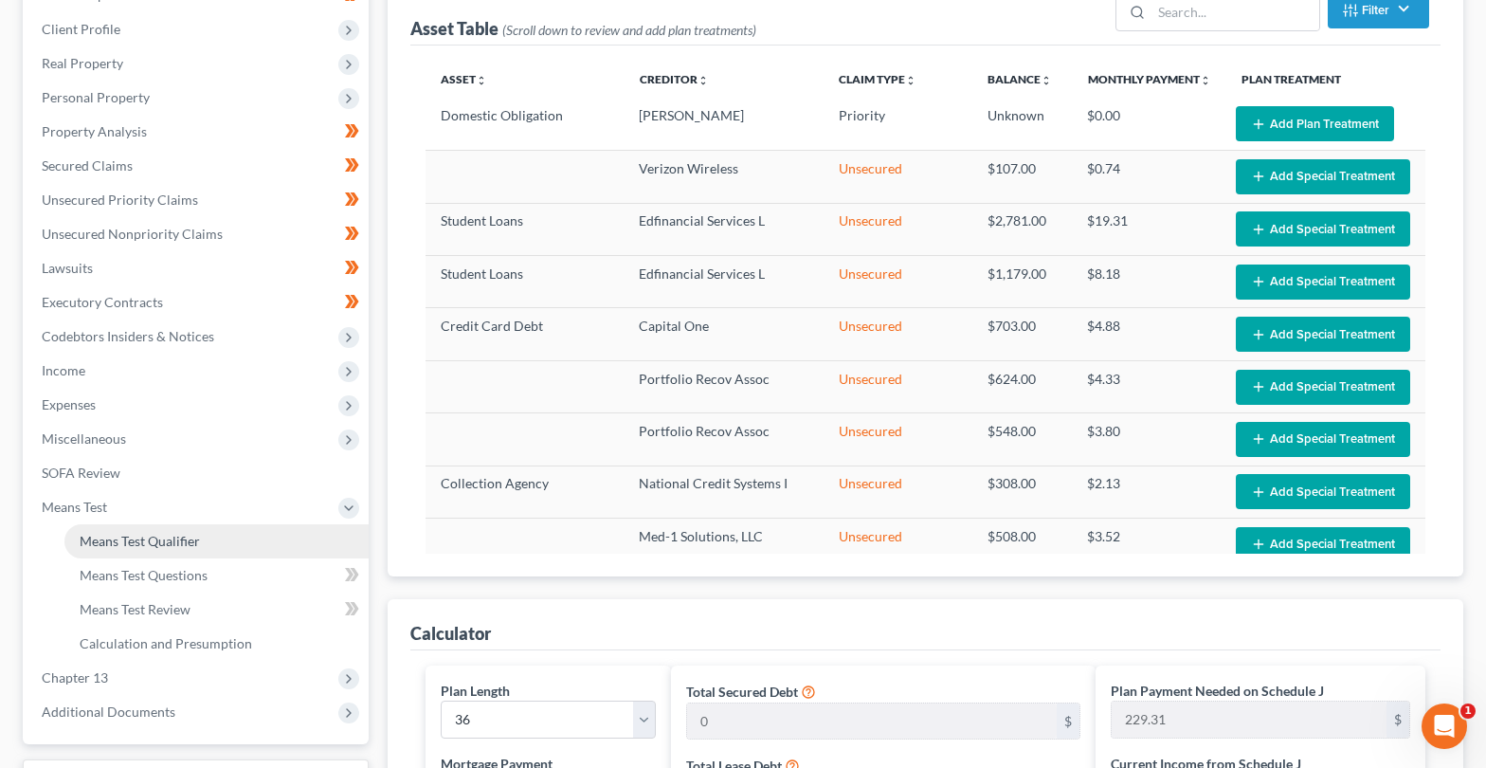
click at [138, 550] on link "Means Test Qualifier" at bounding box center [216, 541] width 304 height 34
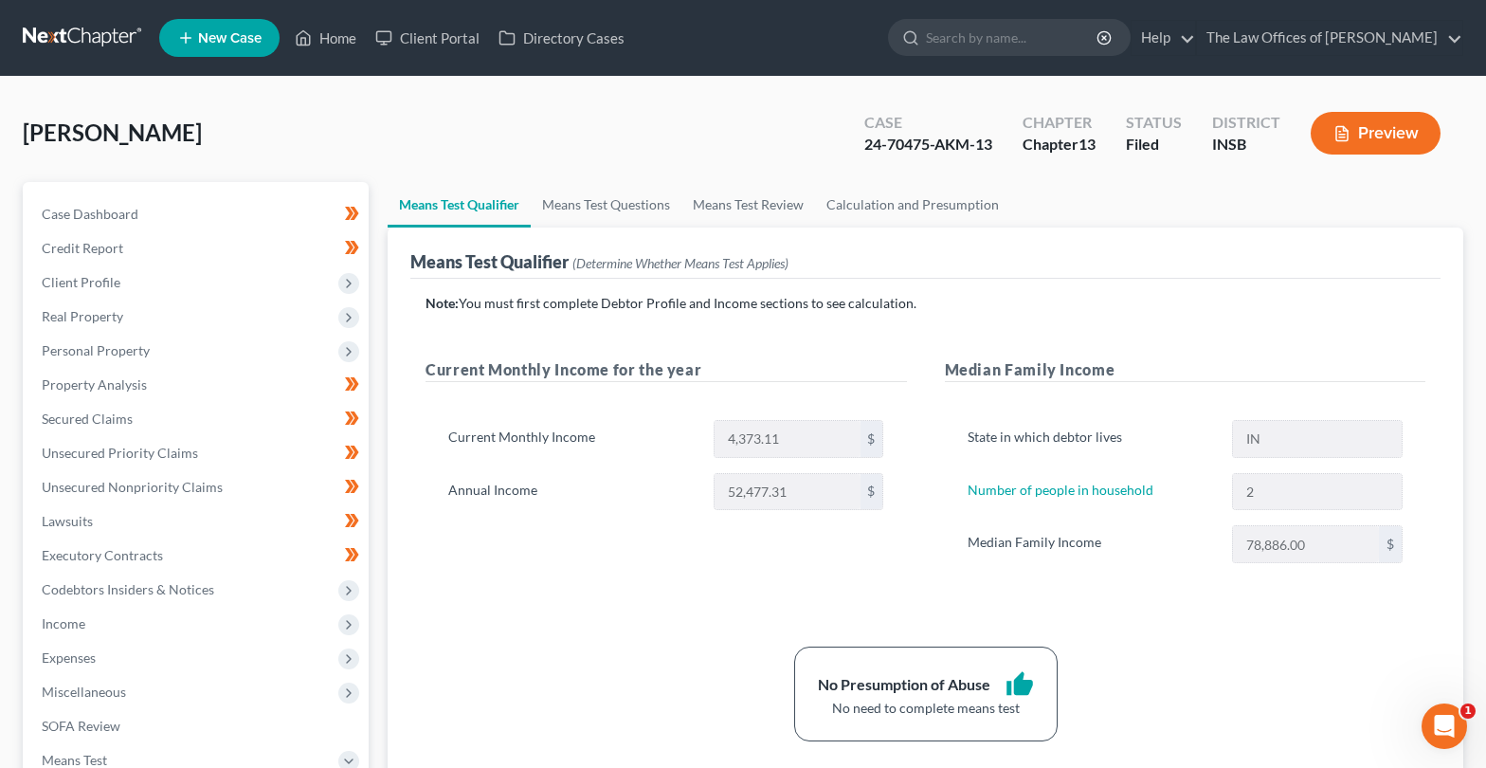
scroll to position [316, 0]
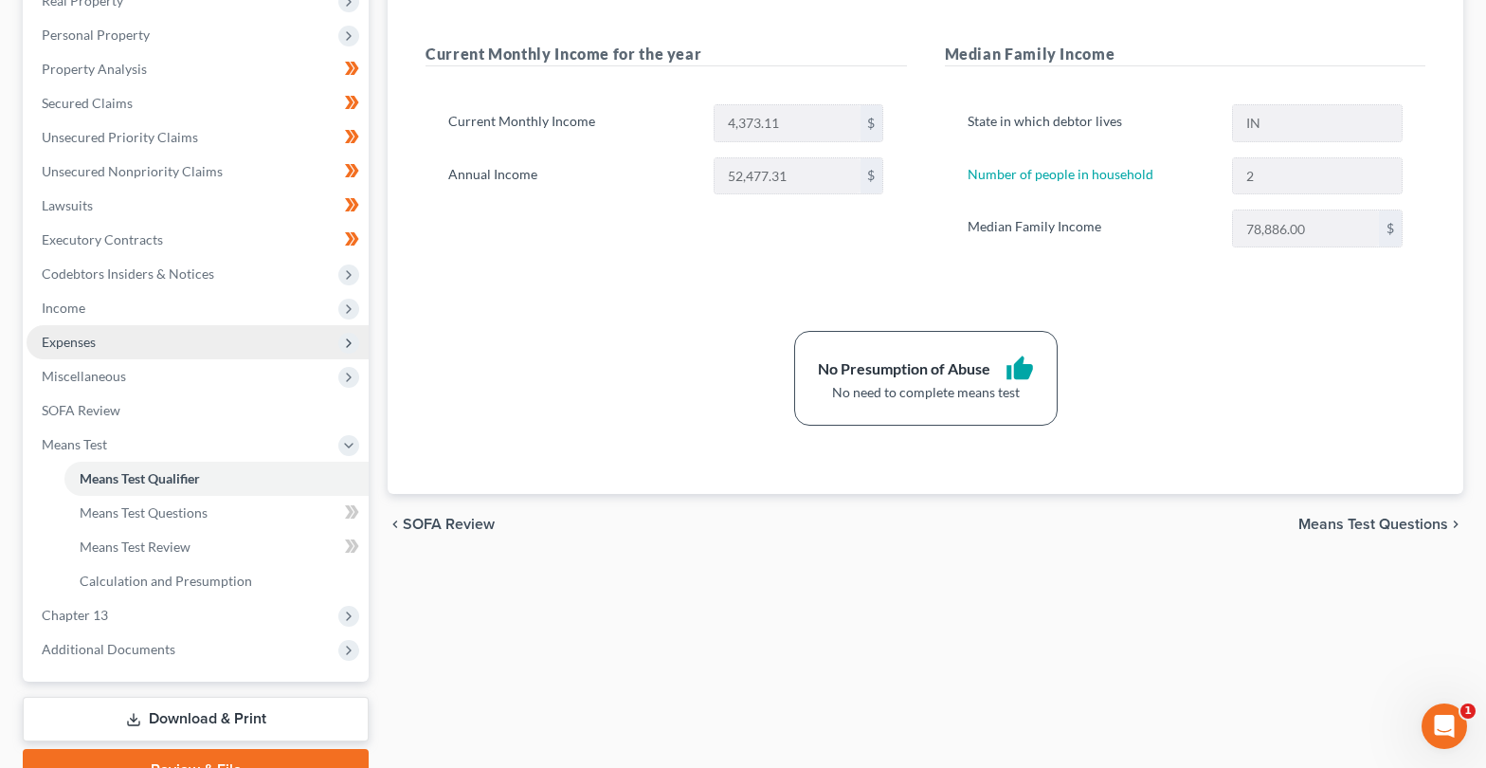
click at [71, 347] on span "Expenses" at bounding box center [69, 342] width 54 height 16
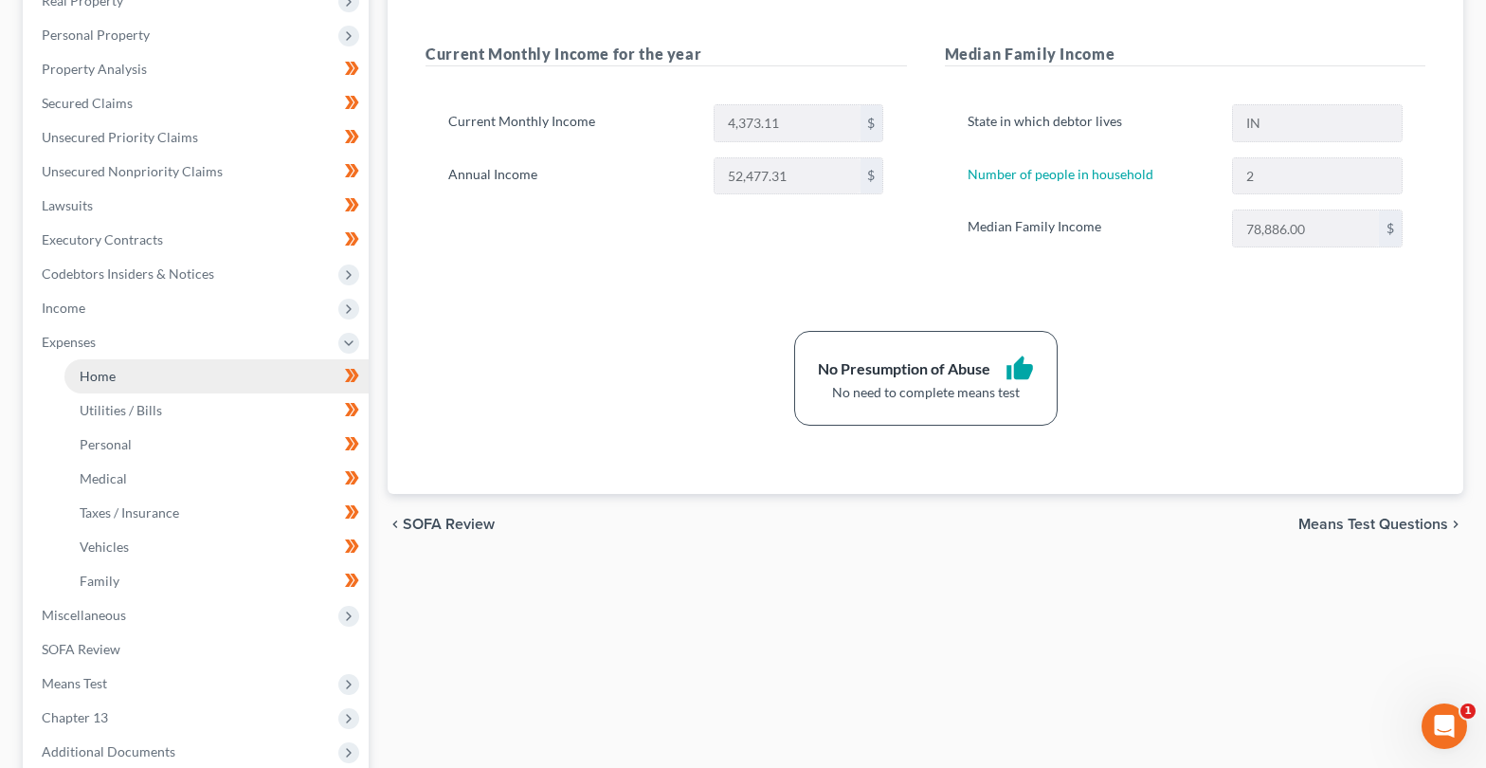
click at [98, 384] on link "Home" at bounding box center [216, 376] width 304 height 34
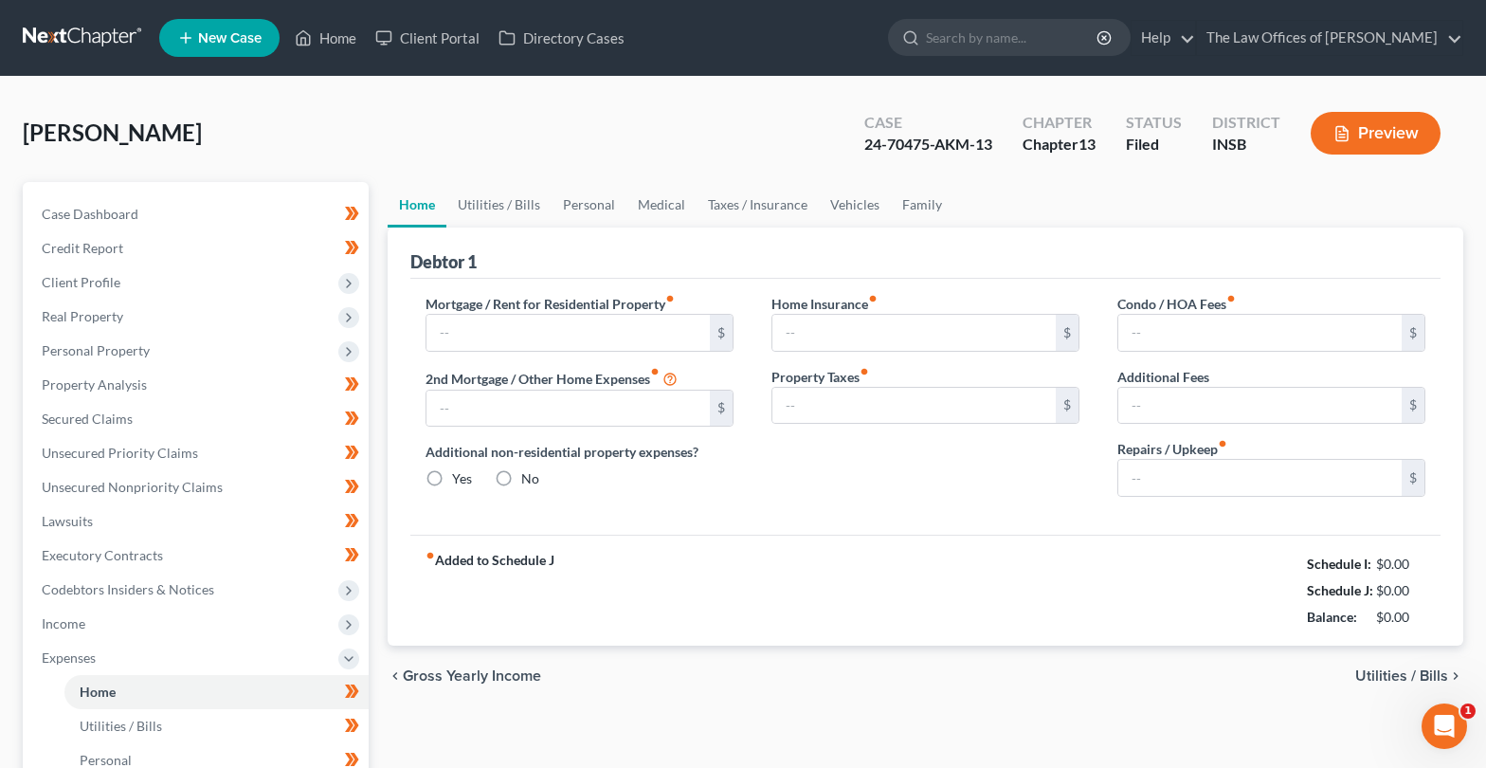
type input "500.00"
type input "0.00"
radio input "true"
type input "0.00"
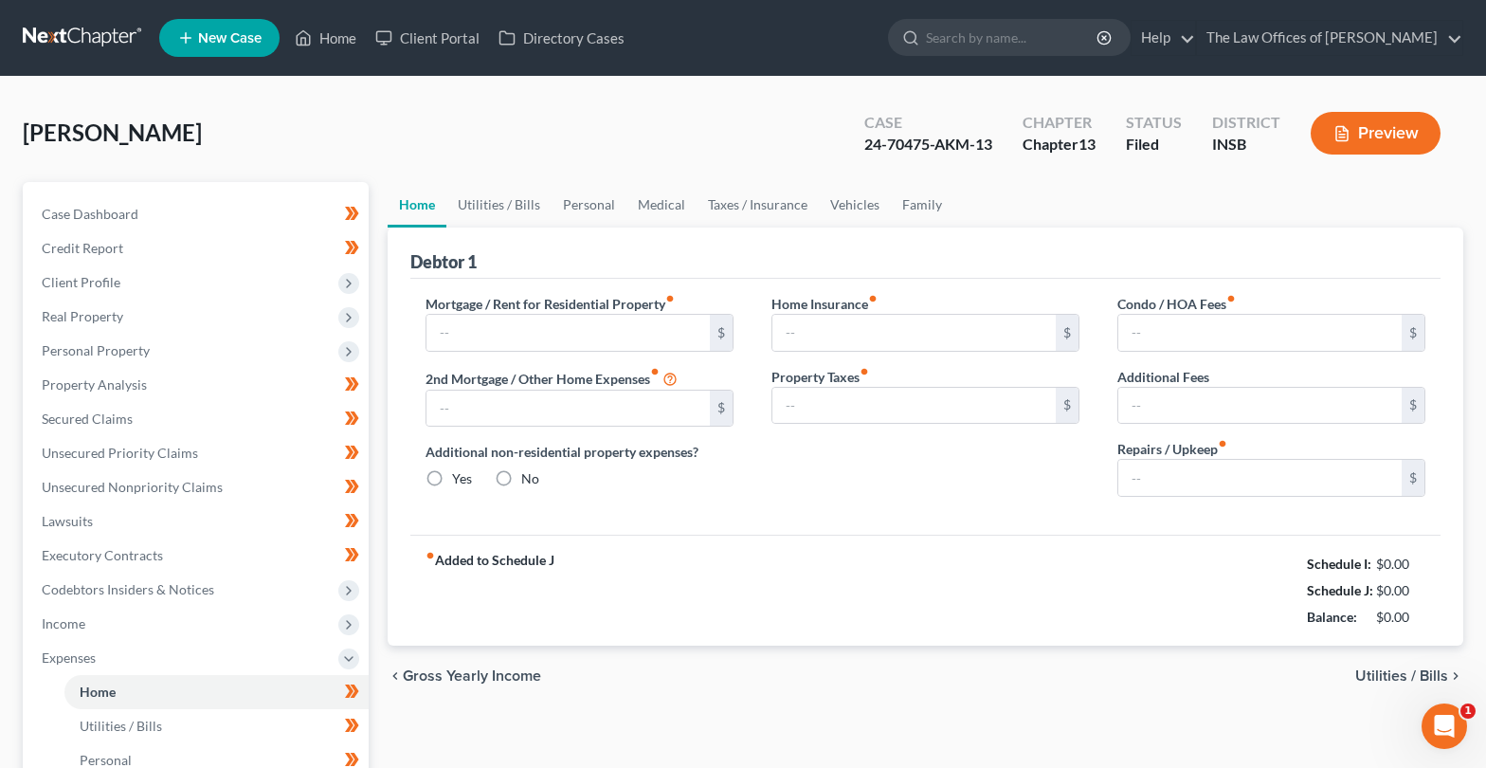
type input "0.00"
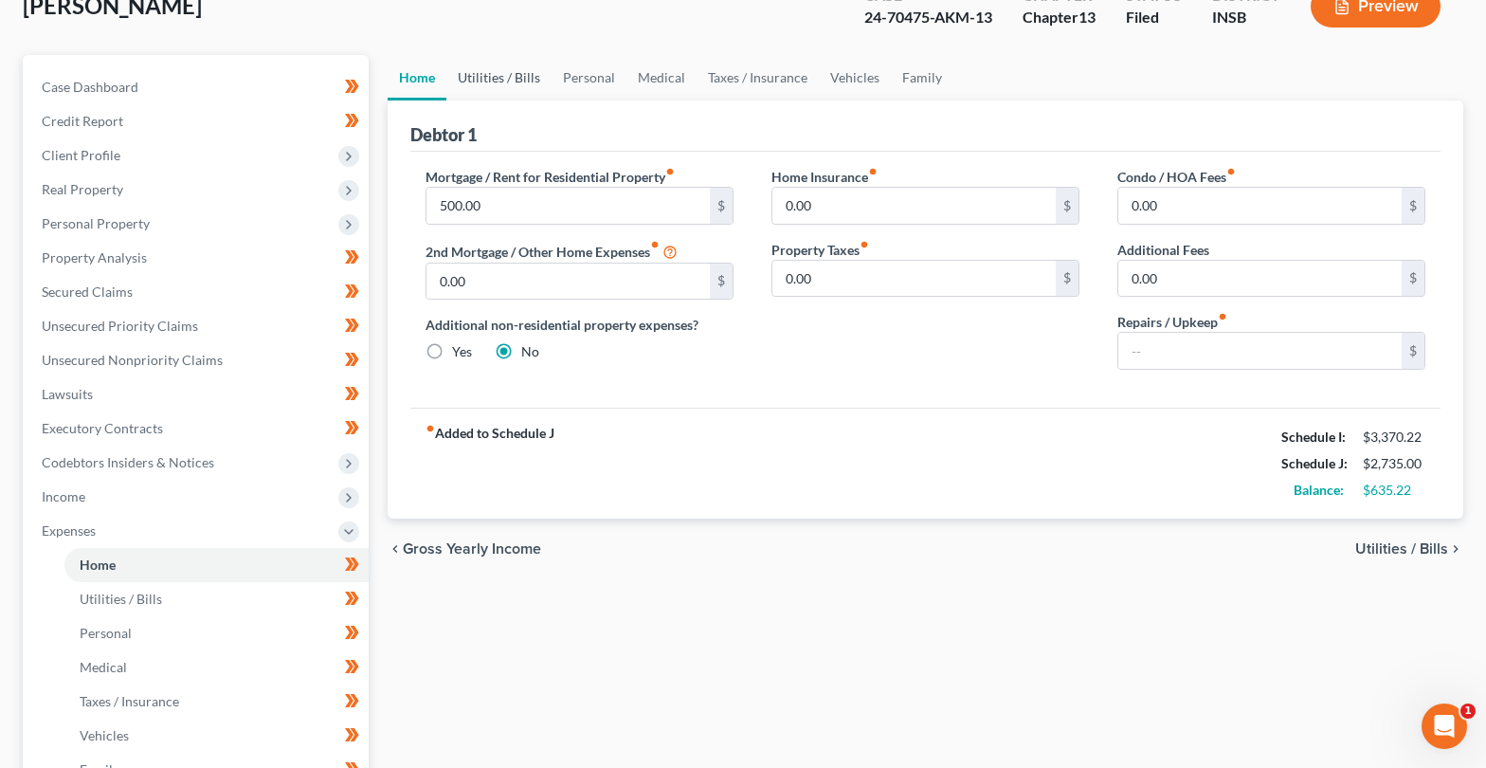
click at [490, 74] on link "Utilities / Bills" at bounding box center [498, 77] width 105 height 45
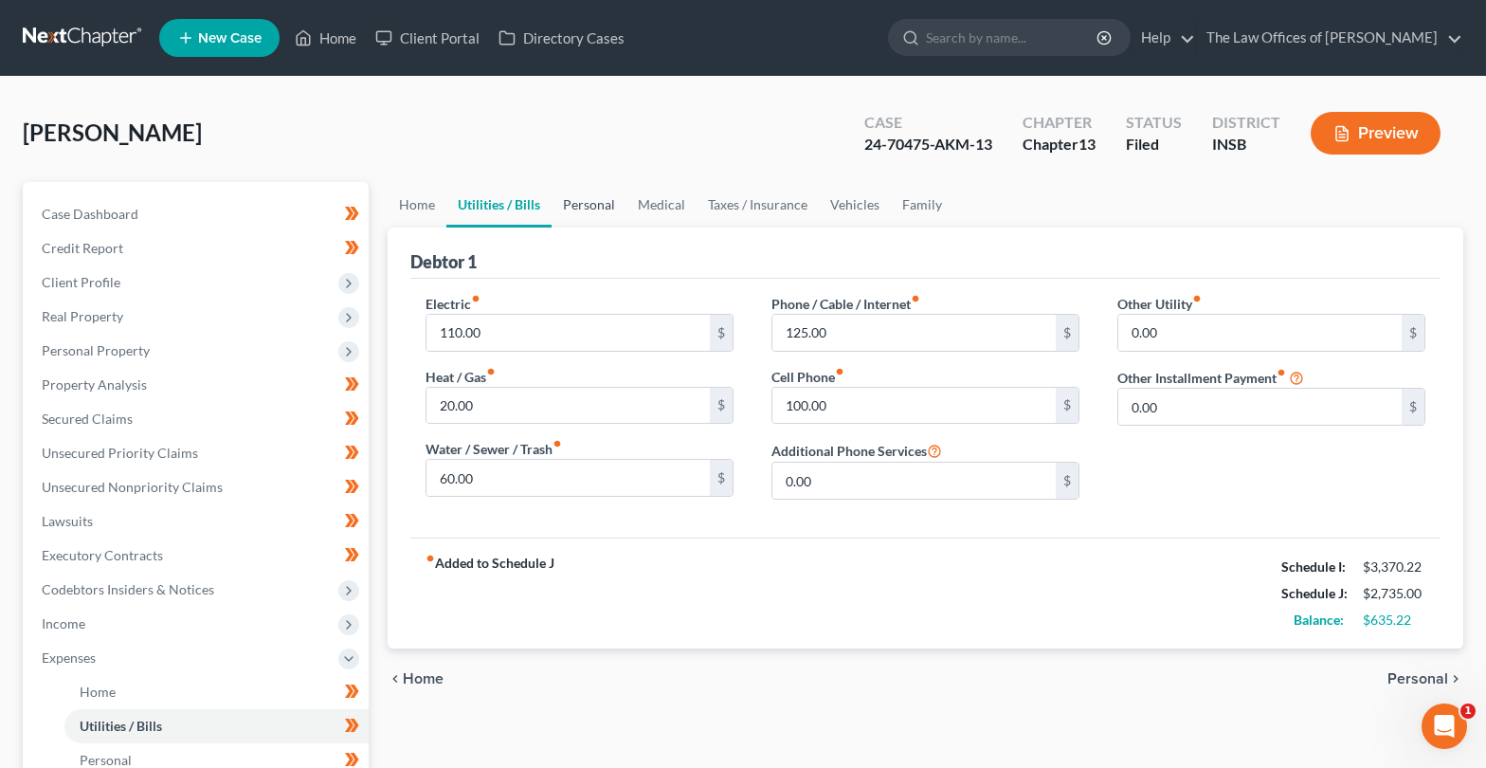
click at [576, 211] on link "Personal" at bounding box center [589, 204] width 75 height 45
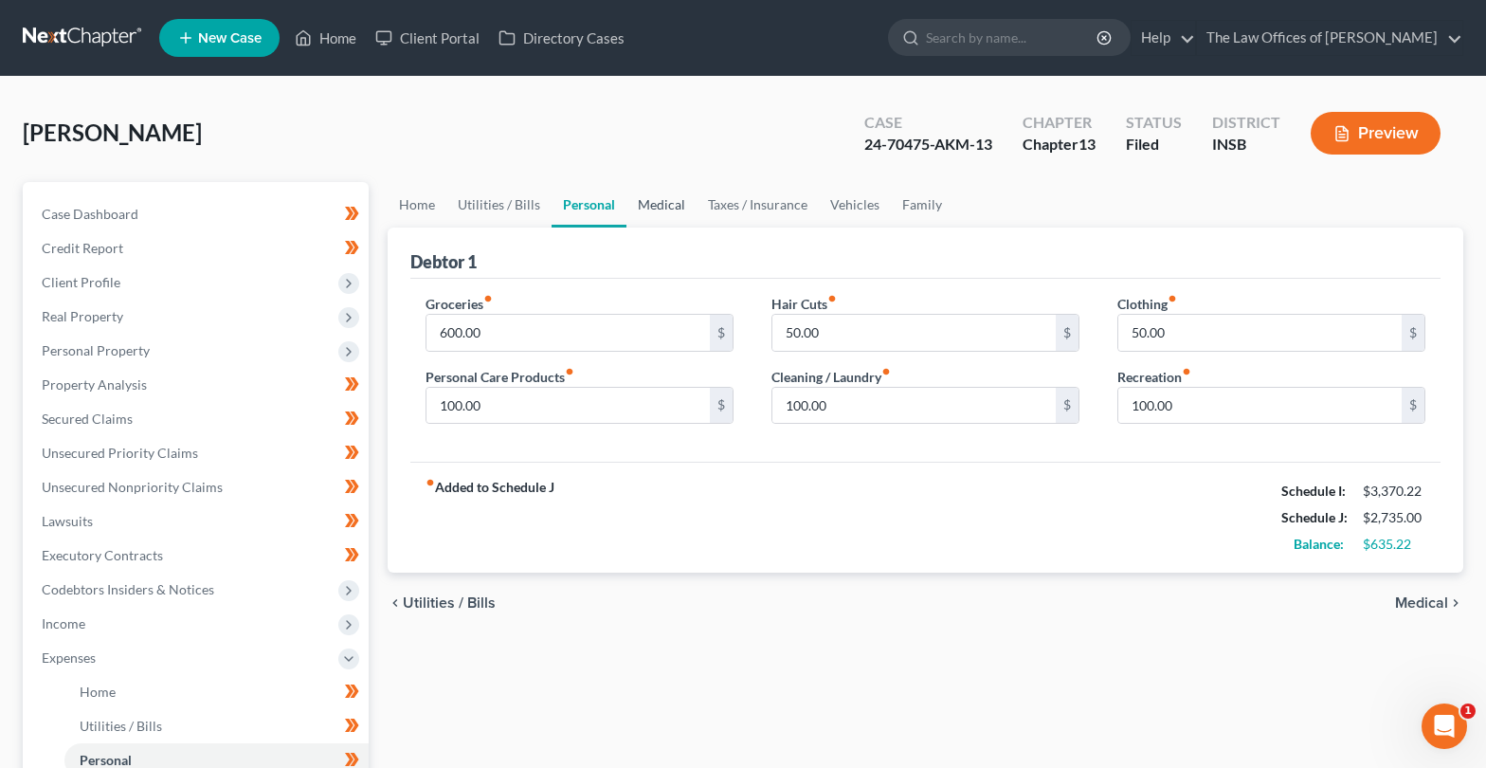
click at [659, 212] on link "Medical" at bounding box center [661, 204] width 70 height 45
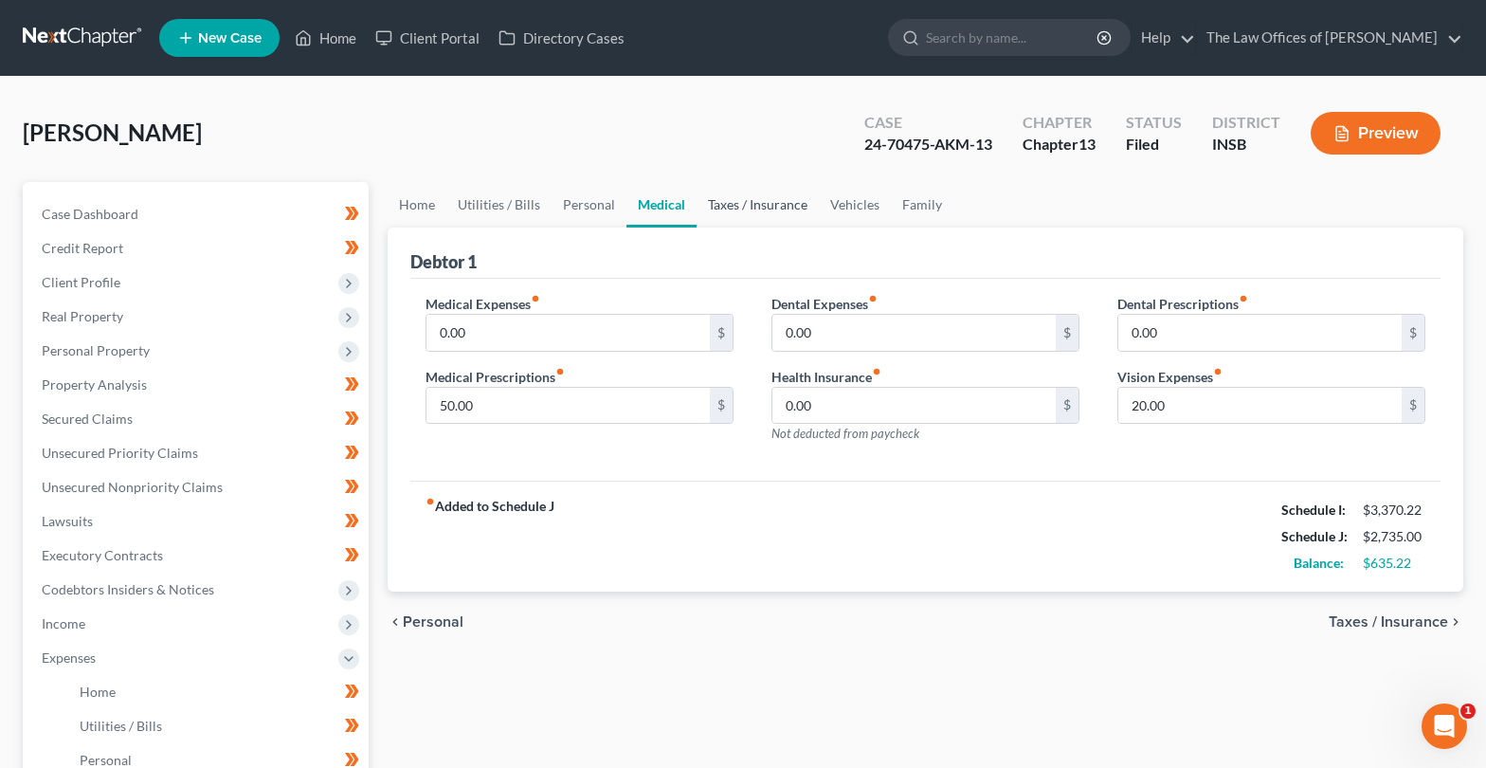
click at [761, 203] on link "Taxes / Insurance" at bounding box center [758, 204] width 122 height 45
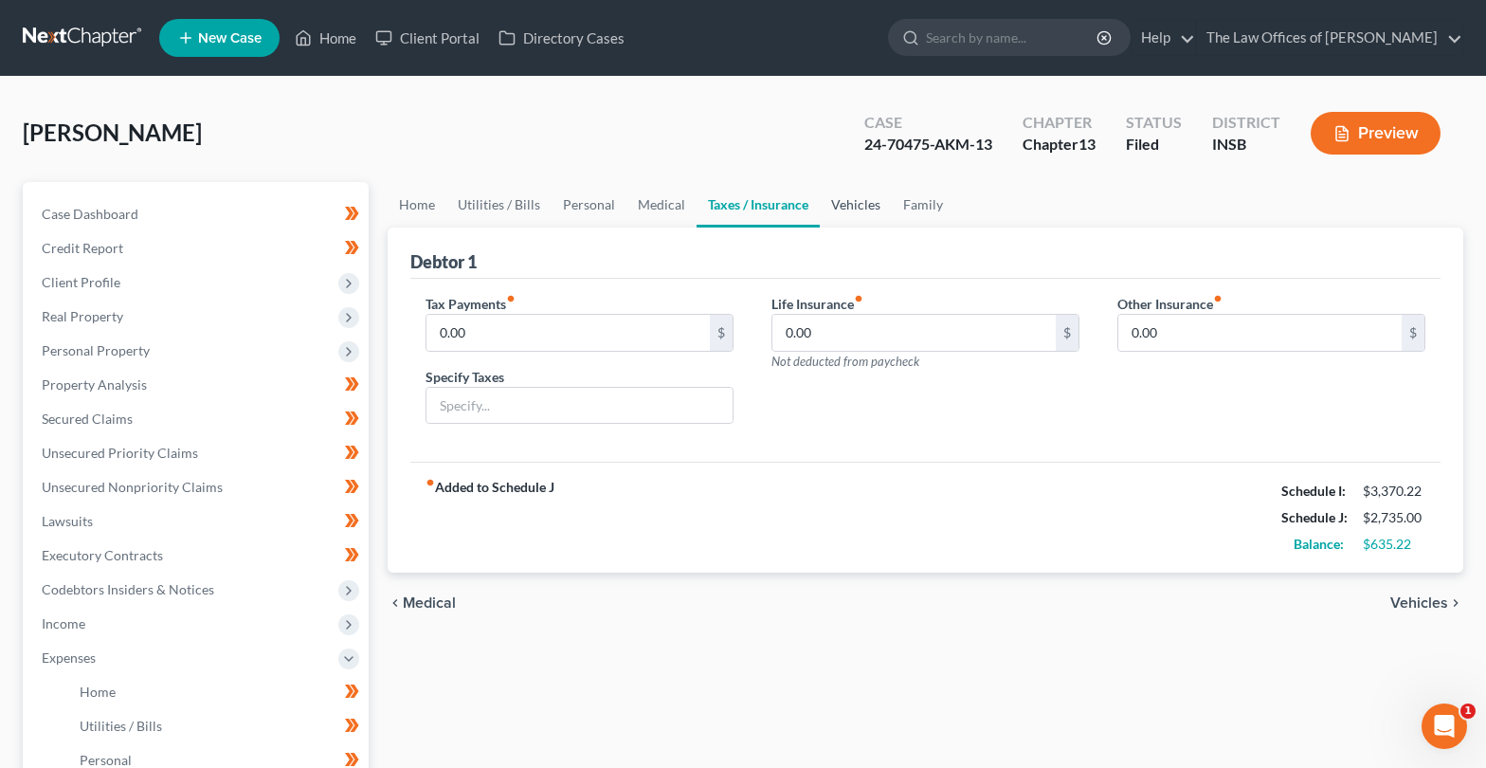
click at [831, 211] on link "Vehicles" at bounding box center [856, 204] width 72 height 45
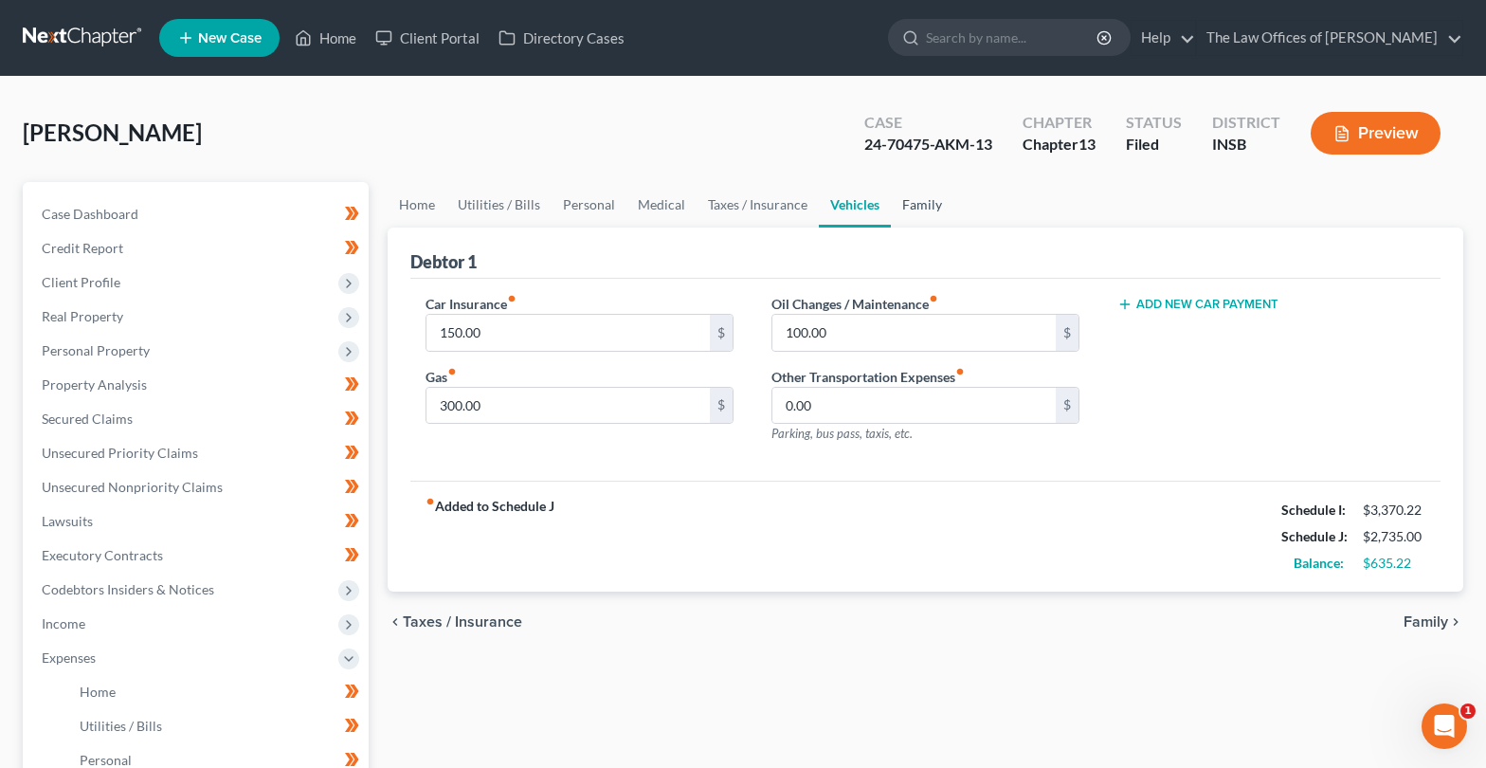
click at [909, 204] on link "Family" at bounding box center [922, 204] width 63 height 45
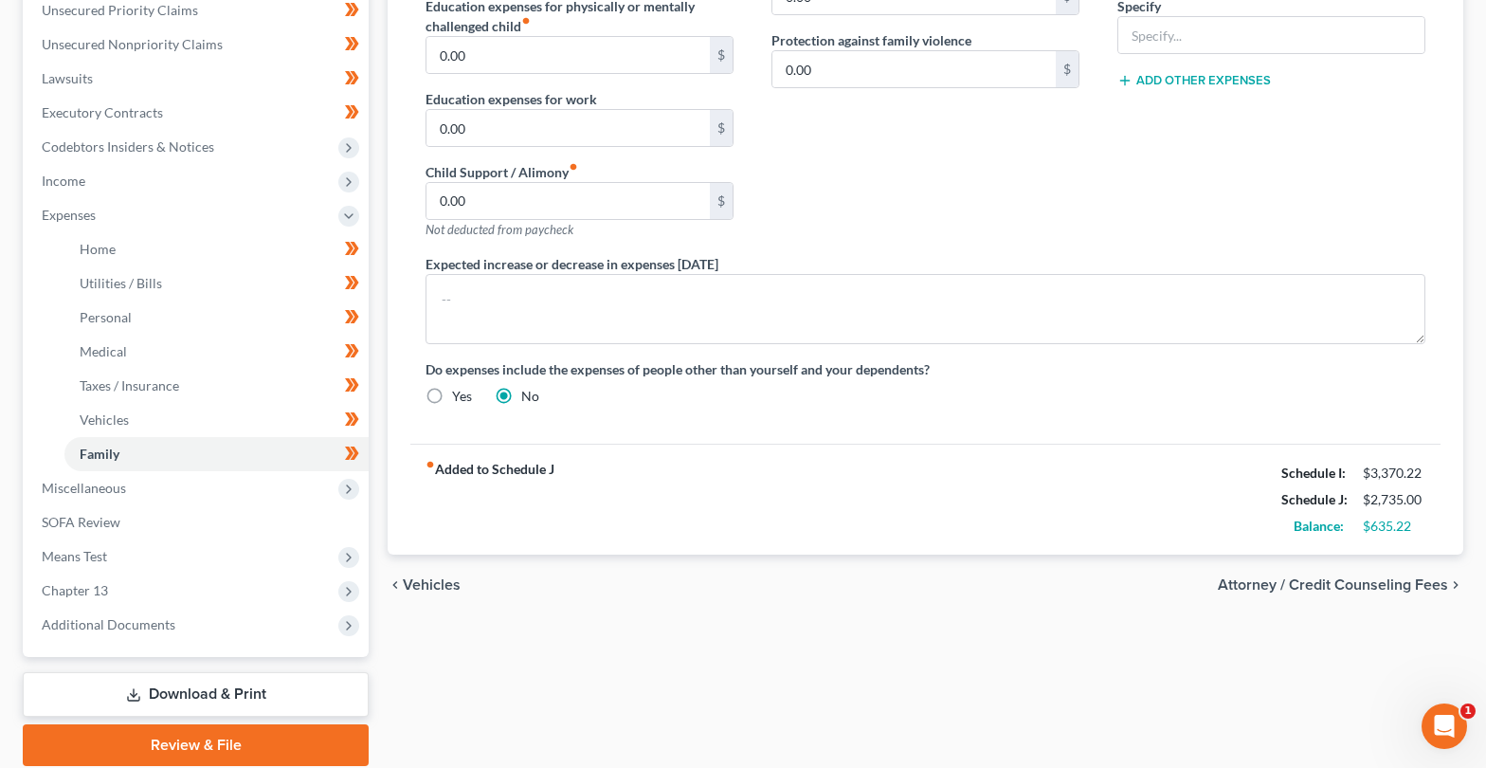
scroll to position [126, 0]
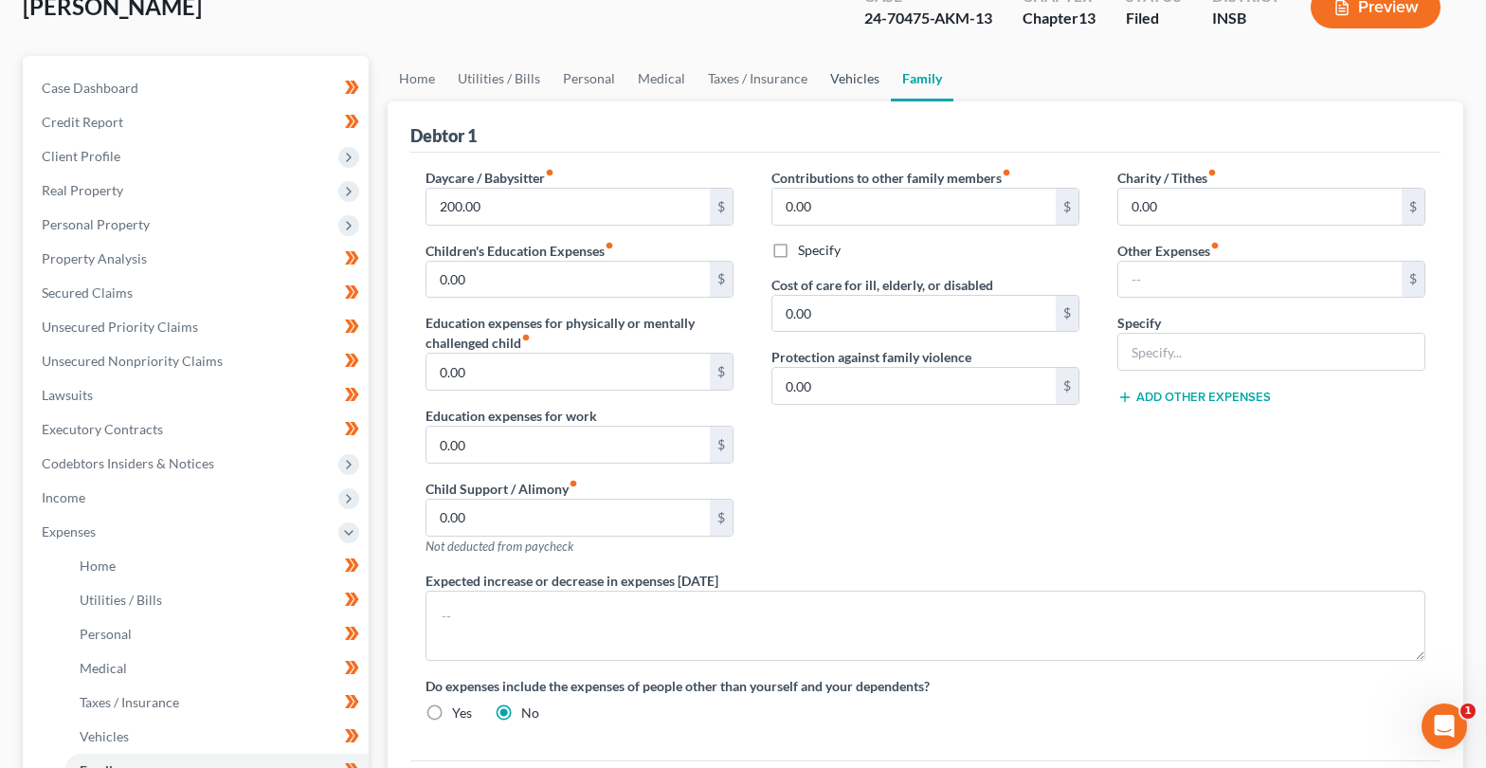
click at [867, 83] on link "Vehicles" at bounding box center [855, 78] width 72 height 45
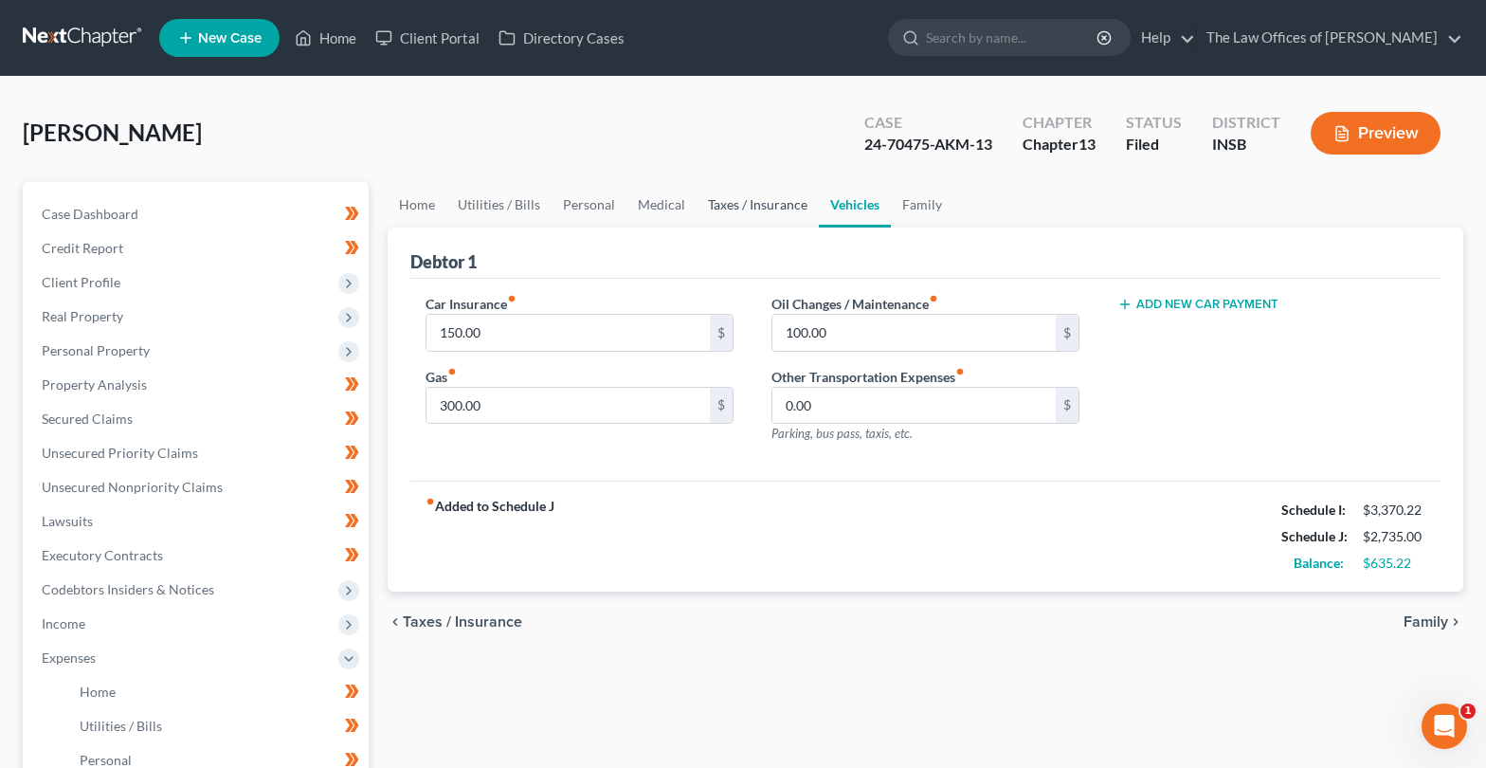
click at [729, 208] on link "Taxes / Insurance" at bounding box center [758, 204] width 122 height 45
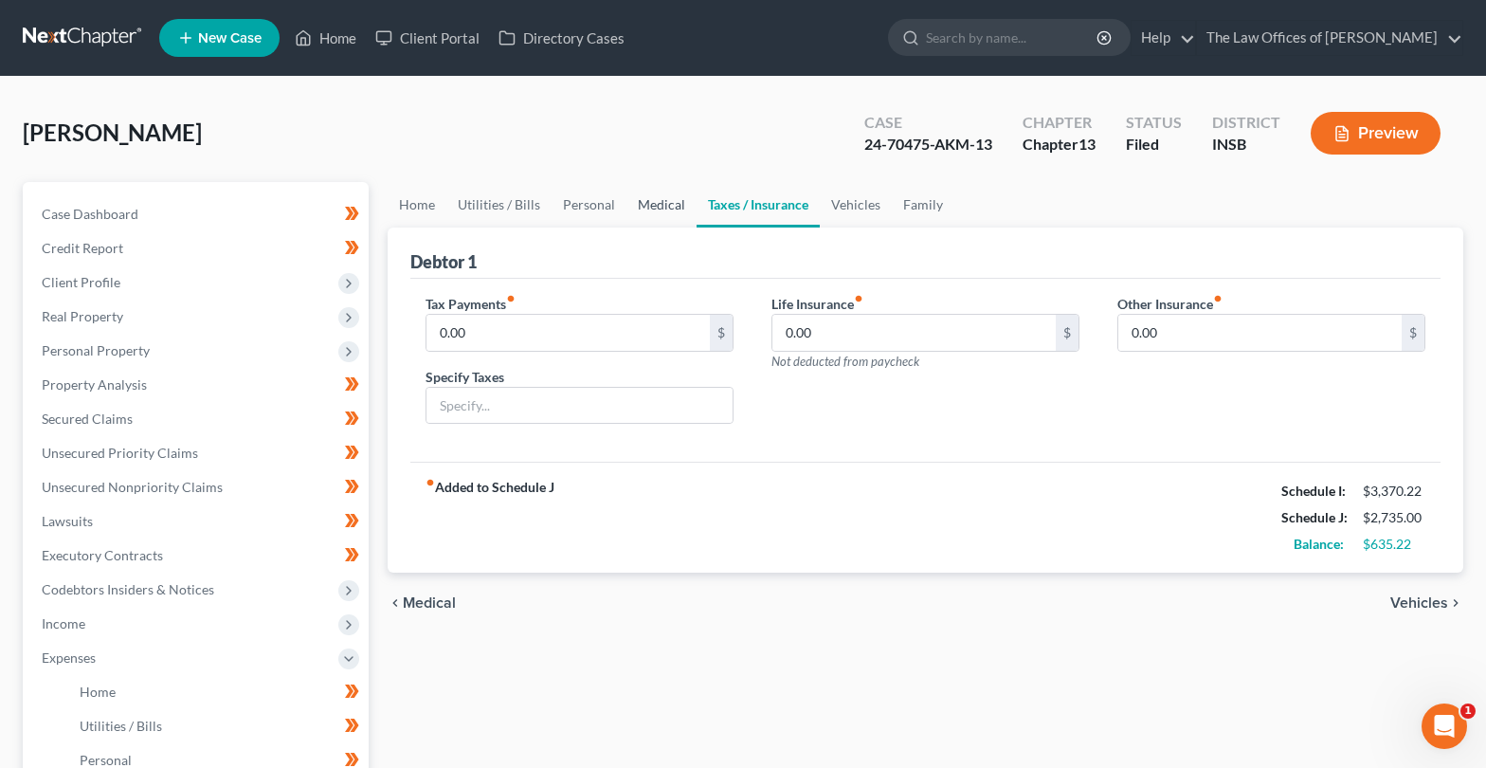
click at [664, 200] on link "Medical" at bounding box center [661, 204] width 70 height 45
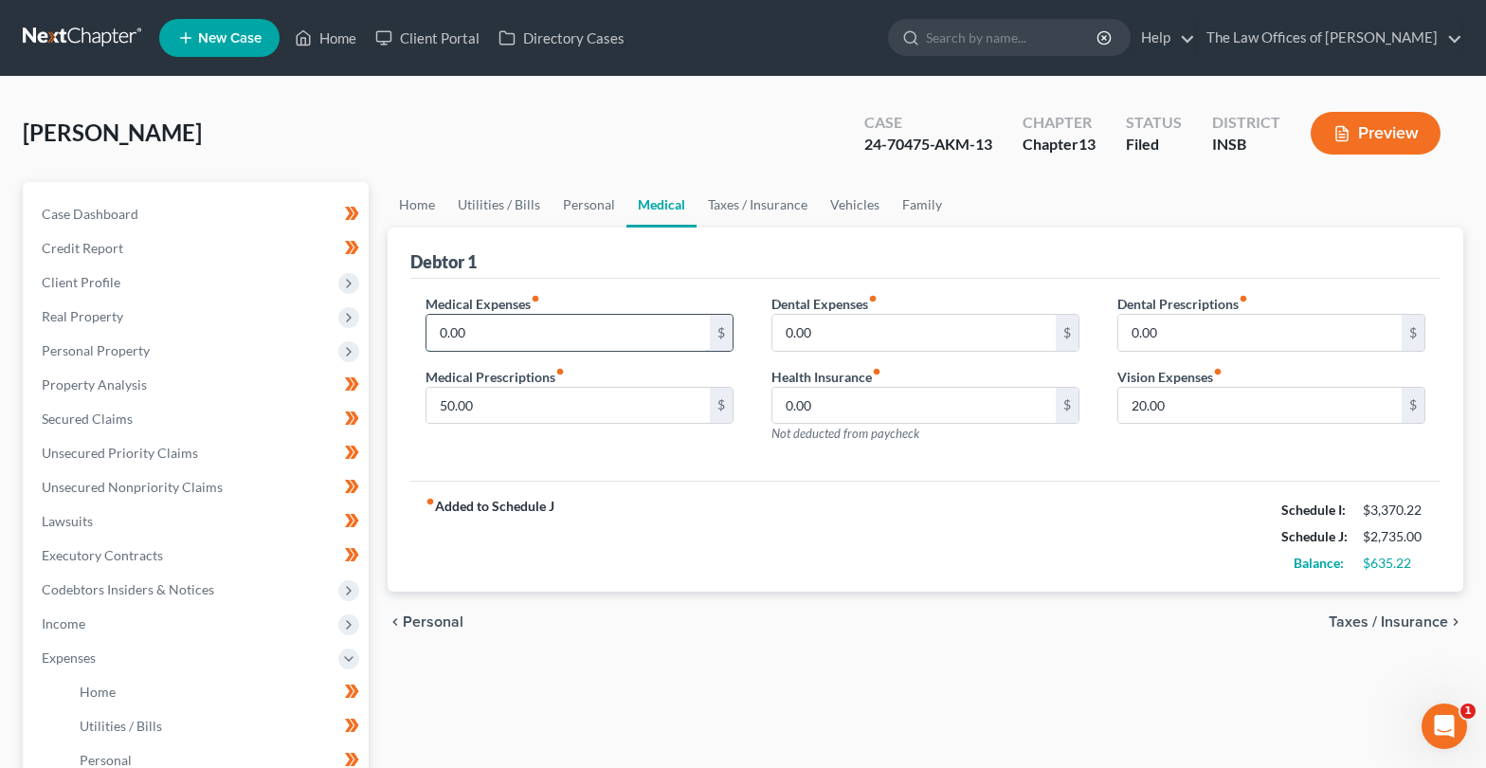
click at [482, 335] on input "0.00" at bounding box center [567, 333] width 283 height 36
type input "67.00"
click at [597, 208] on link "Personal" at bounding box center [589, 204] width 75 height 45
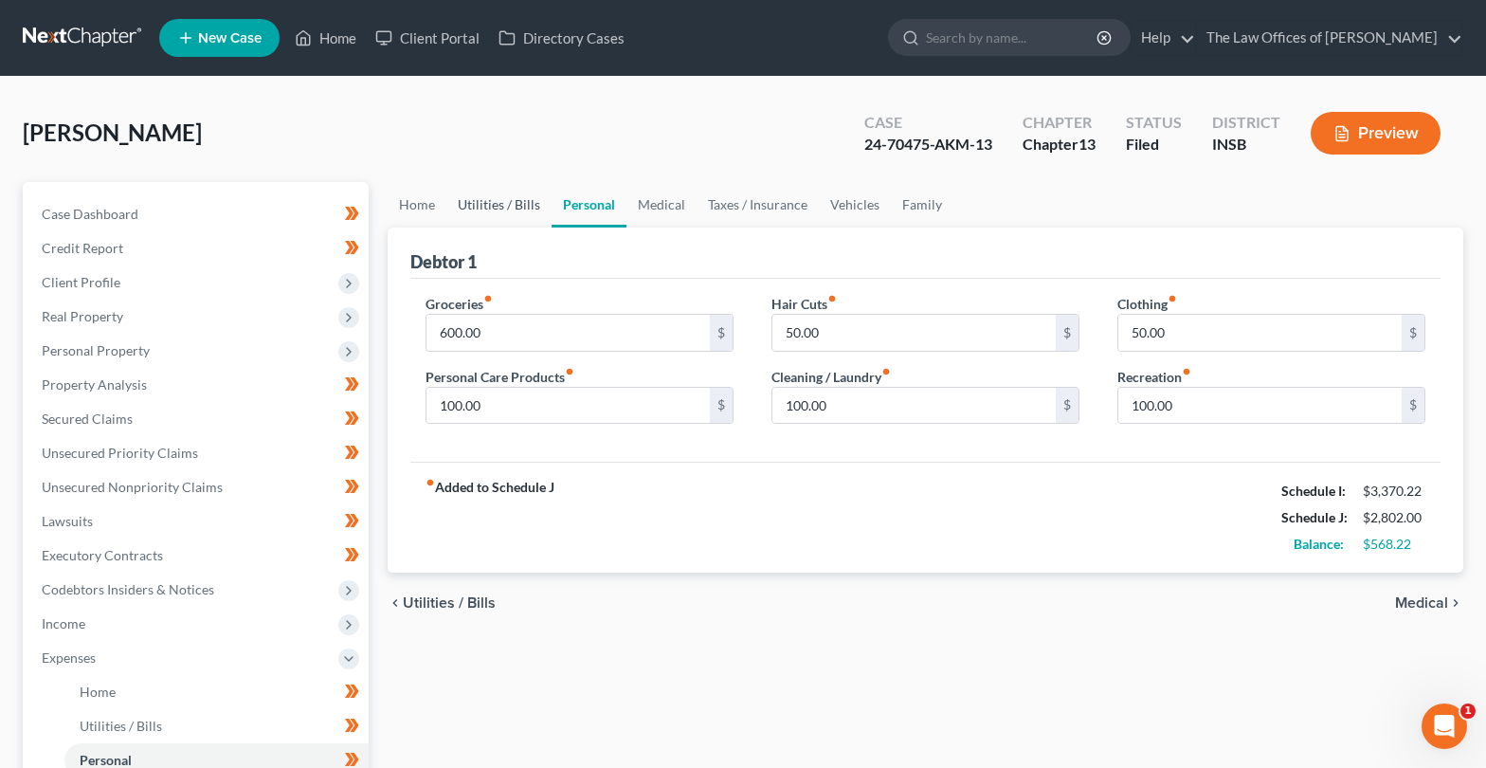
click at [515, 213] on link "Utilities / Bills" at bounding box center [498, 204] width 105 height 45
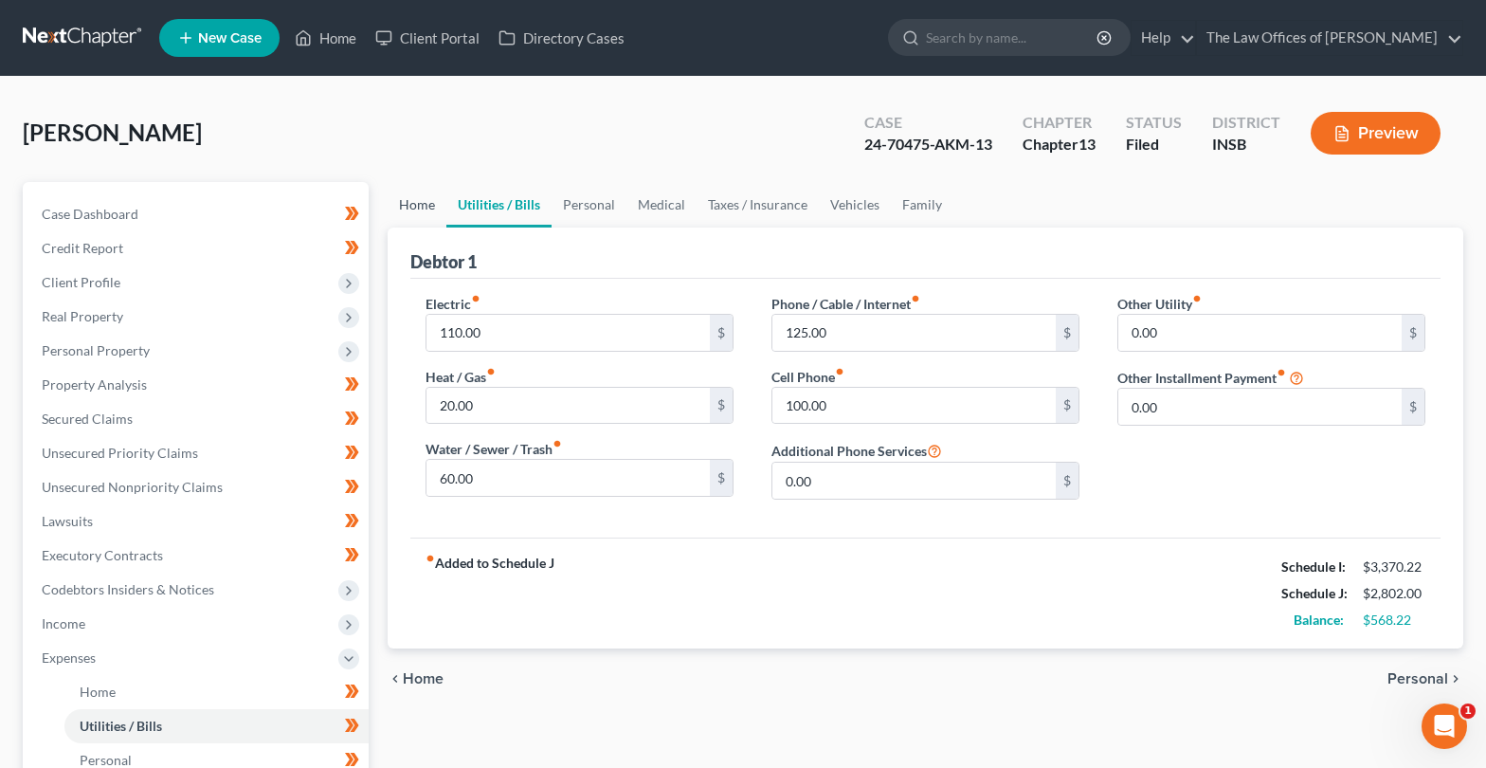
click at [421, 208] on link "Home" at bounding box center [417, 204] width 59 height 45
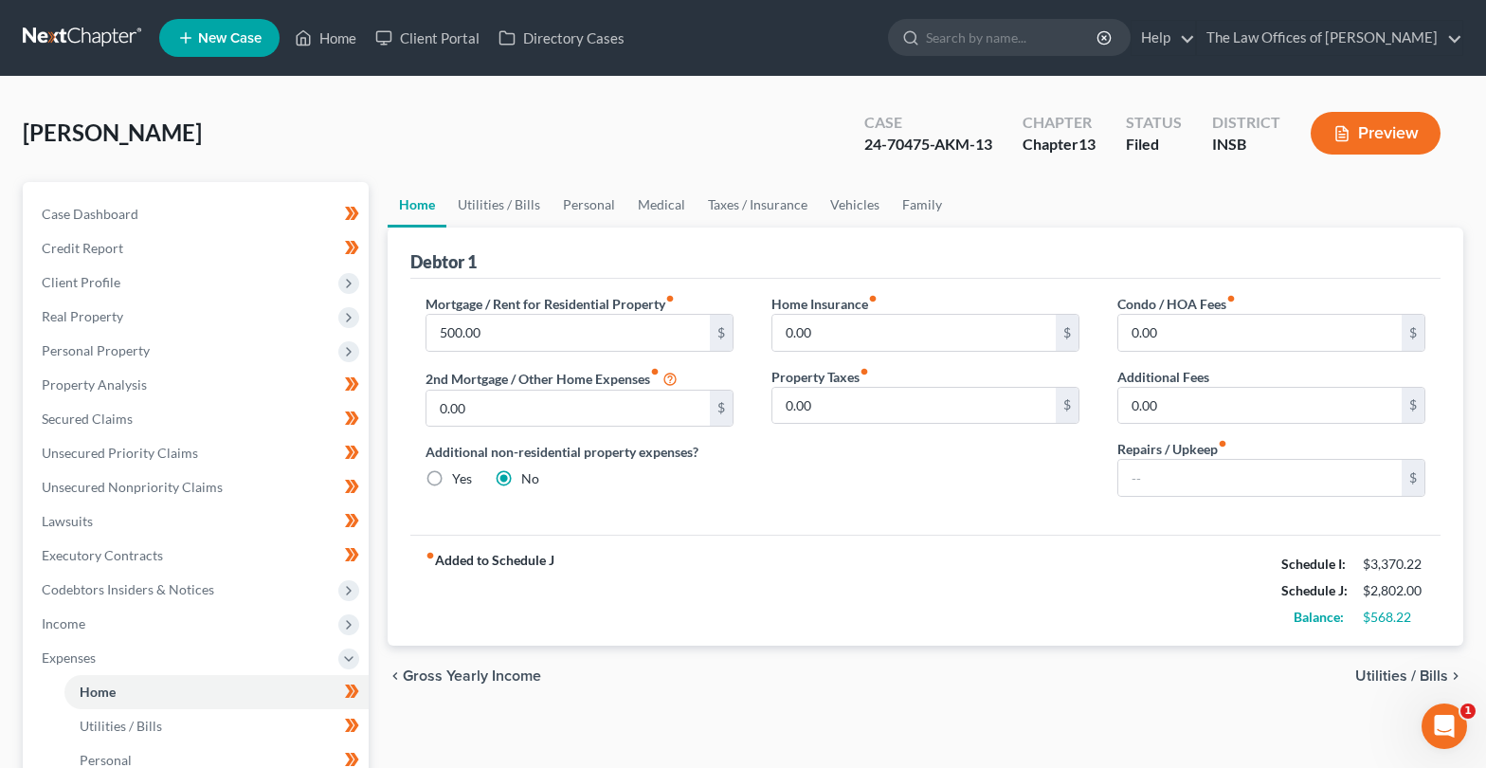
scroll to position [63, 0]
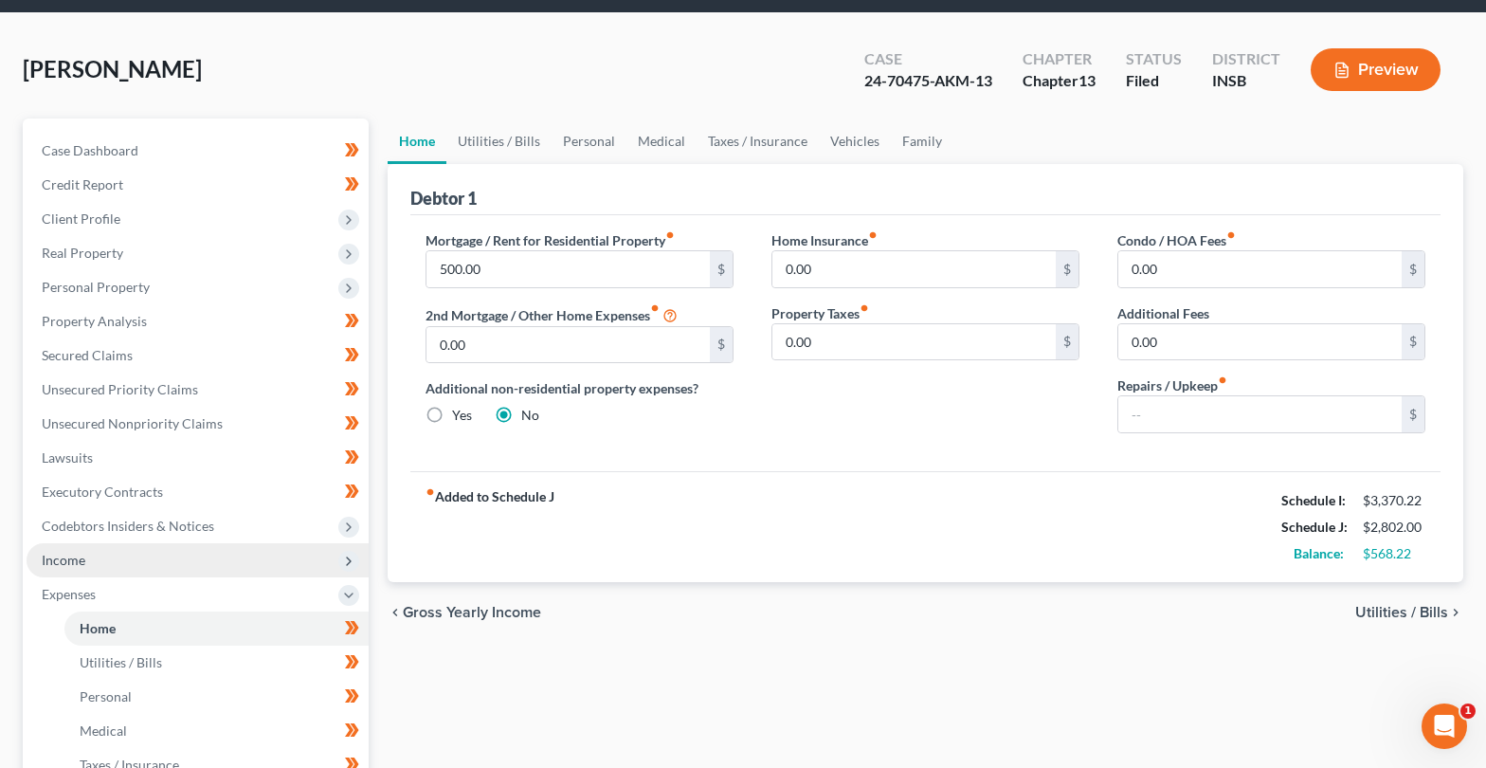
click at [219, 563] on span "Income" at bounding box center [198, 560] width 342 height 34
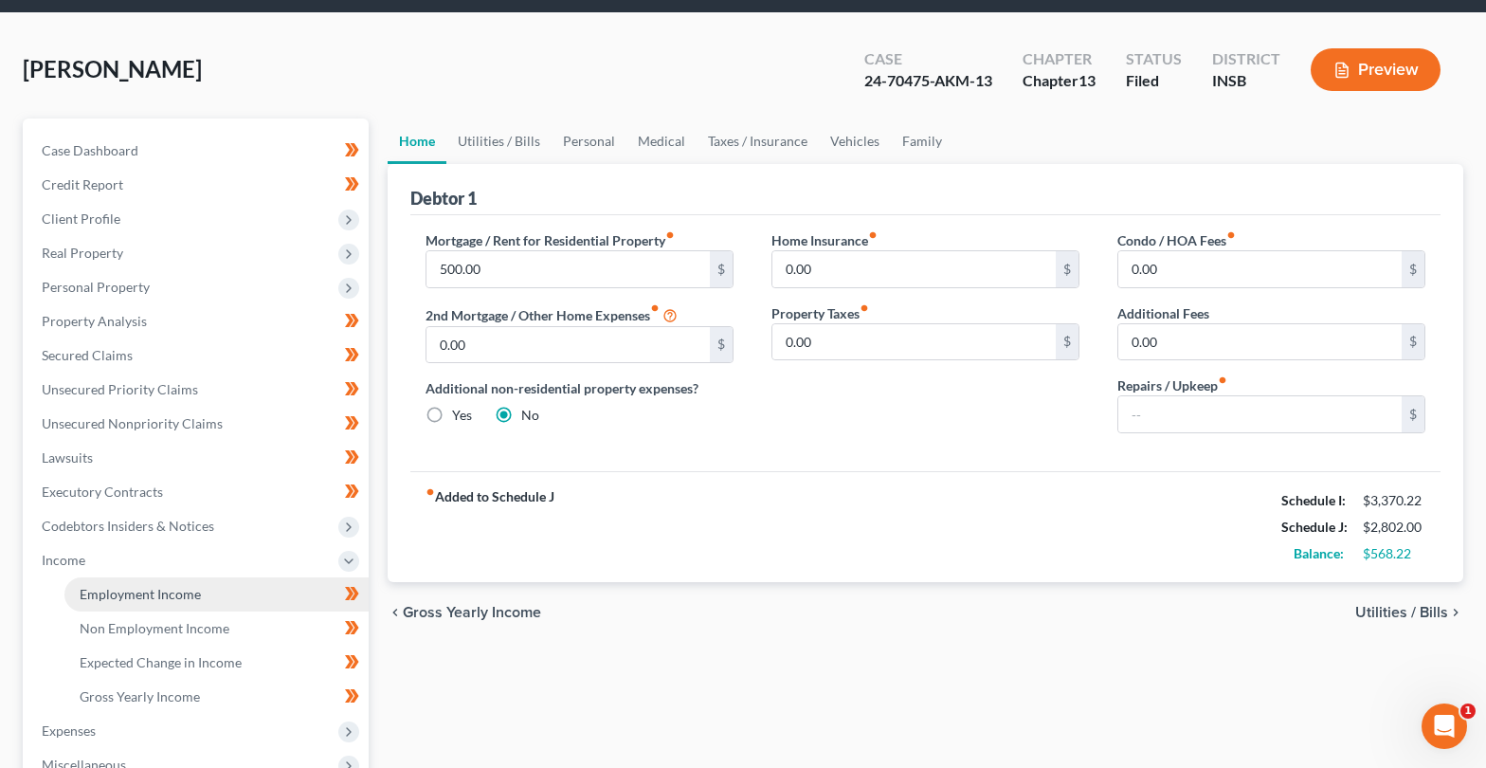
click at [178, 588] on span "Employment Income" at bounding box center [140, 594] width 121 height 16
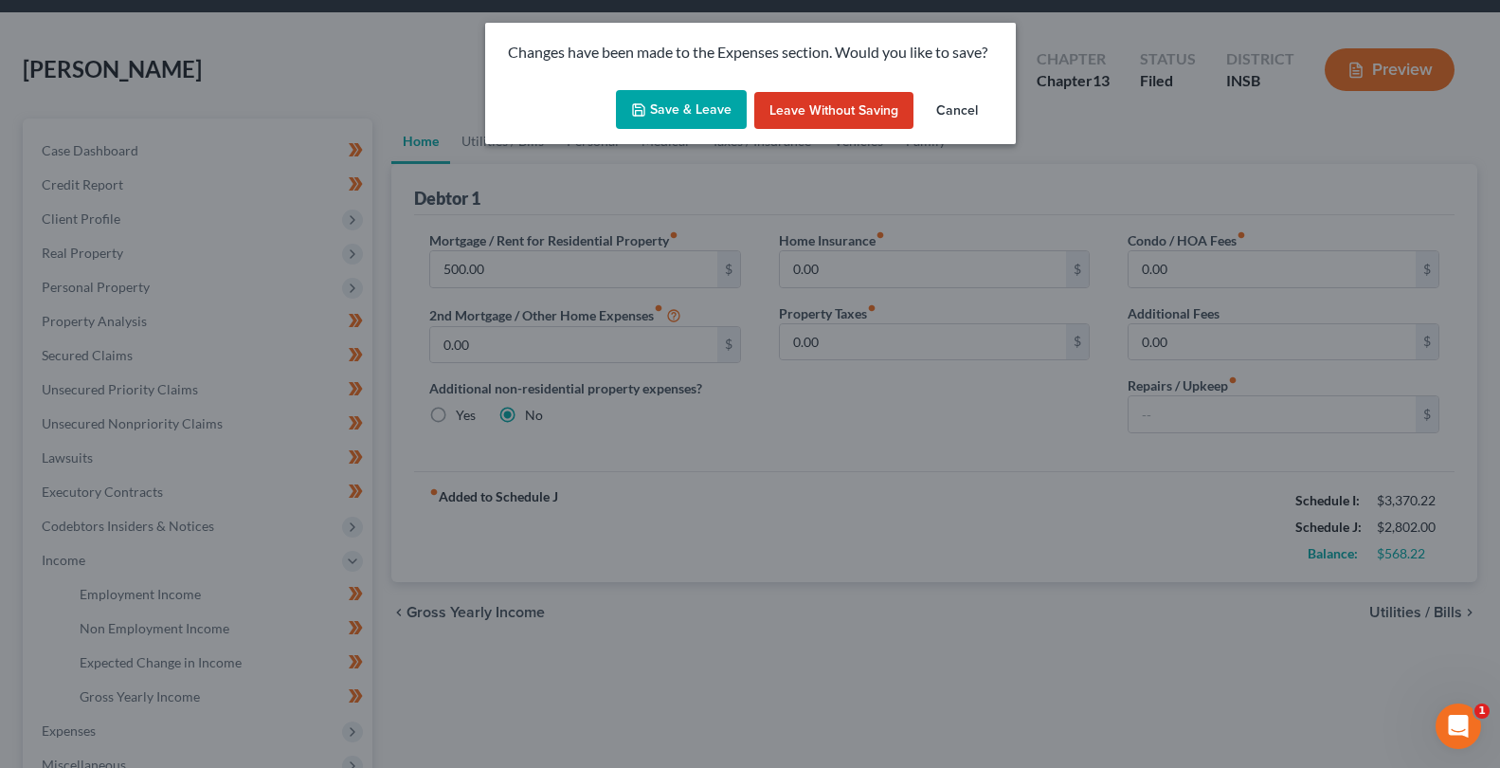
click at [649, 105] on button "Save & Leave" at bounding box center [681, 110] width 131 height 40
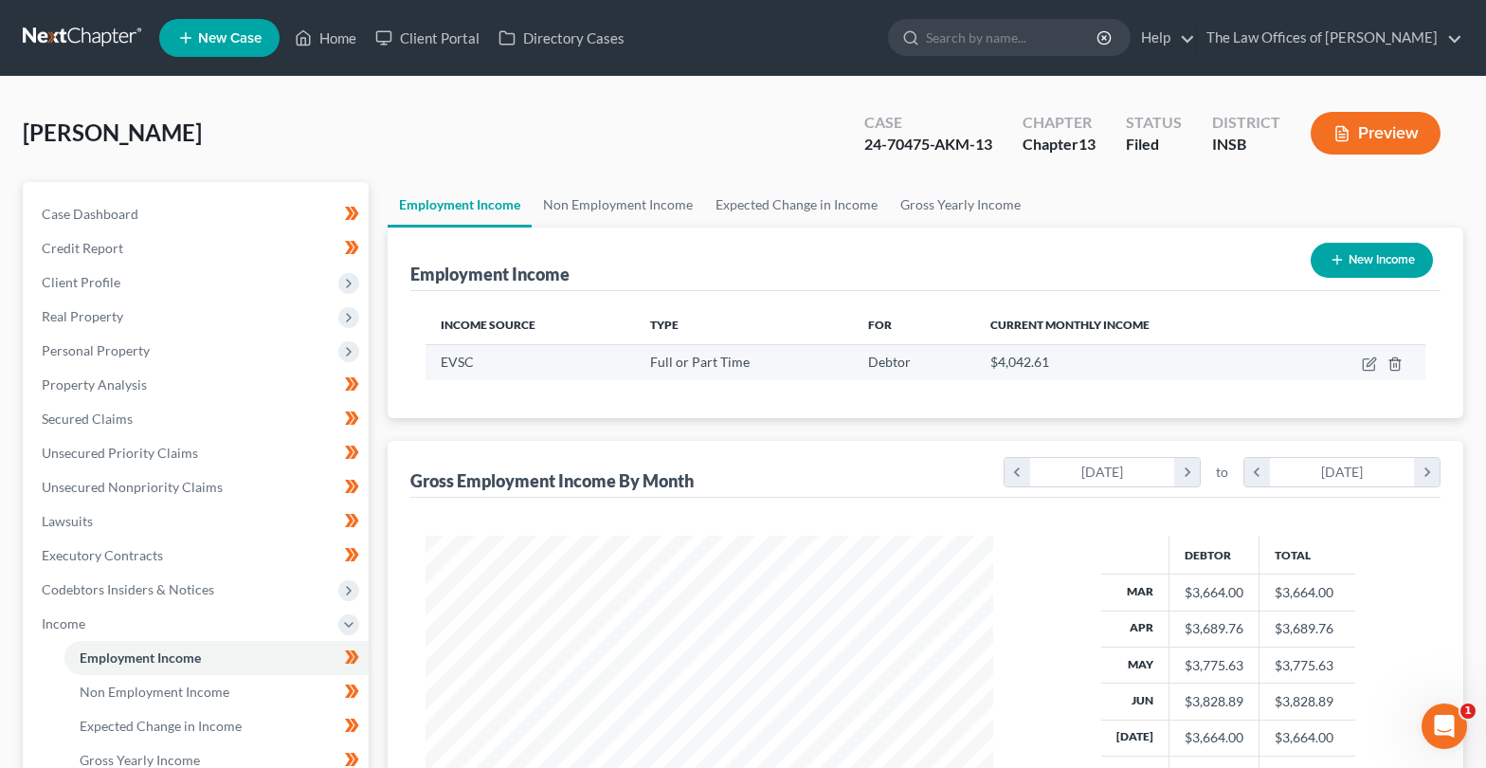
scroll to position [126, 0]
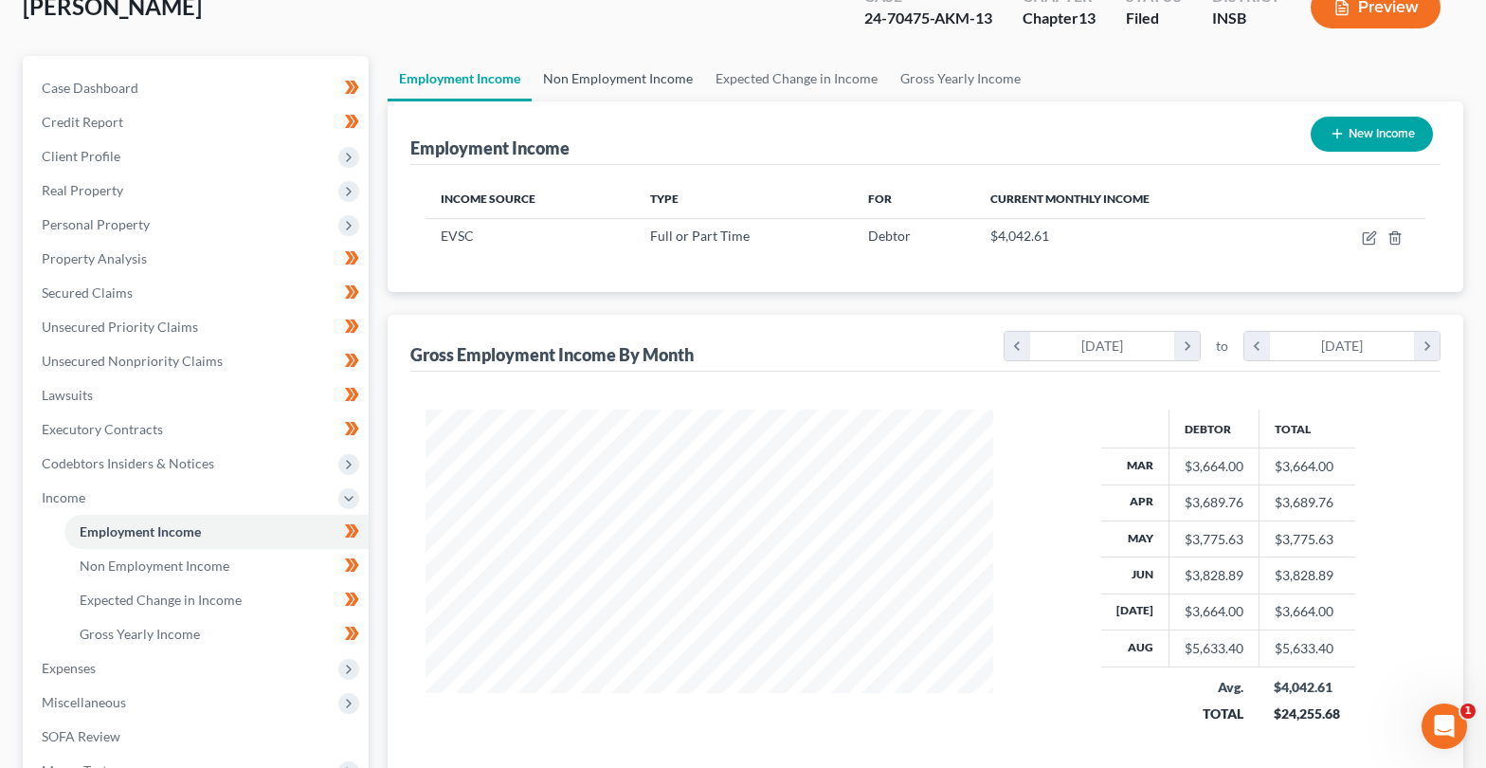
click at [613, 79] on link "Non Employment Income" at bounding box center [618, 78] width 172 height 45
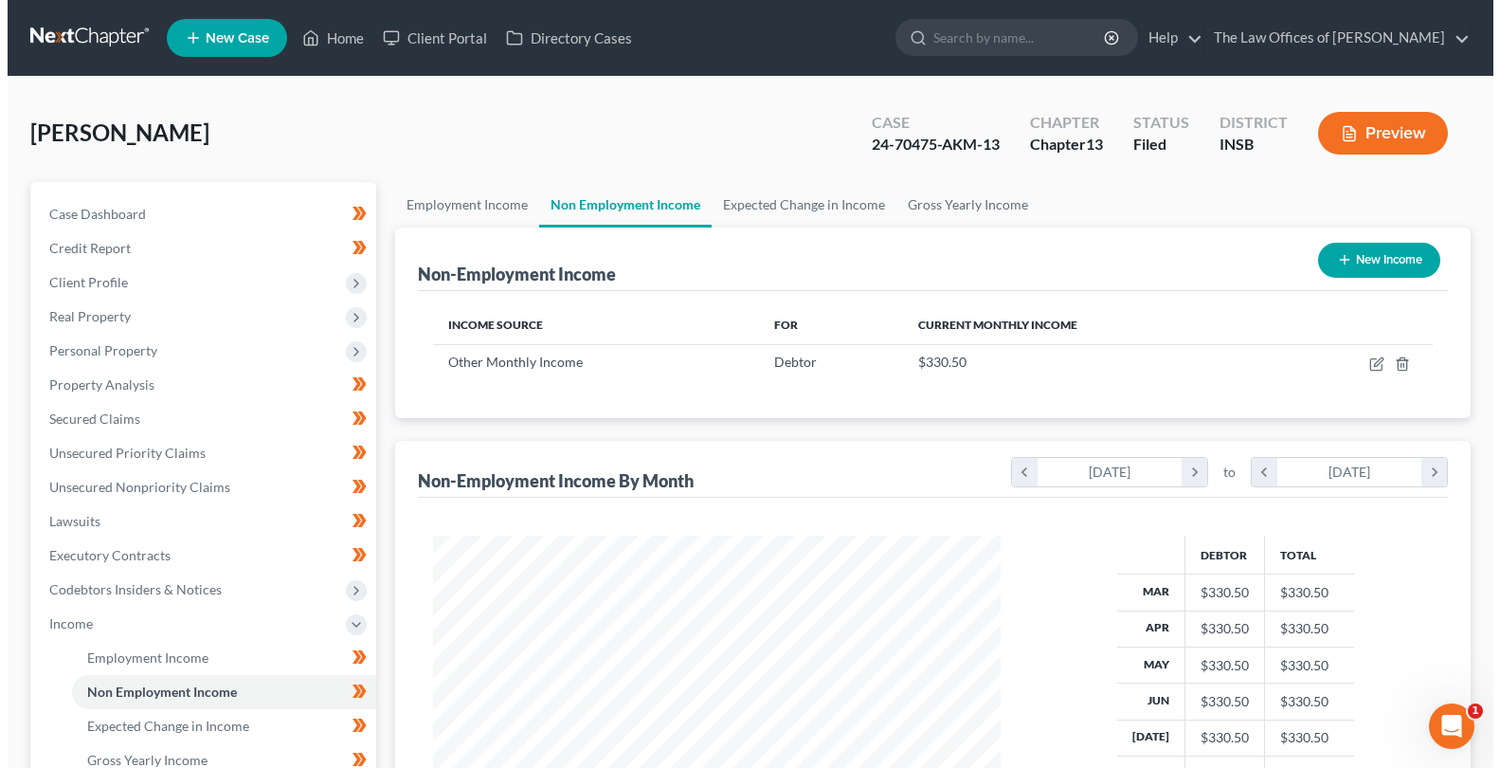
scroll to position [340, 606]
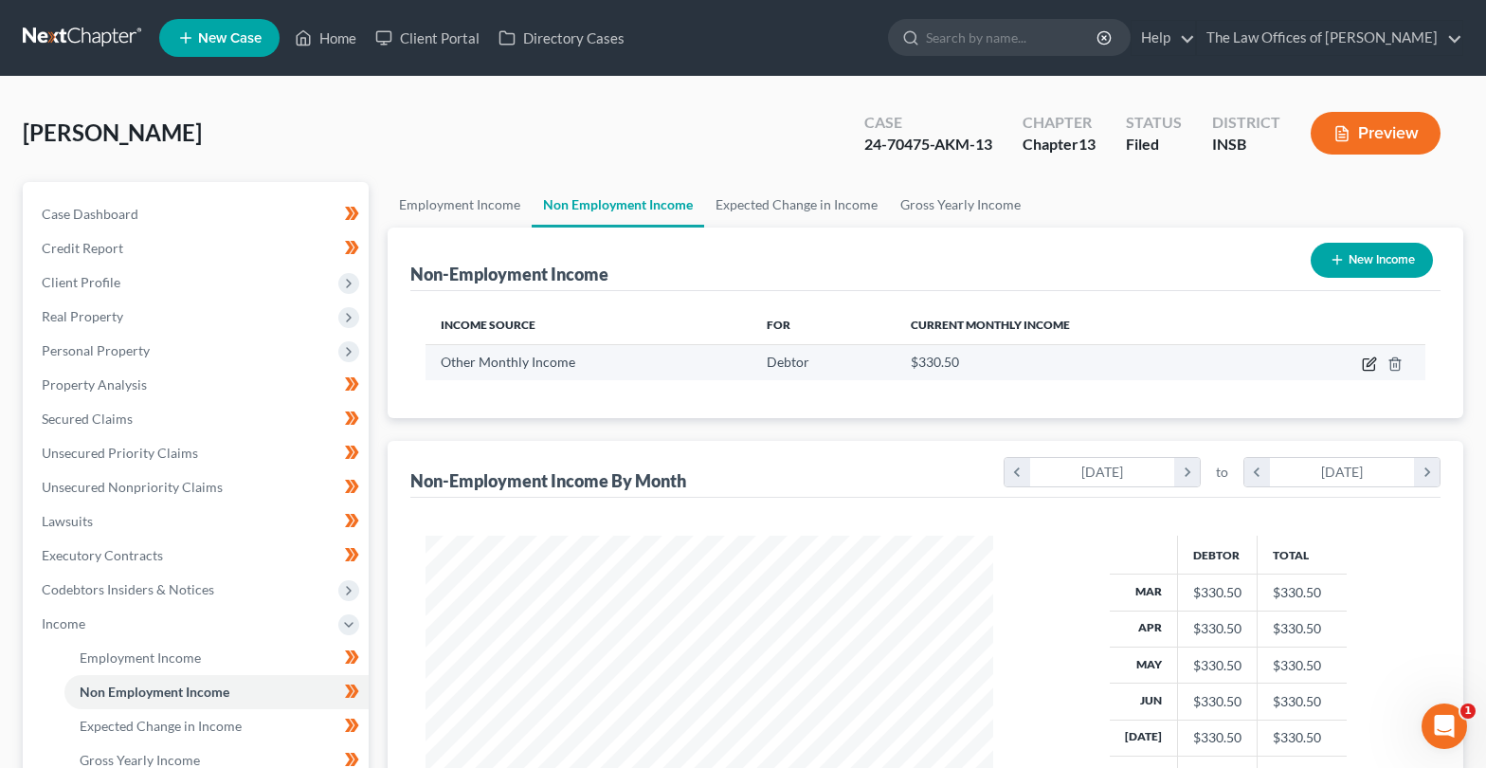
click at [1366, 367] on icon "button" at bounding box center [1369, 363] width 15 height 15
select select "13"
select select "0"
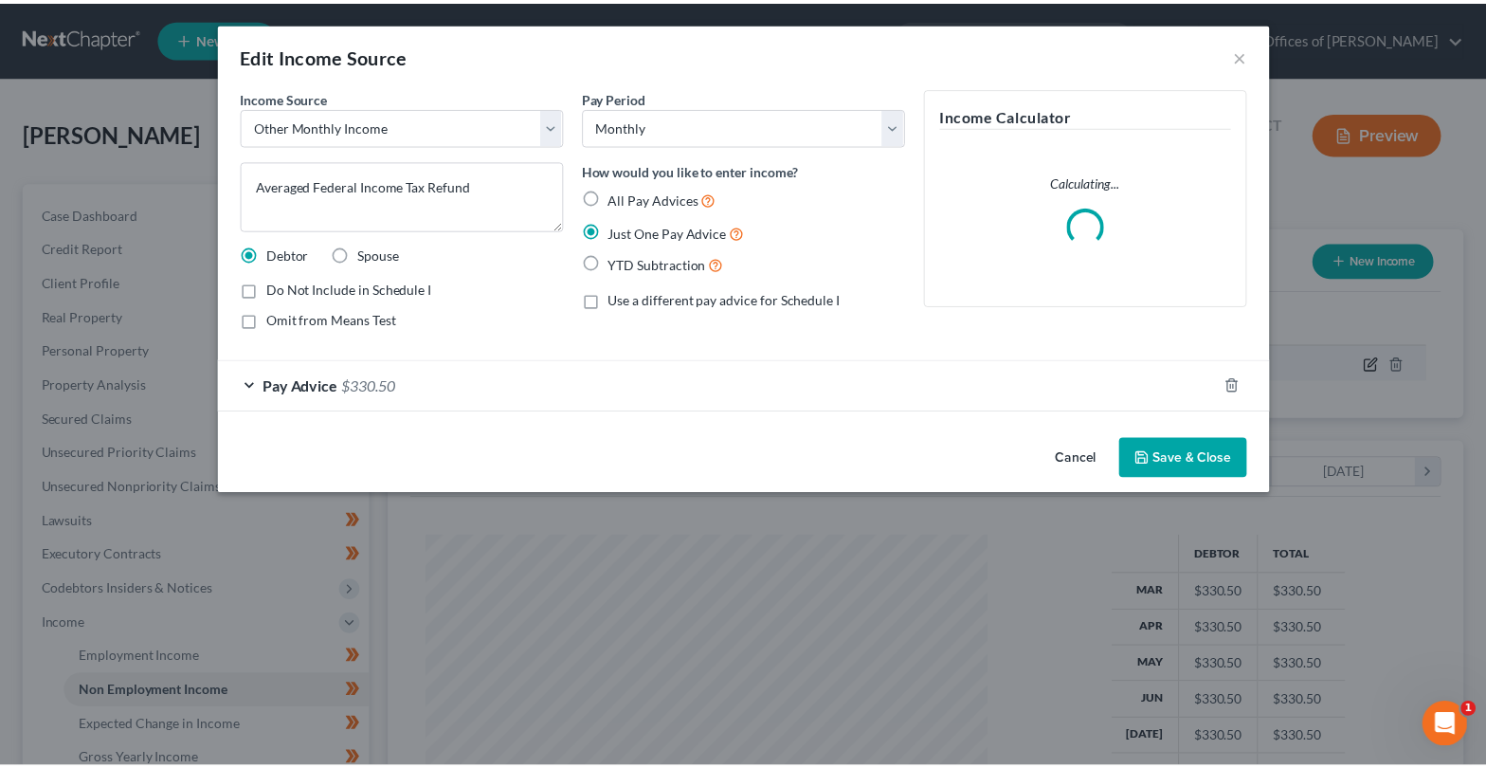
scroll to position [340, 612]
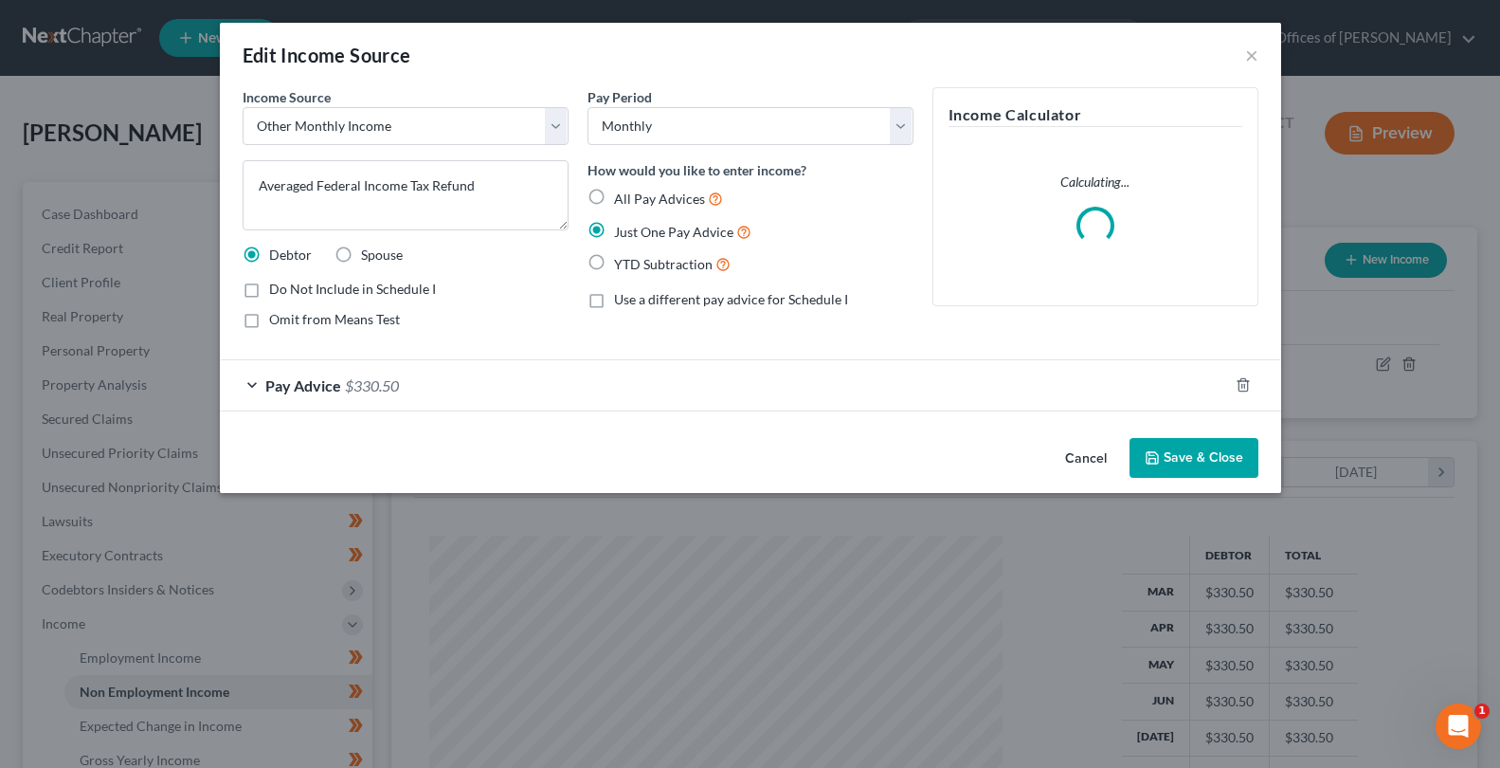
click at [269, 285] on label "Do Not Include in Schedule I" at bounding box center [352, 289] width 167 height 19
click at [277, 285] on input "Do Not Include in Schedule I" at bounding box center [283, 286] width 12 height 12
checkbox input "true"
click at [269, 328] on label "Omit from Means Test" at bounding box center [334, 319] width 131 height 19
click at [277, 322] on input "Omit from Means Test" at bounding box center [283, 316] width 12 height 12
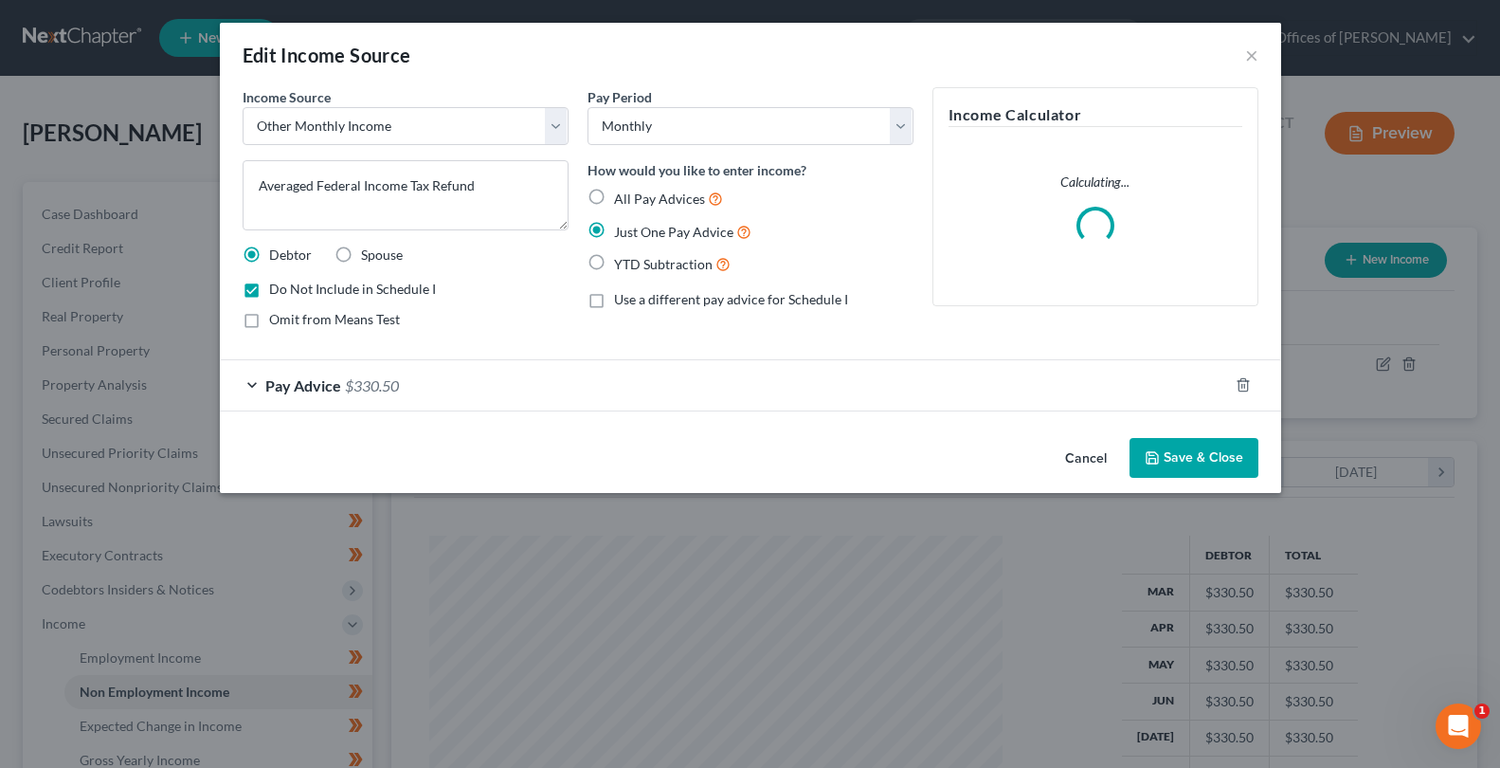
checkbox input "true"
click at [1198, 462] on button "Save & Close" at bounding box center [1194, 458] width 129 height 40
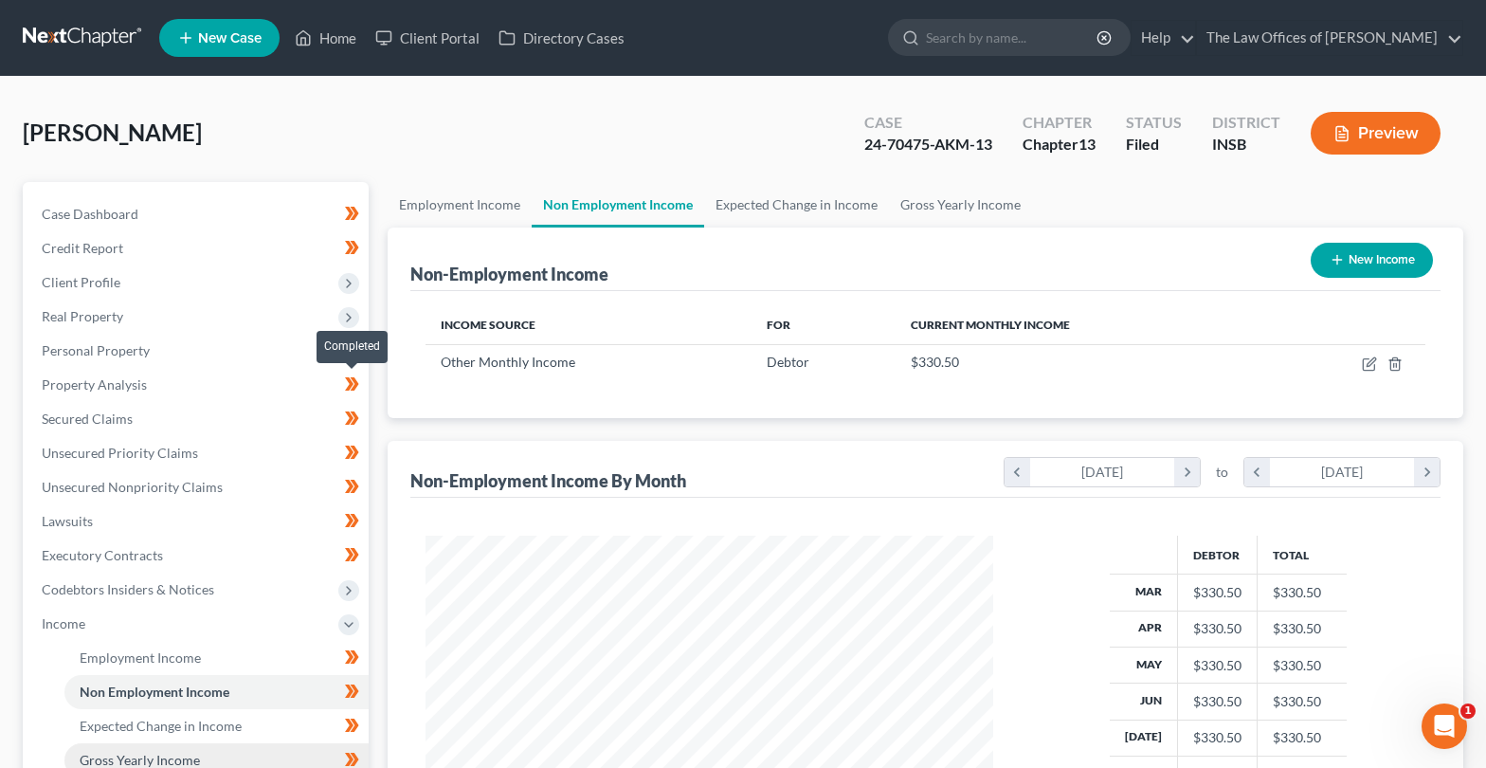
scroll to position [317, 0]
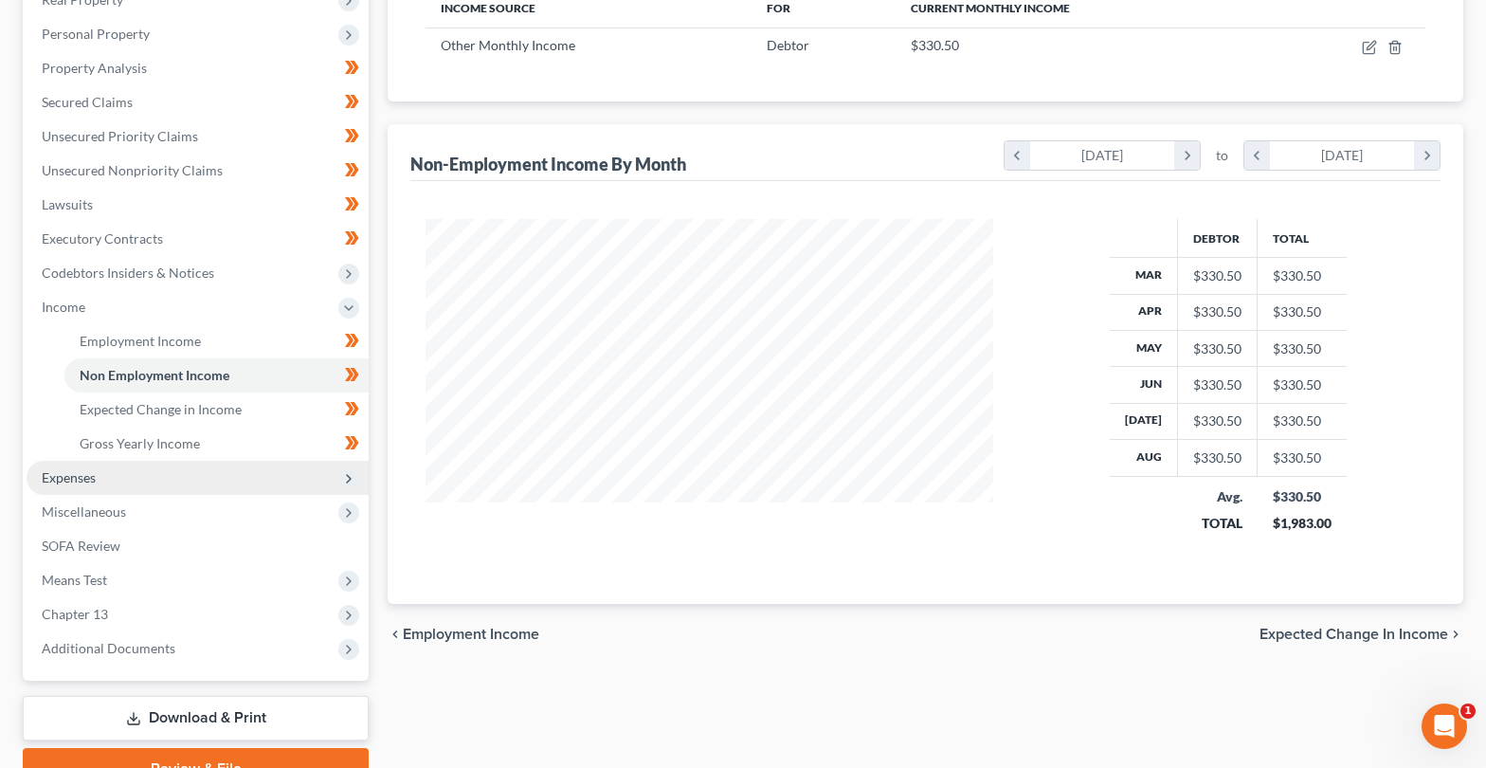
click at [100, 487] on span "Expenses" at bounding box center [198, 478] width 342 height 34
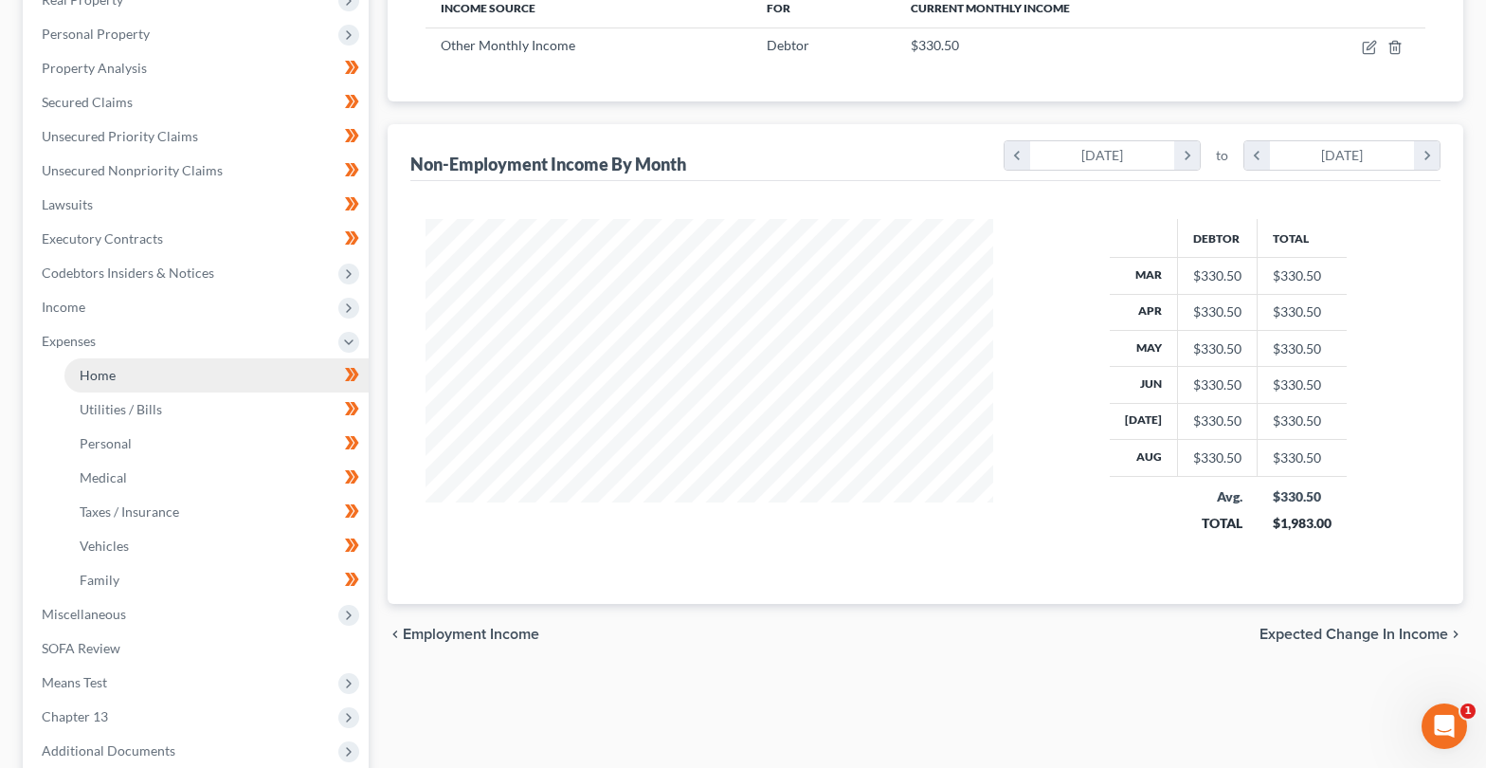
click at [127, 376] on link "Home" at bounding box center [216, 375] width 304 height 34
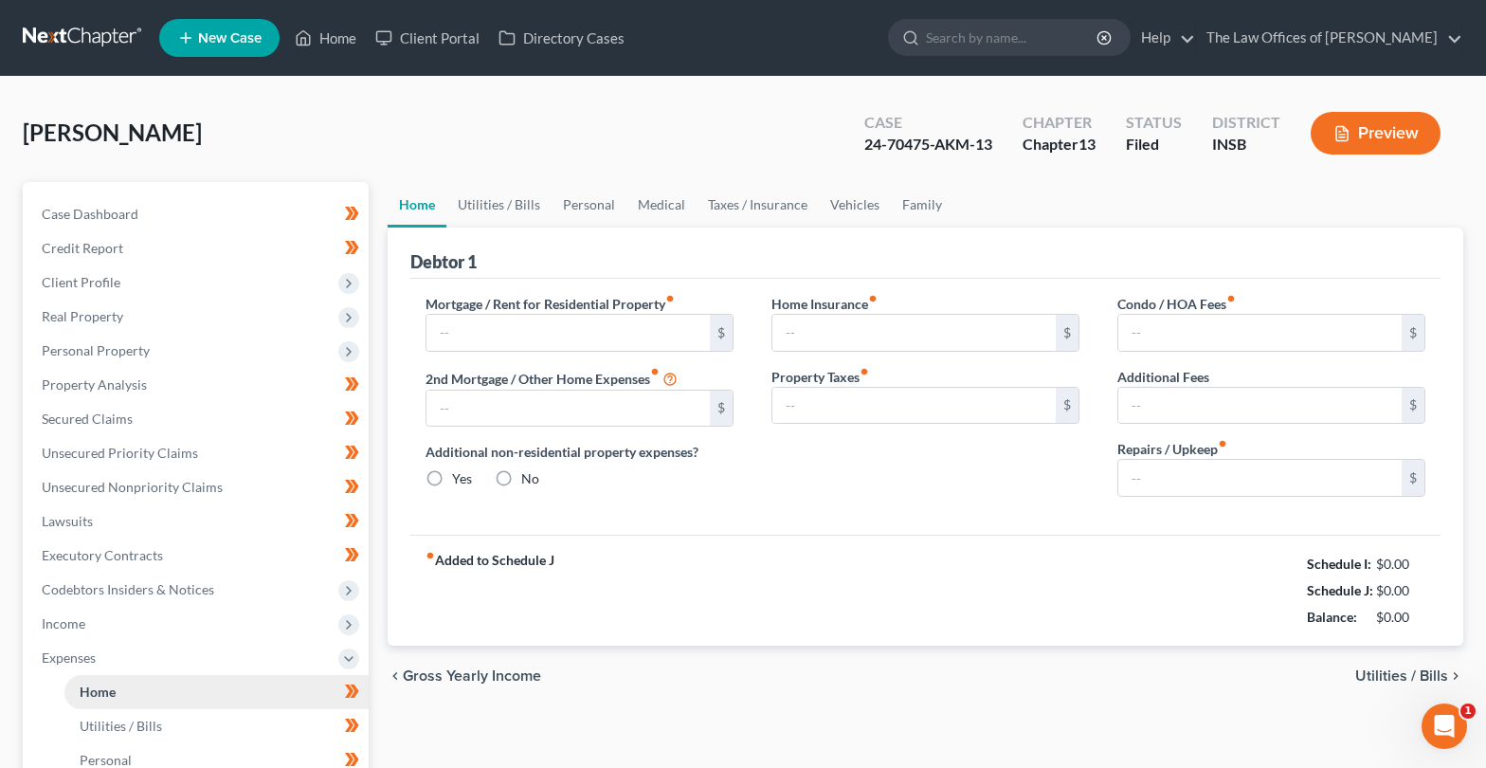
type input "500.00"
type input "0.00"
radio input "true"
type input "0.00"
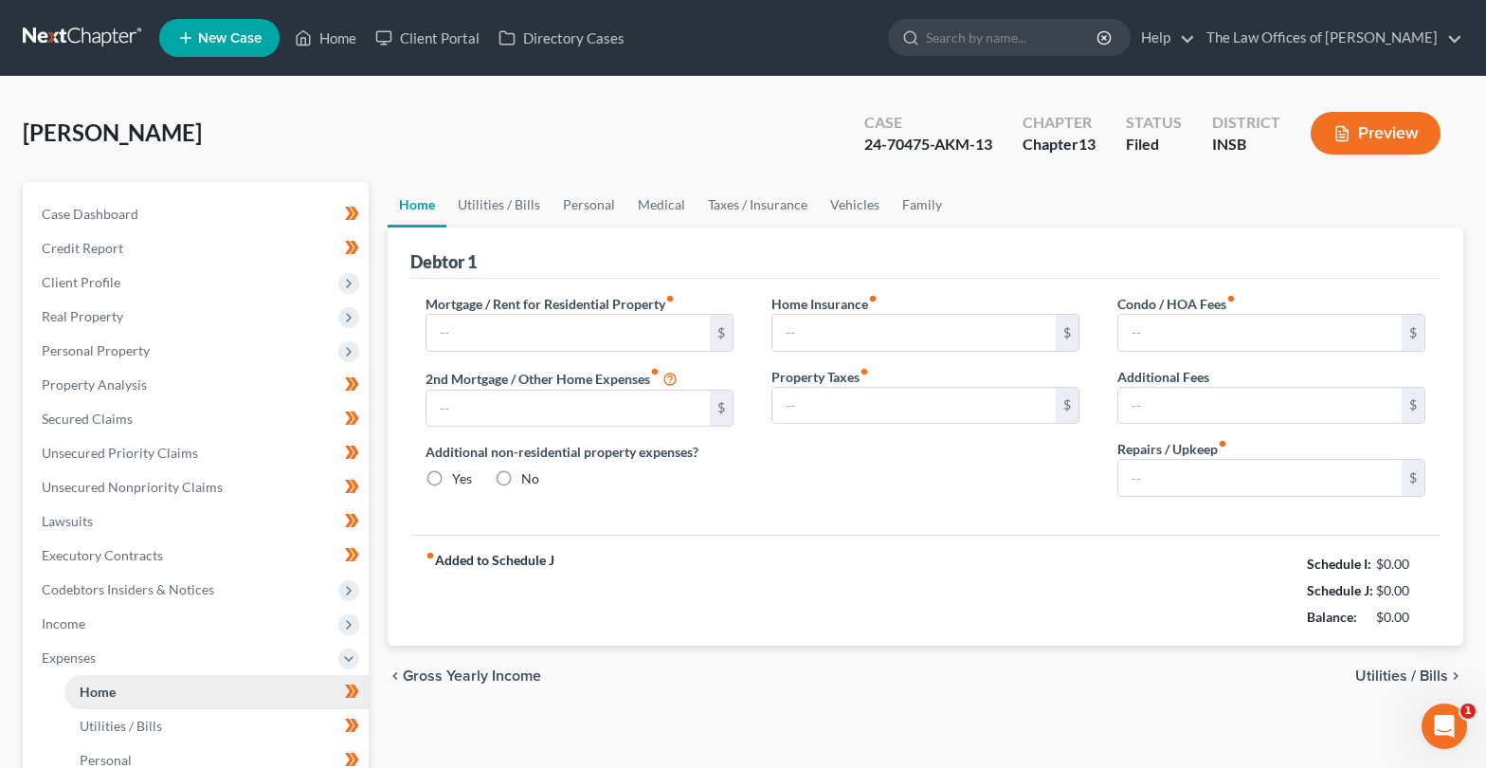
type input "0.00"
